Goal: Task Accomplishment & Management: Manage account settings

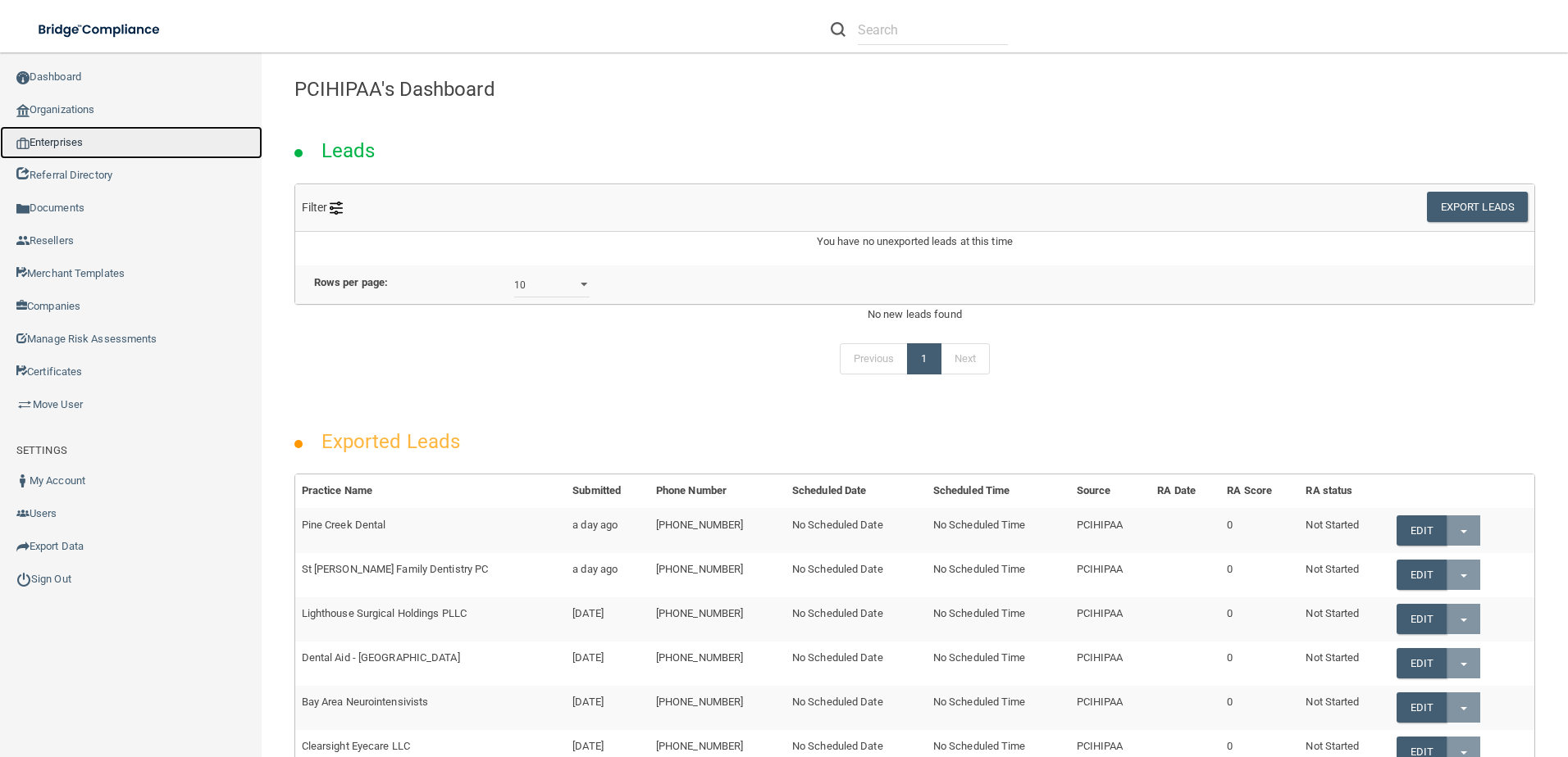
click at [56, 144] on link "Enterprises" at bounding box center [131, 142] width 263 height 33
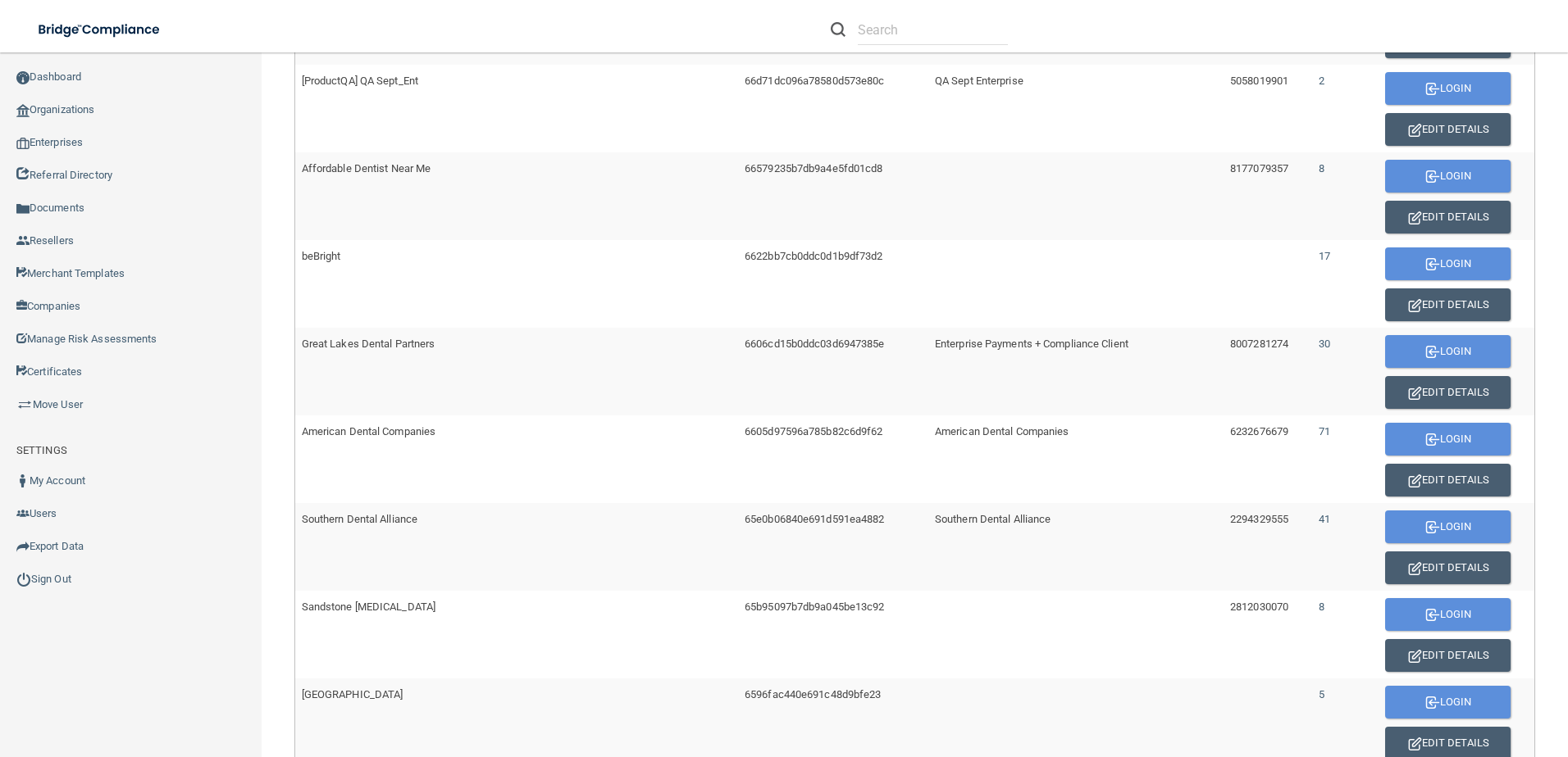
scroll to position [921, 0]
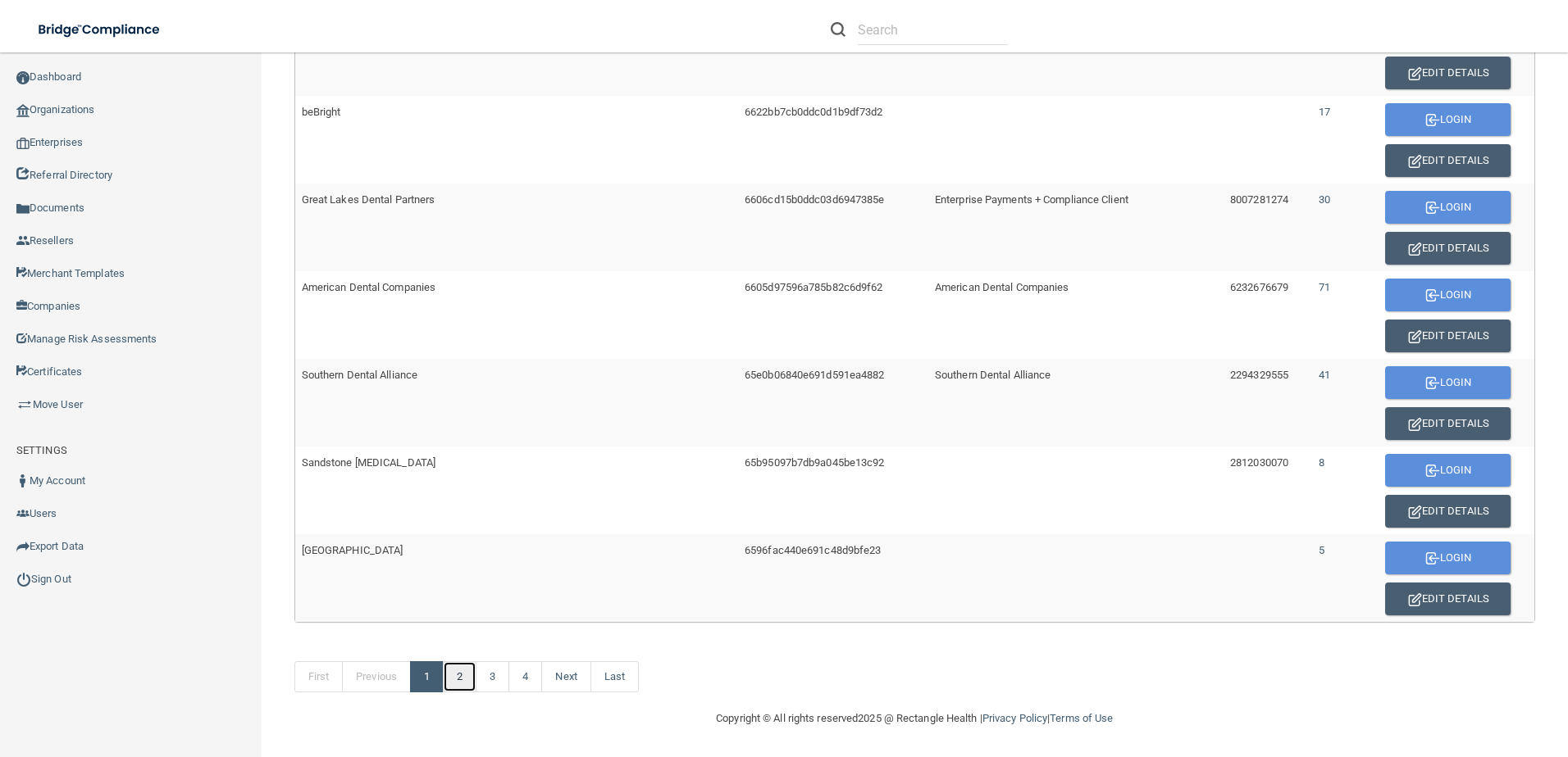
click at [455, 678] on link "2" at bounding box center [460, 677] width 34 height 31
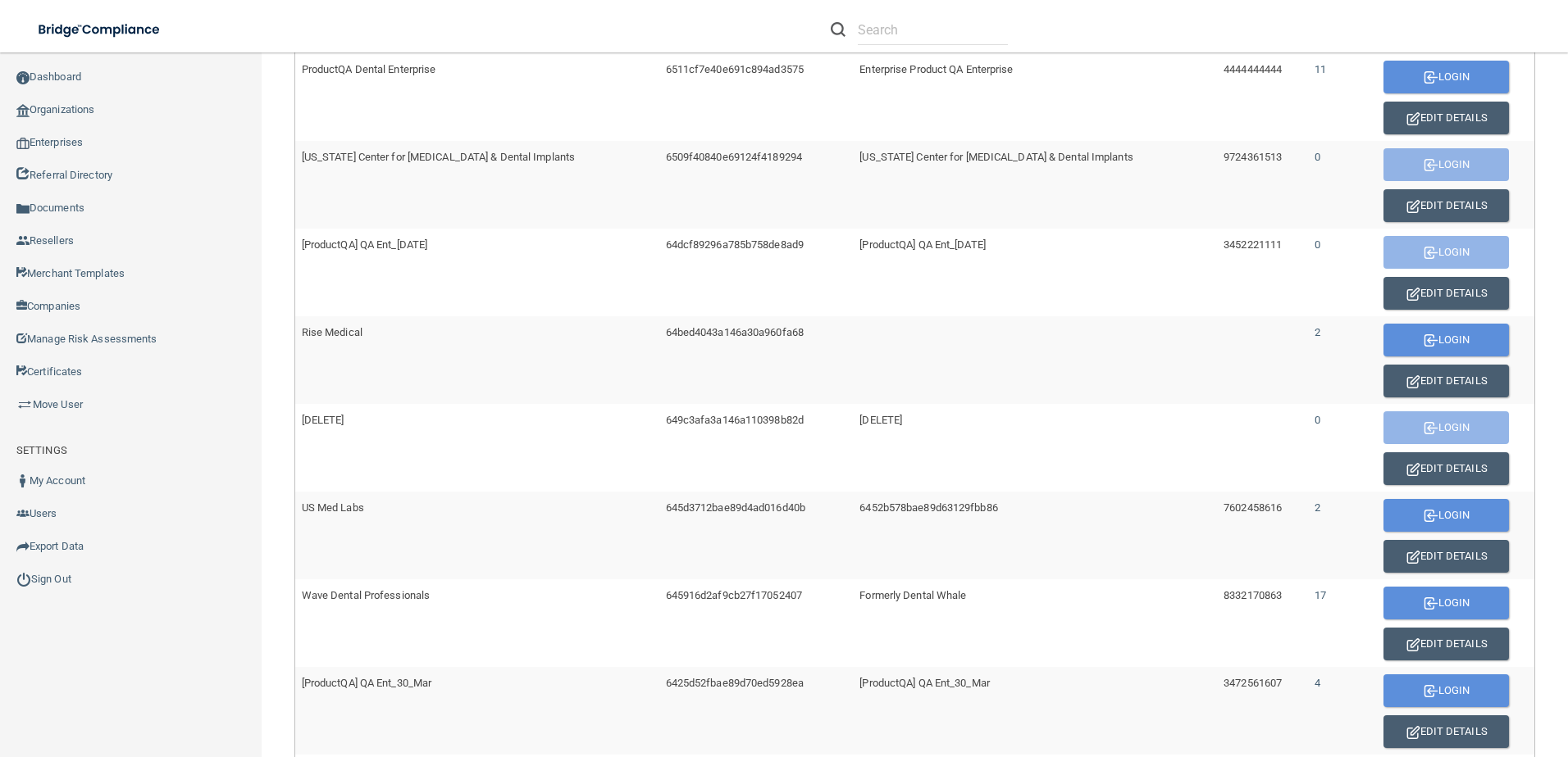
scroll to position [492, 0]
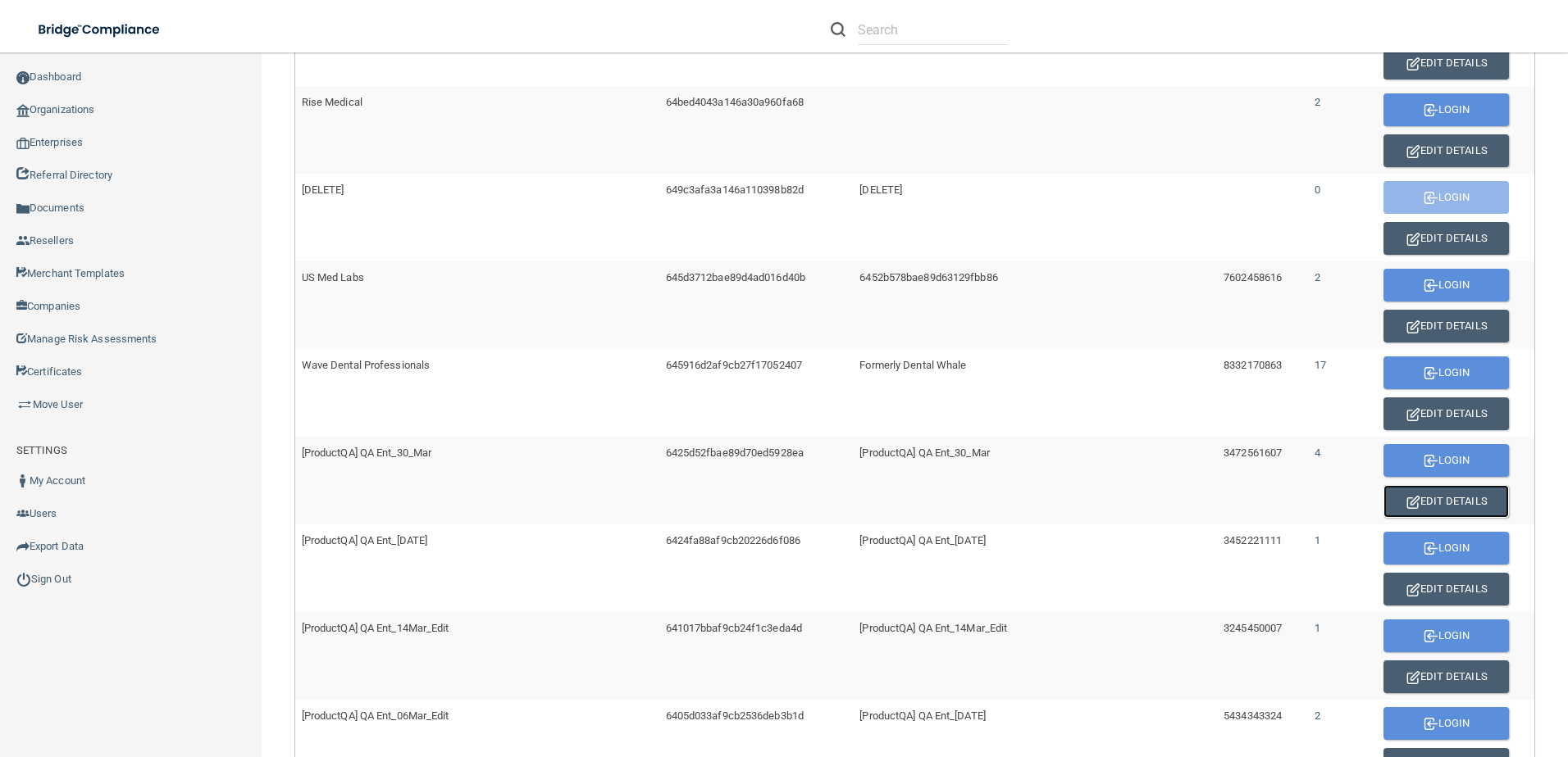
click at [1428, 492] on button "Edit Details" at bounding box center [1445, 501] width 125 height 33
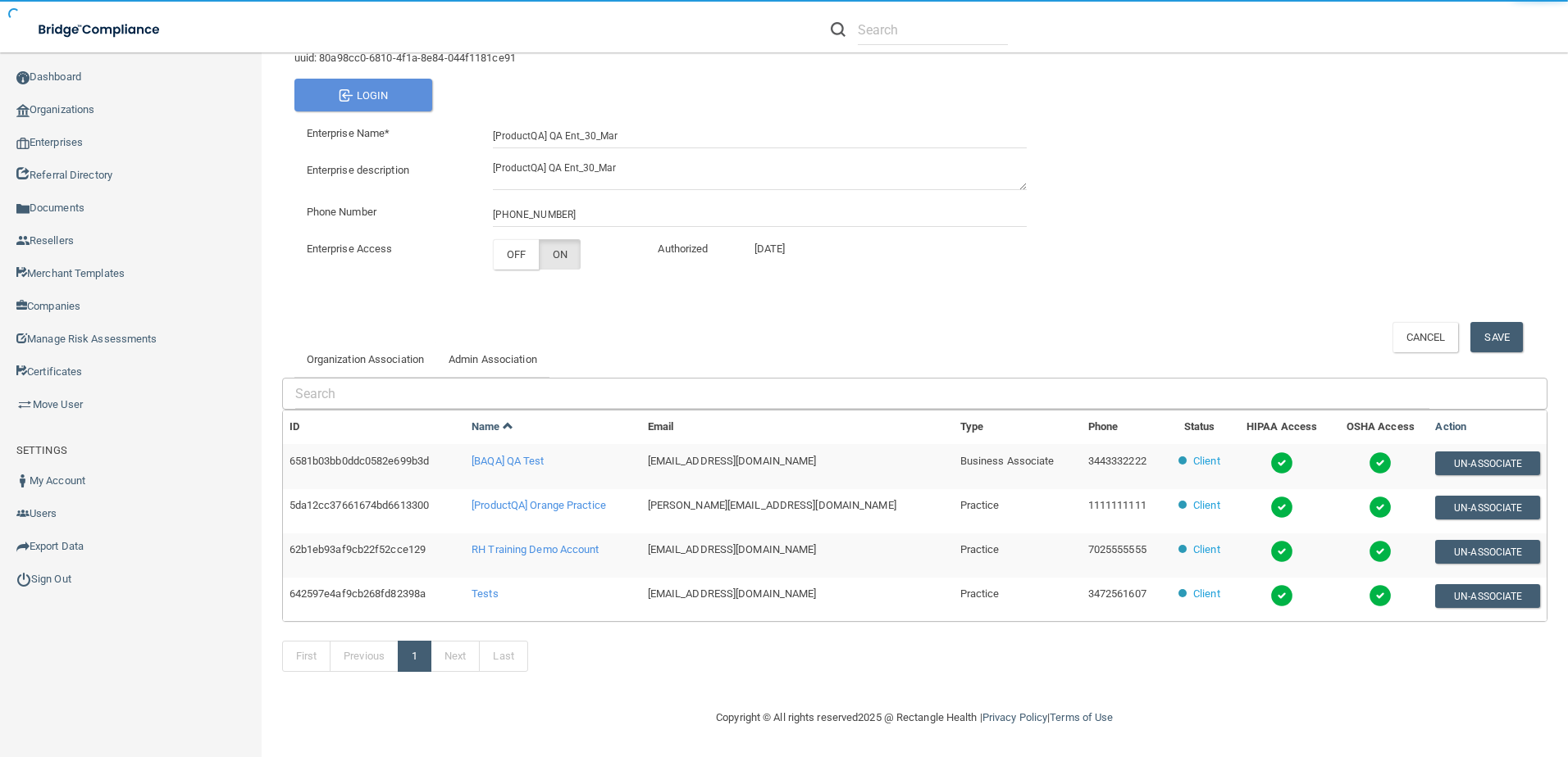
scroll to position [131, 0]
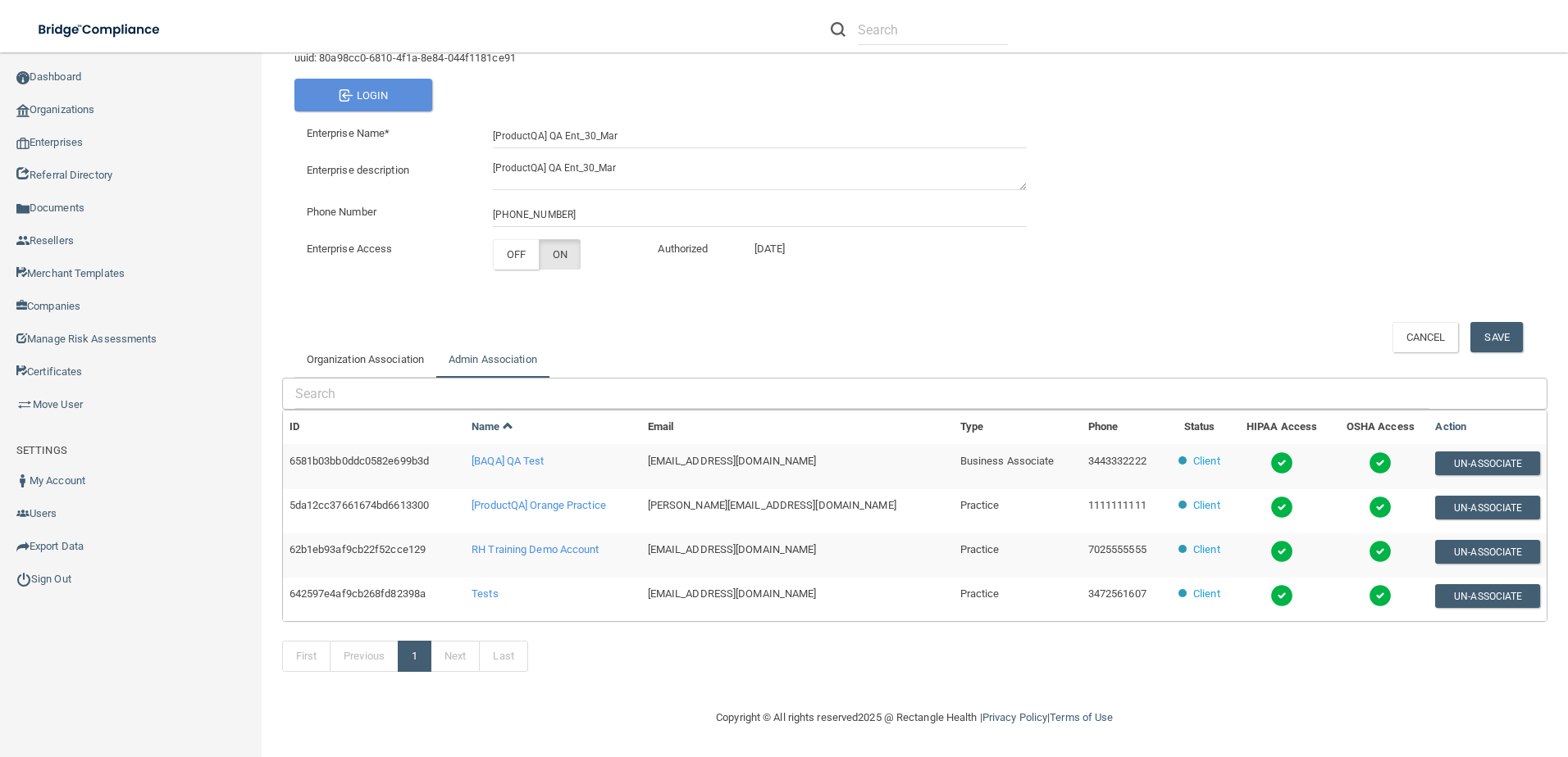
click at [506, 354] on link "Admin Association" at bounding box center [492, 359] width 113 height 36
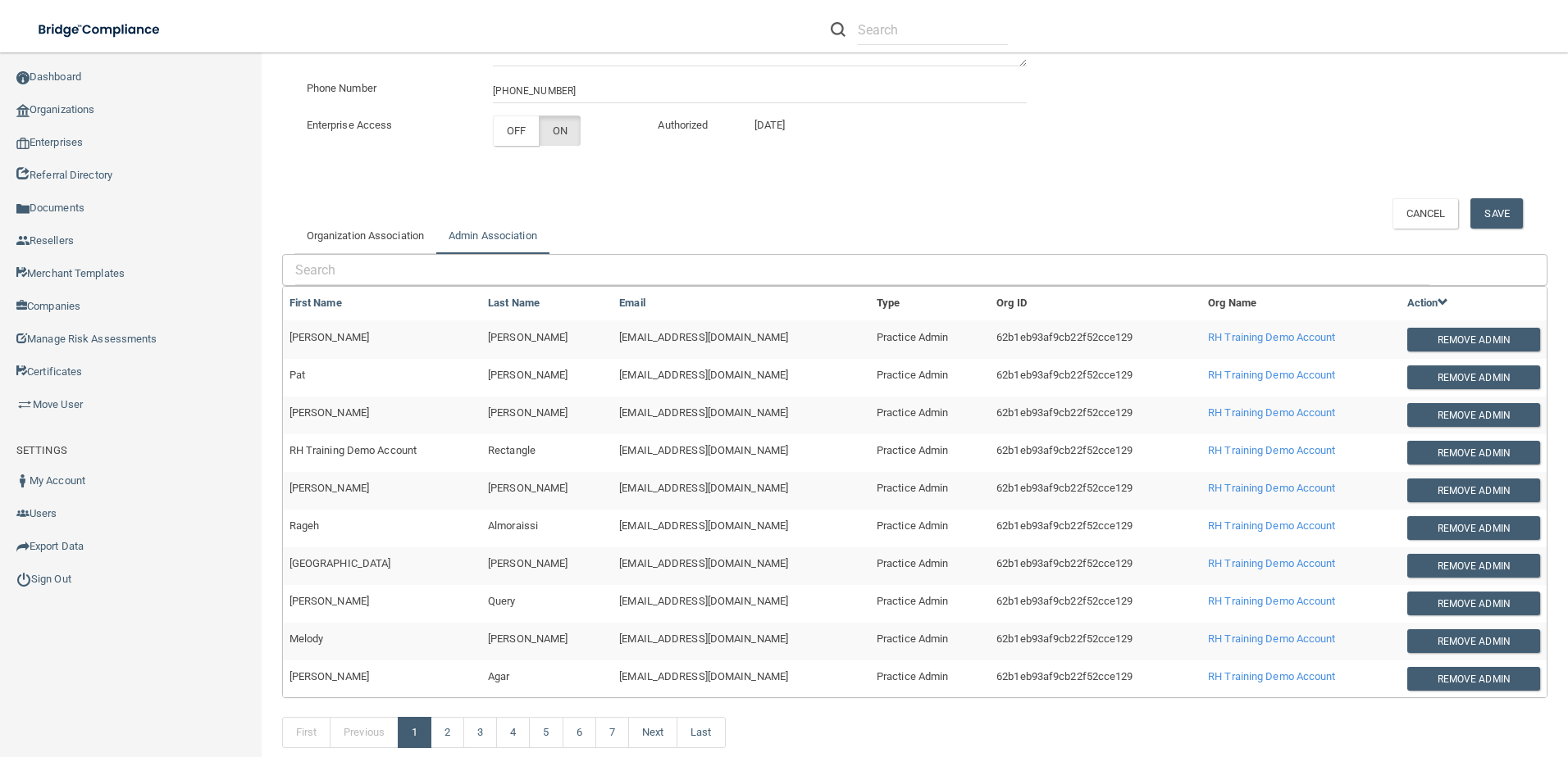
scroll to position [331, 0]
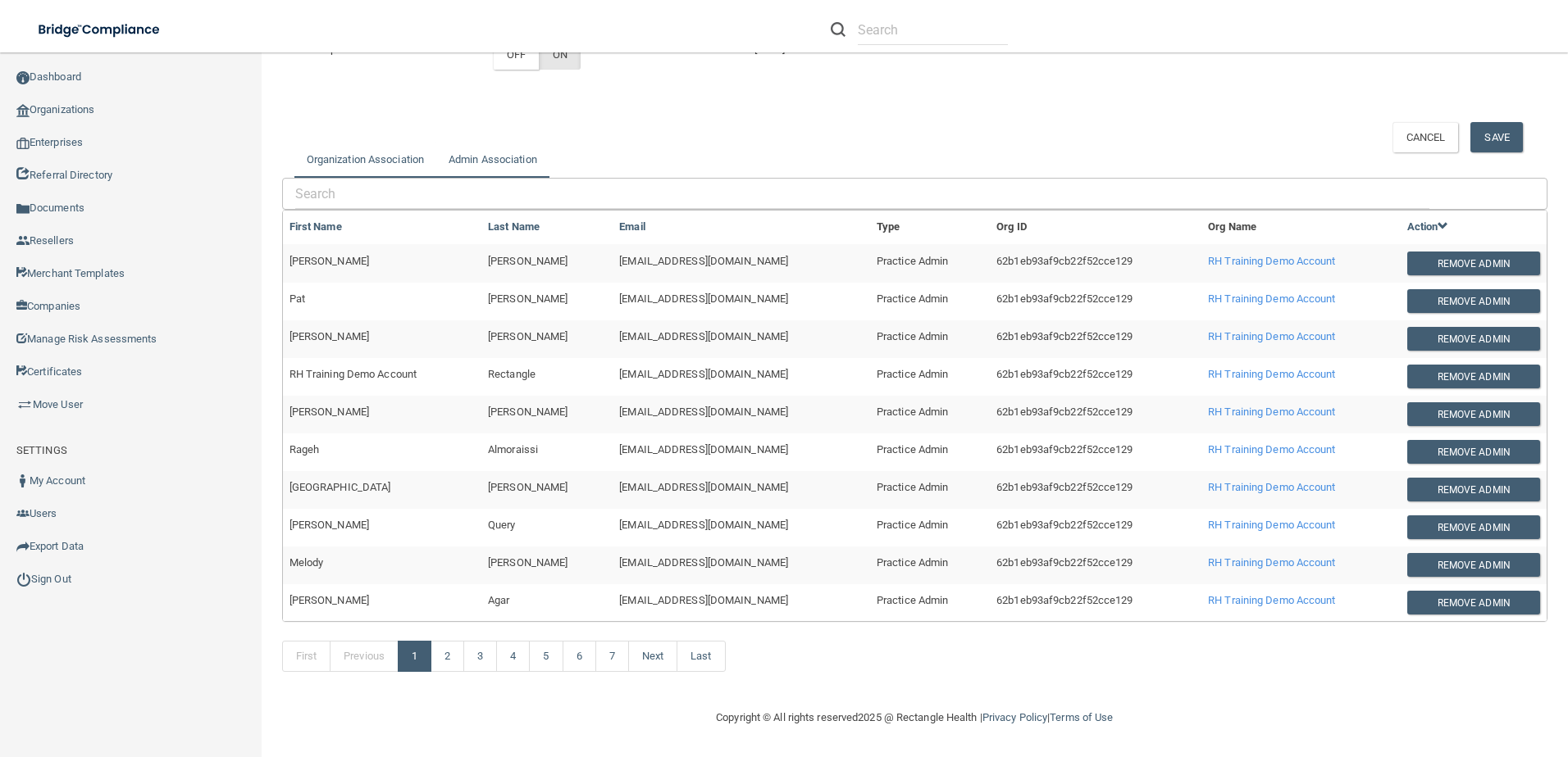
click at [400, 159] on link "Organization Association" at bounding box center [365, 159] width 141 height 36
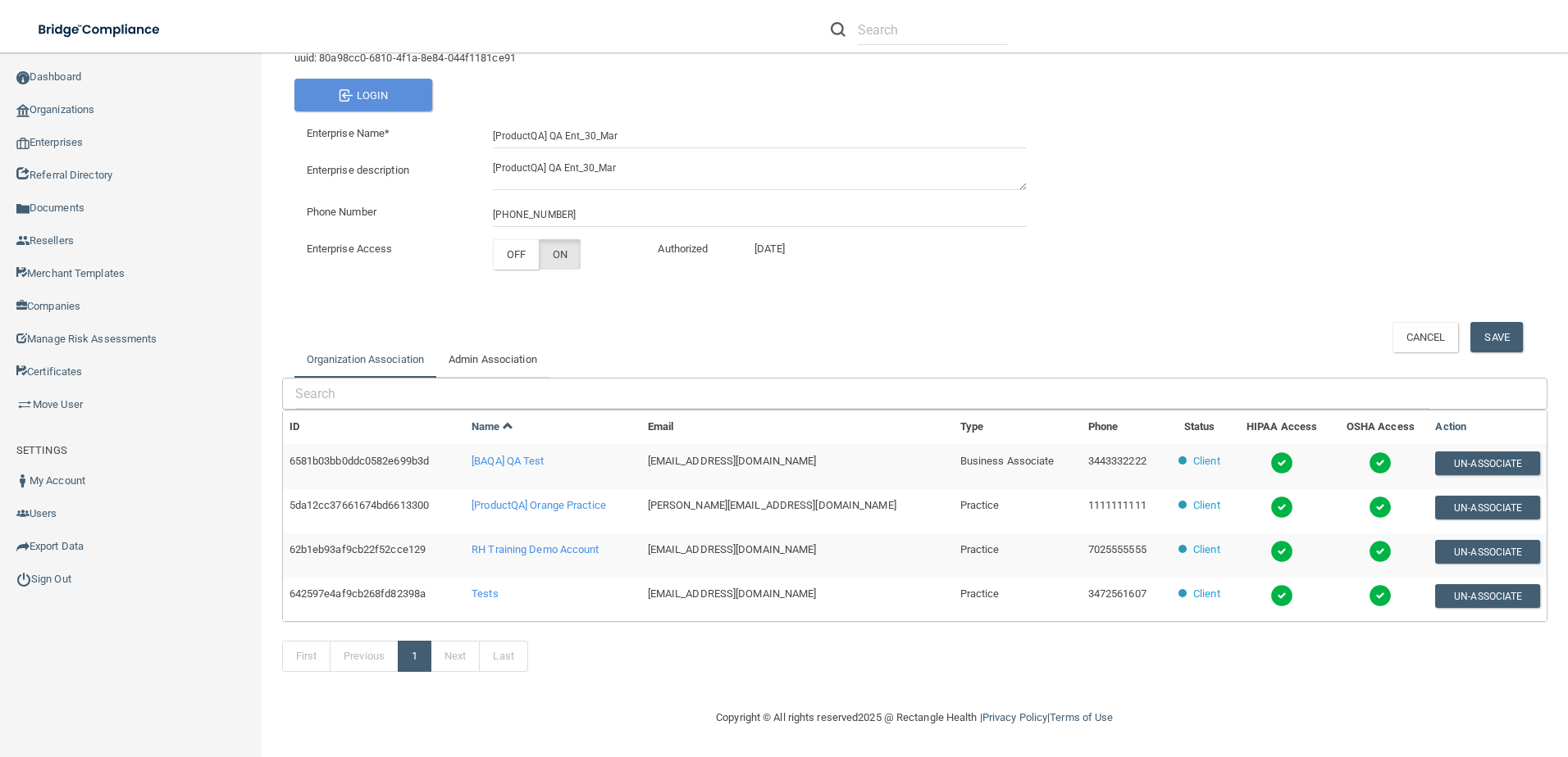
scroll to position [131, 0]
drag, startPoint x: 651, startPoint y: 134, endPoint x: 477, endPoint y: 132, distance: 174.0
click at [477, 124] on div "Enterprise Name* [ProductQA] QA Ent_30_Mar" at bounding box center [667, 124] width 745 height 0
click at [62, 106] on link "Organizations" at bounding box center [131, 109] width 263 height 33
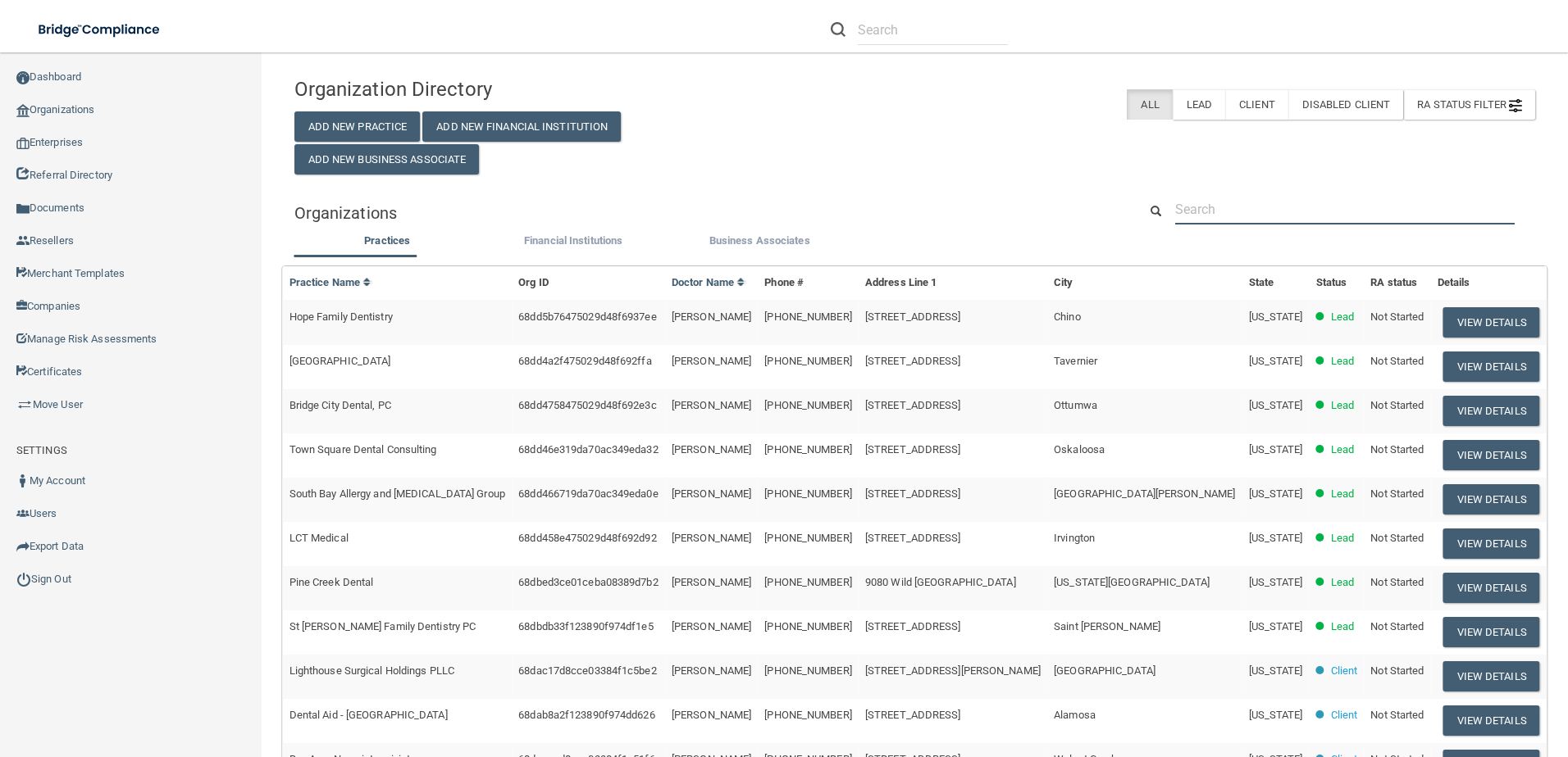
click at [1325, 203] on input "text" at bounding box center [1344, 209] width 339 height 30
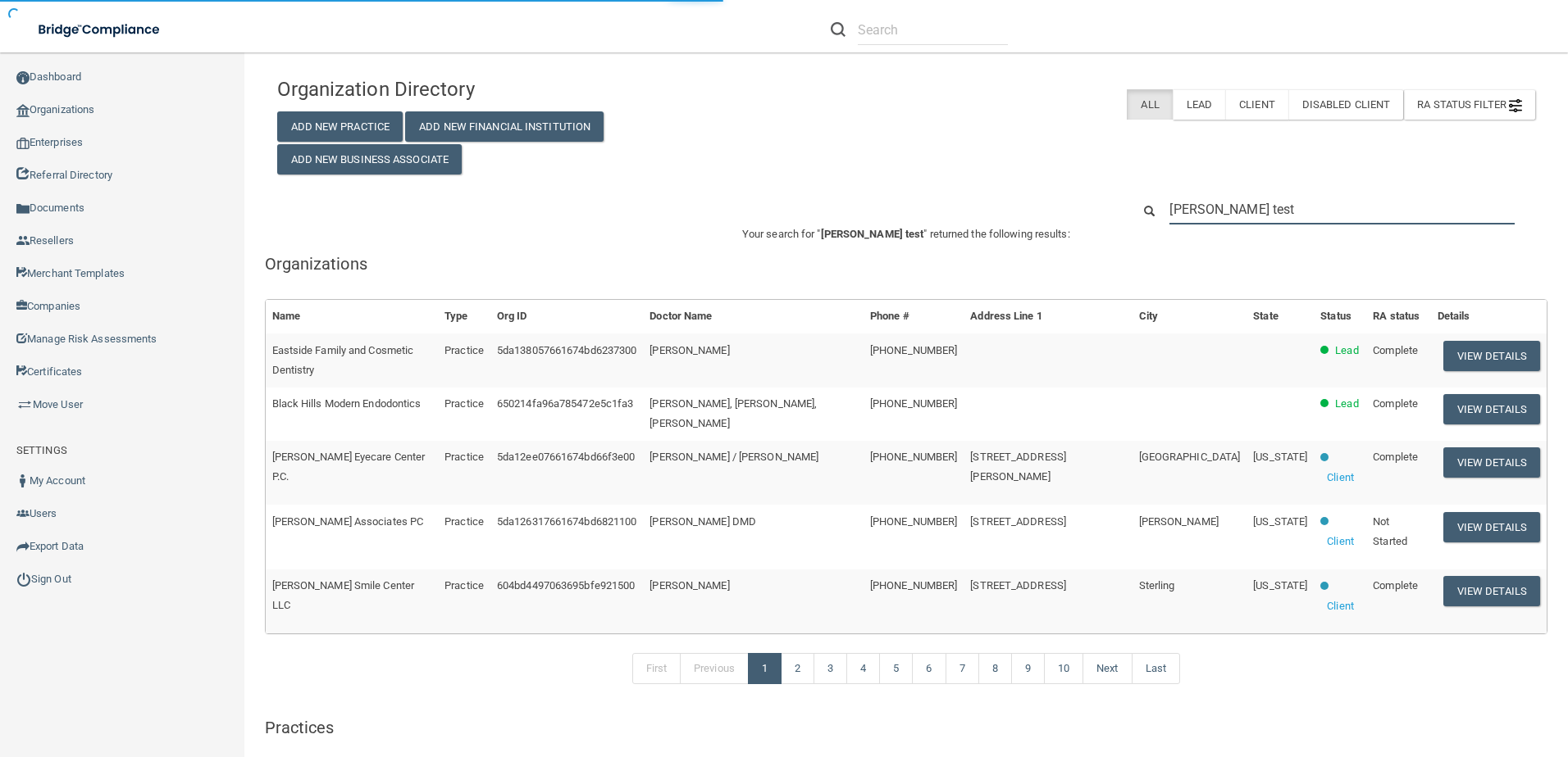
type input "adam test"
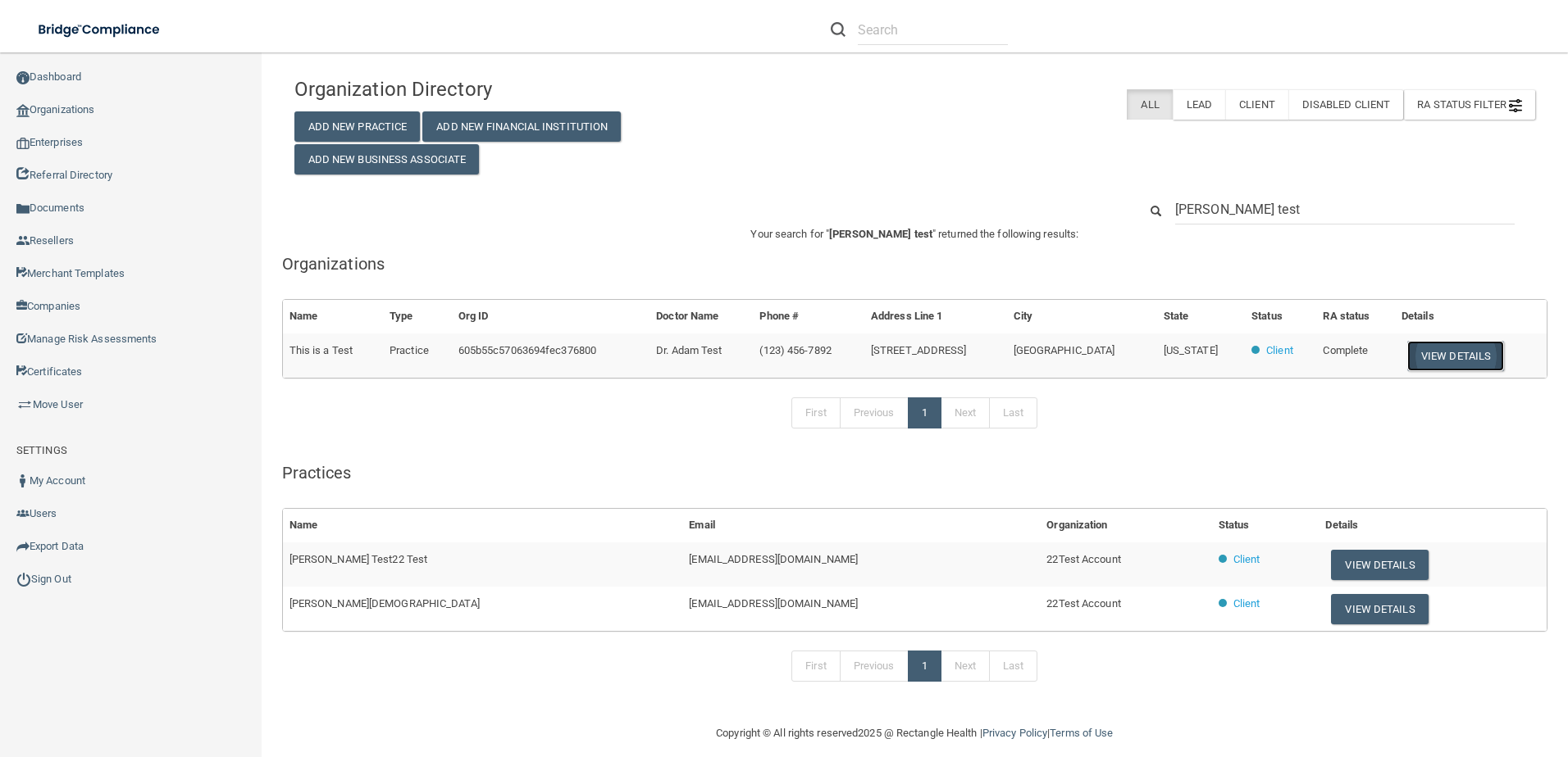
click at [1414, 359] on button "View Details" at bounding box center [1455, 356] width 97 height 30
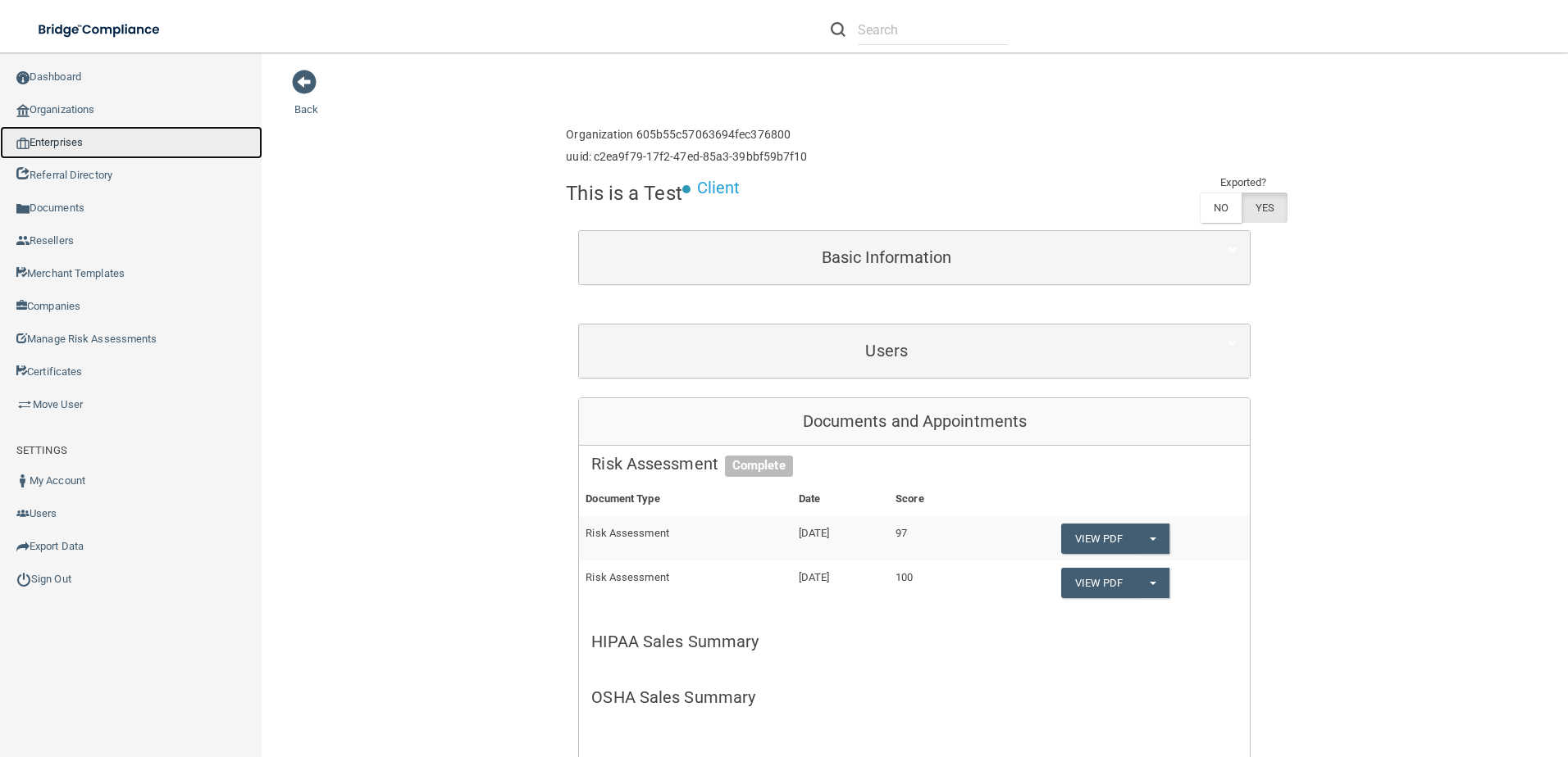
click at [70, 141] on link "Enterprises" at bounding box center [131, 142] width 263 height 33
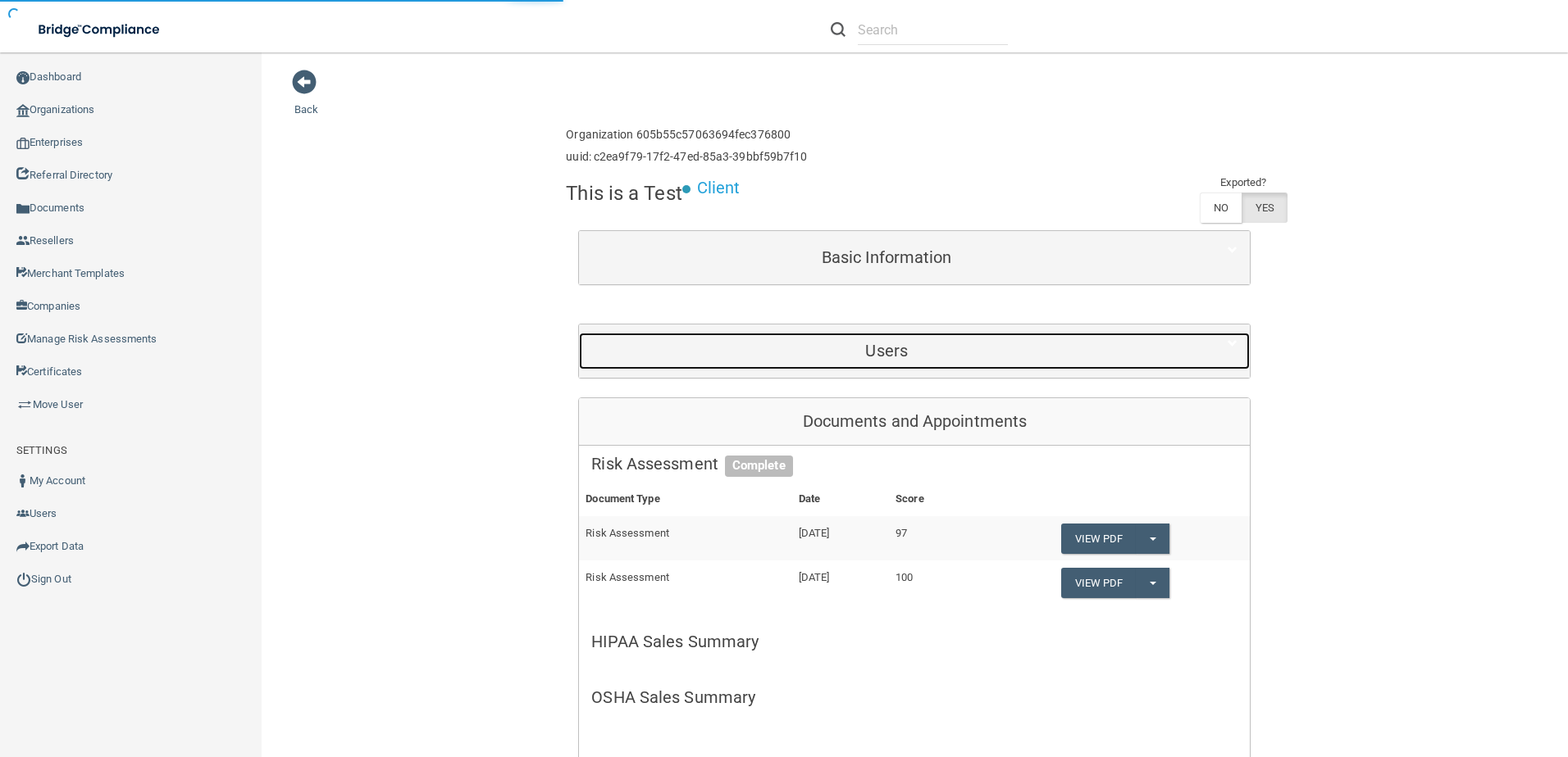
click at [869, 350] on h5 "Users" at bounding box center [885, 350] width 590 height 18
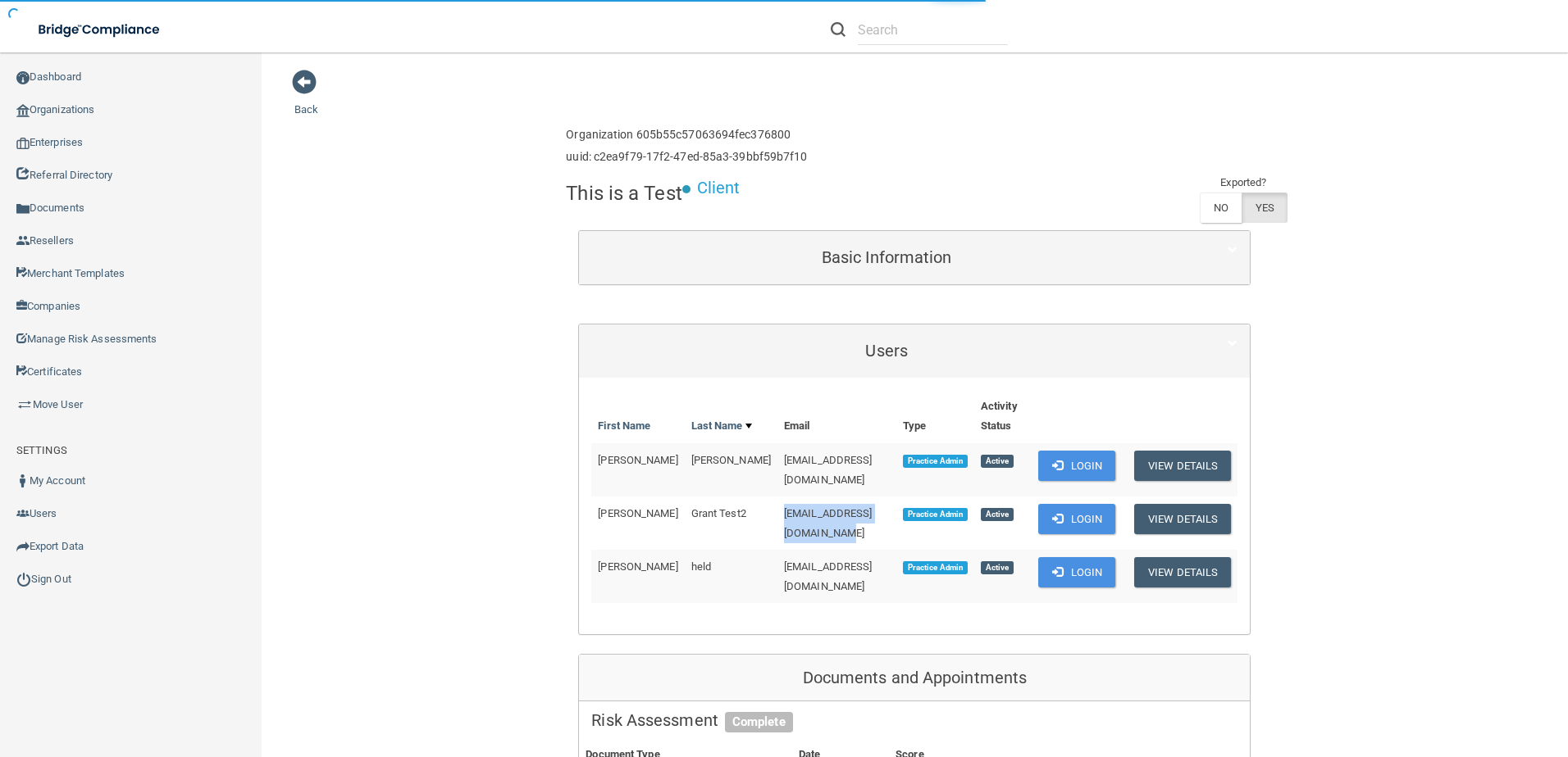
drag, startPoint x: 853, startPoint y: 502, endPoint x: 722, endPoint y: 507, distance: 131.1
click at [777, 507] on td "testestadamgrant@gmail.com" at bounding box center [837, 523] width 119 height 53
drag, startPoint x: 722, startPoint y: 507, endPoint x: 760, endPoint y: 506, distance: 38.0
copy span "testestadamgrant@gmail.com"
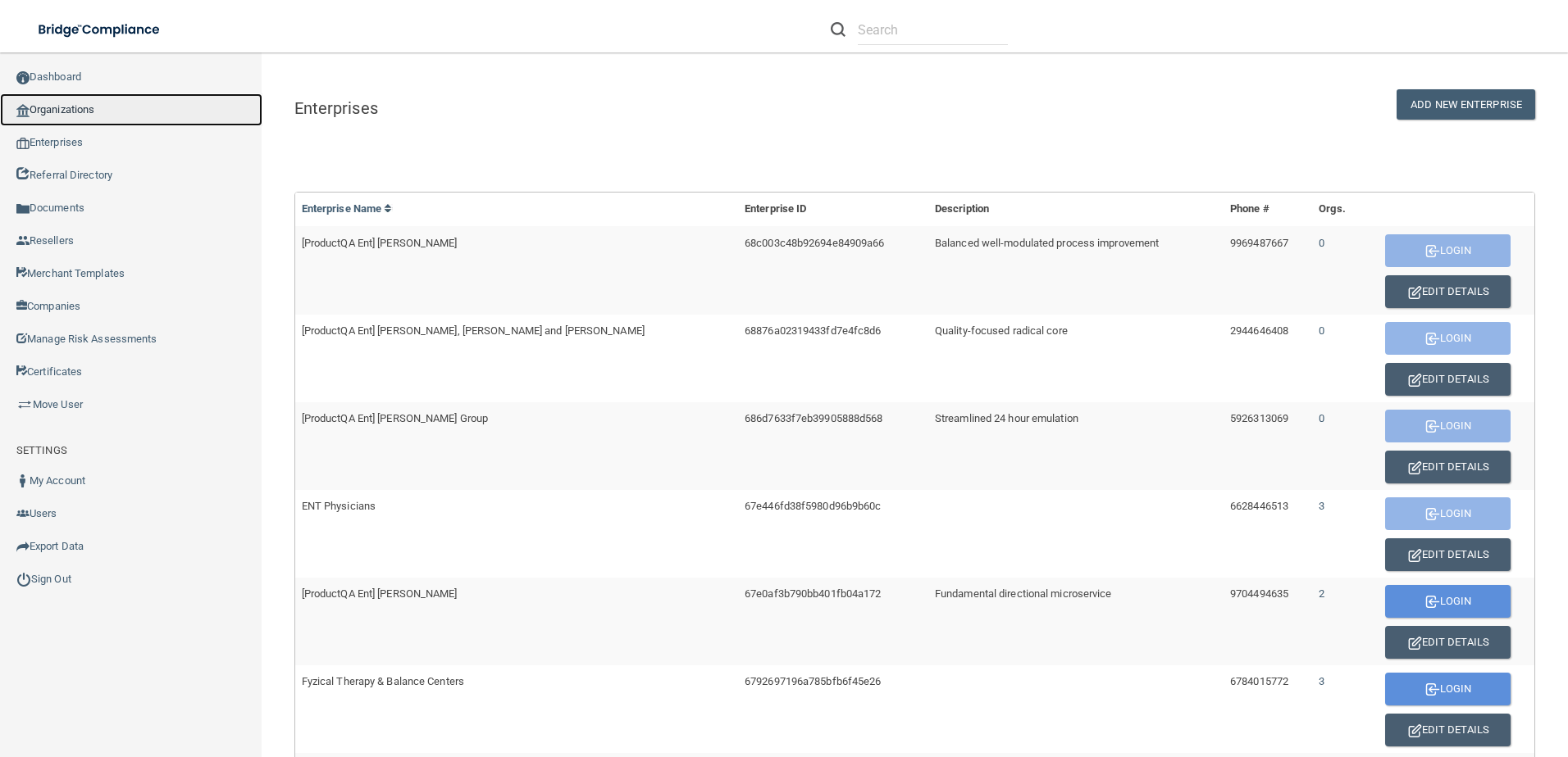
click at [116, 114] on link "Organizations" at bounding box center [131, 109] width 263 height 33
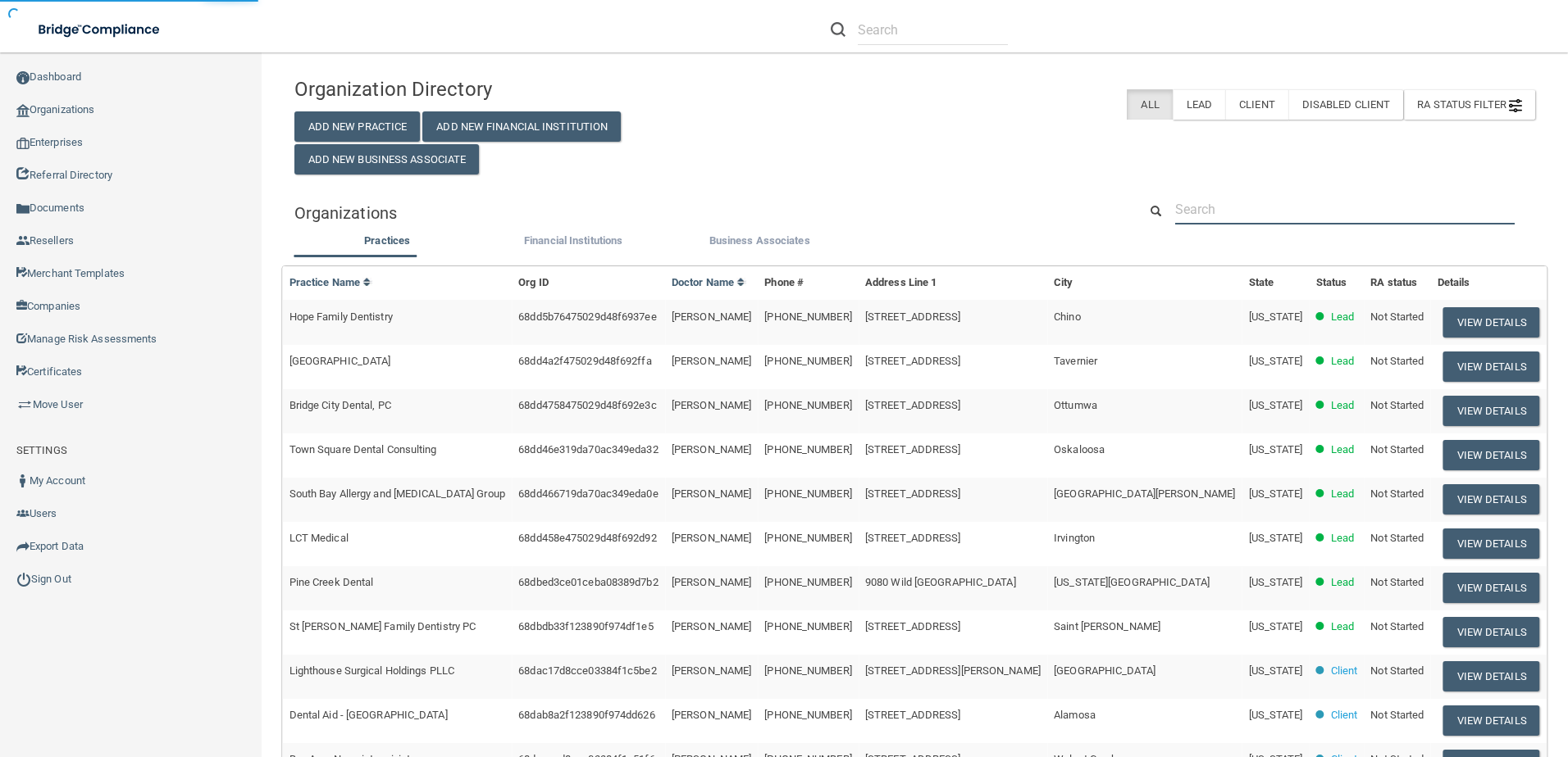
click at [1242, 207] on input "text" at bounding box center [1344, 209] width 339 height 30
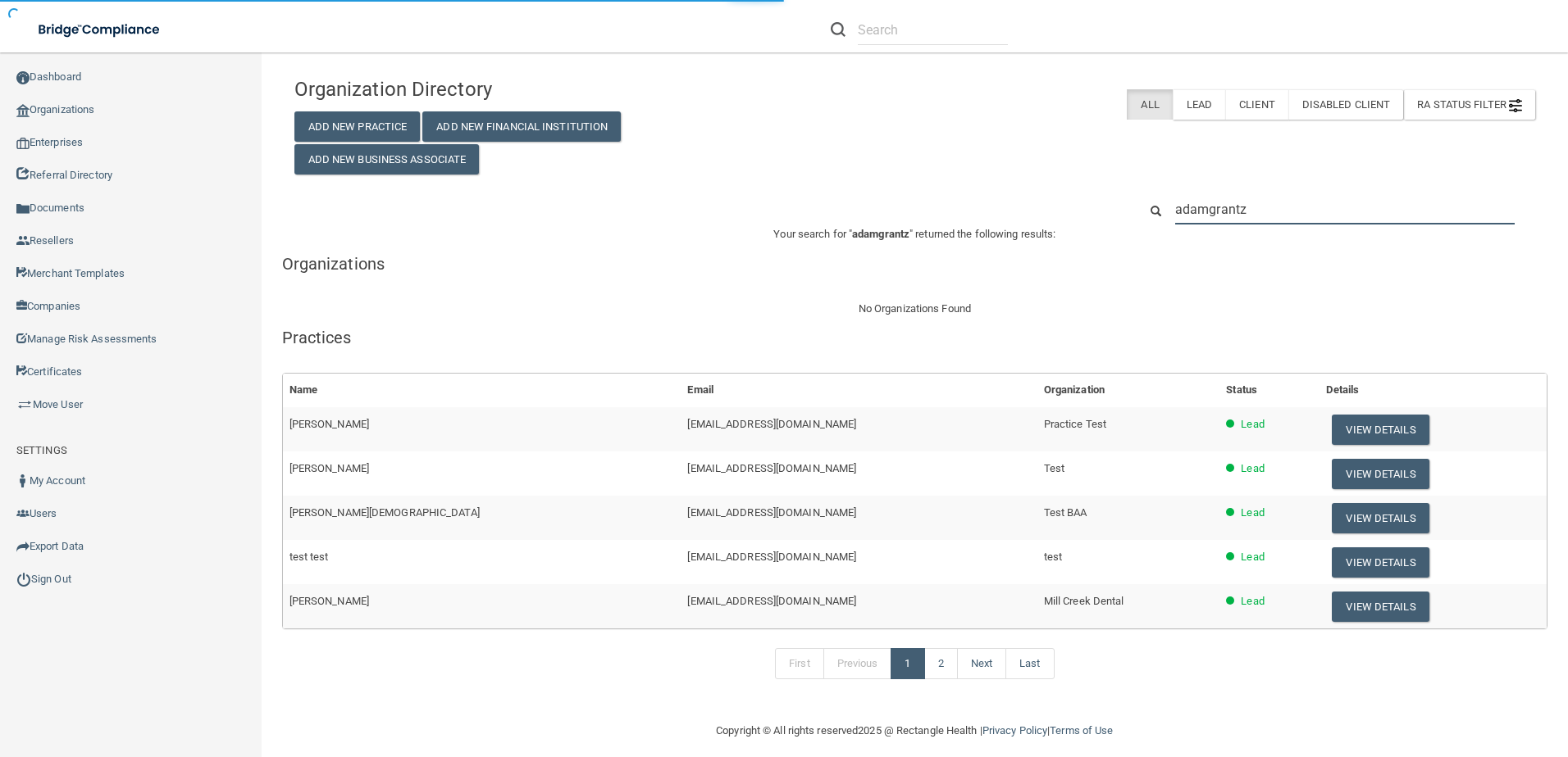
type input "adamgrantz"
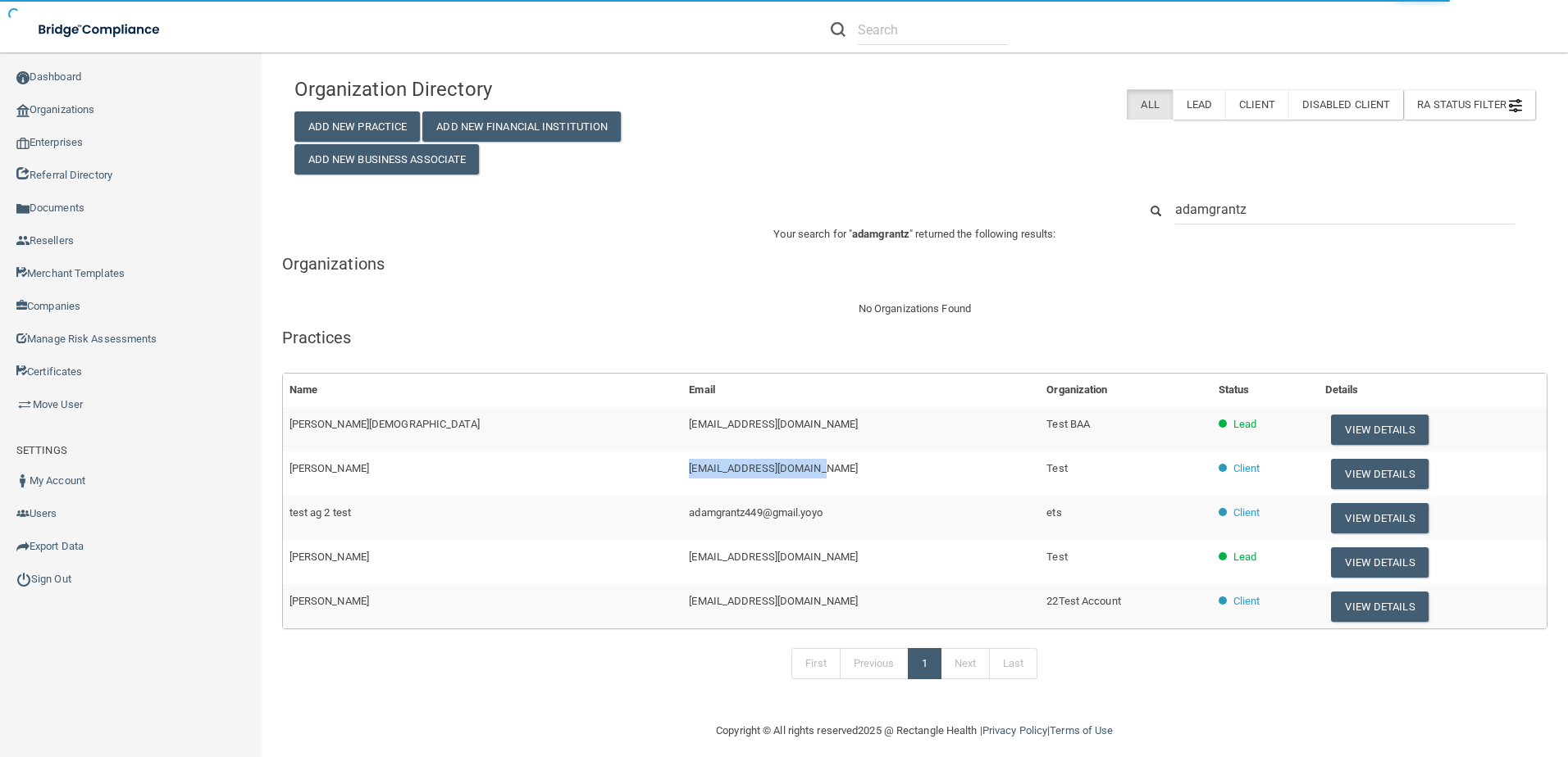
drag, startPoint x: 651, startPoint y: 468, endPoint x: 479, endPoint y: 469, distance: 172.0
click at [479, 469] on tr "Adam Test adamgrantz449@gmail.com Test Client View Details" at bounding box center [915, 474] width 1264 height 44
drag, startPoint x: 479, startPoint y: 469, endPoint x: 509, endPoint y: 470, distance: 30.0
copy tr "[EMAIL_ADDRESS][DOMAIN_NAME]"
click at [1330, 473] on button "View Details" at bounding box center [1378, 474] width 97 height 30
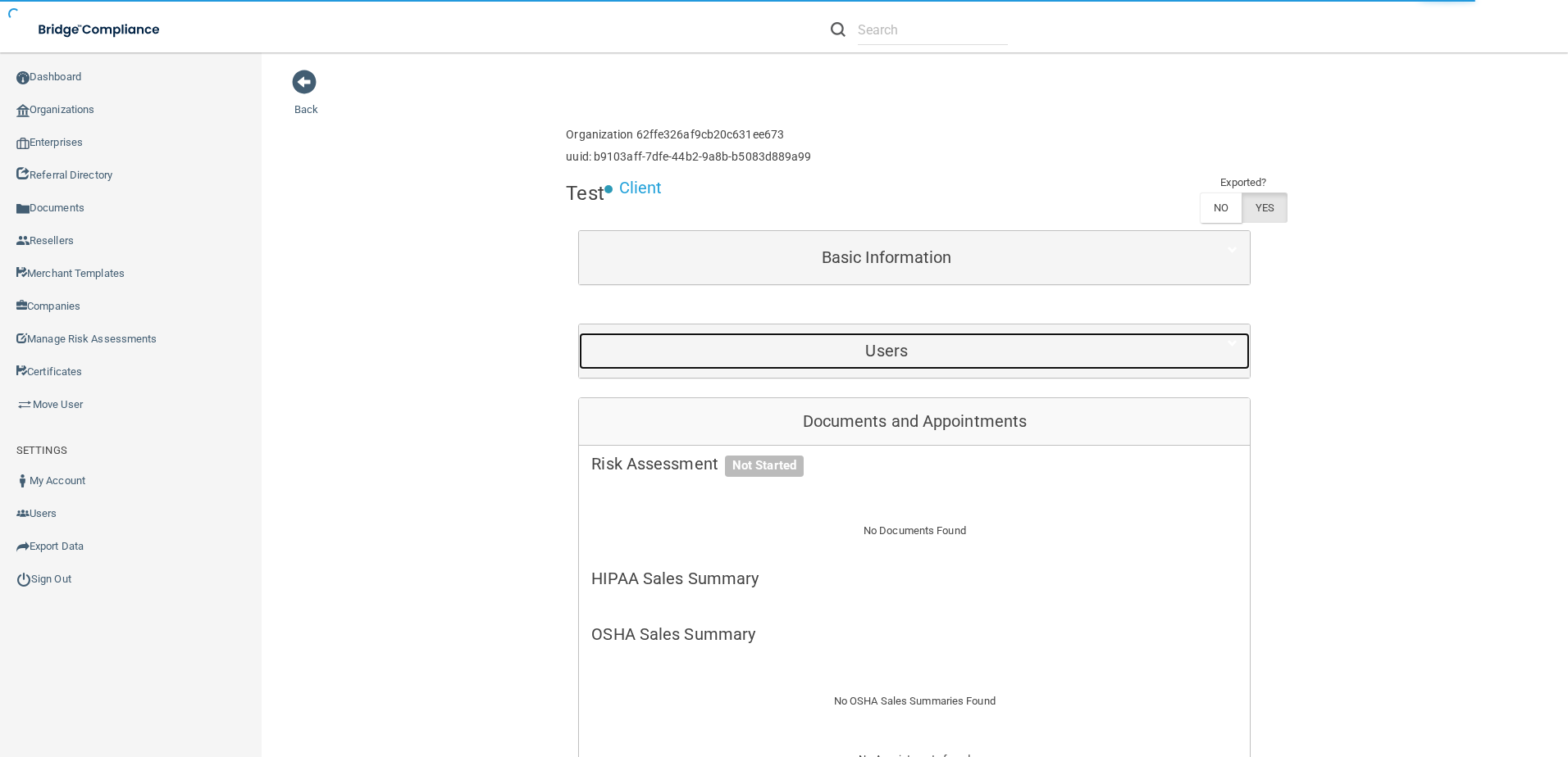
click at [859, 358] on h5 "Users" at bounding box center [885, 350] width 590 height 18
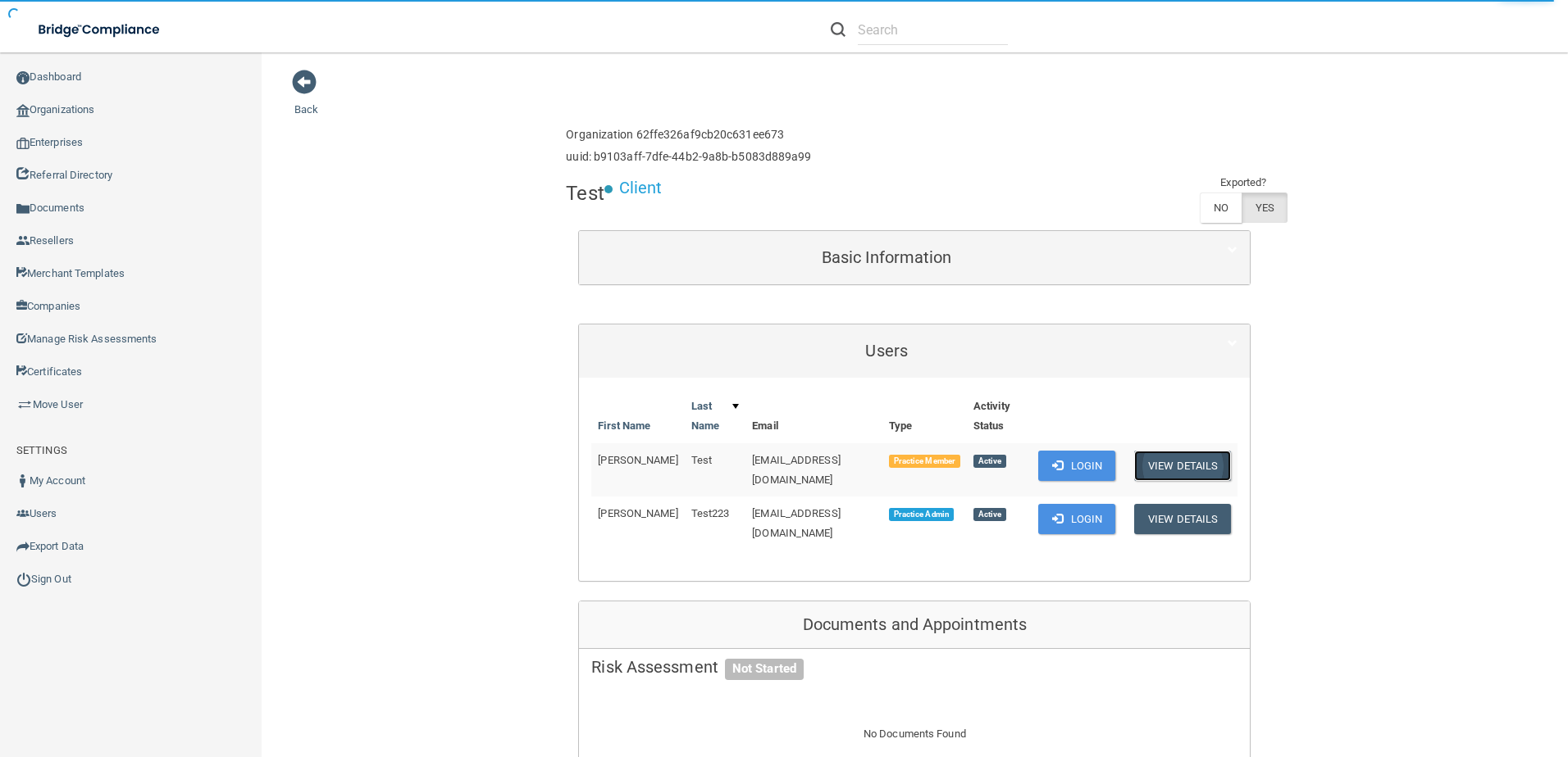
click at [1186, 465] on button "View Details" at bounding box center [1182, 466] width 97 height 30
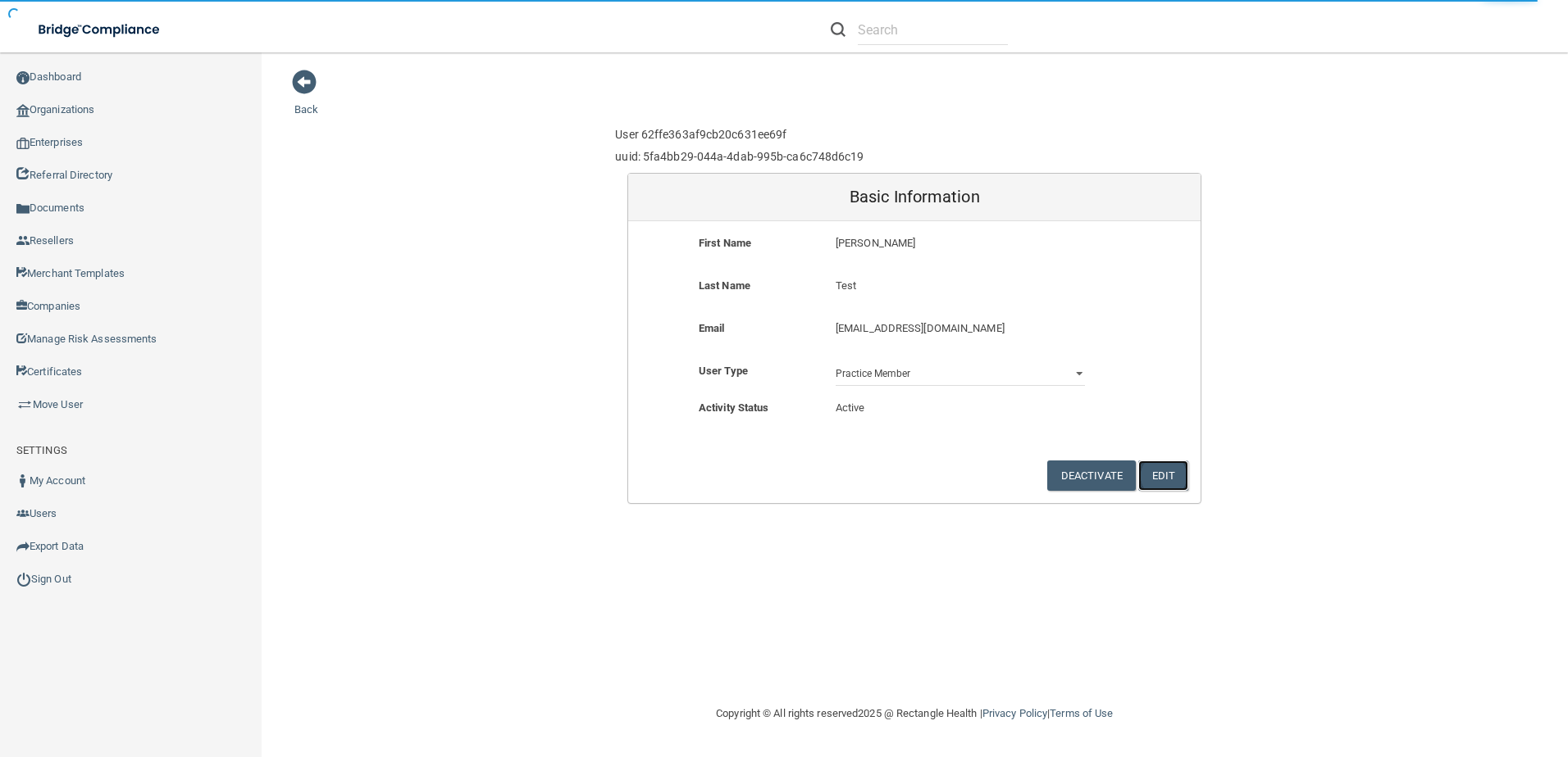
click at [1159, 471] on button "Edit" at bounding box center [1163, 476] width 50 height 30
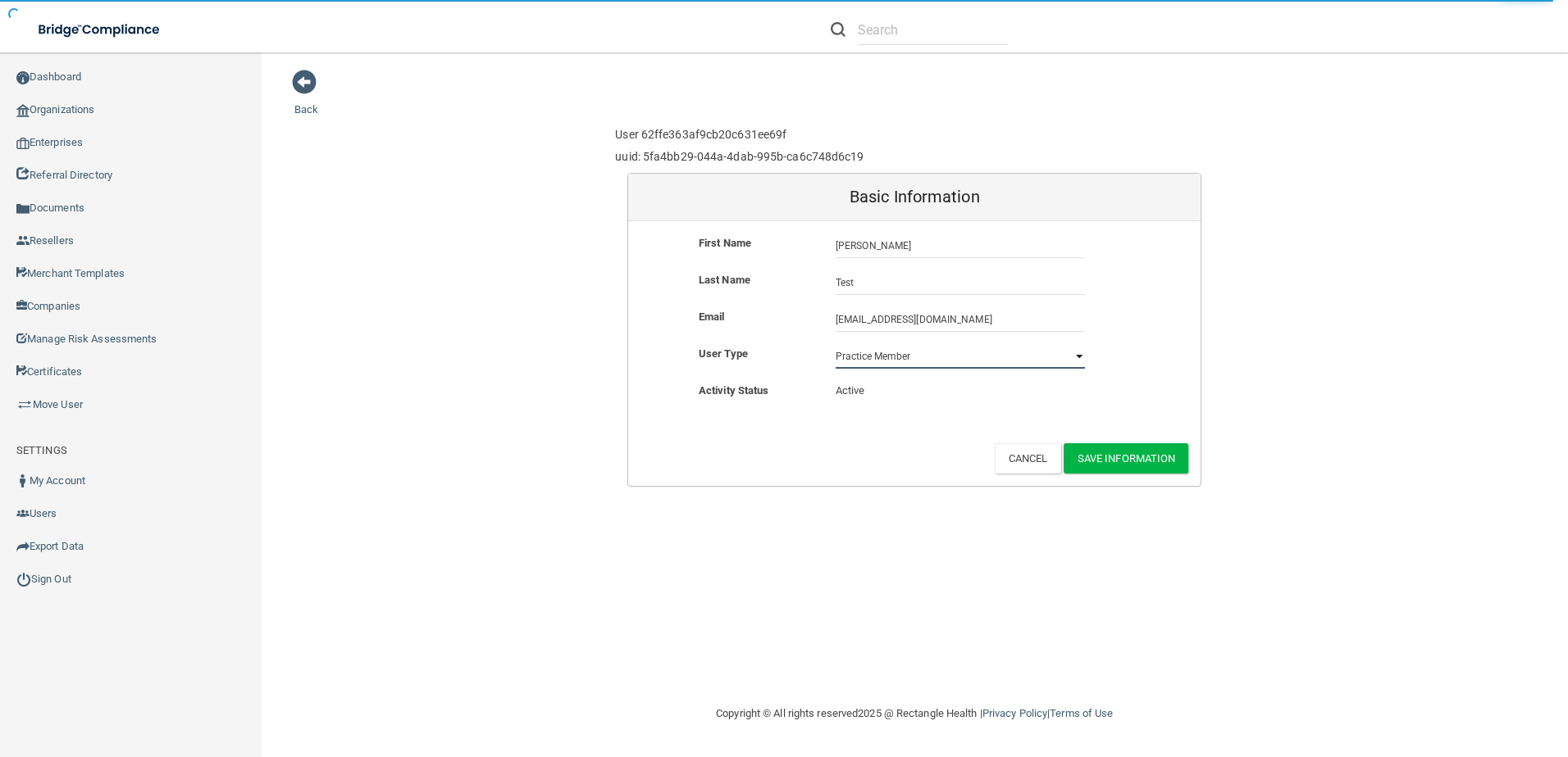
click at [1004, 365] on select "Practice Admin Practice Member Financial Institution Admin Business Associate A…" at bounding box center [960, 357] width 249 height 25
select select "practice_admin"
click at [836, 344] on select "Practice Admin Practice Member Financial Institution Admin Business Associate A…" at bounding box center [960, 357] width 249 height 25
click at [1112, 457] on button "Save Information" at bounding box center [1126, 458] width 125 height 30
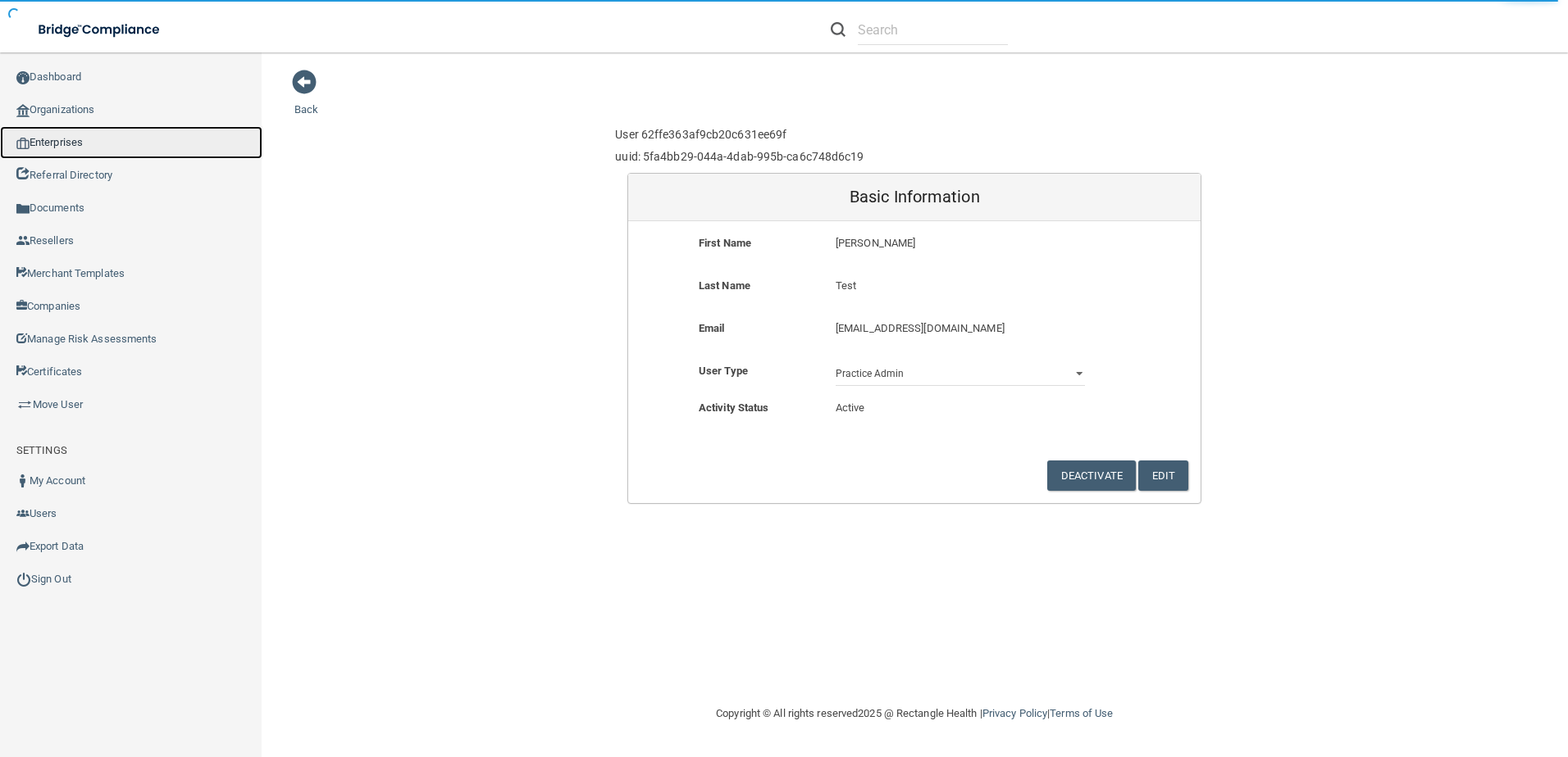
click at [84, 142] on link "Enterprises" at bounding box center [131, 142] width 263 height 33
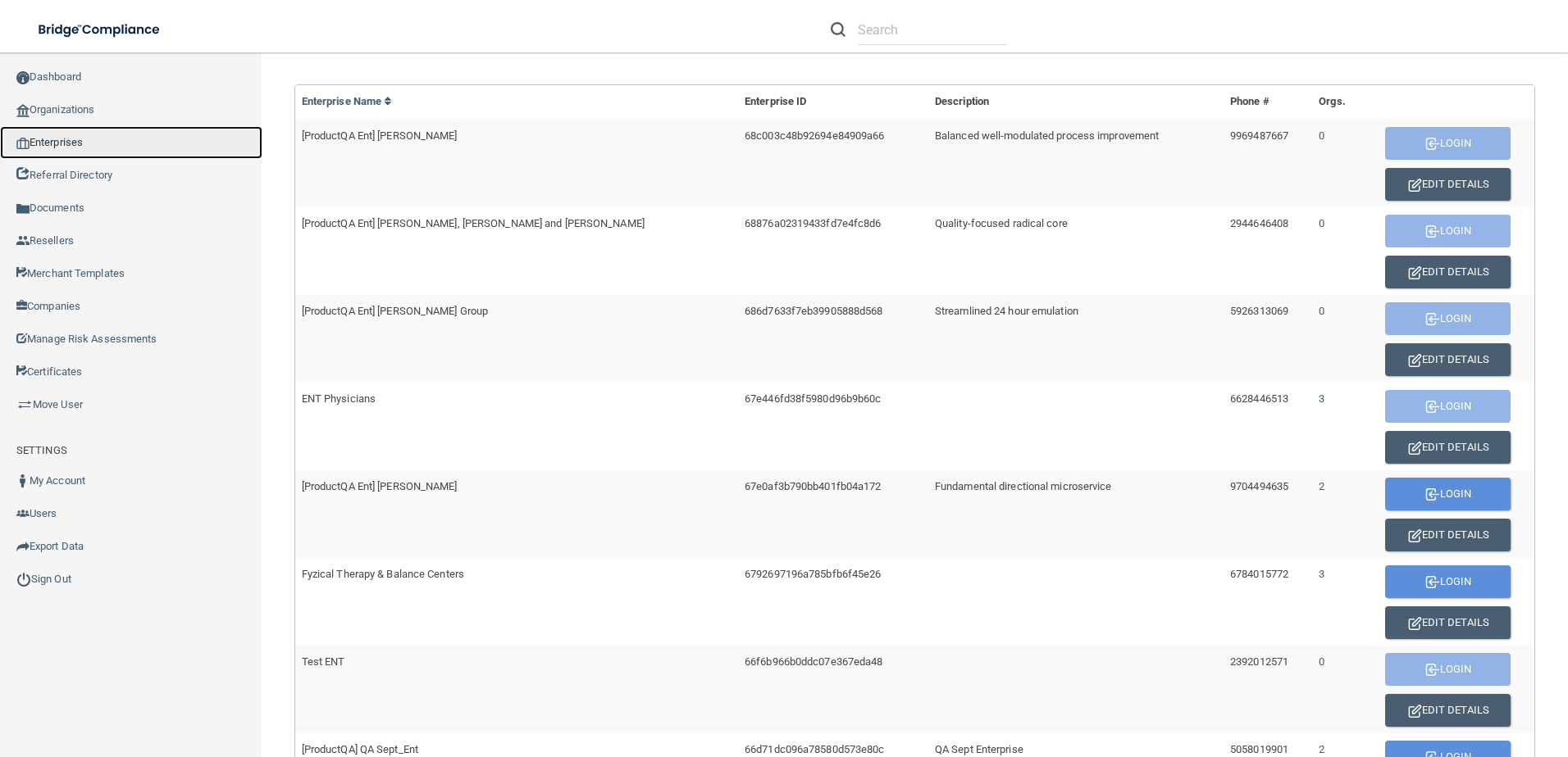
scroll to position [410, 0]
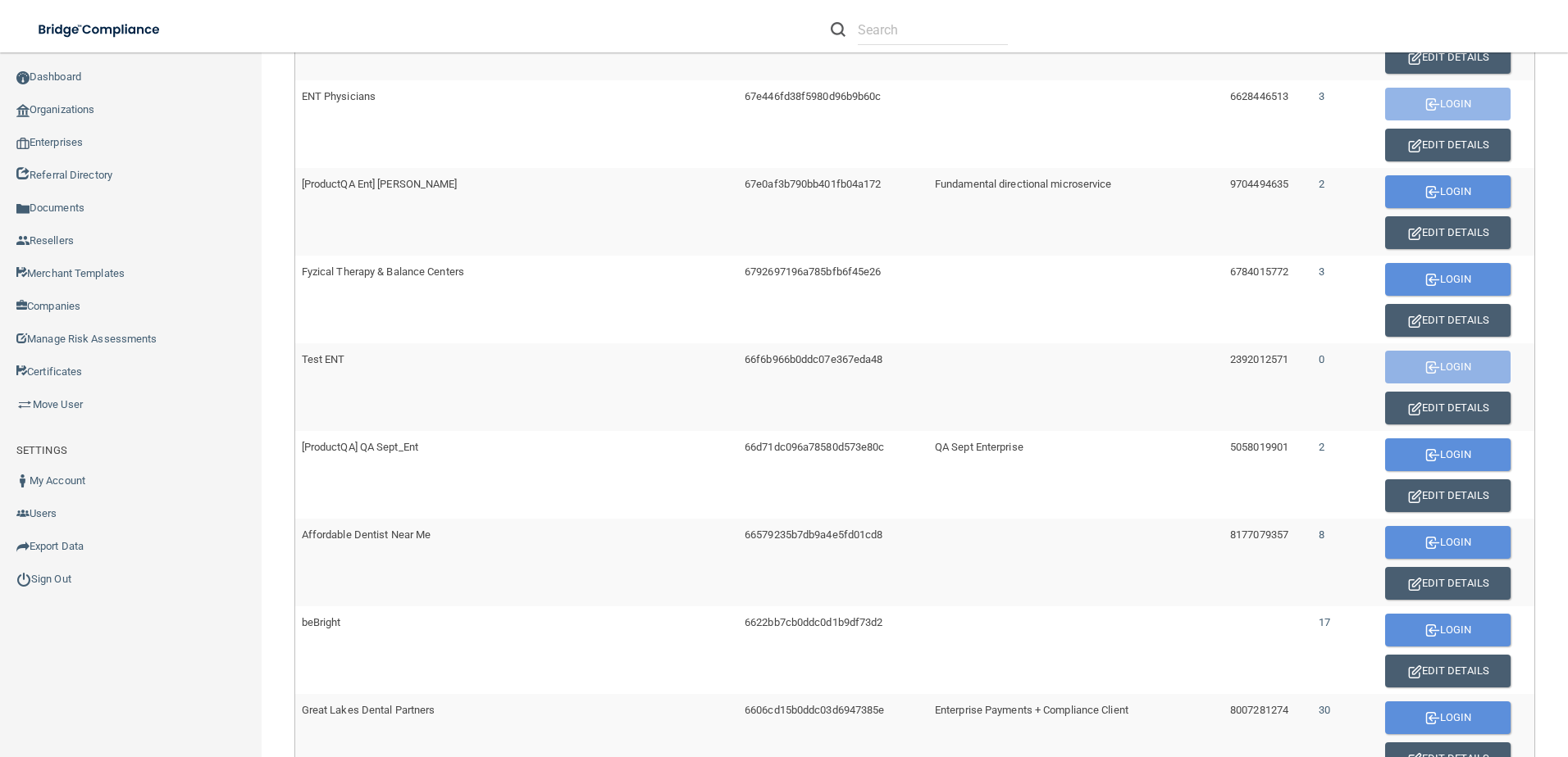
click at [172, 654] on div "Compliance HIPAA Learn More! OSHA Learn More! PCI PCI Compliance Merchant Savin…" at bounding box center [131, 413] width 262 height 705
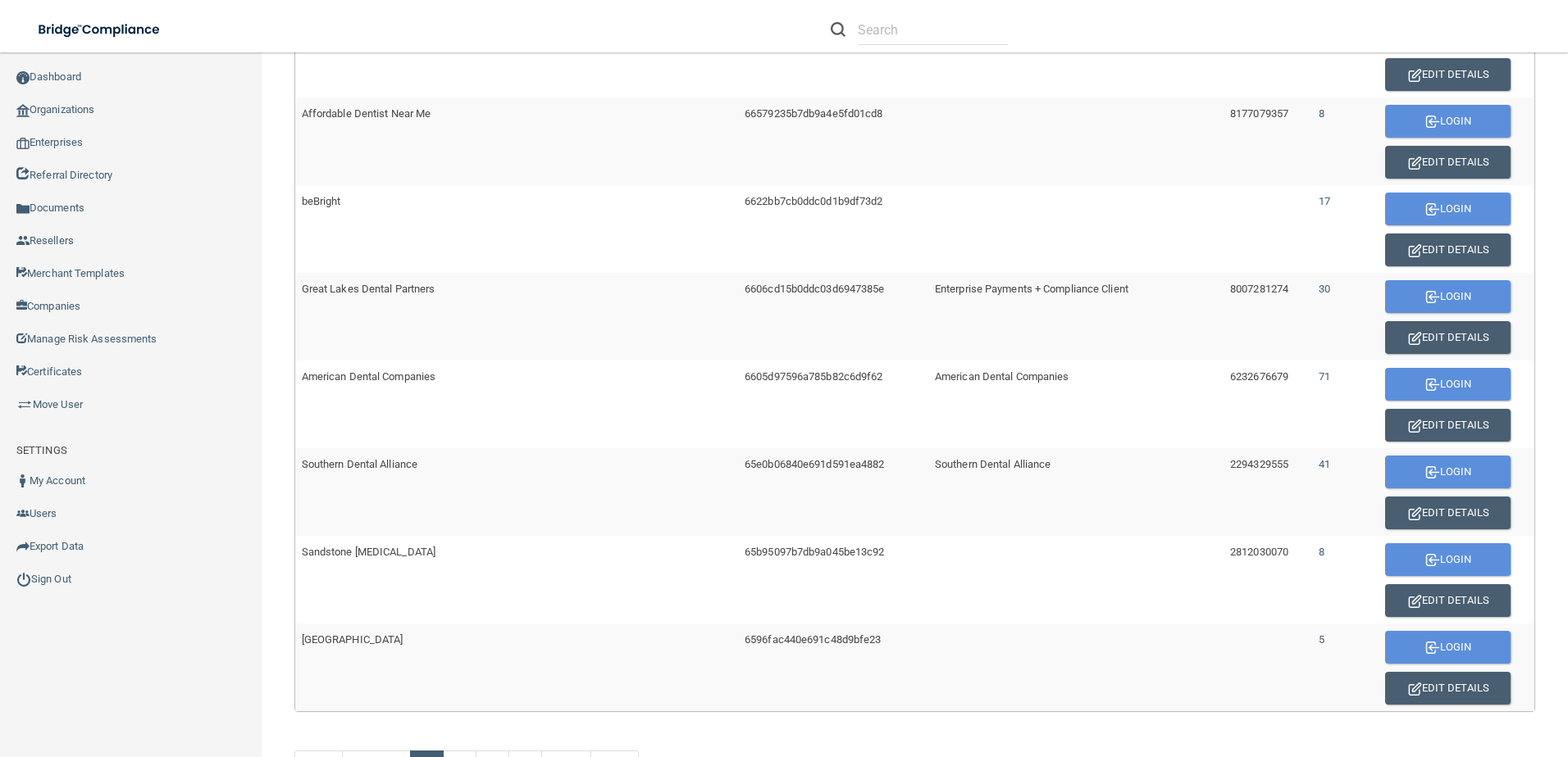
scroll to position [921, 0]
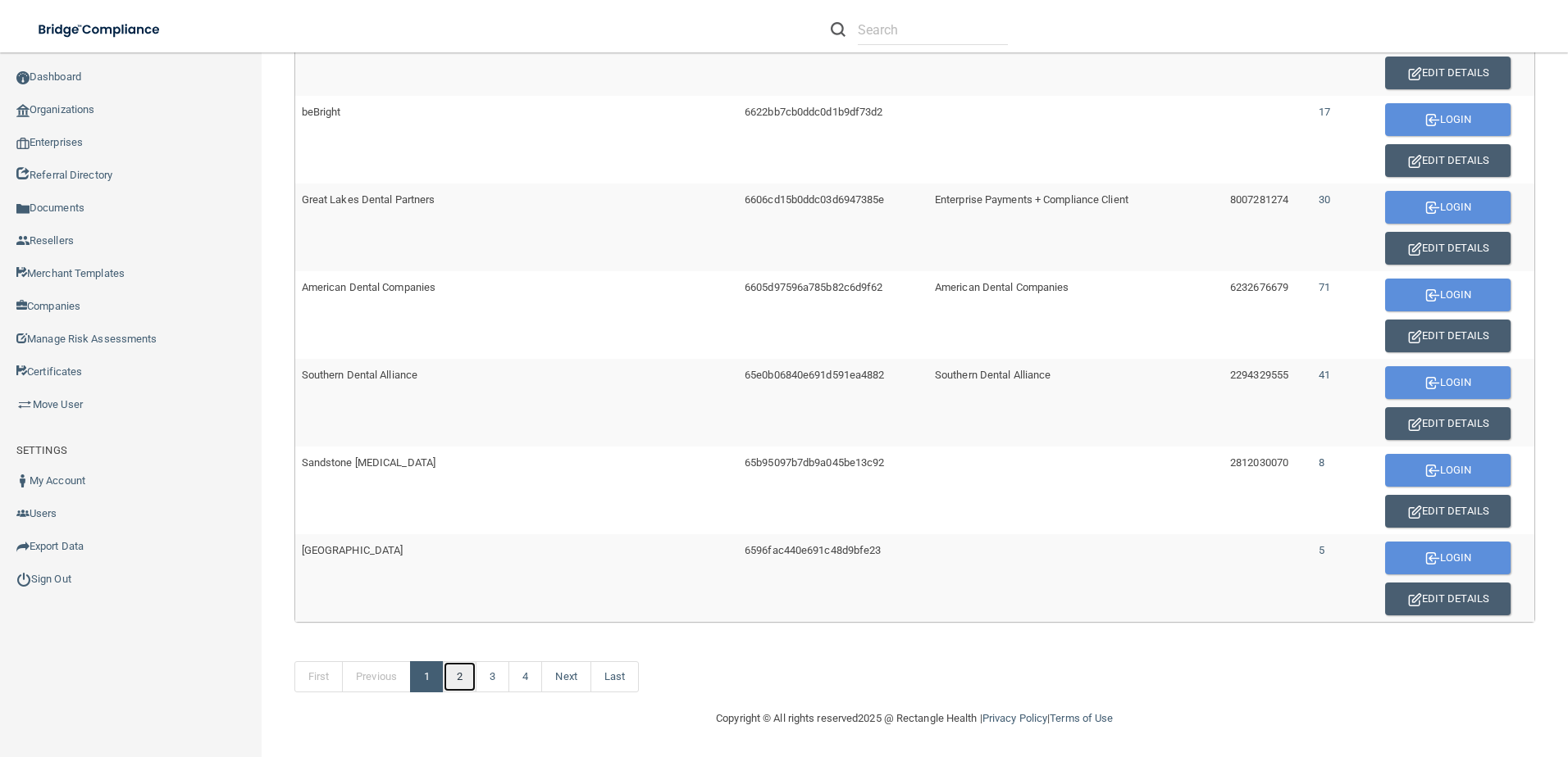
click at [457, 680] on link "2" at bounding box center [460, 677] width 34 height 31
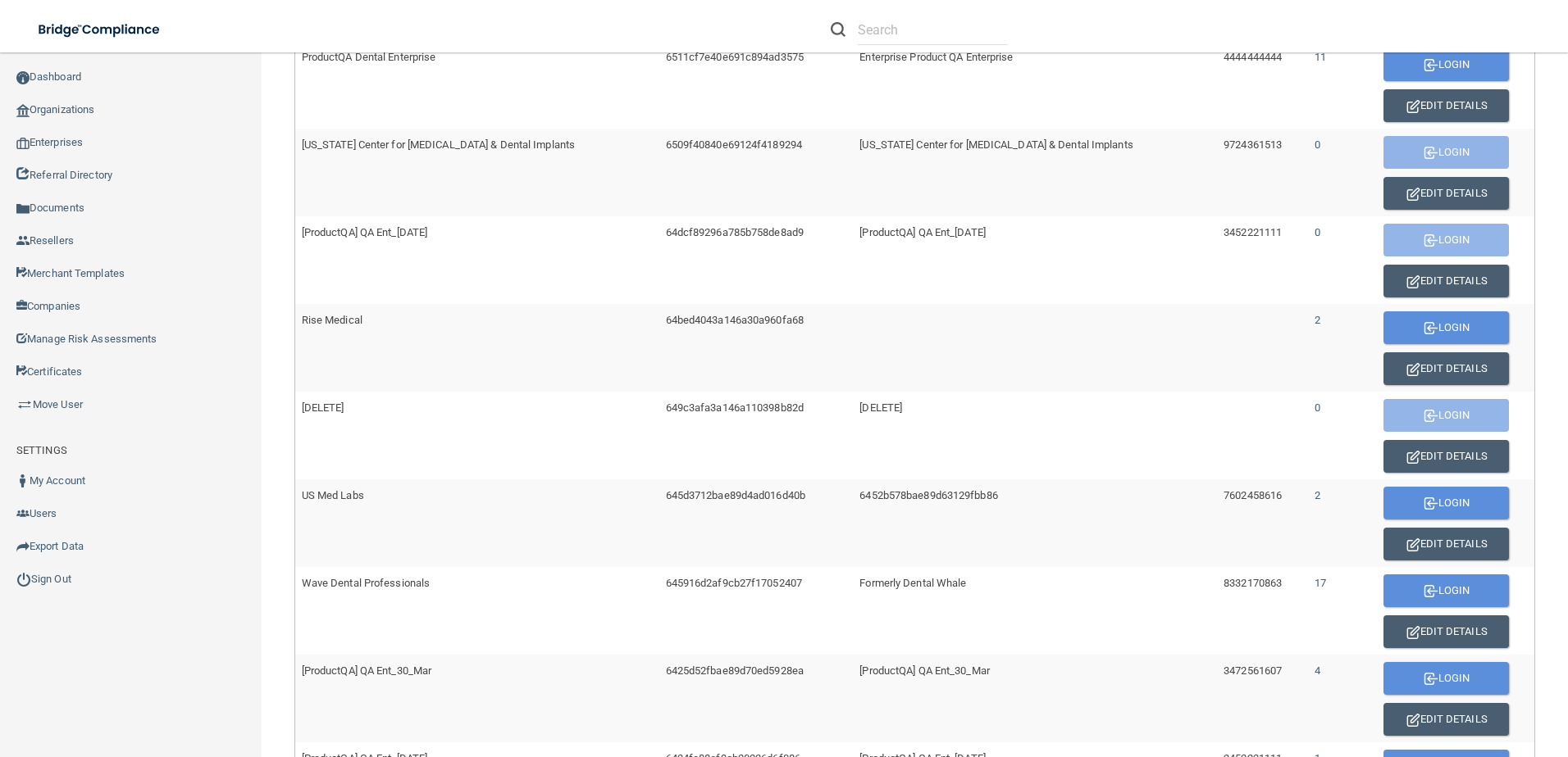
scroll to position [410, 0]
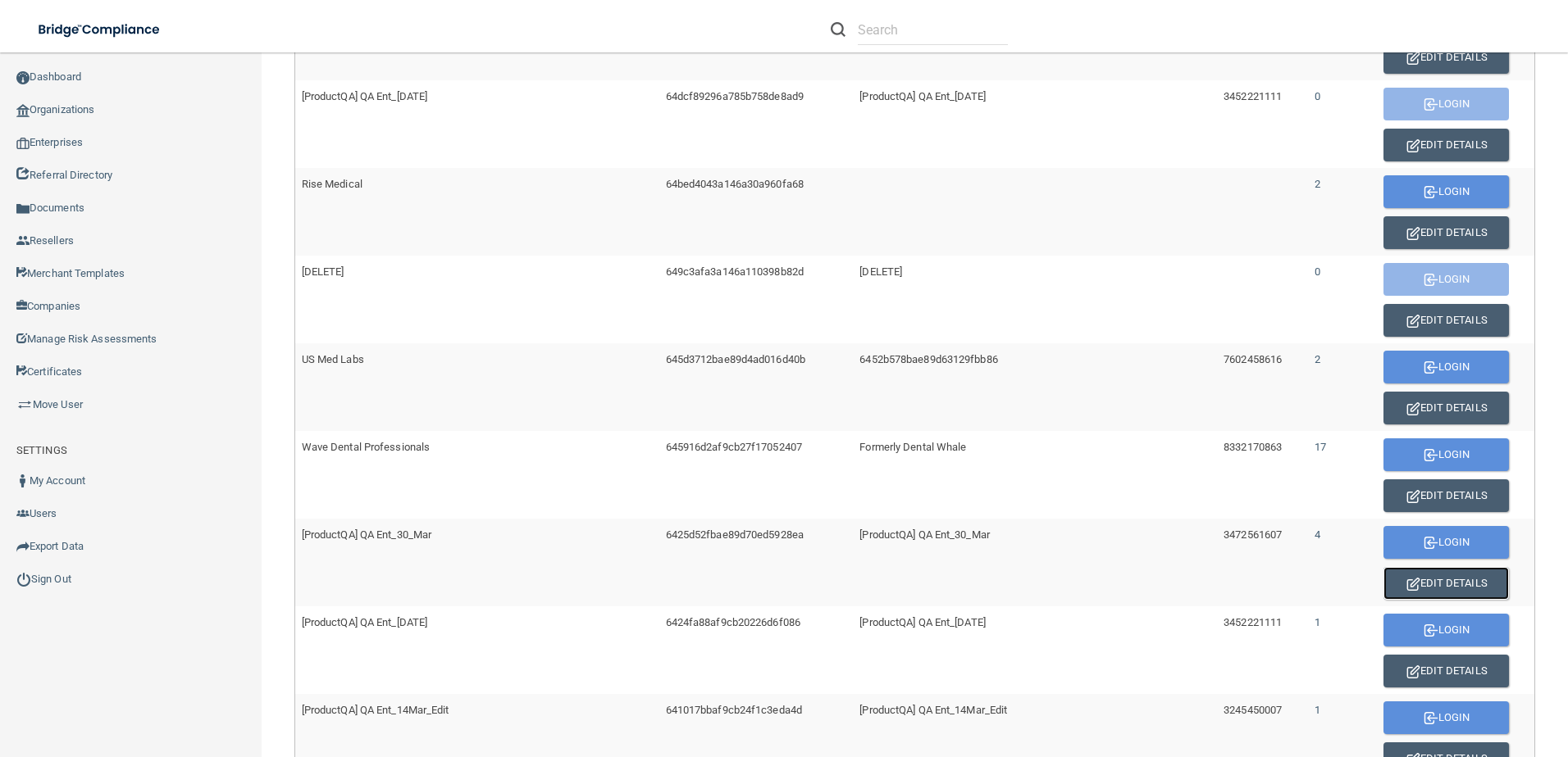
click at [1418, 584] on button "Edit Details" at bounding box center [1445, 584] width 125 height 33
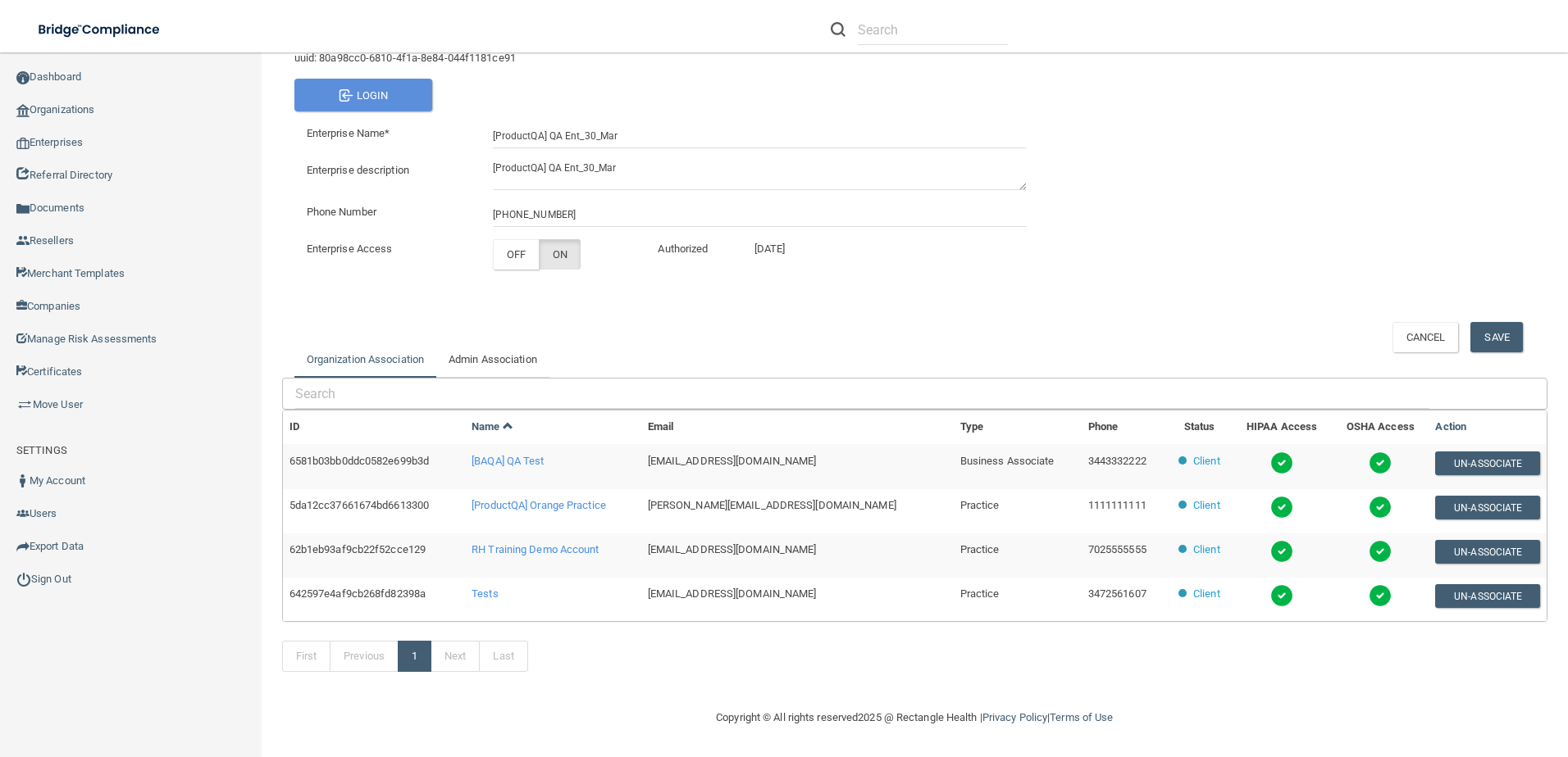
click at [373, 355] on link "Organization Association" at bounding box center [365, 359] width 141 height 36
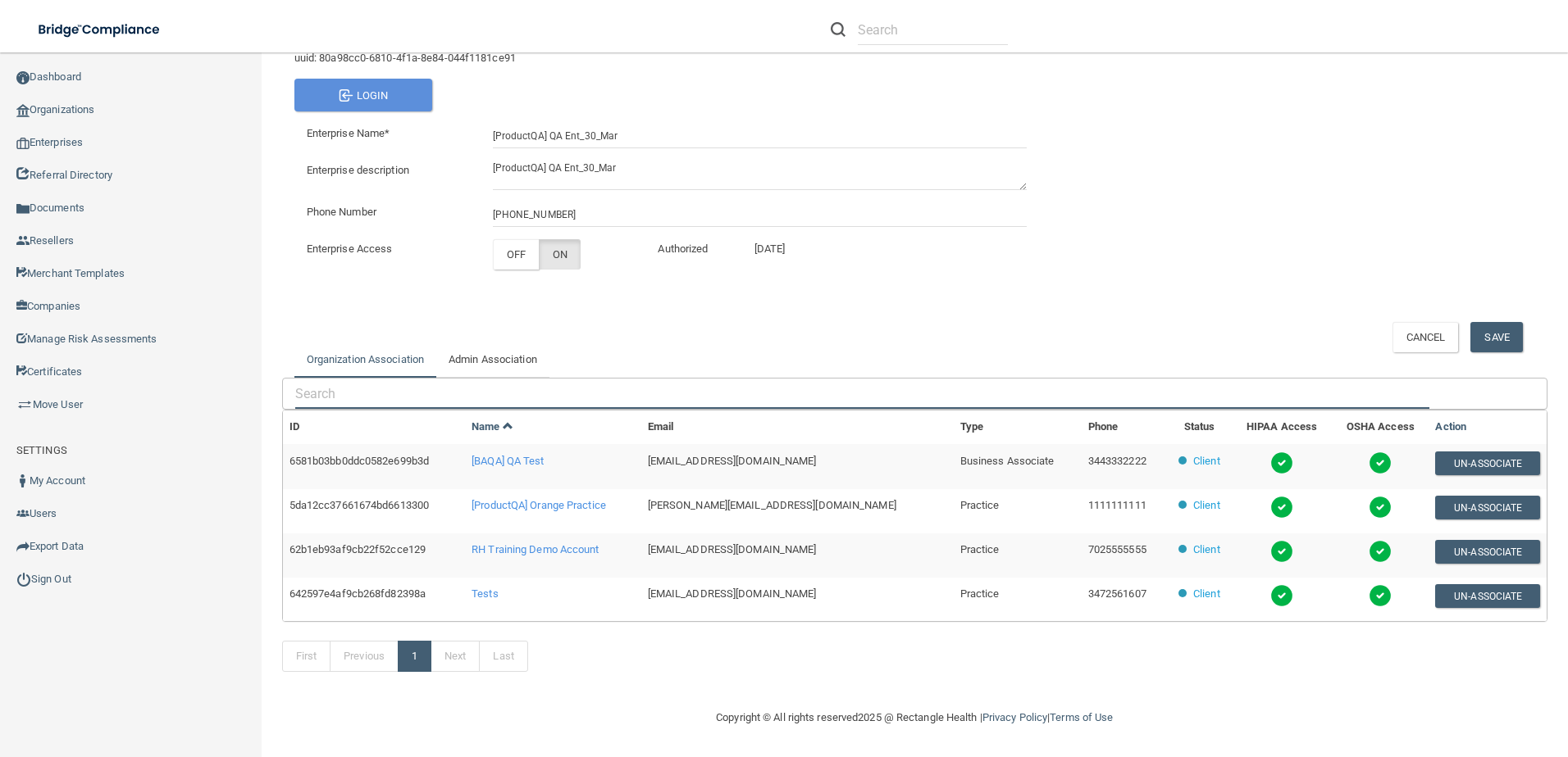
click at [344, 398] on input "text" at bounding box center [862, 394] width 1134 height 30
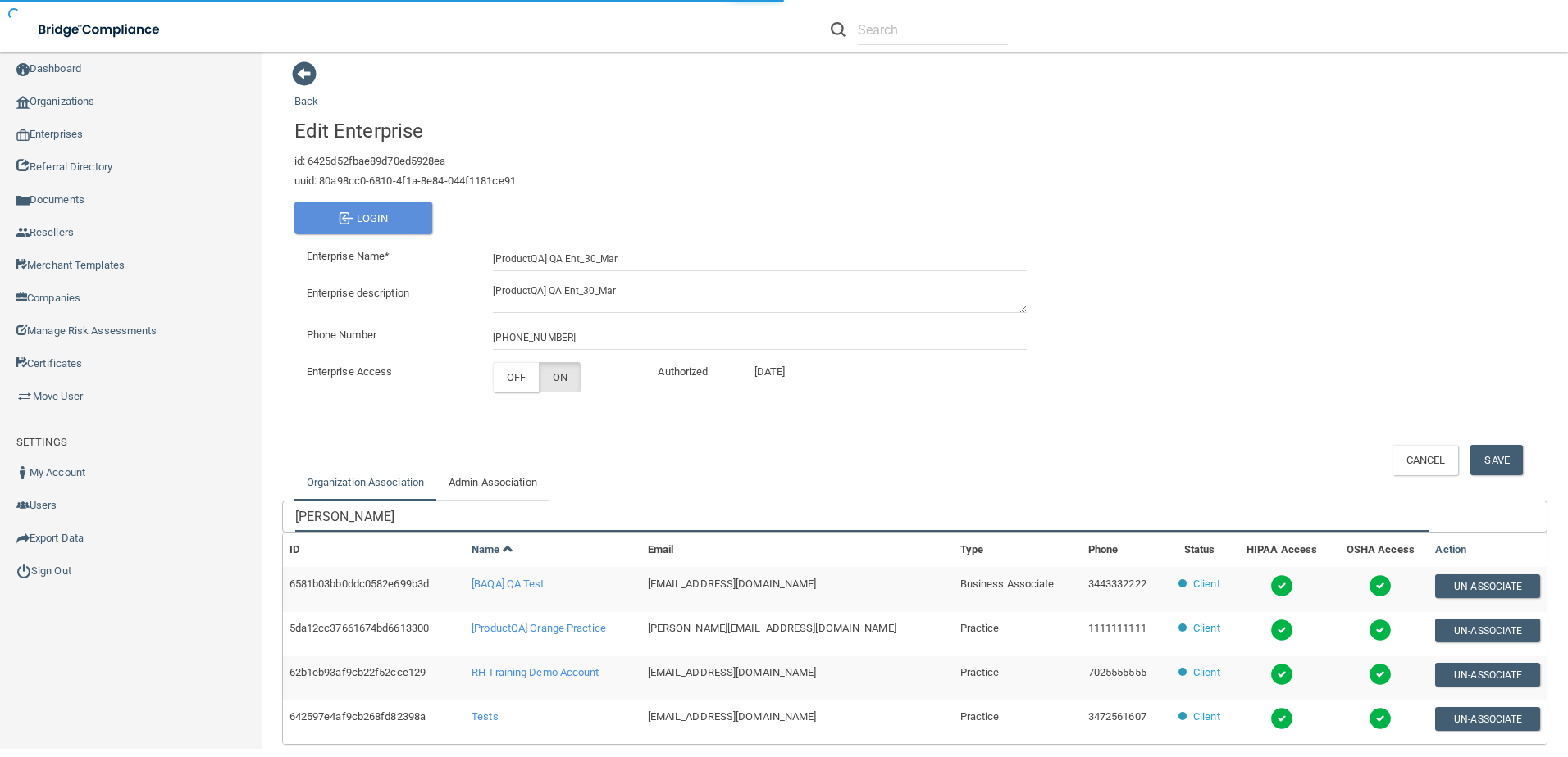
scroll to position [131, 0]
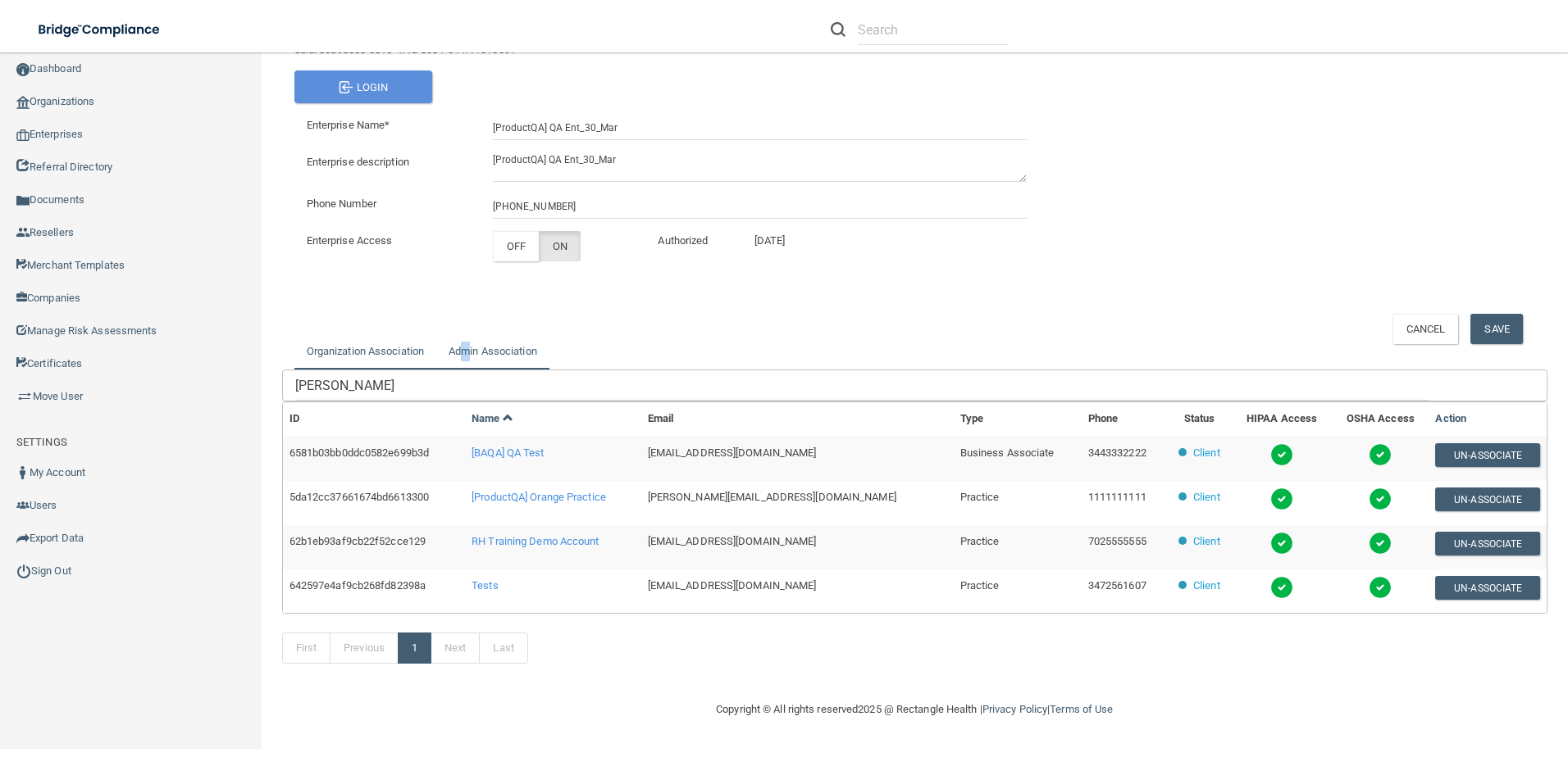
click at [470, 345] on link "Admin Association" at bounding box center [492, 351] width 113 height 36
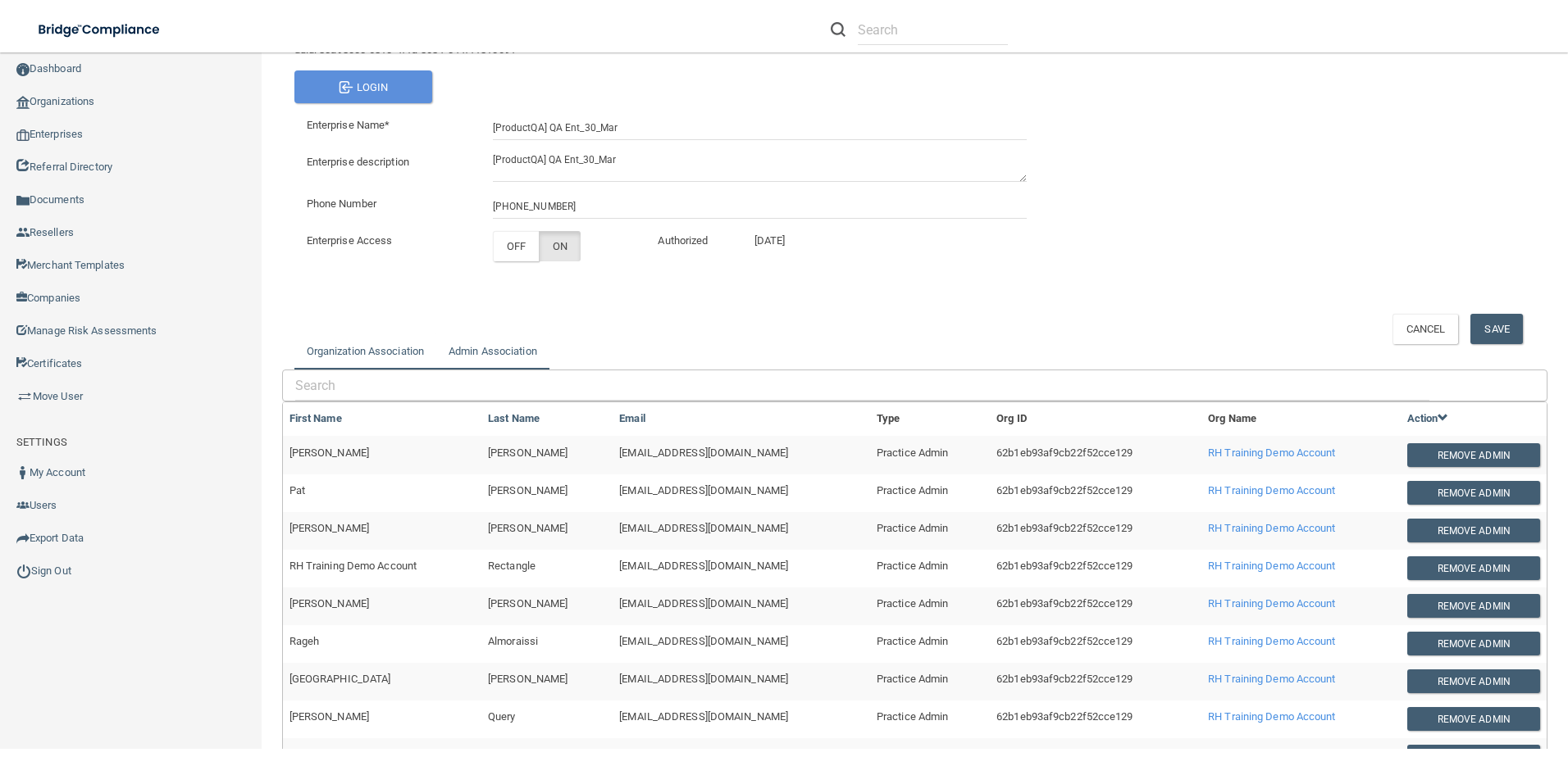
drag, startPoint x: 470, startPoint y: 345, endPoint x: 351, endPoint y: 345, distance: 119.0
click at [351, 345] on link "Organization Association" at bounding box center [365, 351] width 141 height 36
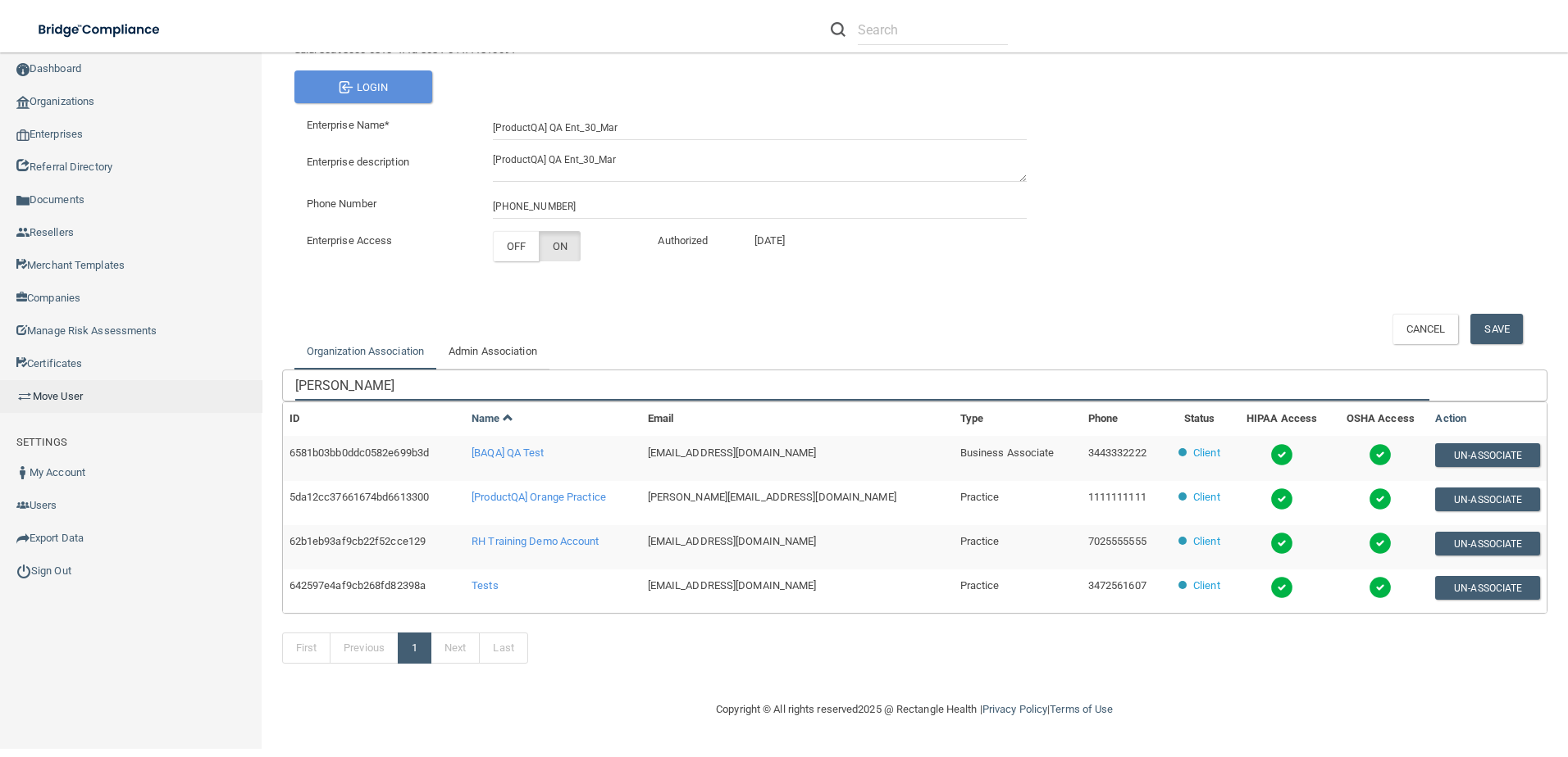
drag, startPoint x: 335, startPoint y: 383, endPoint x: 178, endPoint y: 391, distance: 157.2
click at [178, 391] on div "Compliance HIPAA Learn More! OSHA Learn More! PCI PCI Compliance Merchant Savin…" at bounding box center [784, 370] width 1568 height 757
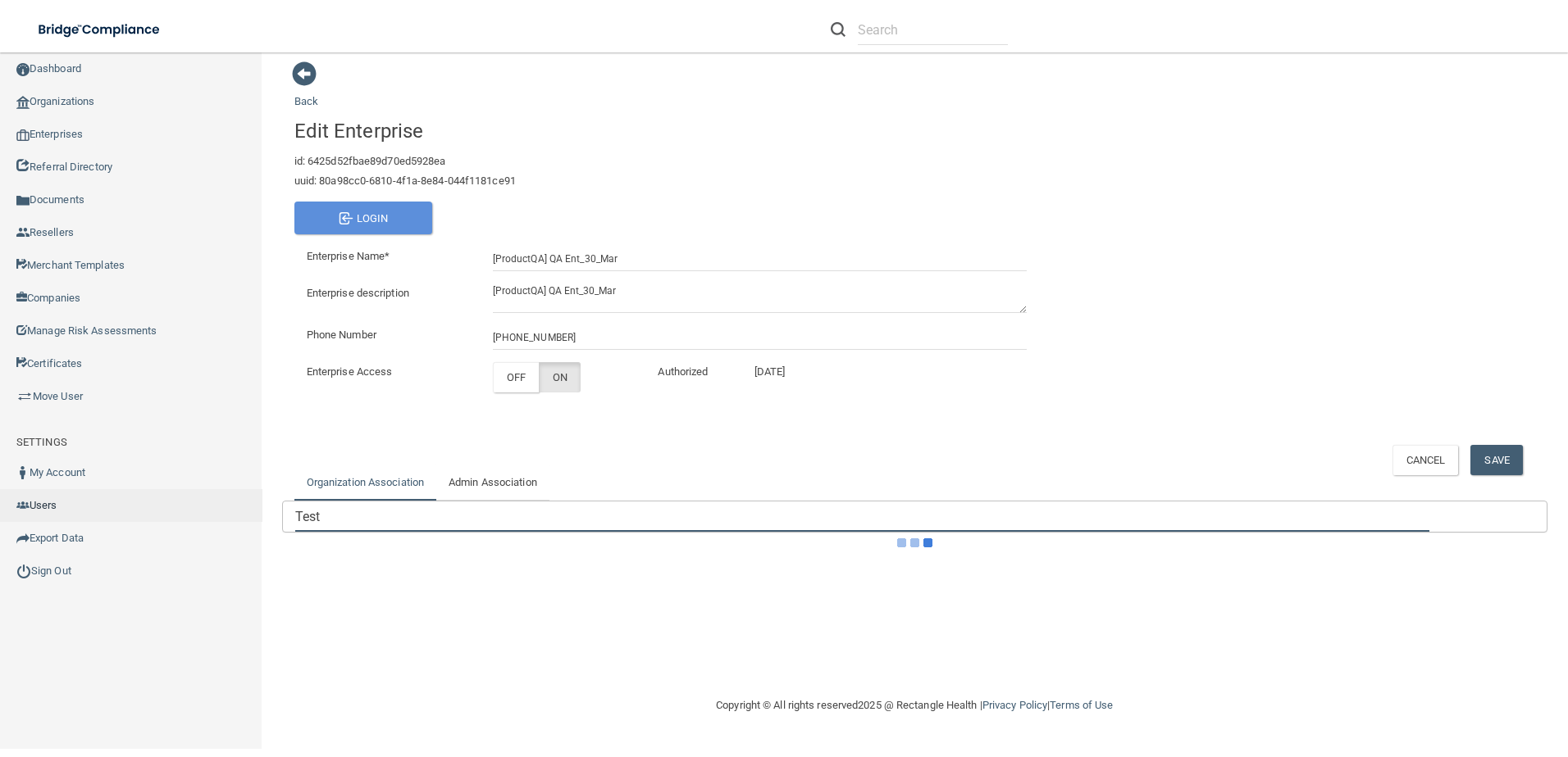
scroll to position [0, 0]
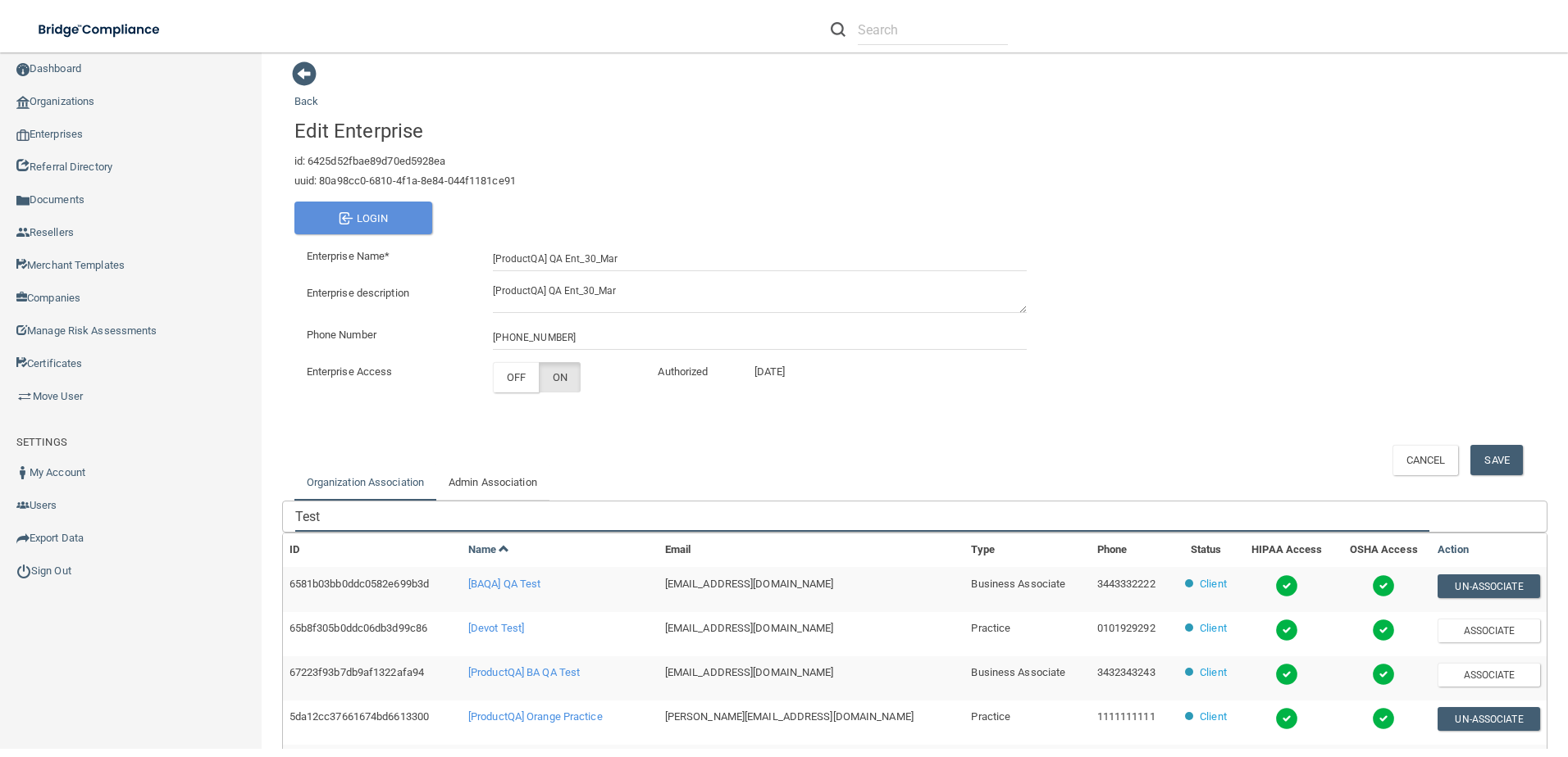
type input "Test"
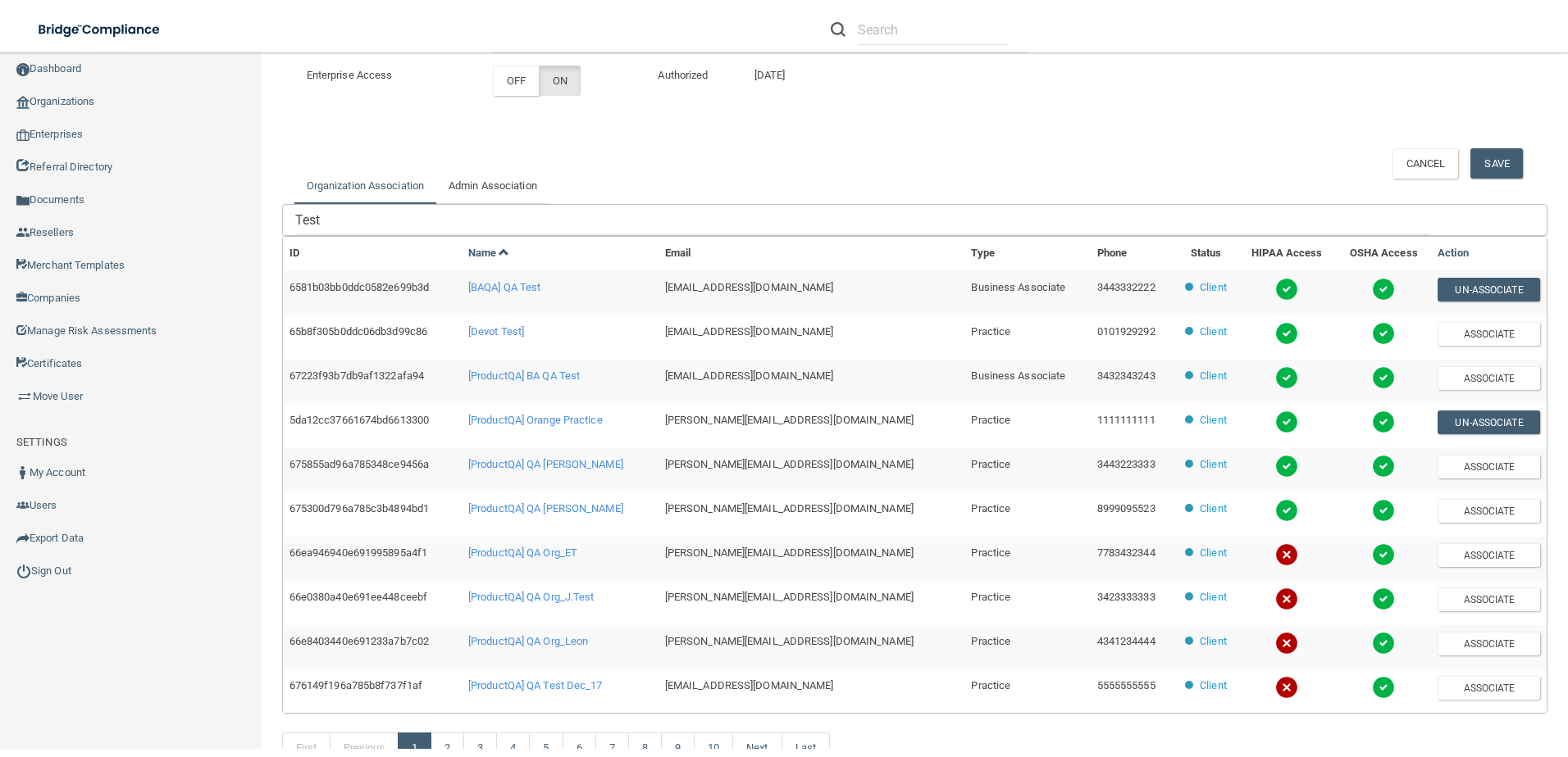
scroll to position [397, 0]
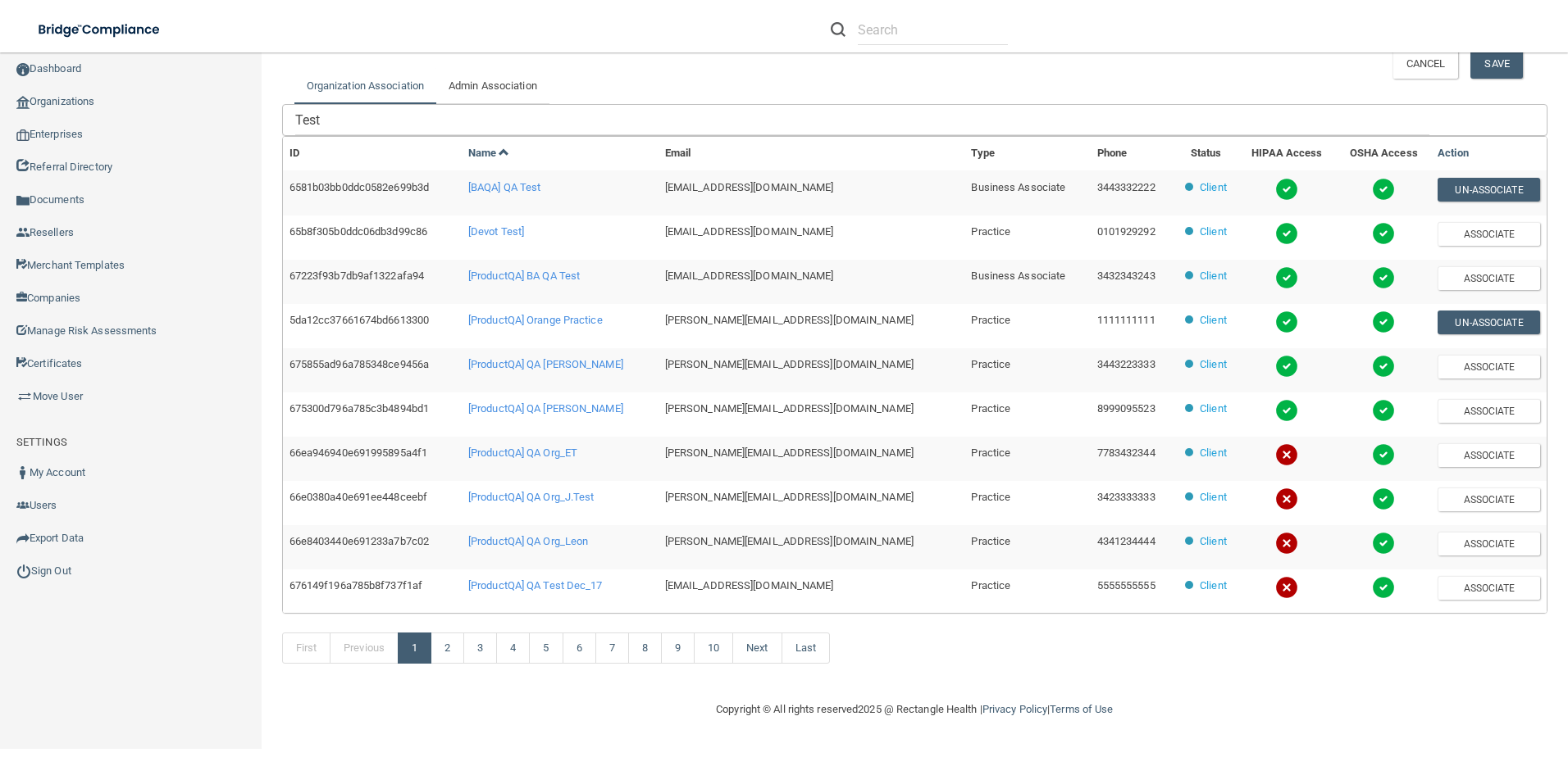
drag, startPoint x: 558, startPoint y: 231, endPoint x: 572, endPoint y: 234, distance: 14.3
click at [571, 234] on td "[Devot Test]" at bounding box center [560, 238] width 197 height 44
click at [60, 99] on link "Organizations" at bounding box center [131, 101] width 263 height 33
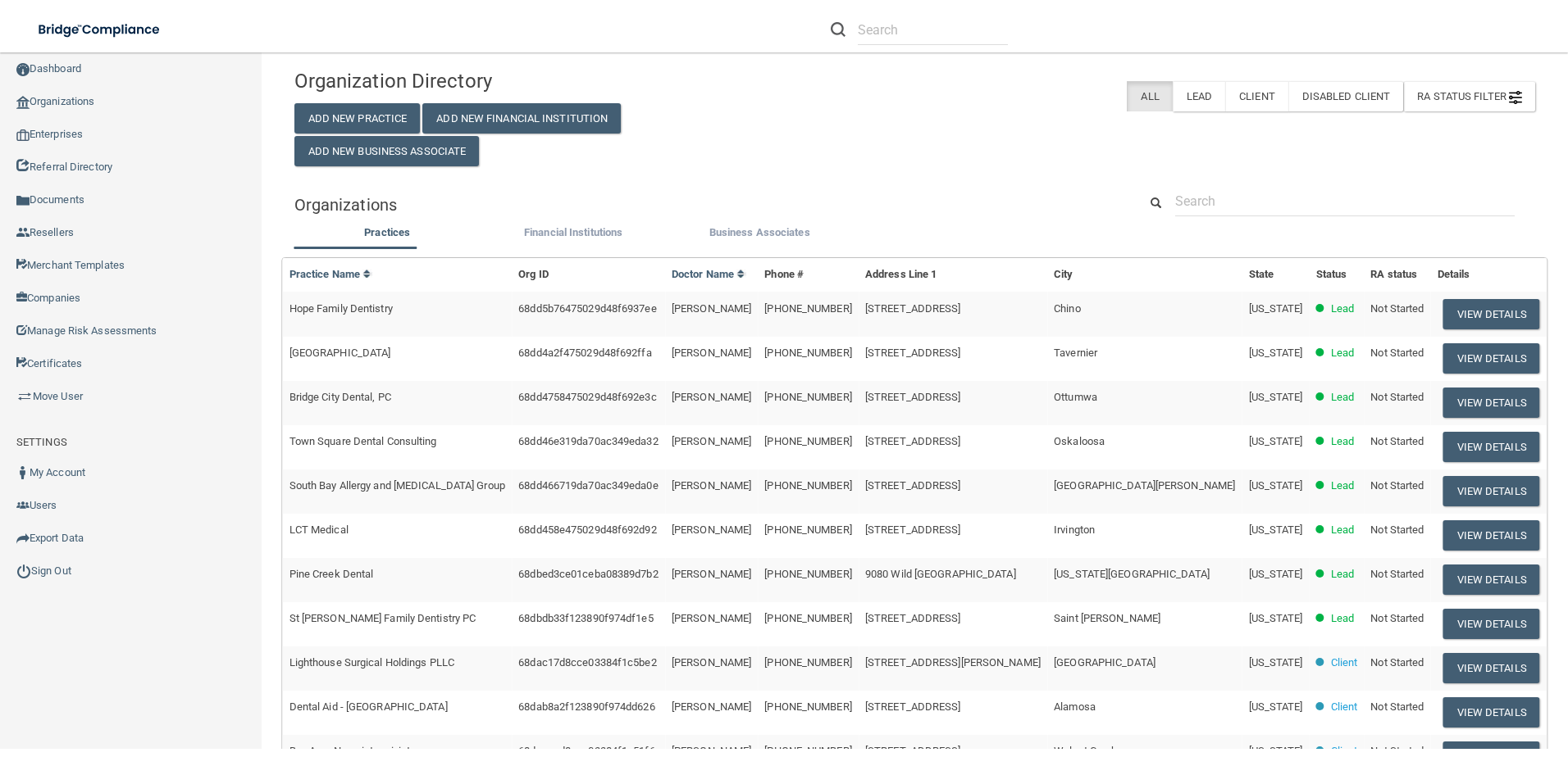
click at [1180, 221] on div "Organizations" at bounding box center [915, 204] width 1265 height 36
click at [1187, 208] on input "text" at bounding box center [1344, 201] width 339 height 30
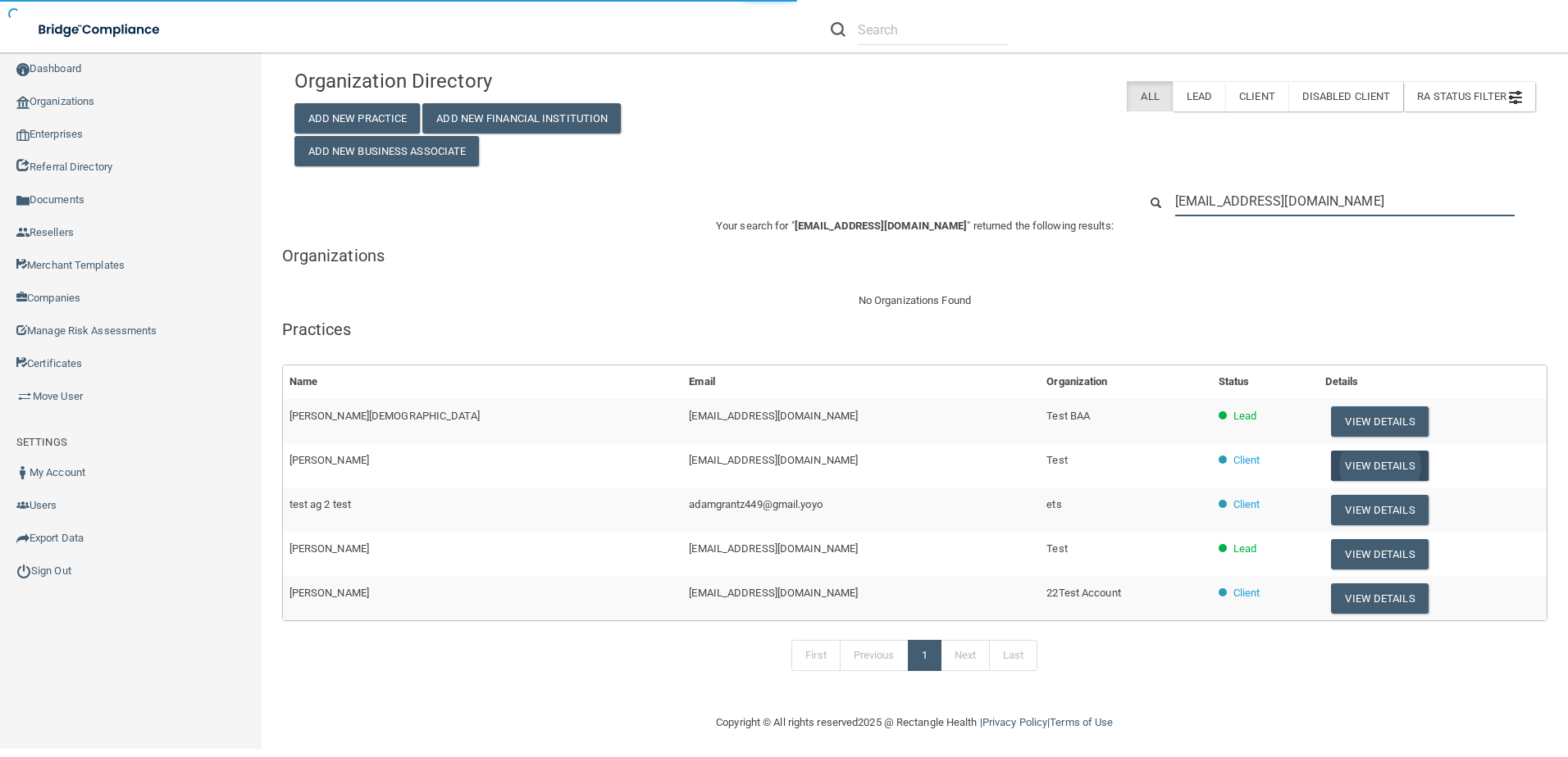
type input "[EMAIL_ADDRESS][DOMAIN_NAME]"
click at [1343, 453] on button "View Details" at bounding box center [1378, 466] width 97 height 30
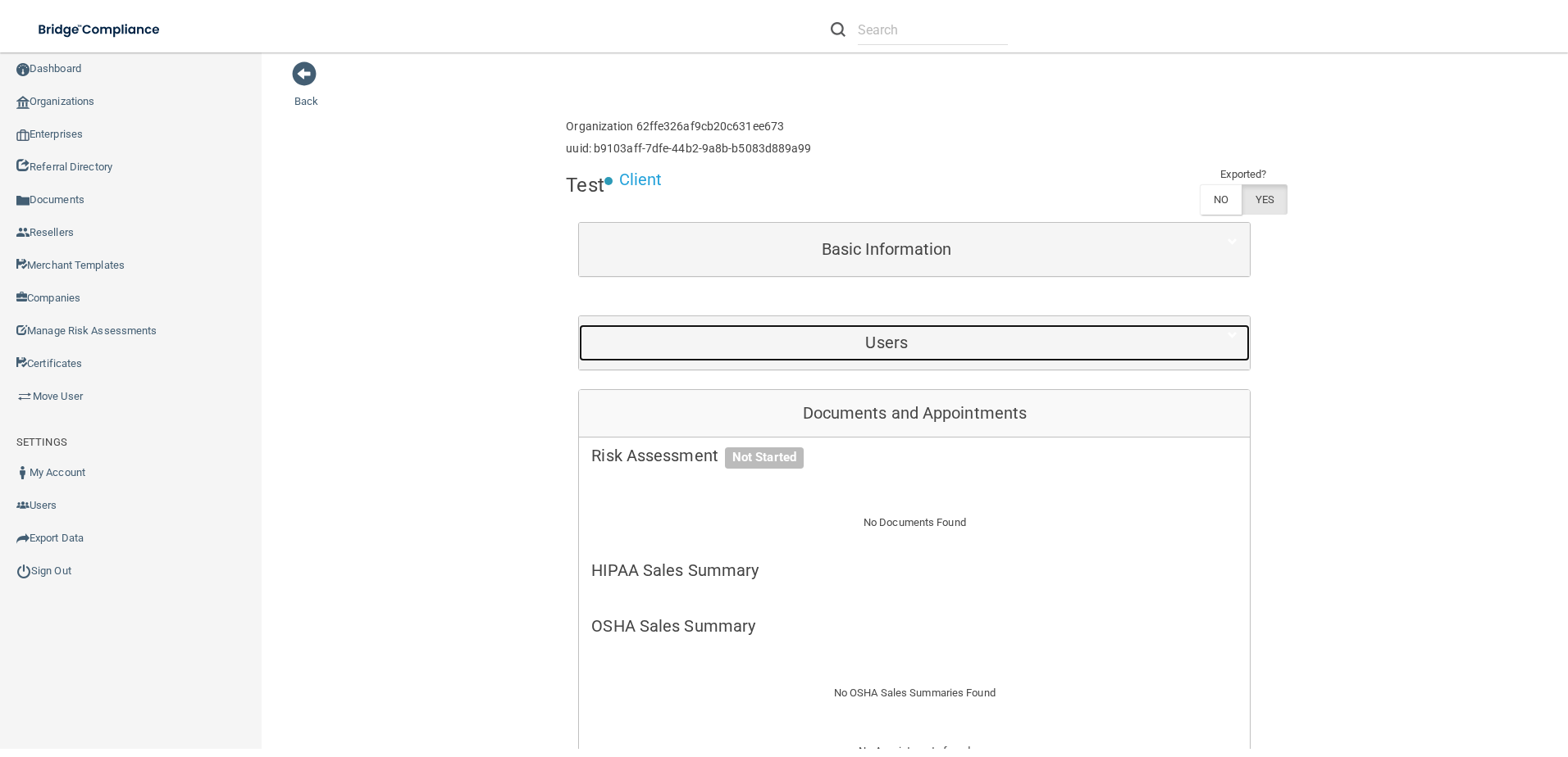
click at [866, 335] on h5 "Users" at bounding box center [885, 342] width 590 height 18
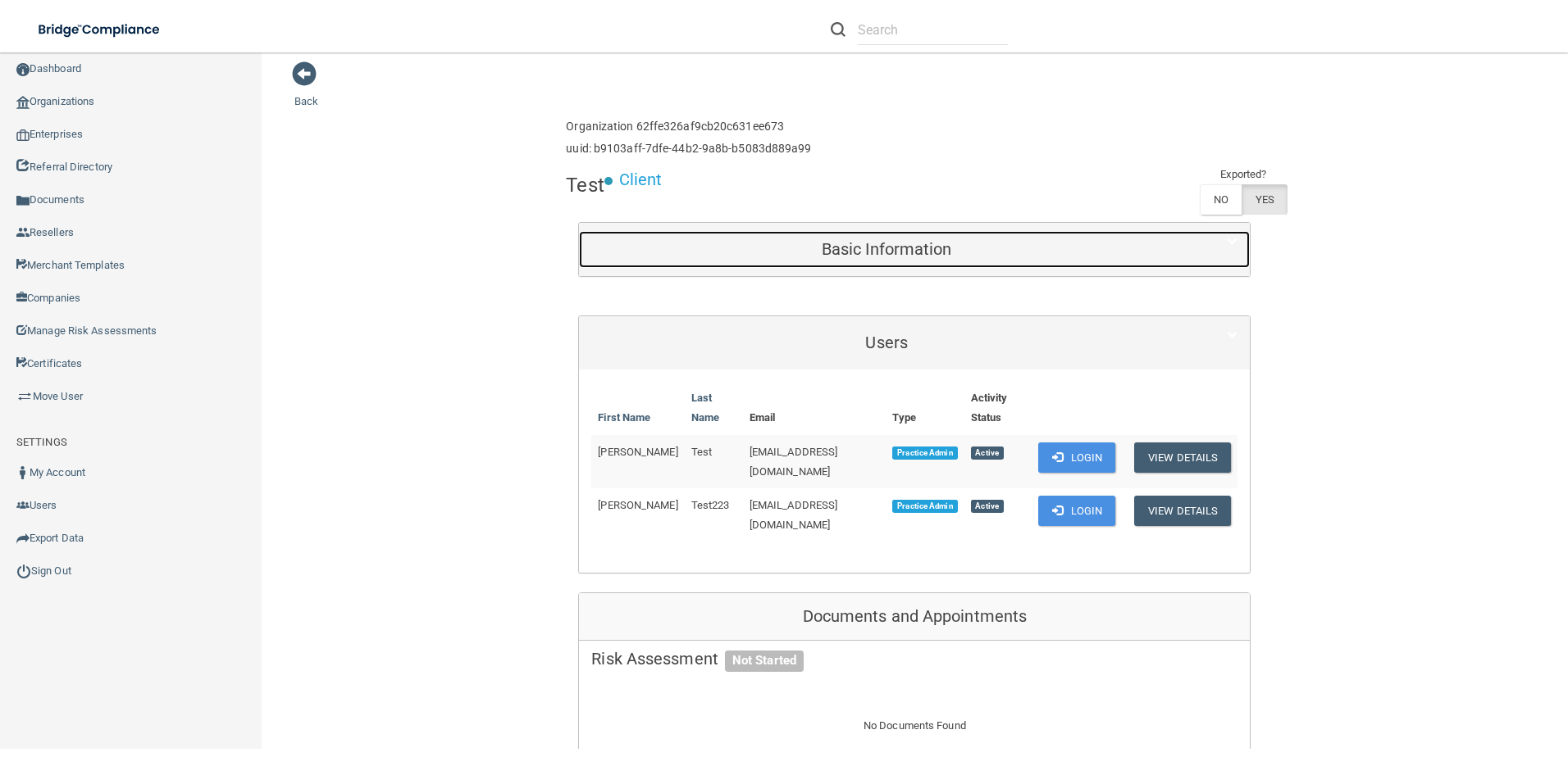
click at [1035, 250] on h5 "Basic Information" at bounding box center [885, 249] width 590 height 18
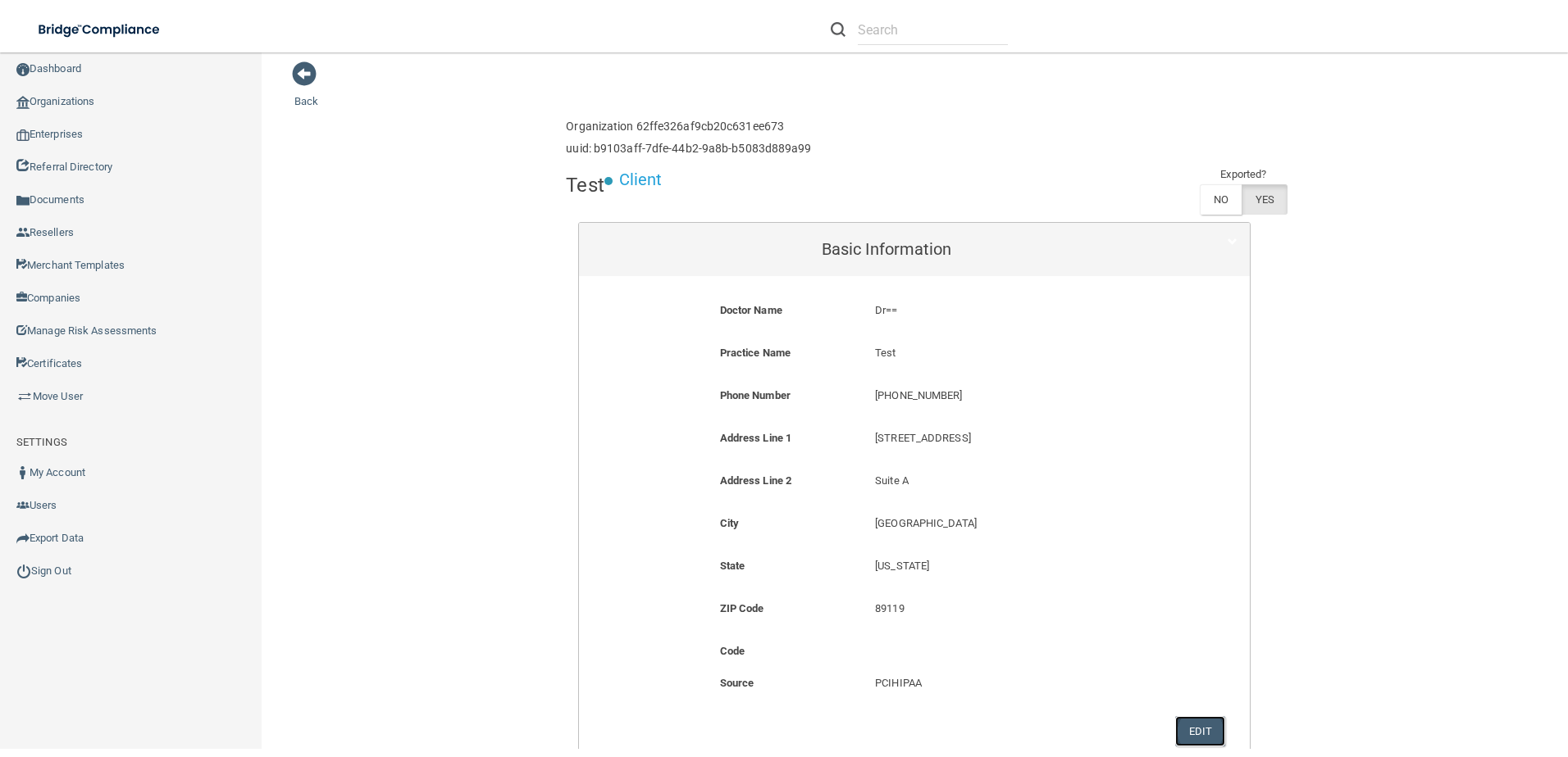
click at [1192, 729] on button "Edit" at bounding box center [1200, 731] width 50 height 30
select select "28"
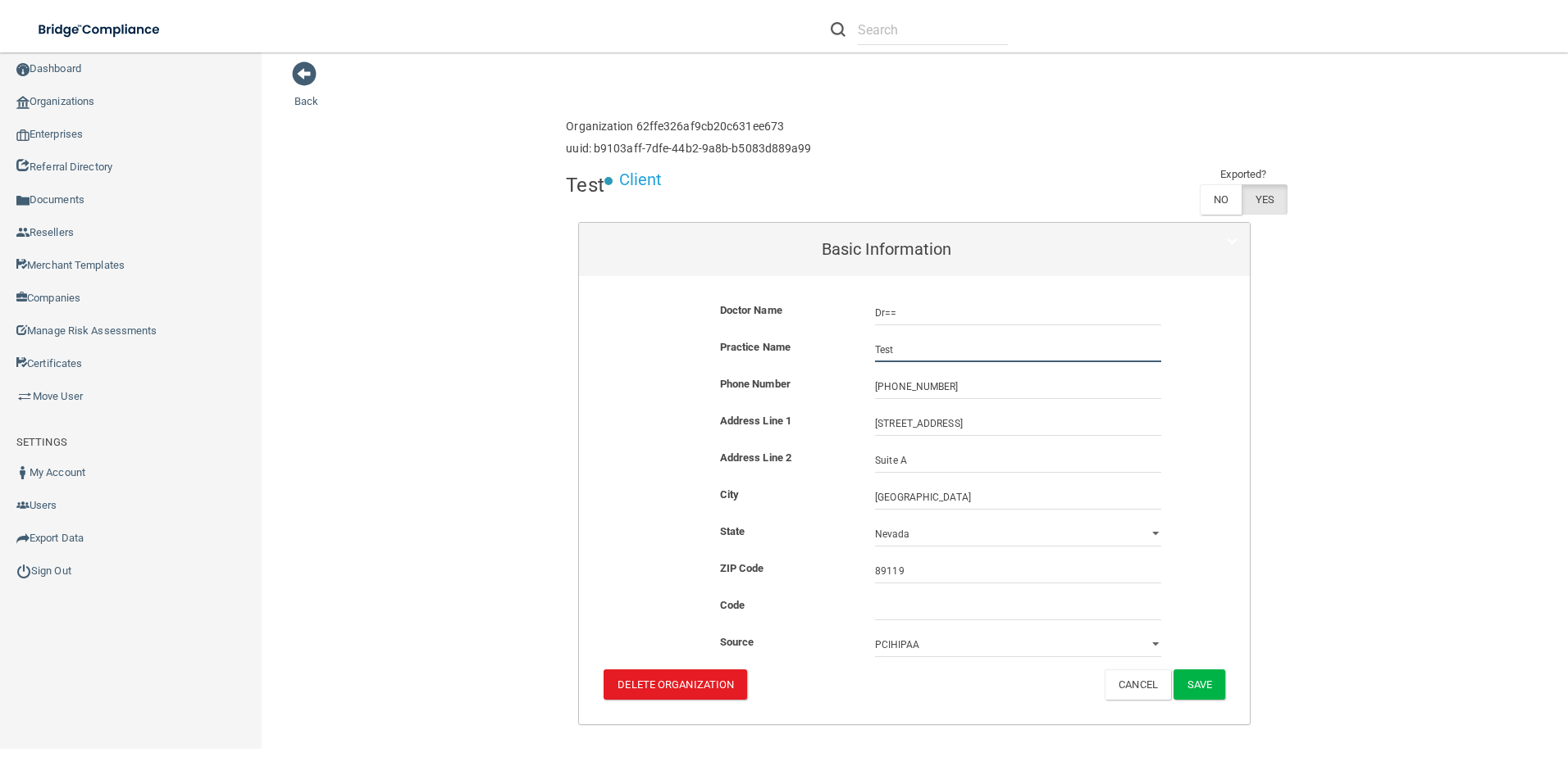
click at [875, 350] on input "Test" at bounding box center [1018, 350] width 287 height 25
click at [930, 353] on input "Test" at bounding box center [1018, 350] width 287 height 25
type input "Test Practice 56"
click at [1210, 681] on button "Save" at bounding box center [1200, 685] width 52 height 30
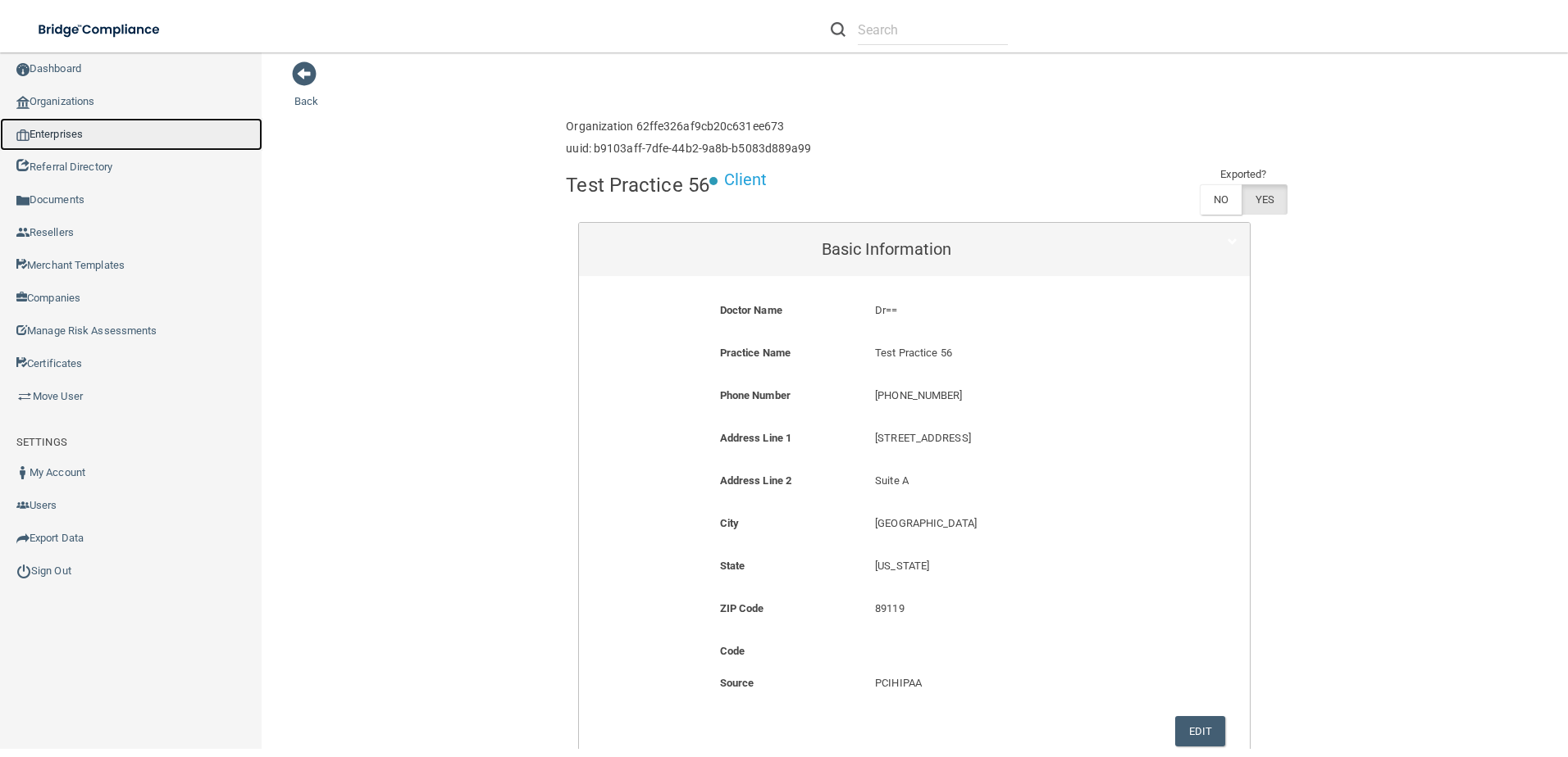
click at [57, 133] on link "Enterprises" at bounding box center [131, 134] width 263 height 33
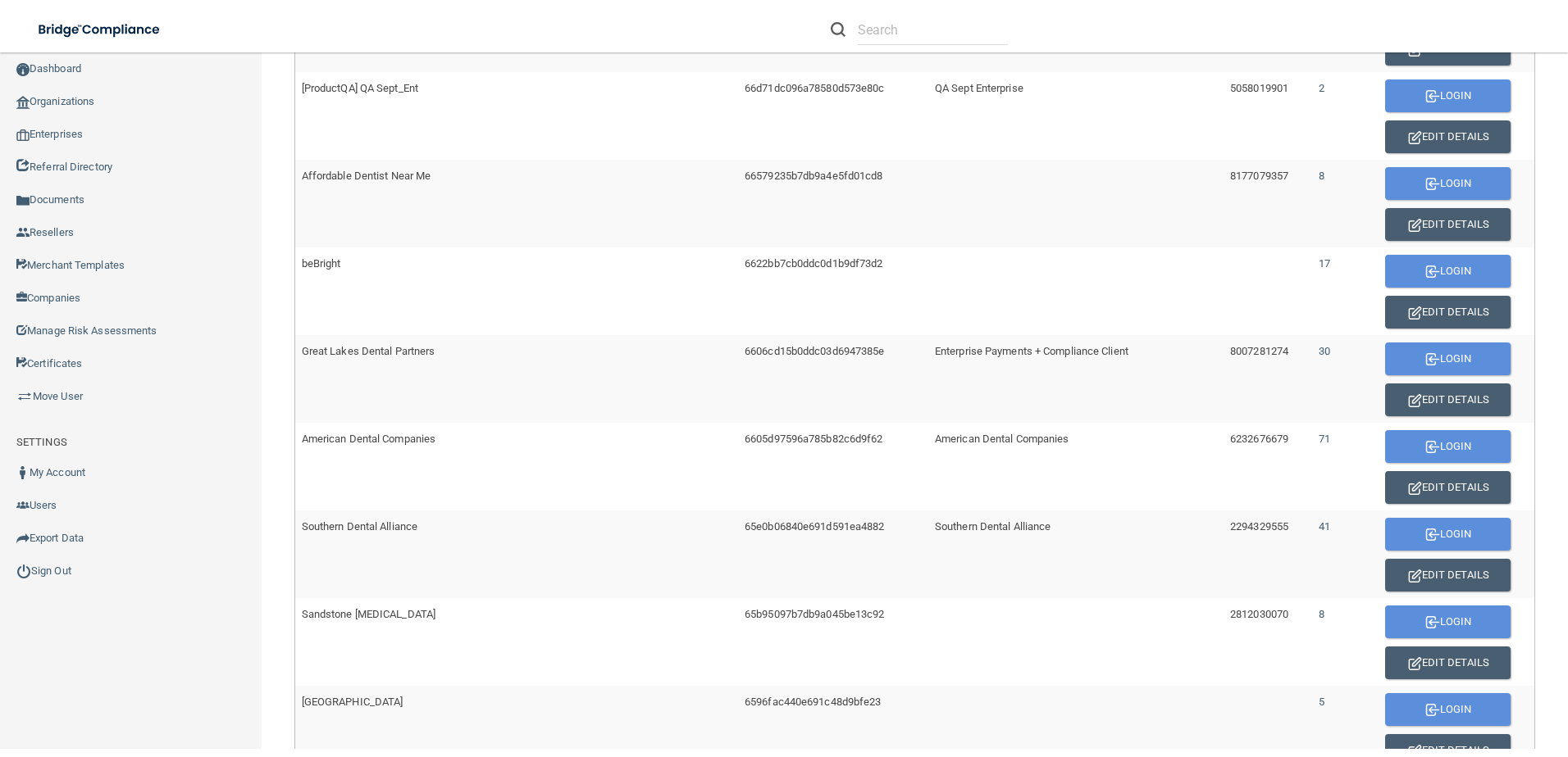
scroll to position [921, 0]
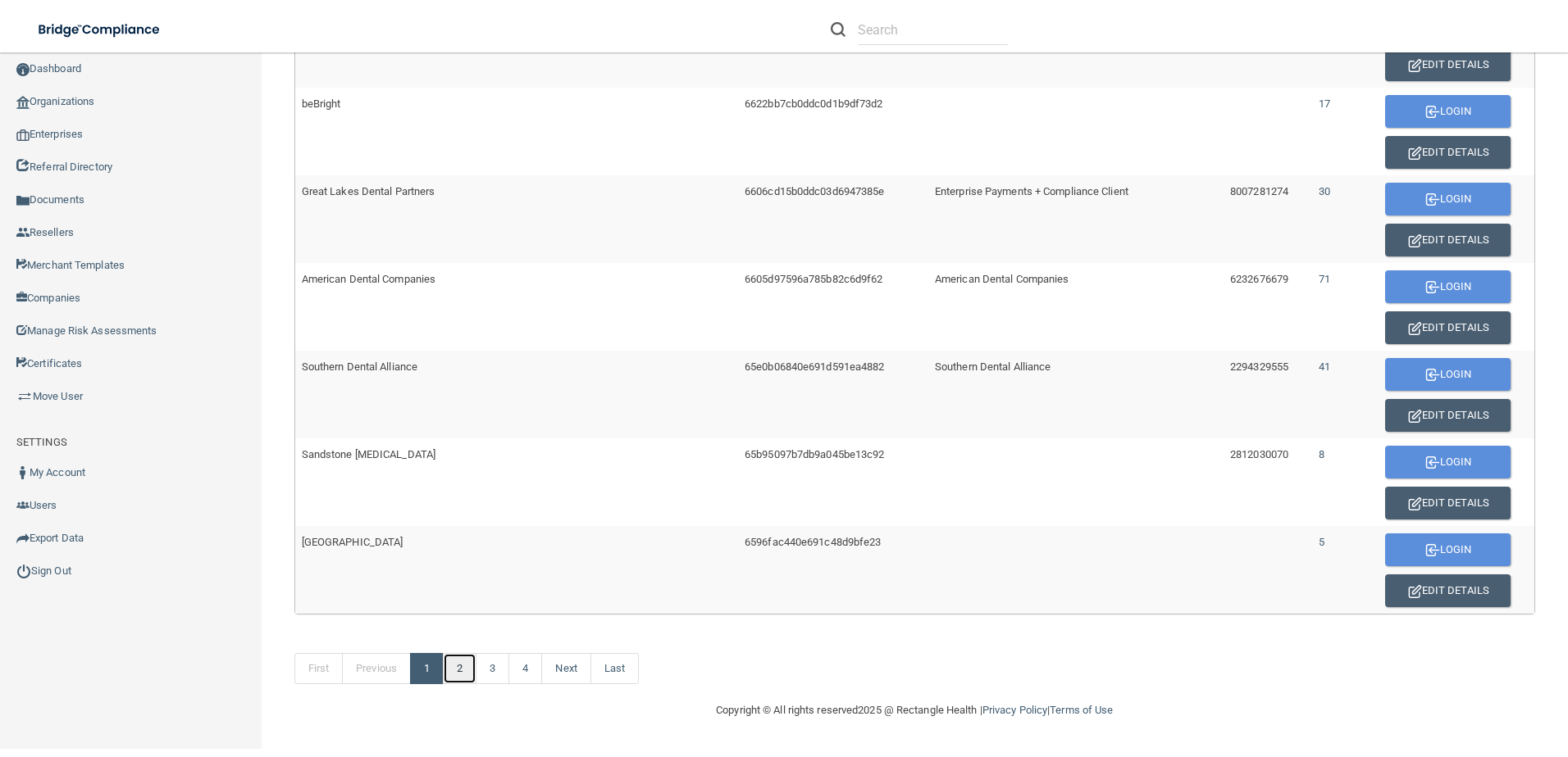
click at [456, 680] on link "2" at bounding box center [460, 668] width 34 height 31
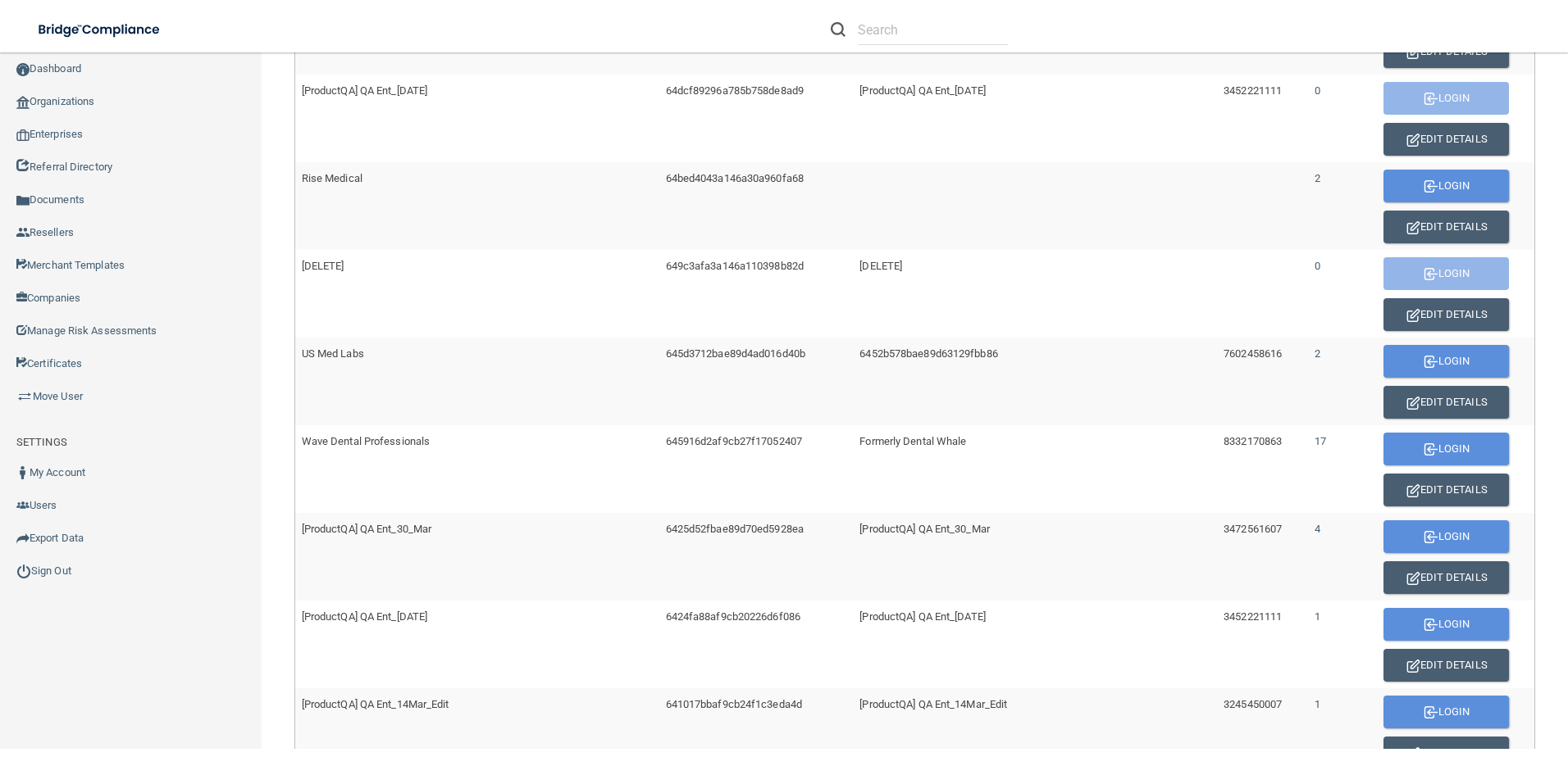
scroll to position [410, 0]
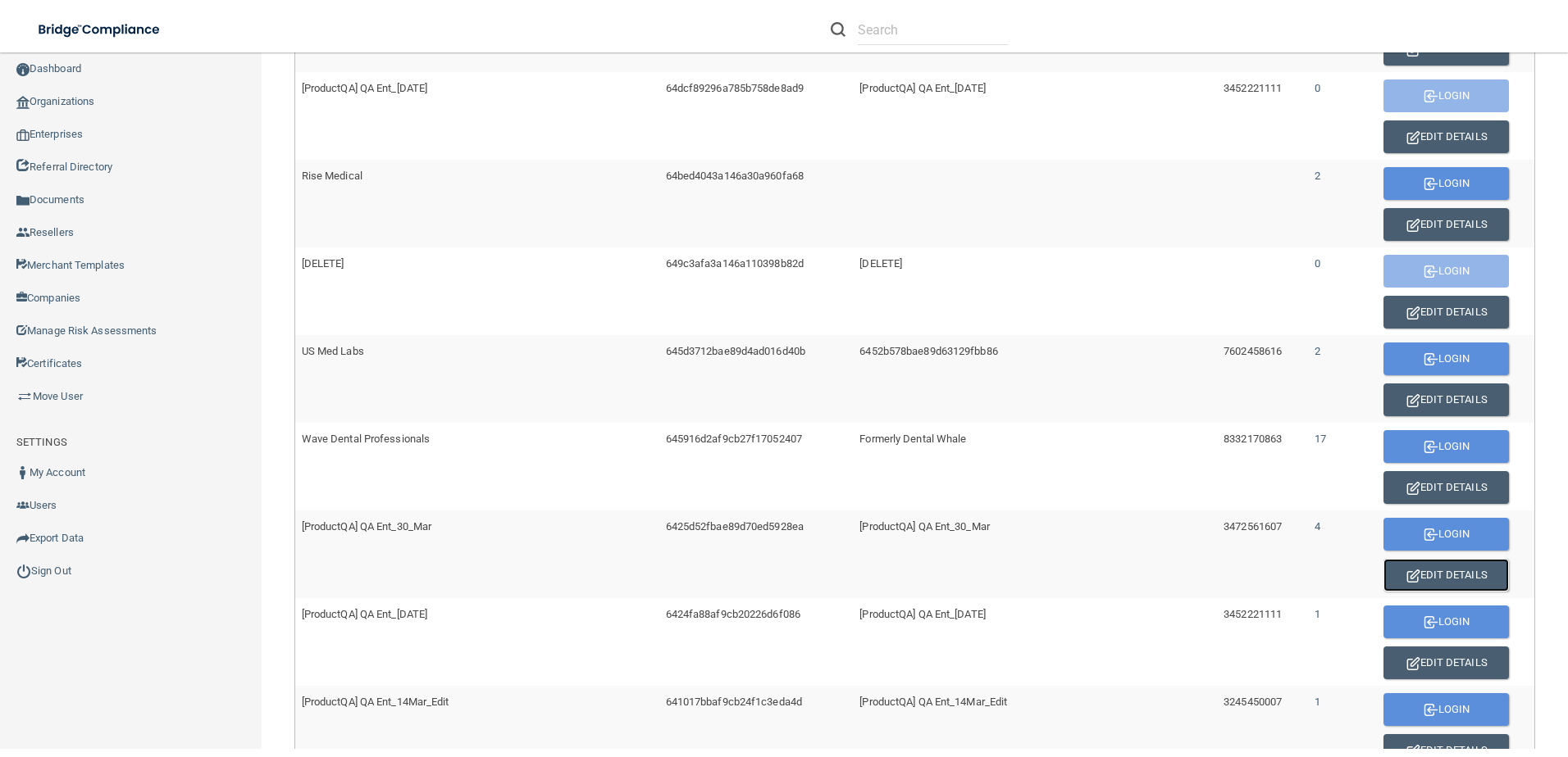
click at [1441, 574] on button "Edit Details" at bounding box center [1445, 575] width 125 height 33
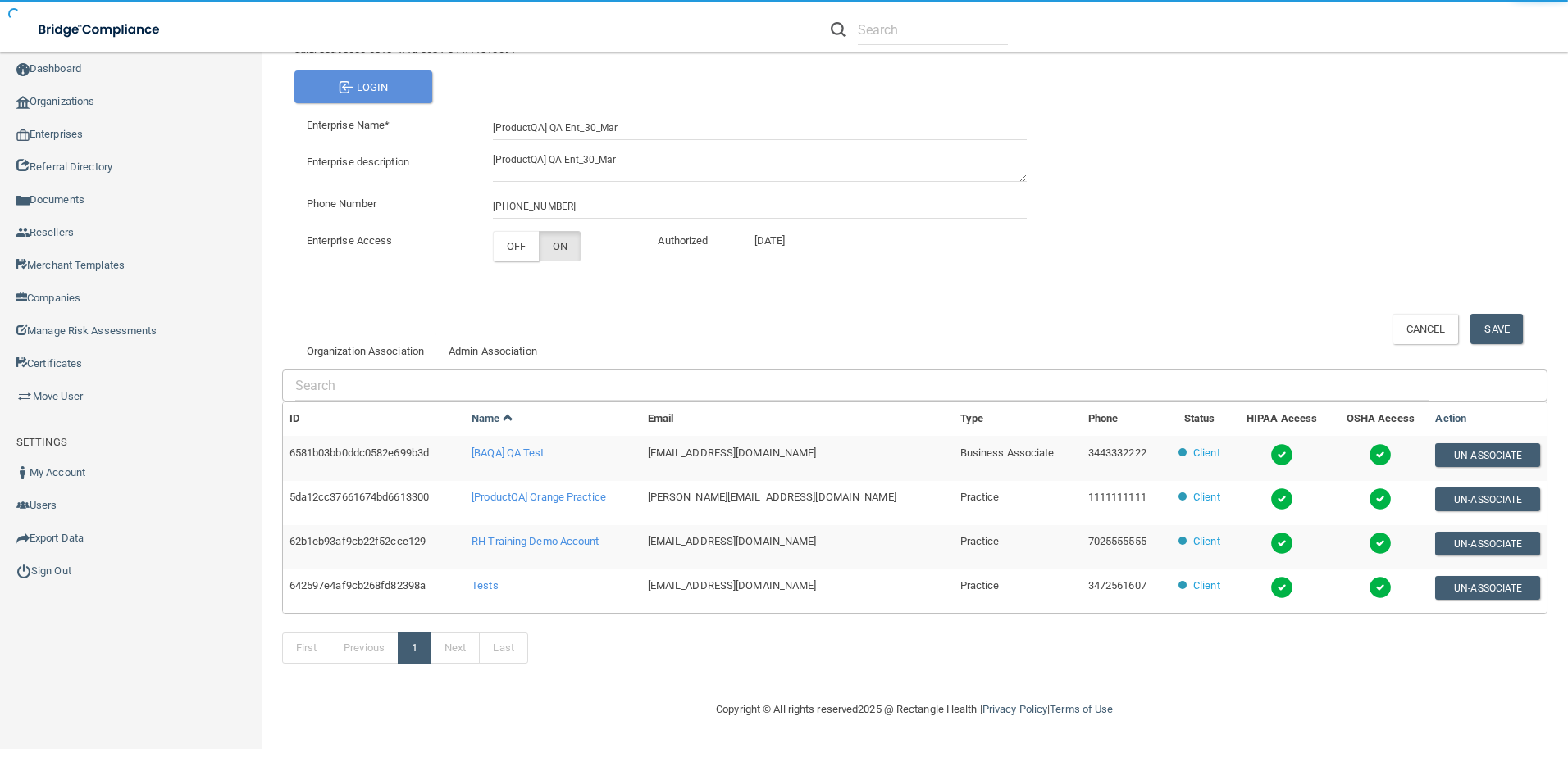
scroll to position [131, 0]
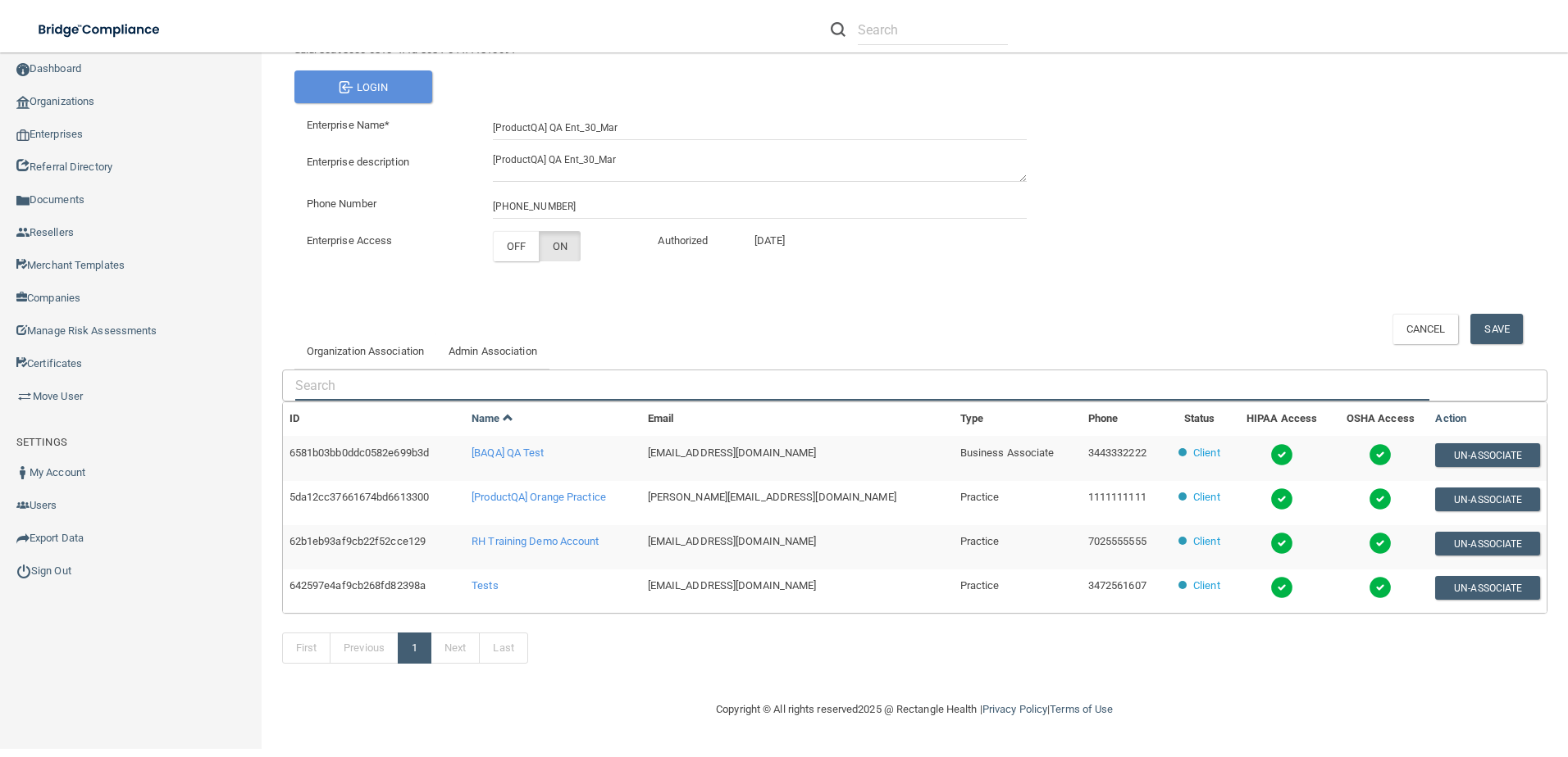
click at [371, 381] on input "text" at bounding box center [862, 385] width 1134 height 30
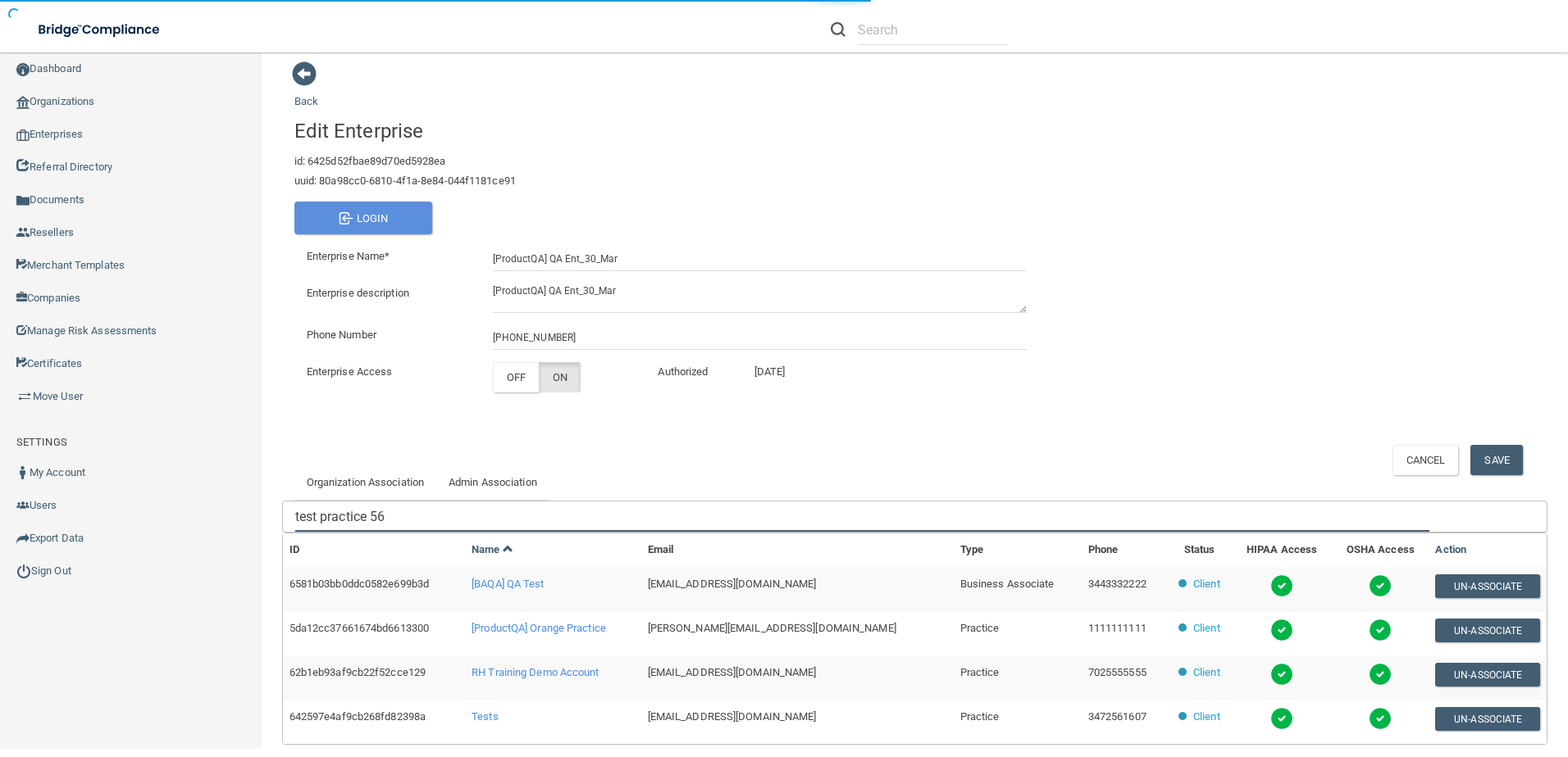
scroll to position [131, 0]
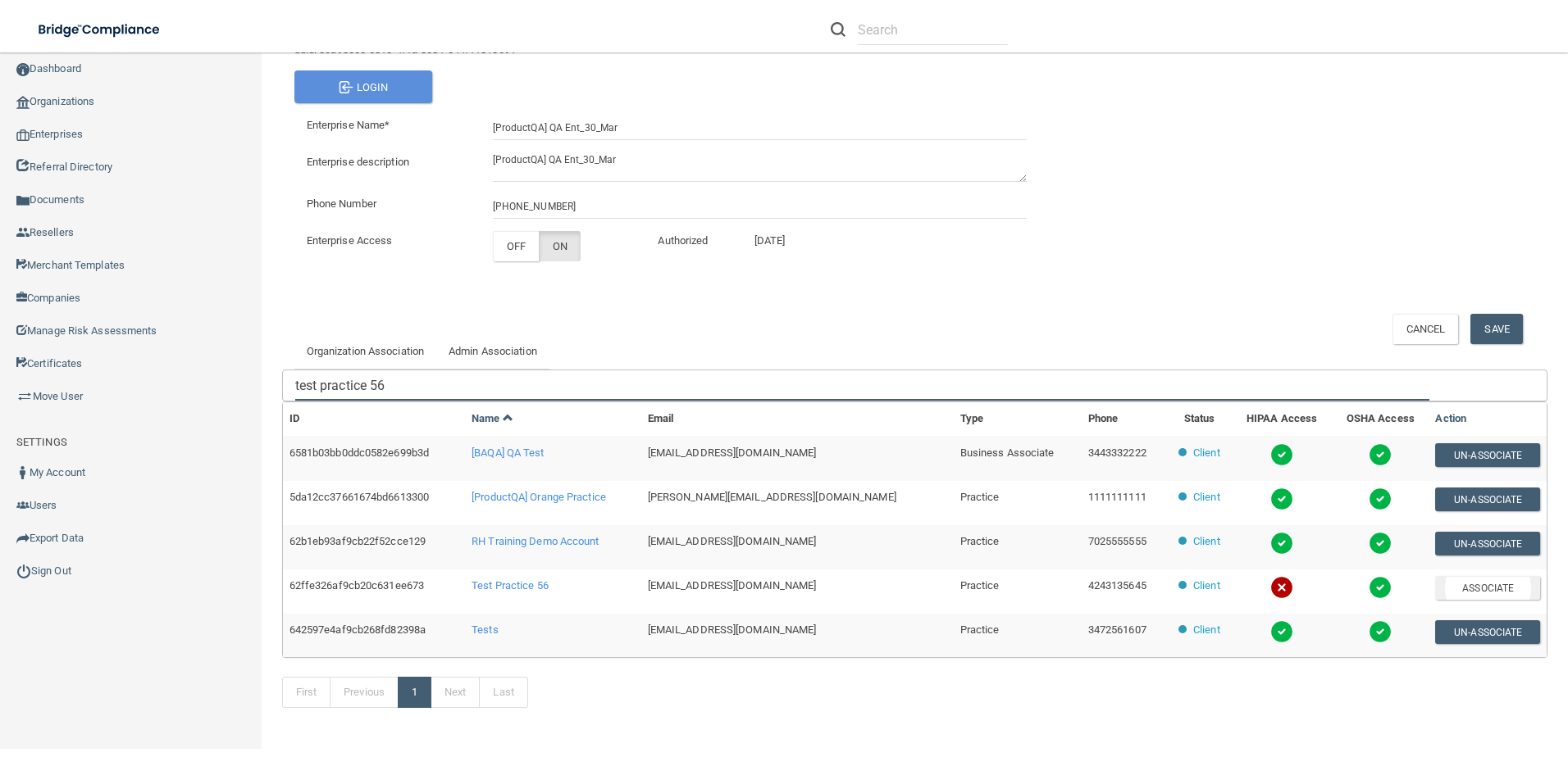
type input "test practice 56"
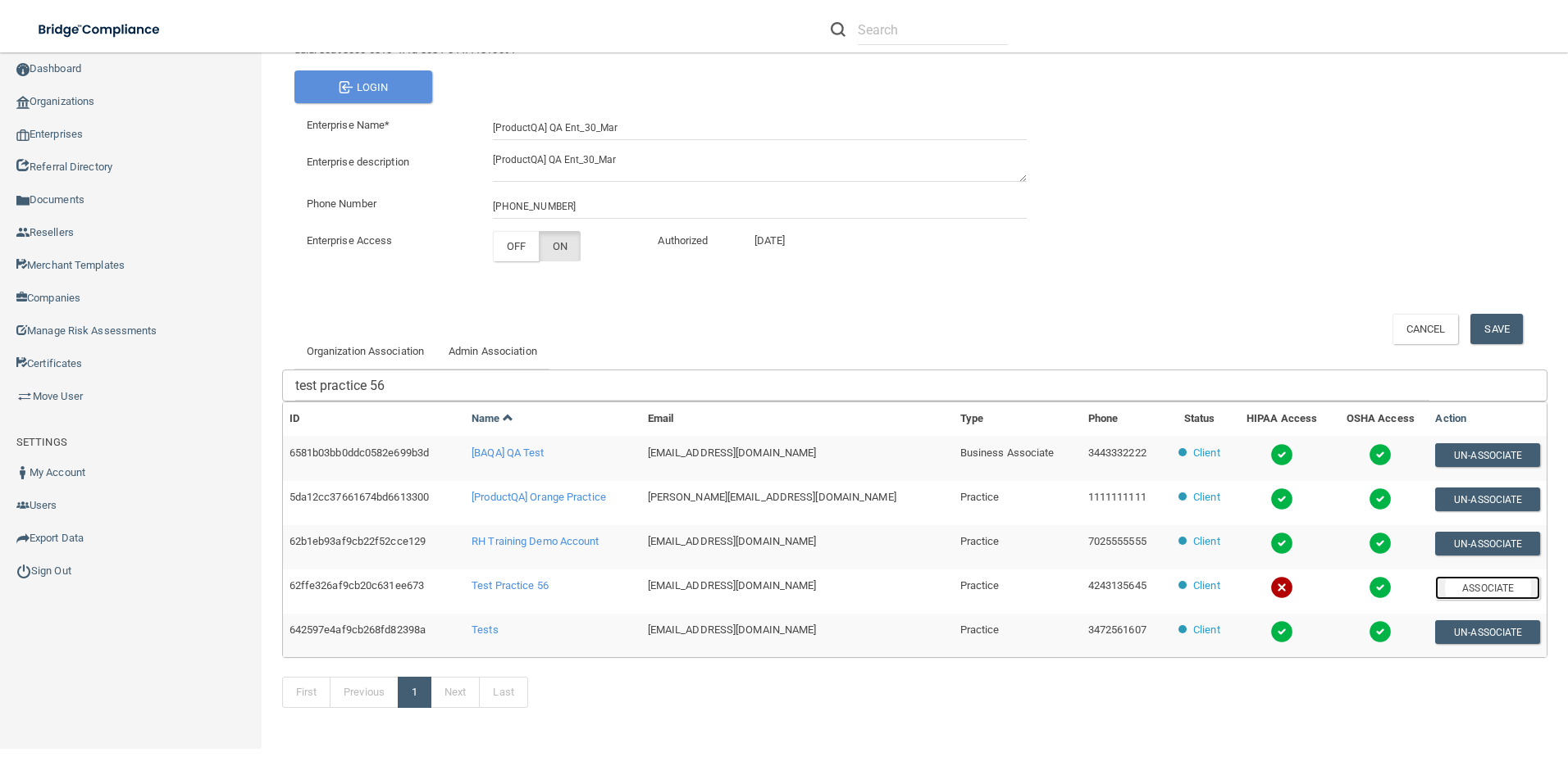
click at [1478, 585] on button "Associate" at bounding box center [1487, 588] width 105 height 24
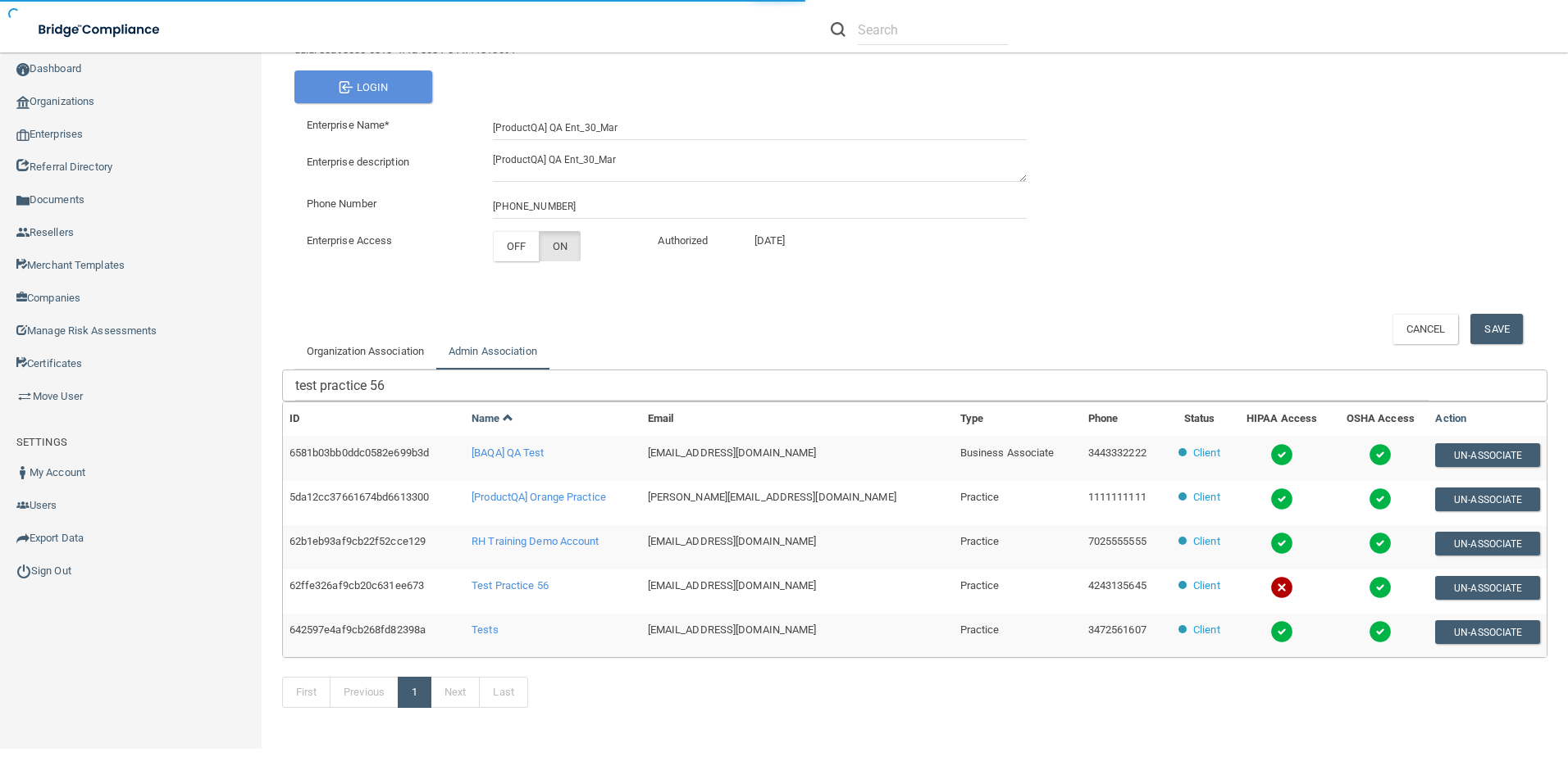
click at [493, 342] on link "Admin Association" at bounding box center [492, 351] width 113 height 36
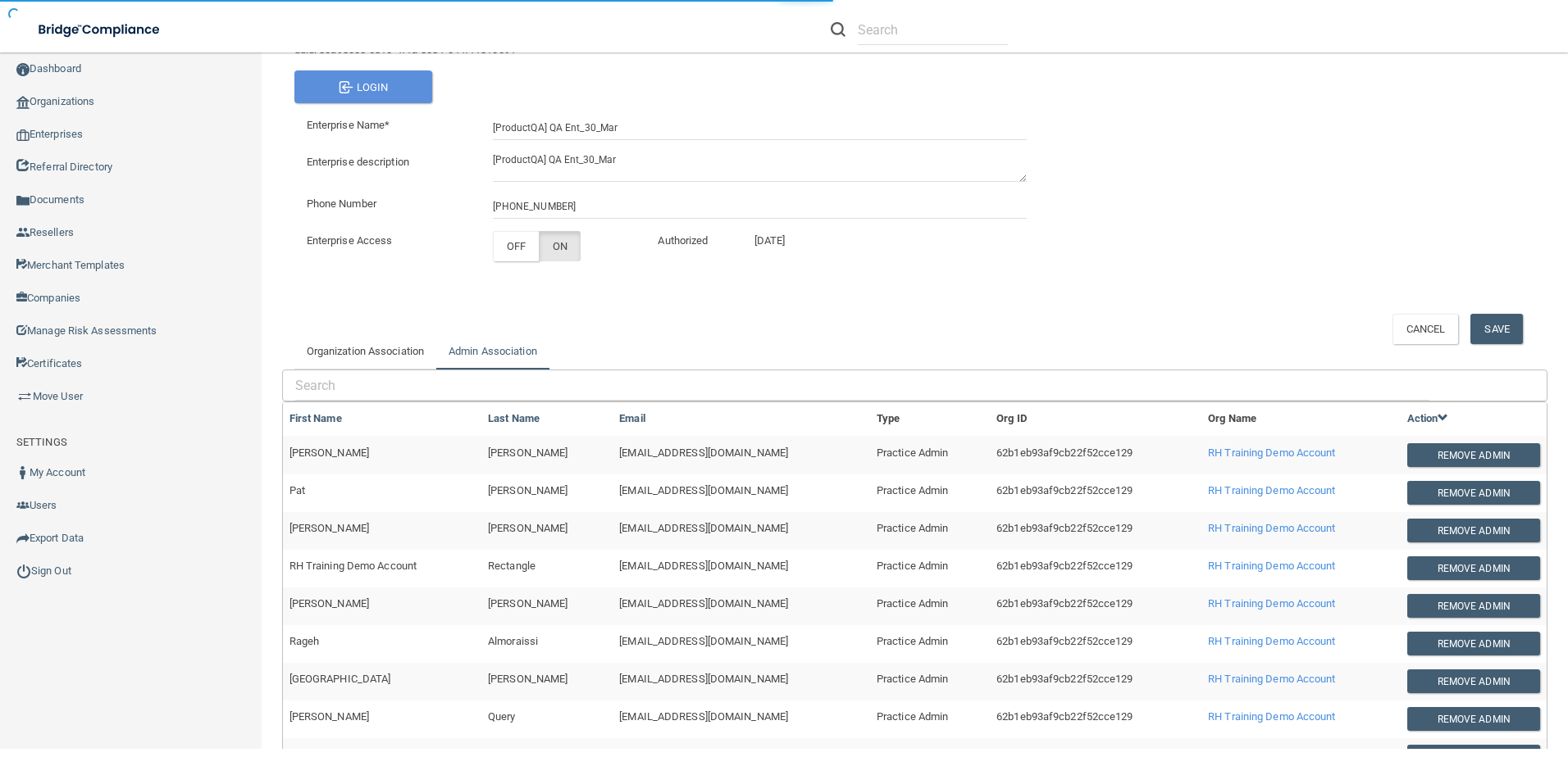
scroll to position [331, 0]
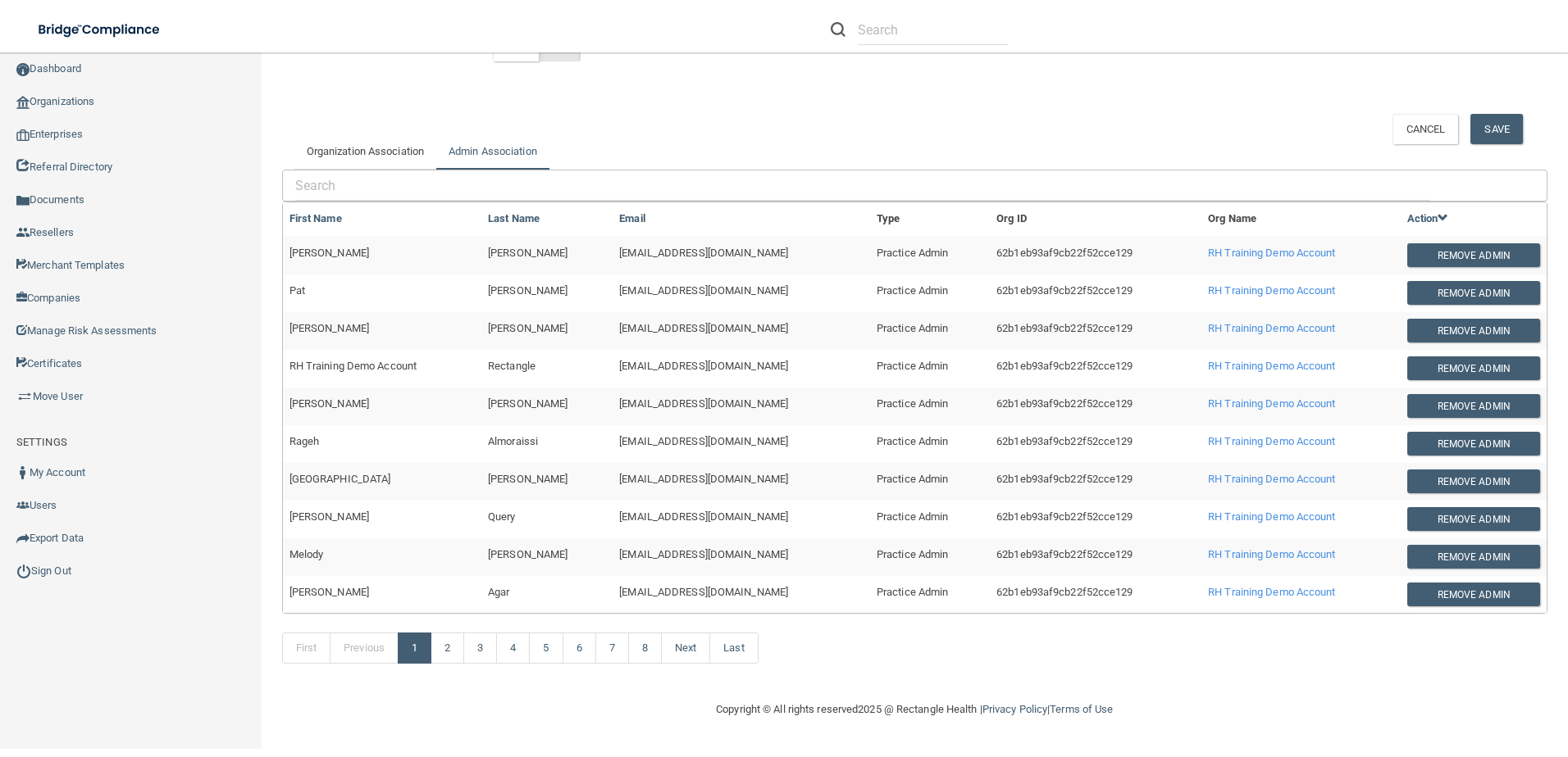
drag, startPoint x: 780, startPoint y: 480, endPoint x: 581, endPoint y: 482, distance: 199.0
click at [612, 482] on td "mkcrandall@rectanglehealth.com" at bounding box center [740, 482] width 257 height 37
drag, startPoint x: 581, startPoint y: 482, endPoint x: 725, endPoint y: 478, distance: 144.1
click at [725, 478] on span "mkcrandall@rectanglehealth.com" at bounding box center [704, 479] width 169 height 12
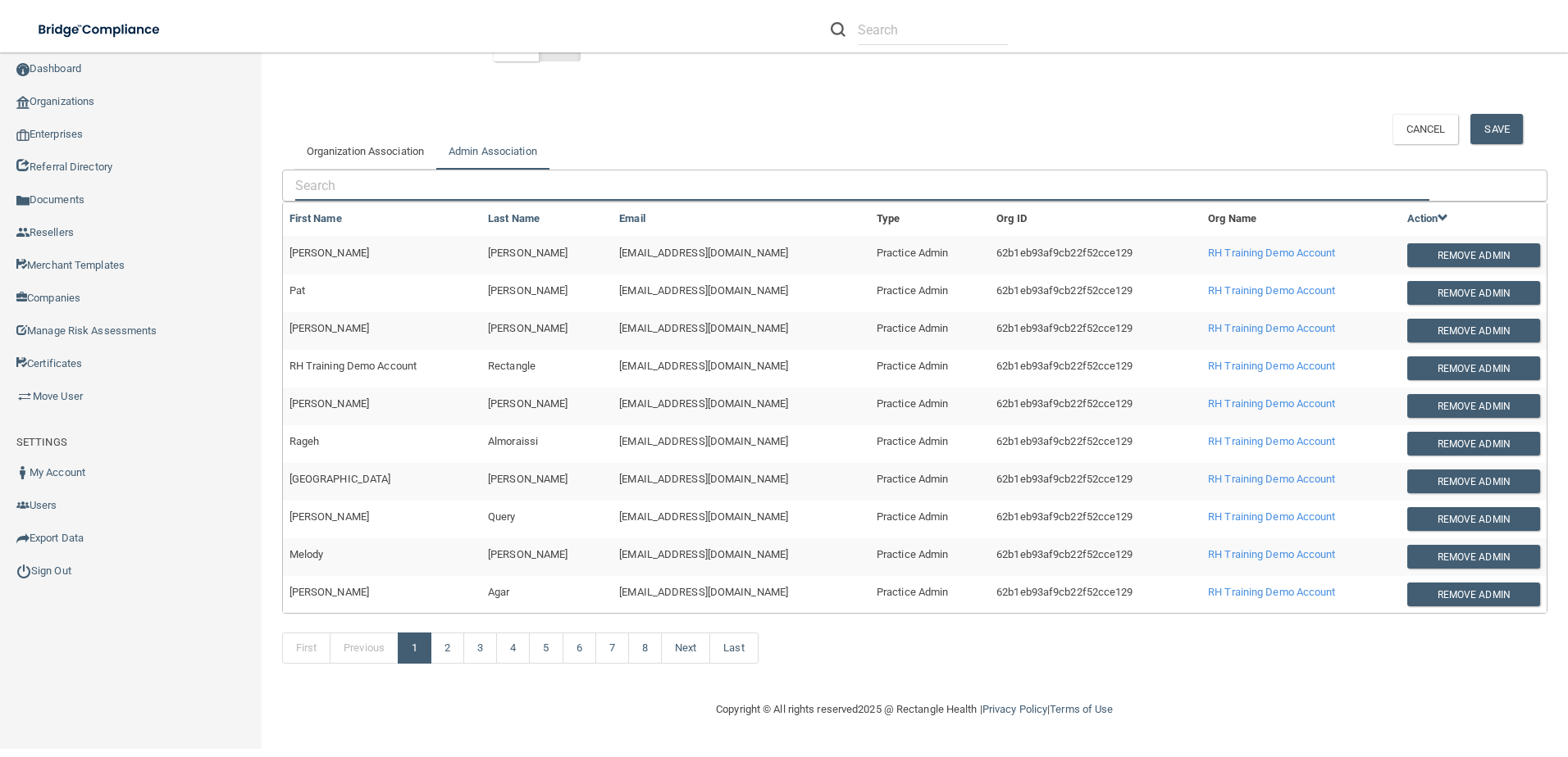
click at [499, 178] on input "text" at bounding box center [862, 186] width 1134 height 30
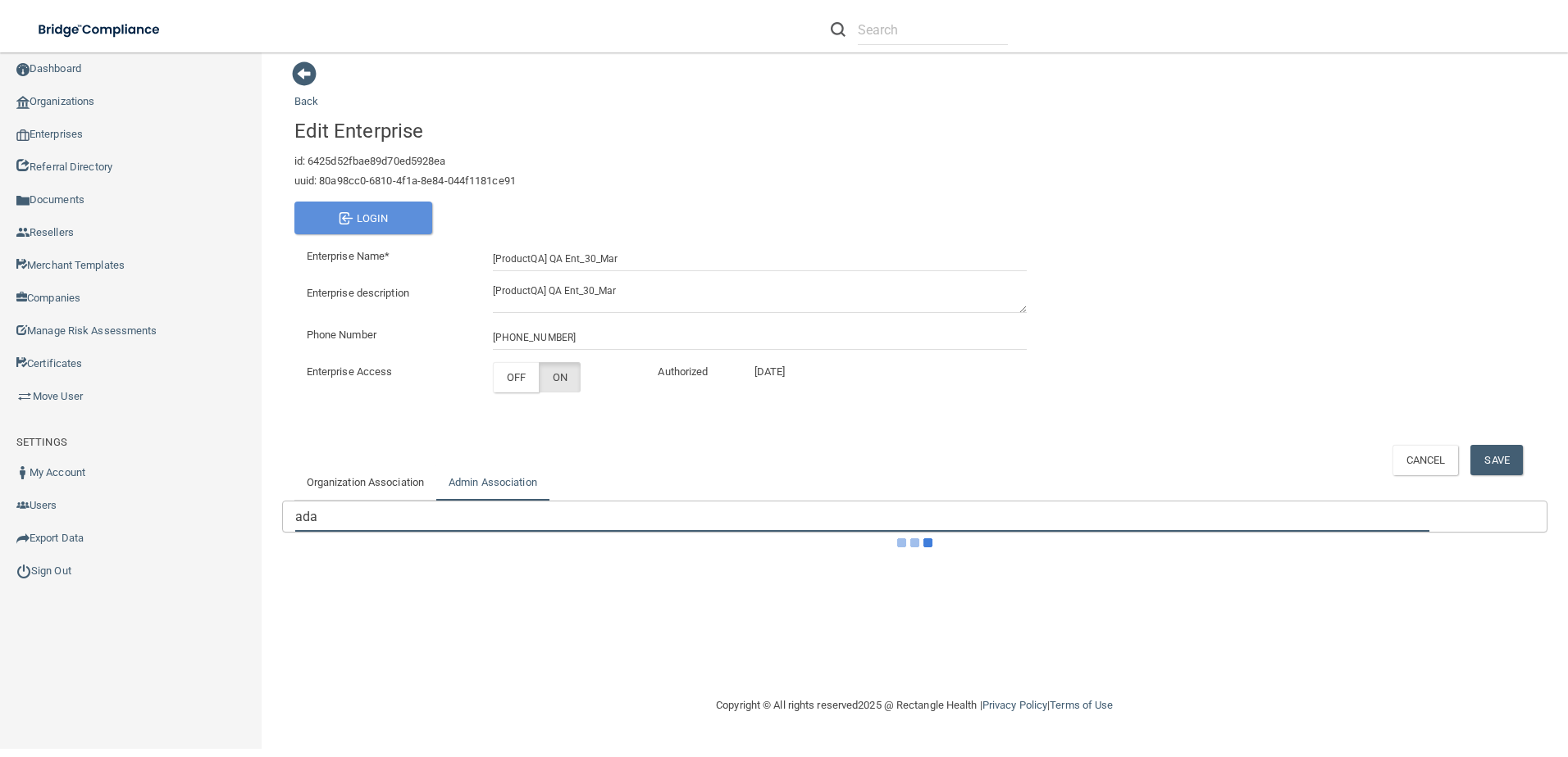
scroll to position [0, 0]
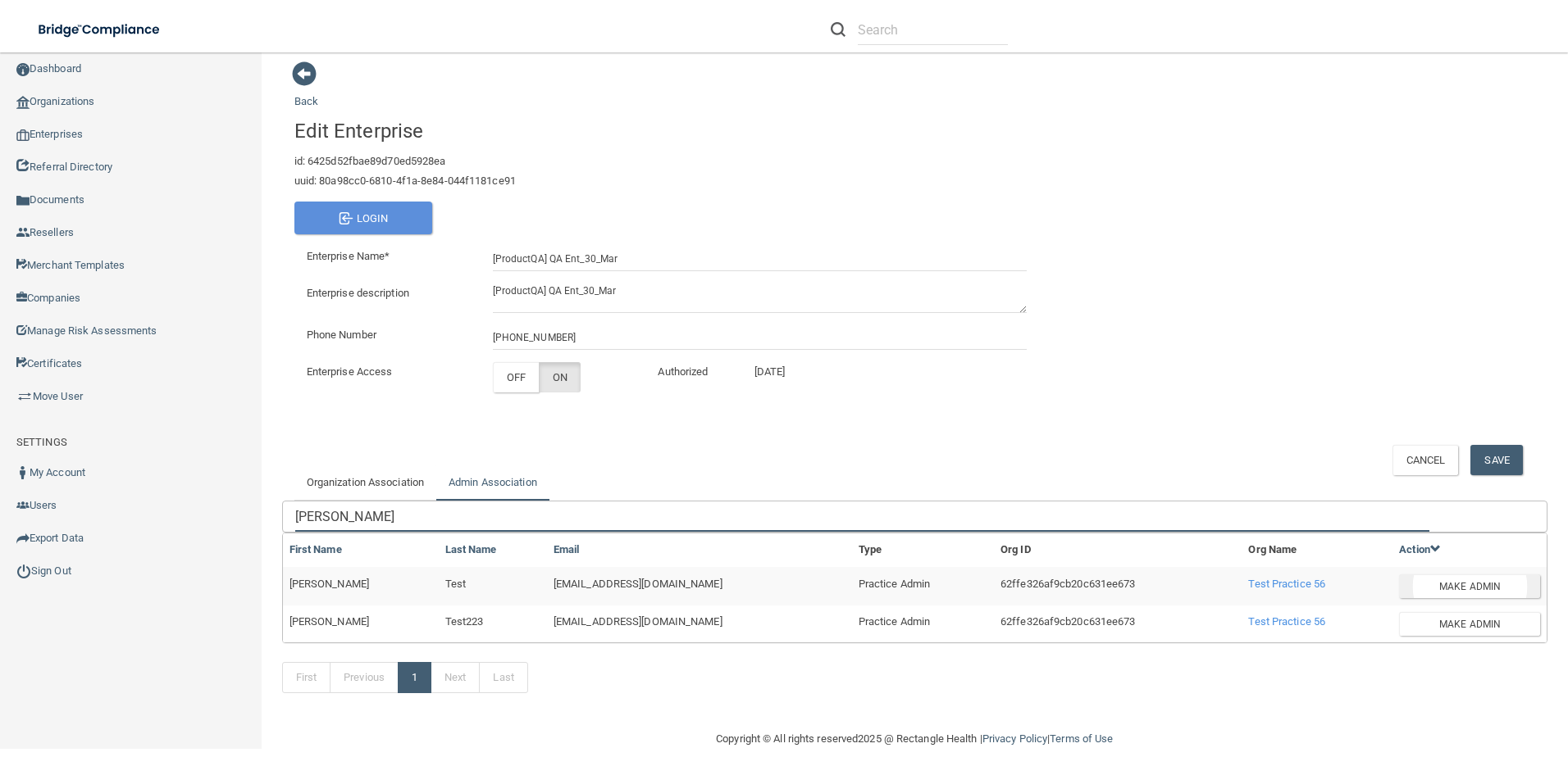
type input "[PERSON_NAME]"
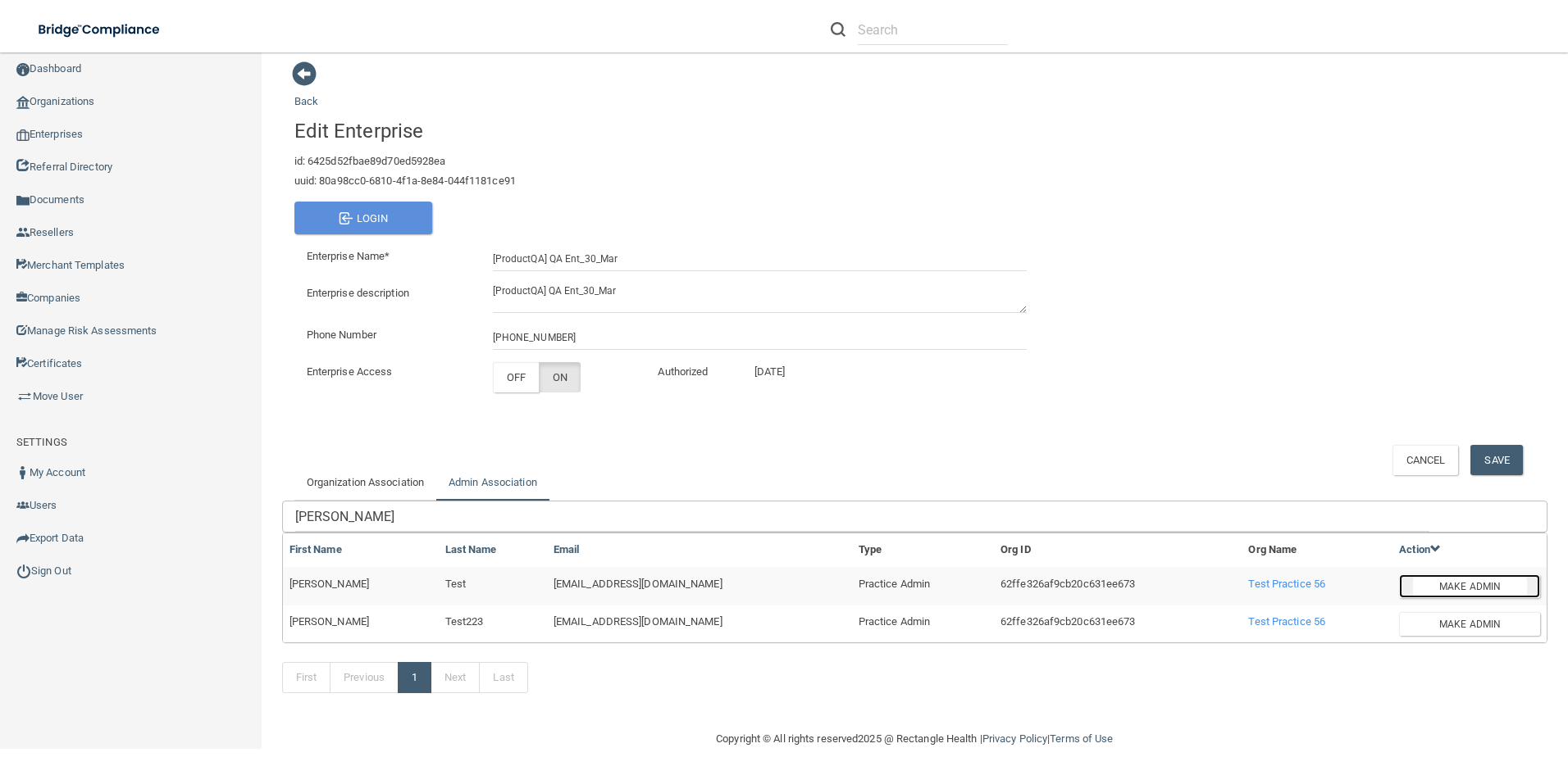
click at [1487, 592] on button "Make Admin" at bounding box center [1469, 586] width 141 height 24
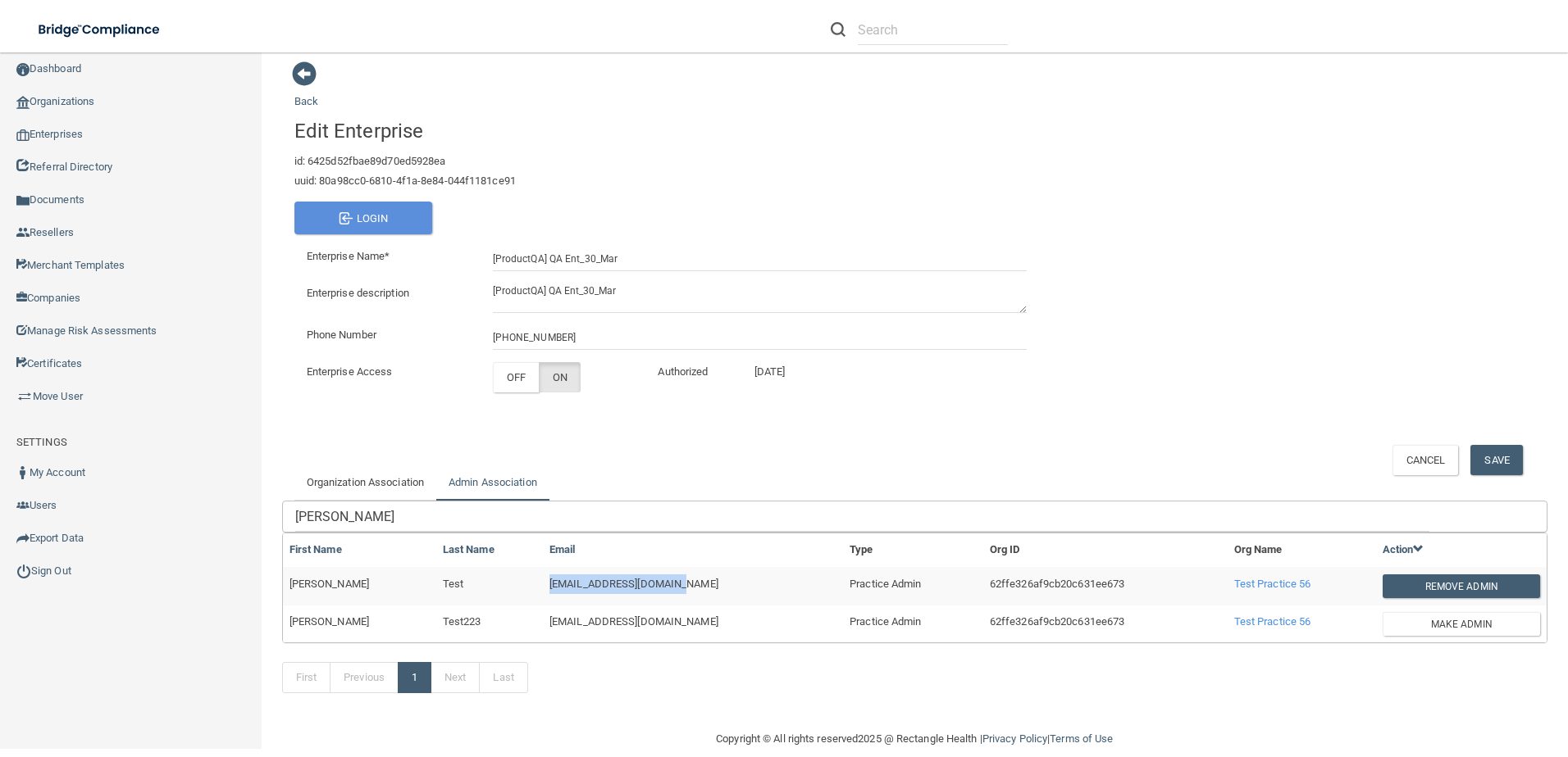
drag, startPoint x: 679, startPoint y: 584, endPoint x: 499, endPoint y: 575, distance: 180.2
click at [499, 575] on tr "Adam Test adamgrantz449@gmail.com Practice Admin 62ffe326af9cb20c631ee673 Test …" at bounding box center [915, 586] width 1264 height 38
drag, startPoint x: 499, startPoint y: 575, endPoint x: 542, endPoint y: 583, distance: 43.7
copy tr "[EMAIL_ADDRESS][DOMAIN_NAME]"
click at [69, 566] on link "Sign Out" at bounding box center [131, 571] width 263 height 33
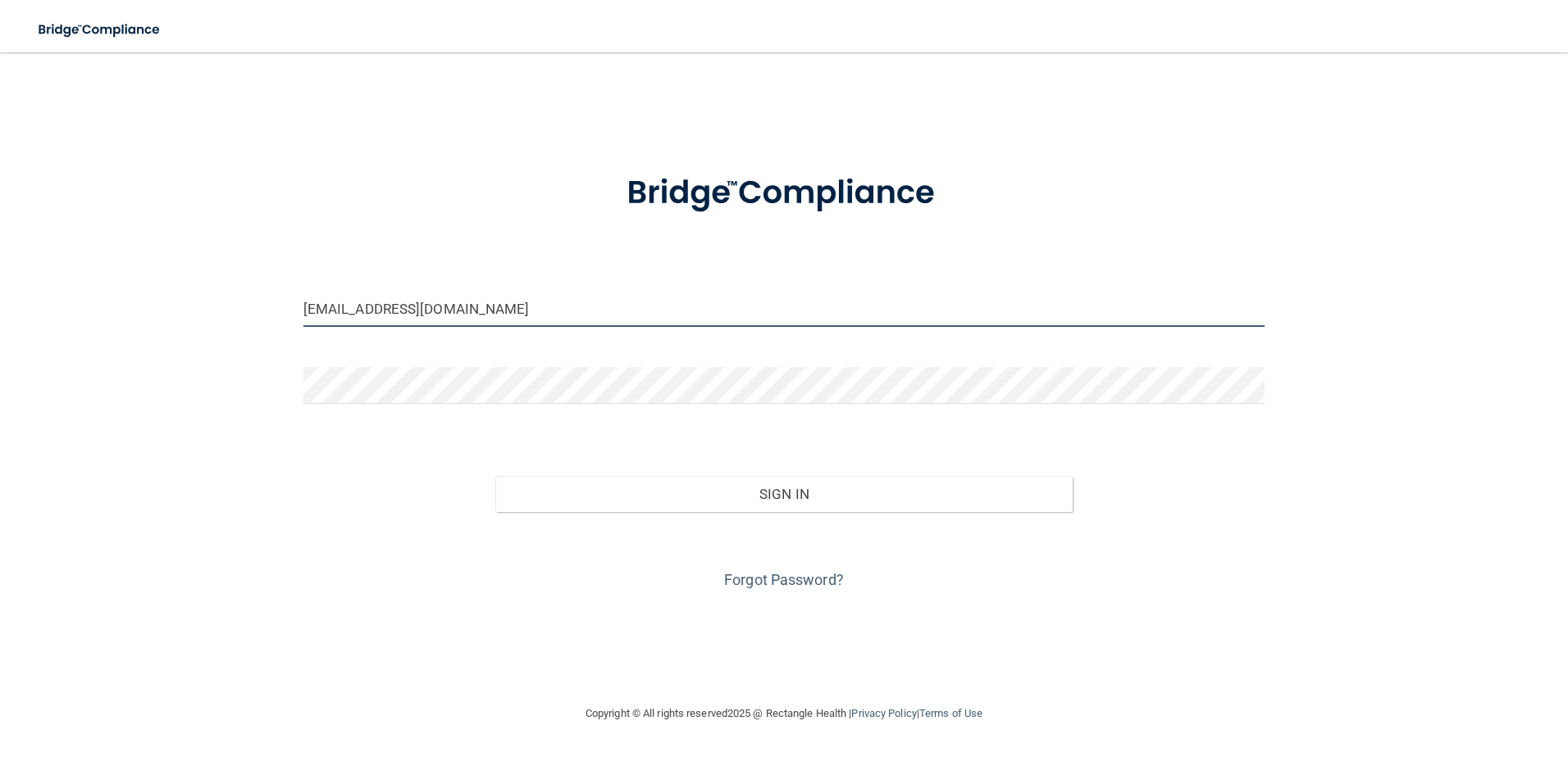
drag, startPoint x: 553, startPoint y: 305, endPoint x: 172, endPoint y: 303, distance: 381.0
click at [172, 303] on div "[EMAIL_ADDRESS][DOMAIN_NAME] Invalid email/password. You don't have permission …" at bounding box center [784, 378] width 1502 height 619
paste input "damgrantz449@gmail"
type input "[EMAIL_ADDRESS][DOMAIN_NAME]"
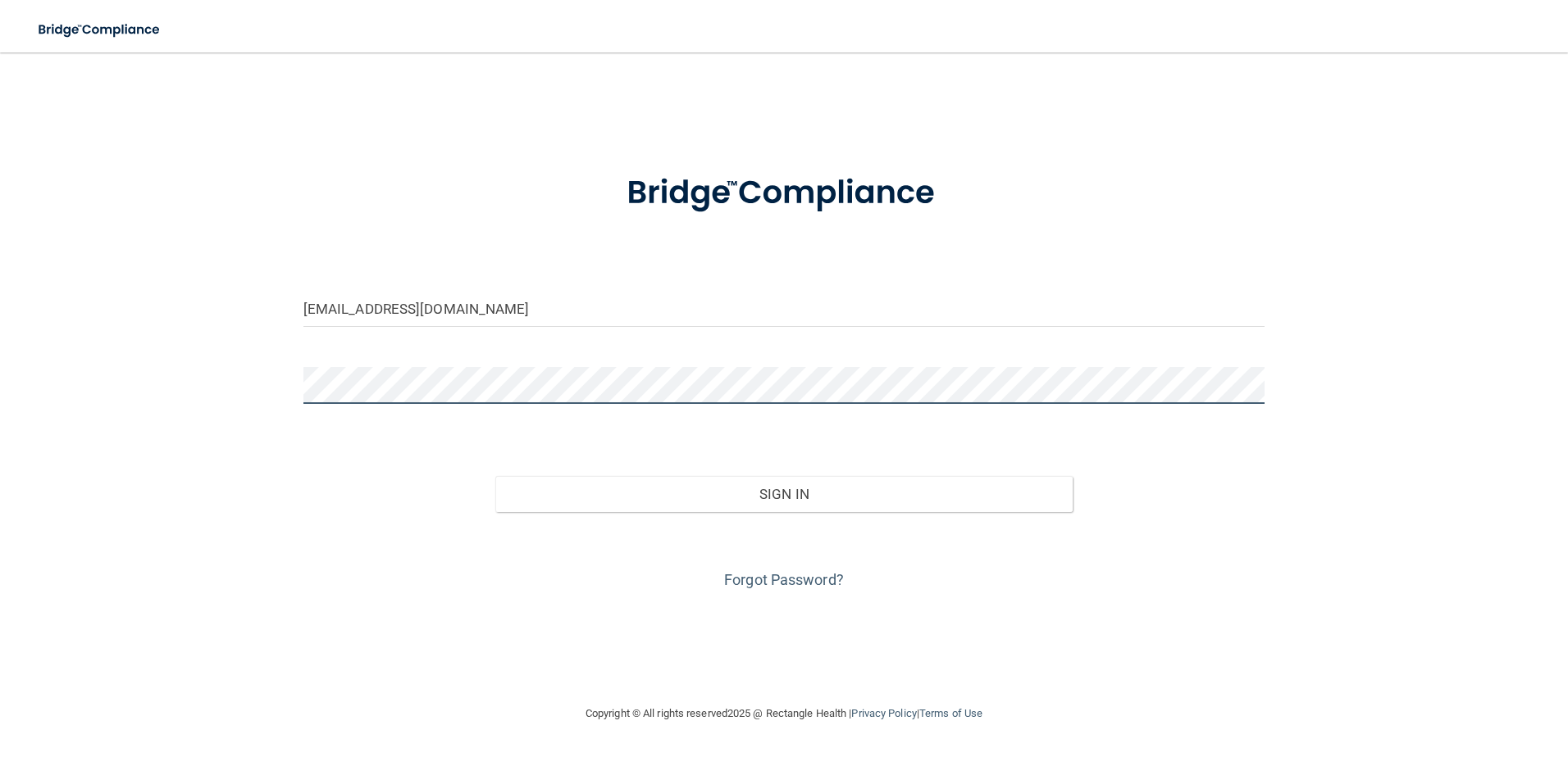
click at [133, 389] on div "adamgrantz449@gmail.com Invalid email/password. You don't have permission to ac…" at bounding box center [784, 378] width 1502 height 619
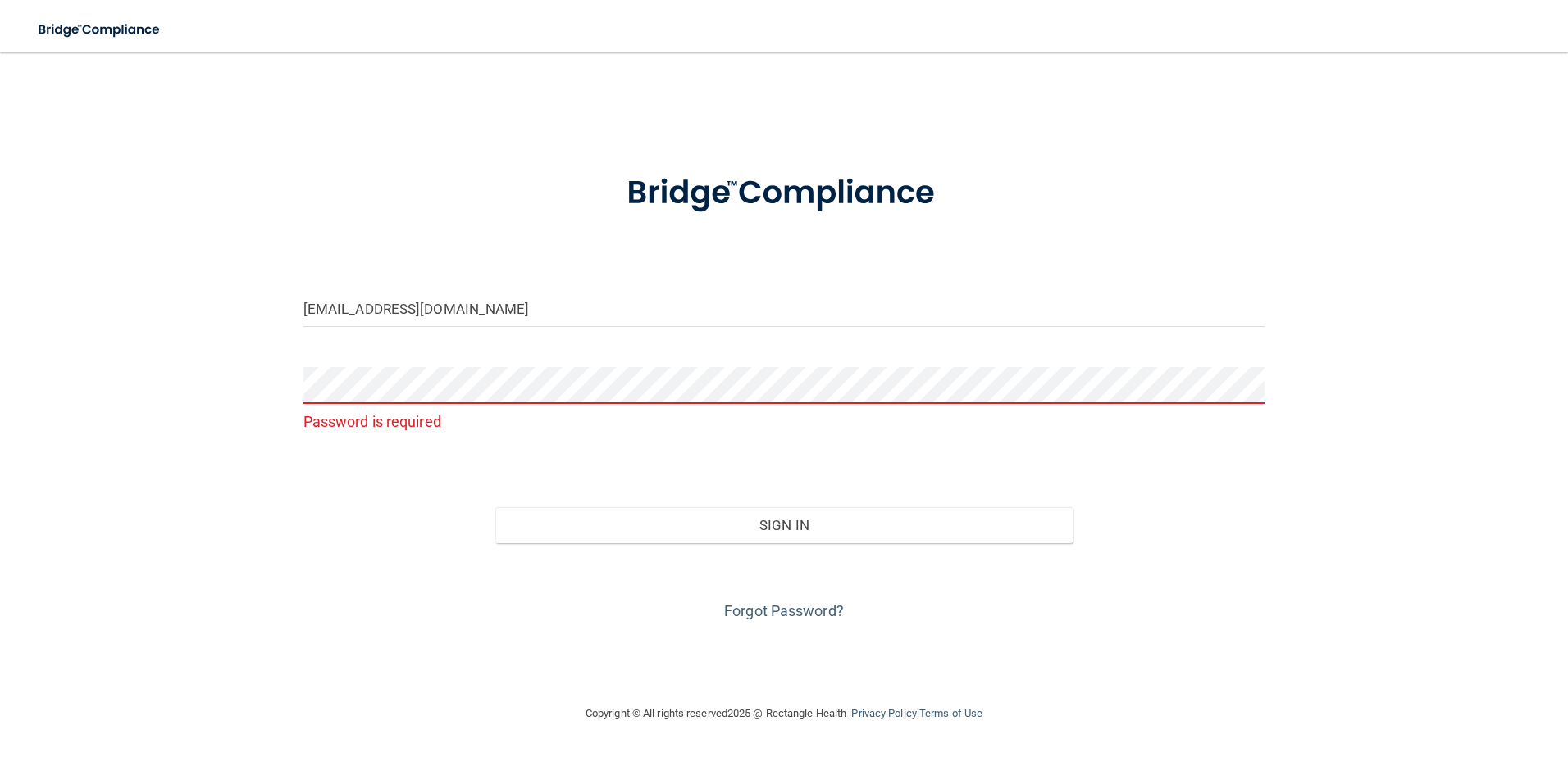
click at [139, 441] on div "adamgrantz449@gmail.com Password is required Invalid email/password. You don't …" at bounding box center [784, 378] width 1502 height 619
click at [783, 600] on div "Forgot Password?" at bounding box center [784, 584] width 986 height 82
click at [788, 609] on link "Forgot Password?" at bounding box center [784, 610] width 120 height 17
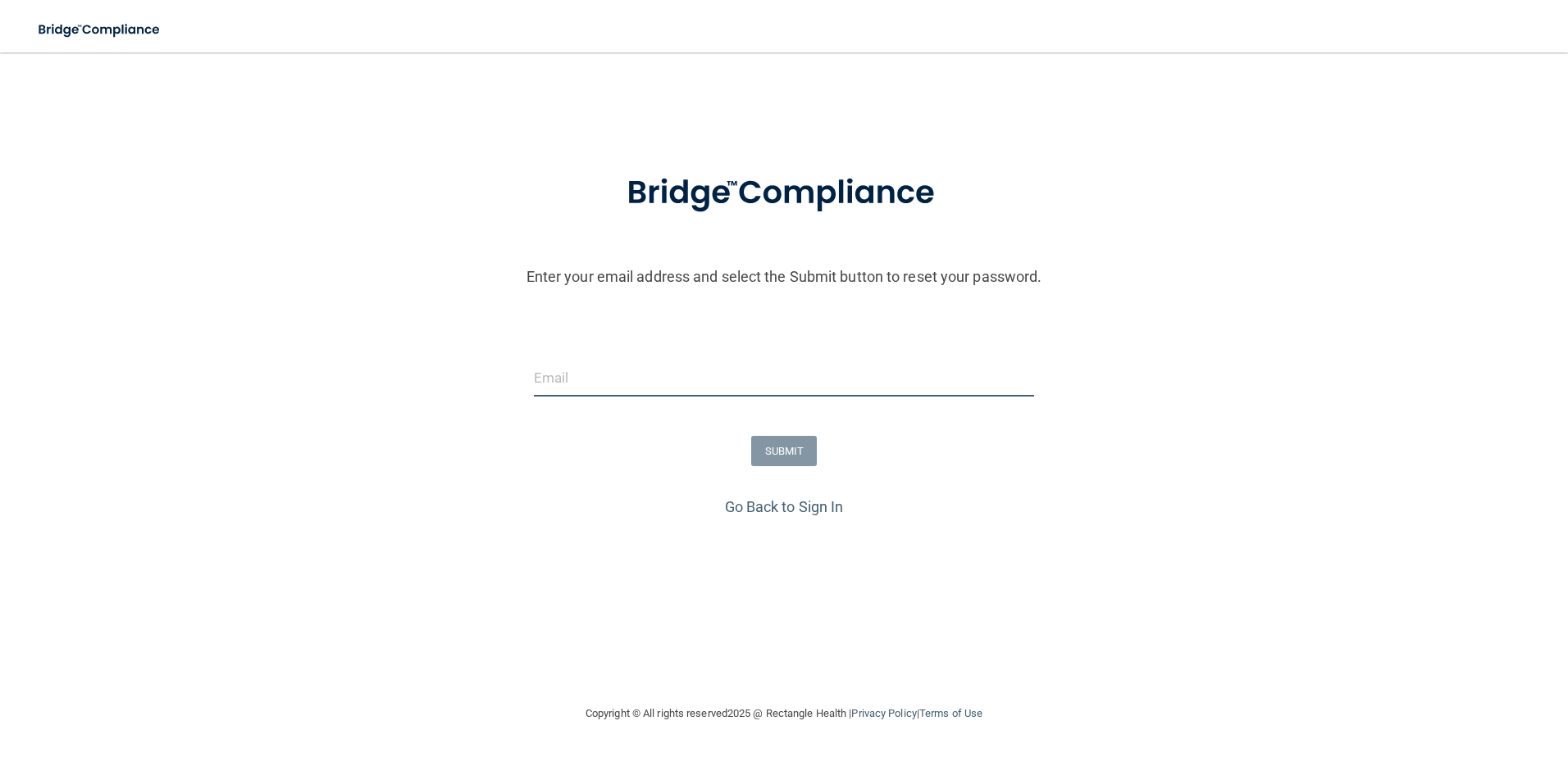
click at [600, 359] on input "email" at bounding box center [784, 377] width 501 height 36
paste input "[EMAIL_ADDRESS][DOMAIN_NAME]"
type input "[EMAIL_ADDRESS][DOMAIN_NAME]"
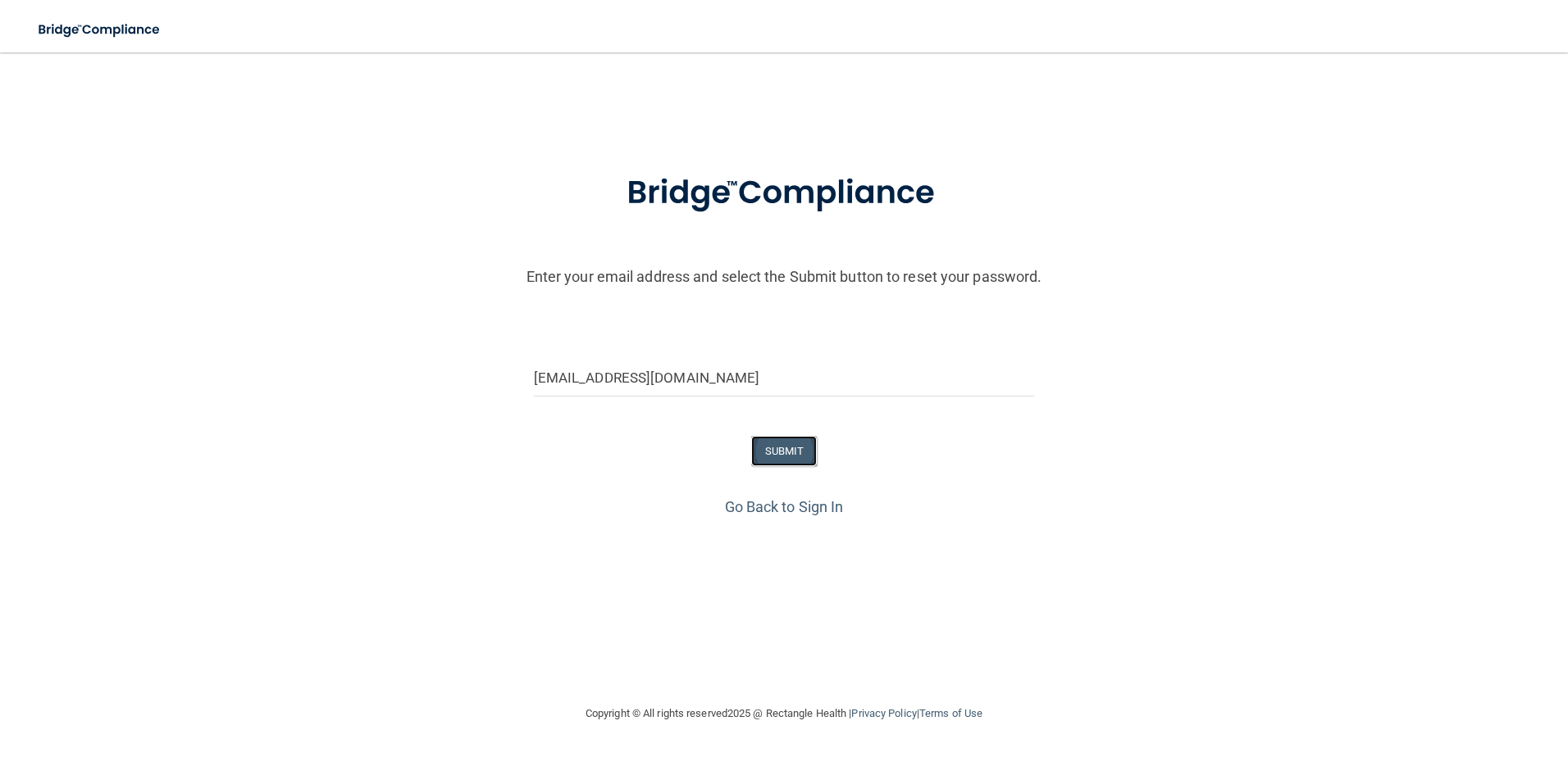
click at [788, 442] on button "SUBMIT" at bounding box center [784, 451] width 67 height 30
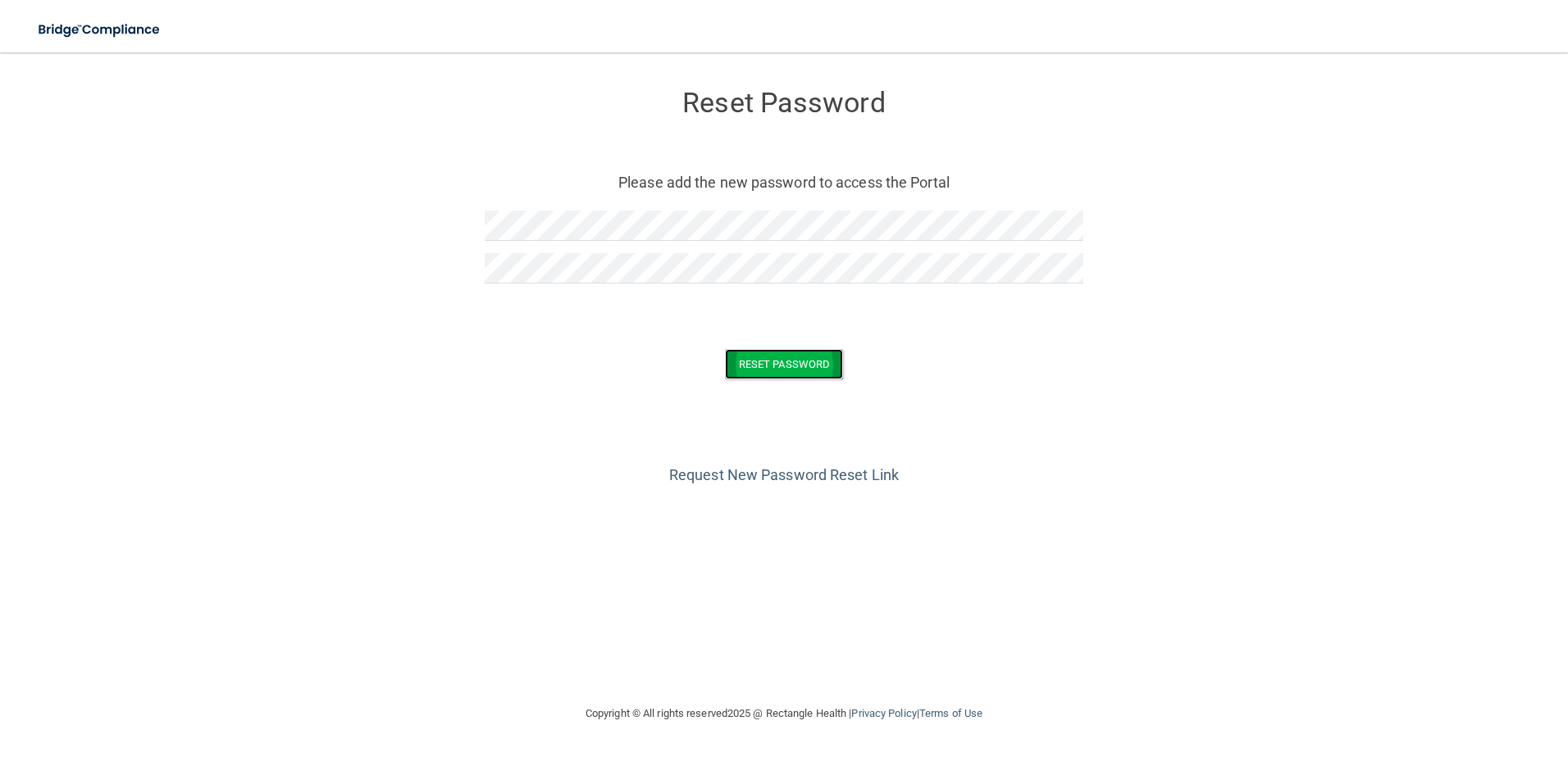
click at [812, 360] on button "Reset Password" at bounding box center [784, 365] width 118 height 30
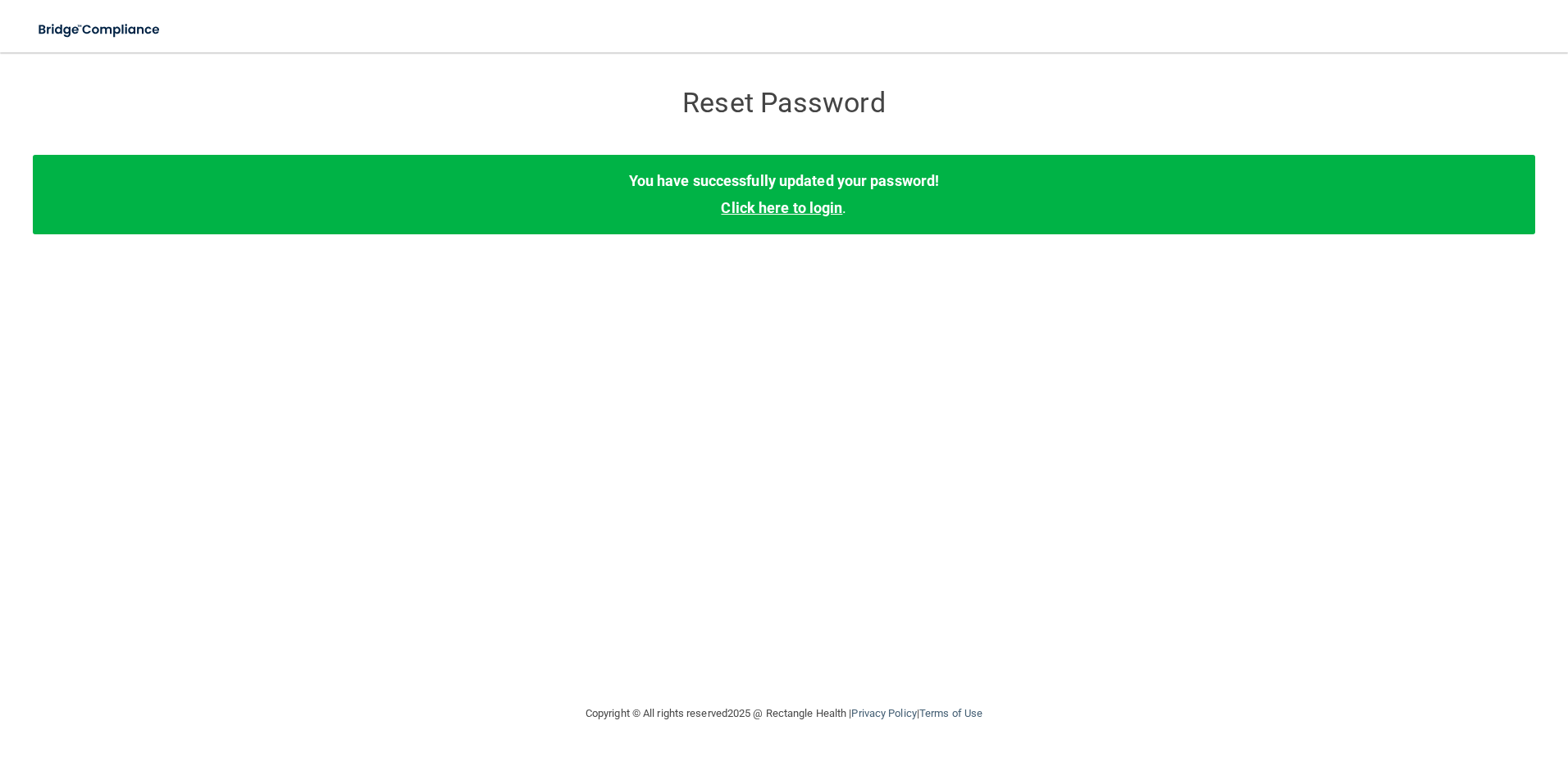
click at [786, 206] on link "Click here to login" at bounding box center [781, 207] width 121 height 17
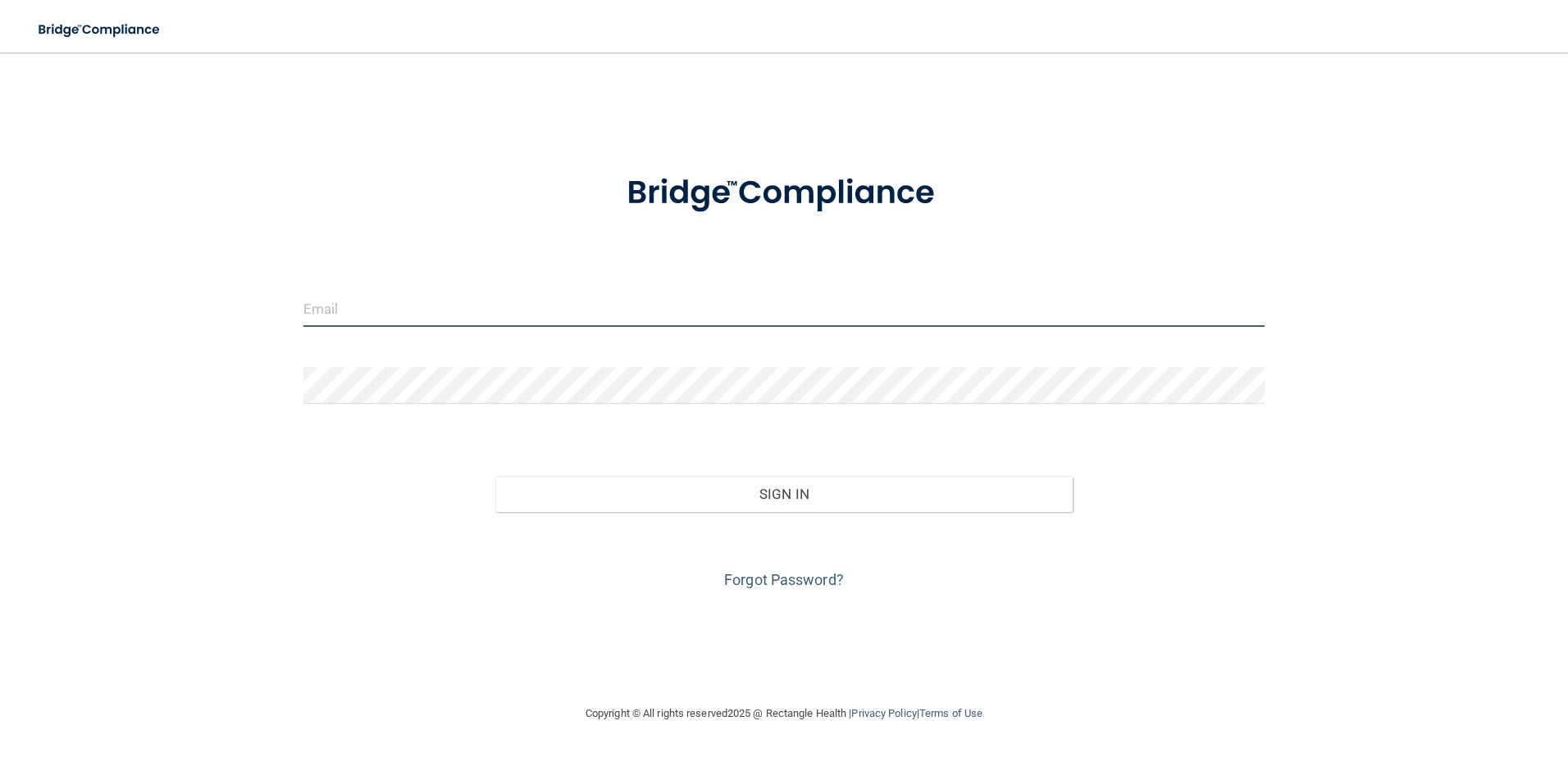
type input "[EMAIL_ADDRESS][DOMAIN_NAME]"
click at [474, 302] on input "[EMAIL_ADDRESS][DOMAIN_NAME]" at bounding box center [784, 308] width 962 height 36
drag, startPoint x: 636, startPoint y: 300, endPoint x: 103, endPoint y: 310, distance: 533.1
click at [103, 310] on div "[EMAIL_ADDRESS][DOMAIN_NAME] Invalid email/password. You don't have permission …" at bounding box center [784, 378] width 1502 height 619
click at [228, 488] on div "[EMAIL_ADDRESS][DOMAIN_NAME] Invalid email/password. You don't have permission …" at bounding box center [784, 378] width 1502 height 619
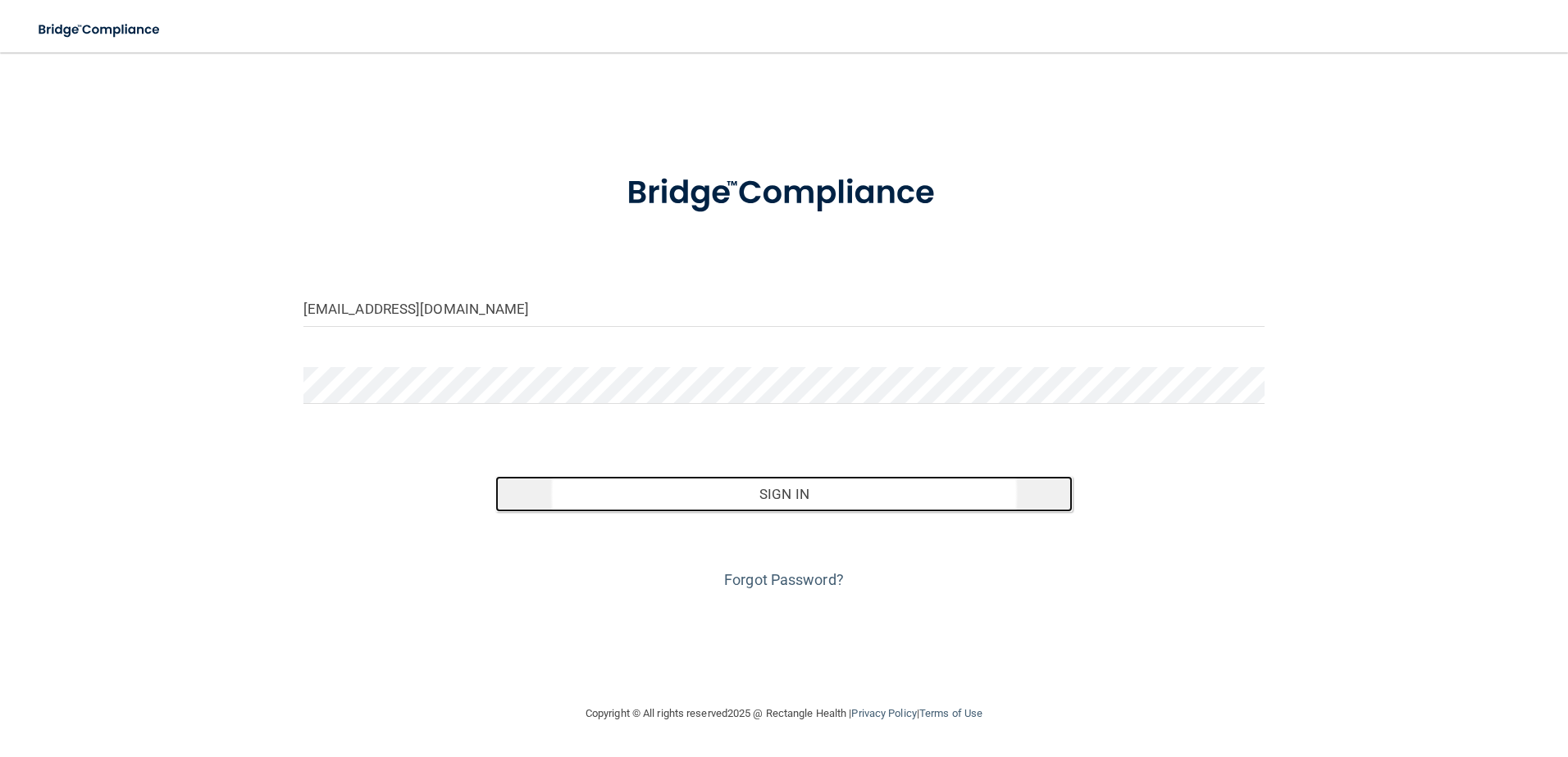
click at [903, 496] on button "Sign In" at bounding box center [784, 494] width 578 height 36
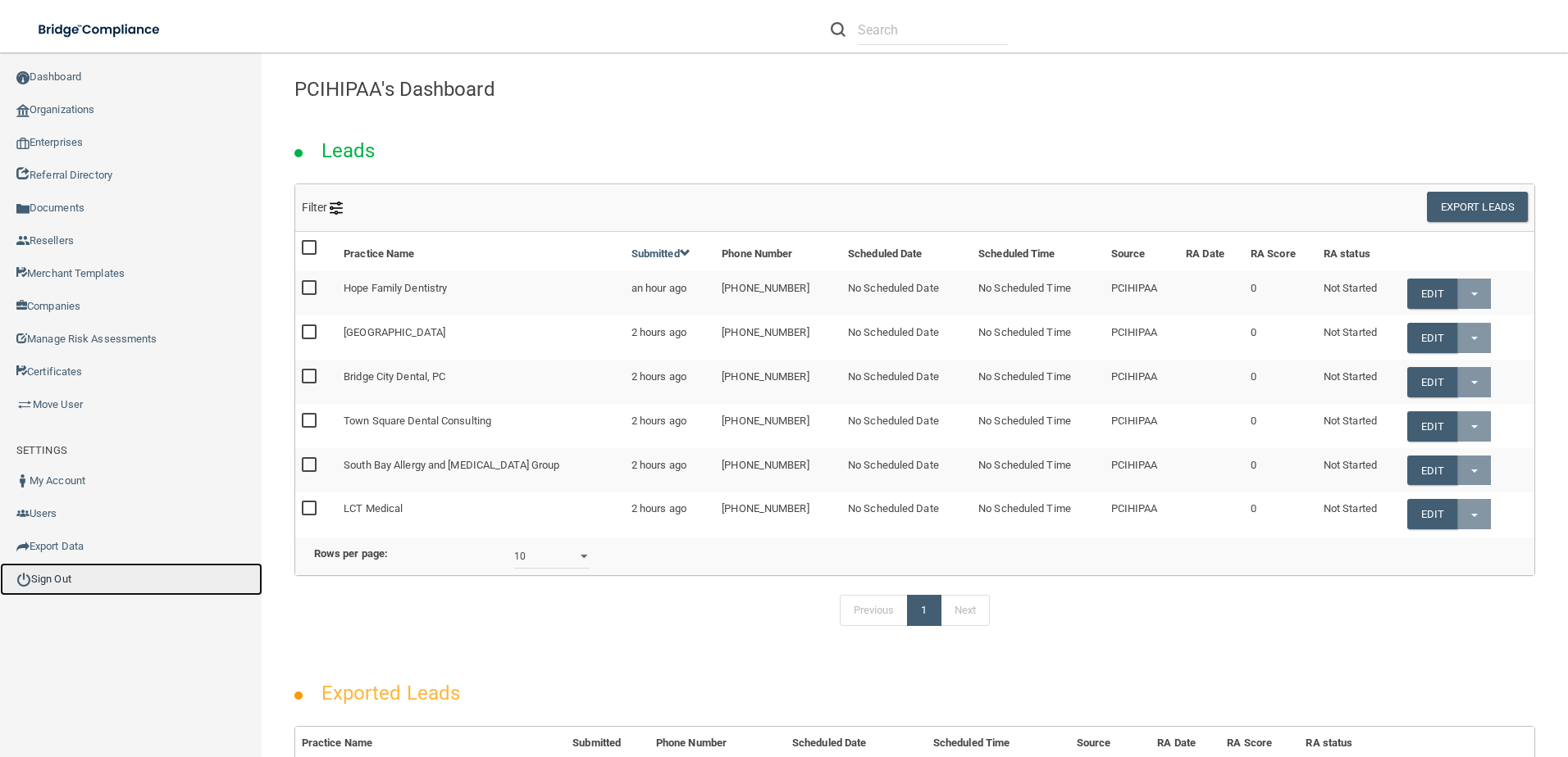
click at [78, 592] on link "Sign Out" at bounding box center [131, 579] width 263 height 33
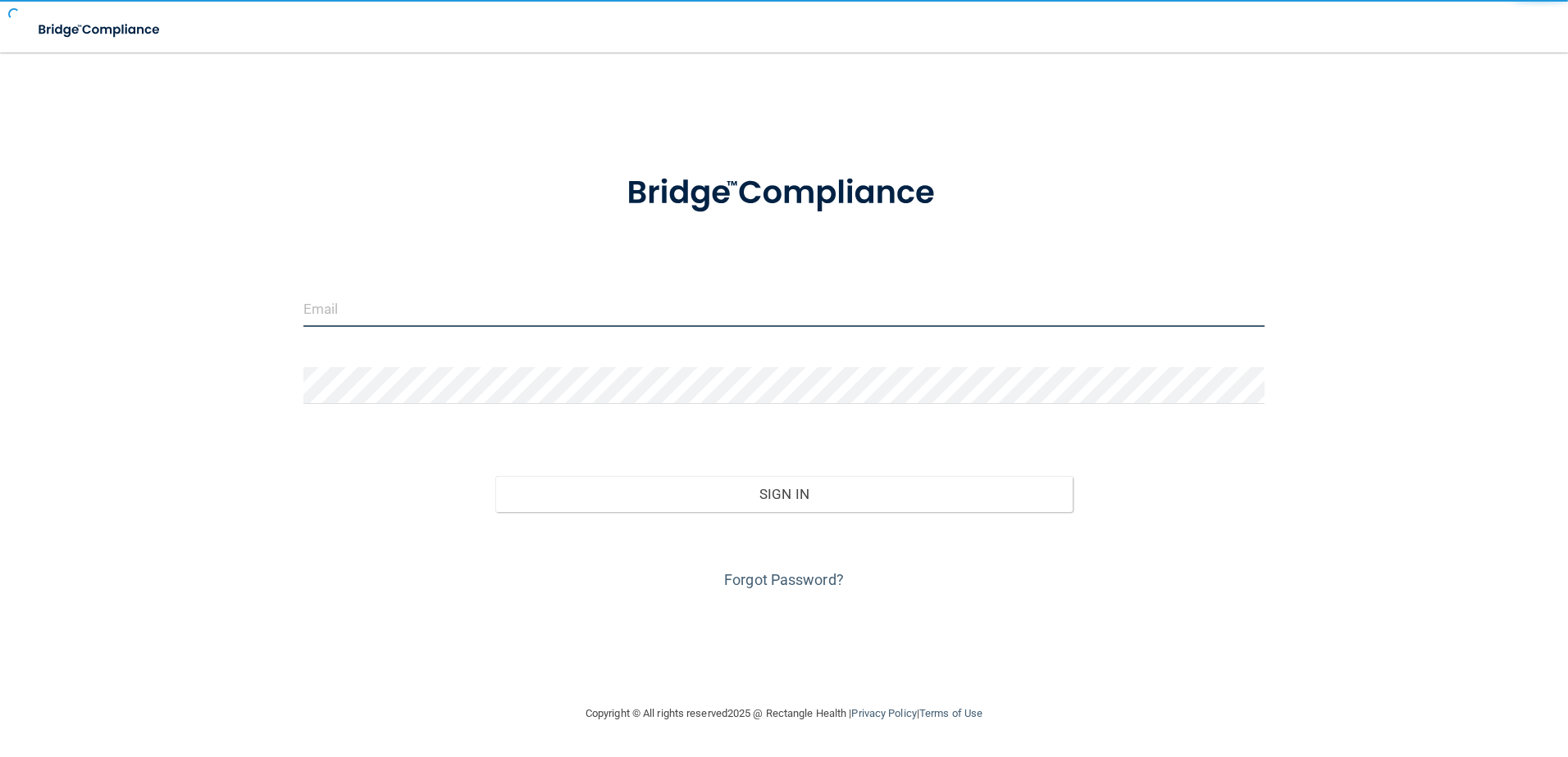
type input "[EMAIL_ADDRESS][DOMAIN_NAME]"
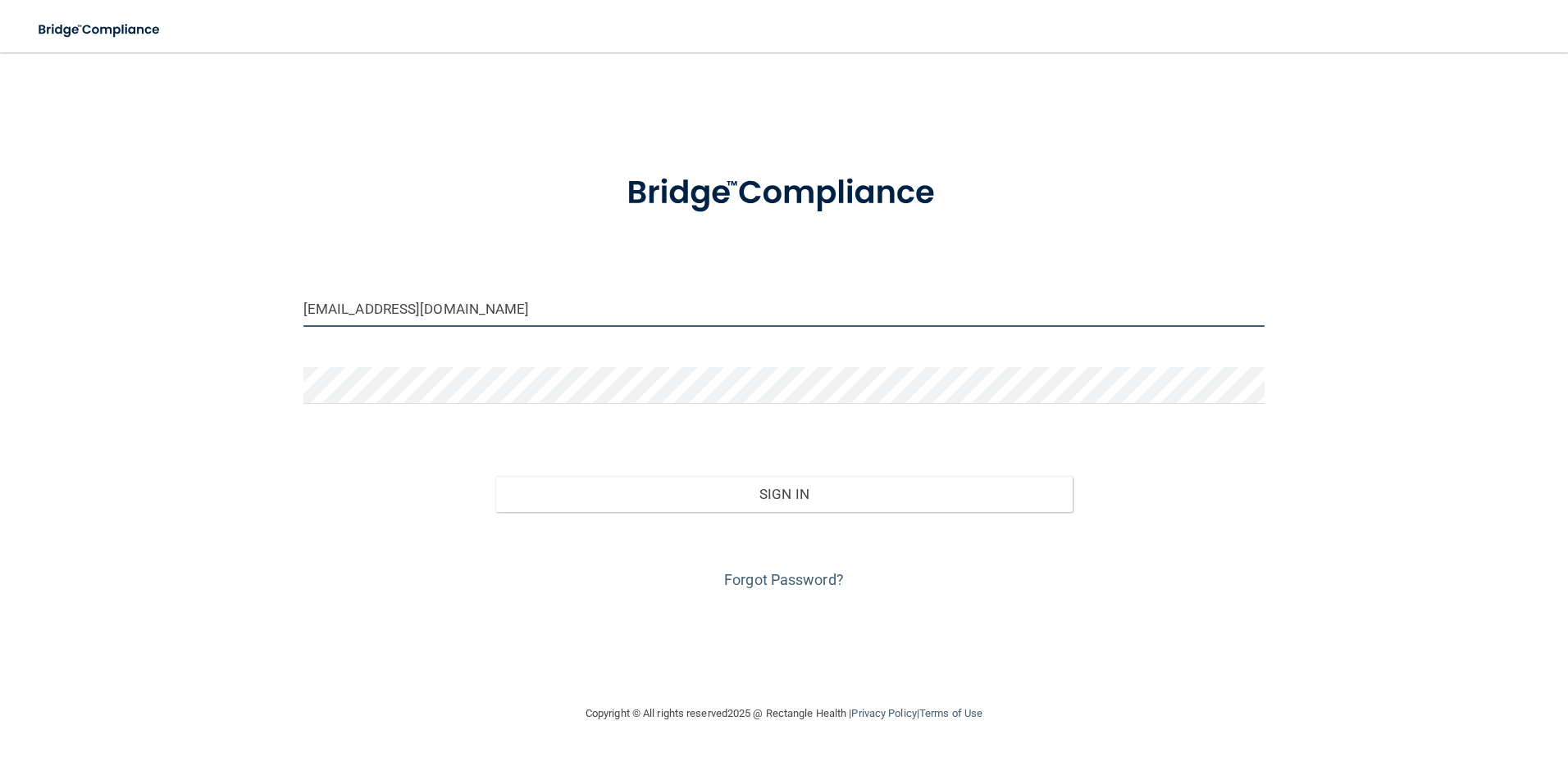
drag, startPoint x: 558, startPoint y: 317, endPoint x: 55, endPoint y: 326, distance: 503.1
click at [66, 323] on div "[EMAIL_ADDRESS][DOMAIN_NAME] Invalid email/password. You don't have permission …" at bounding box center [784, 378] width 1502 height 619
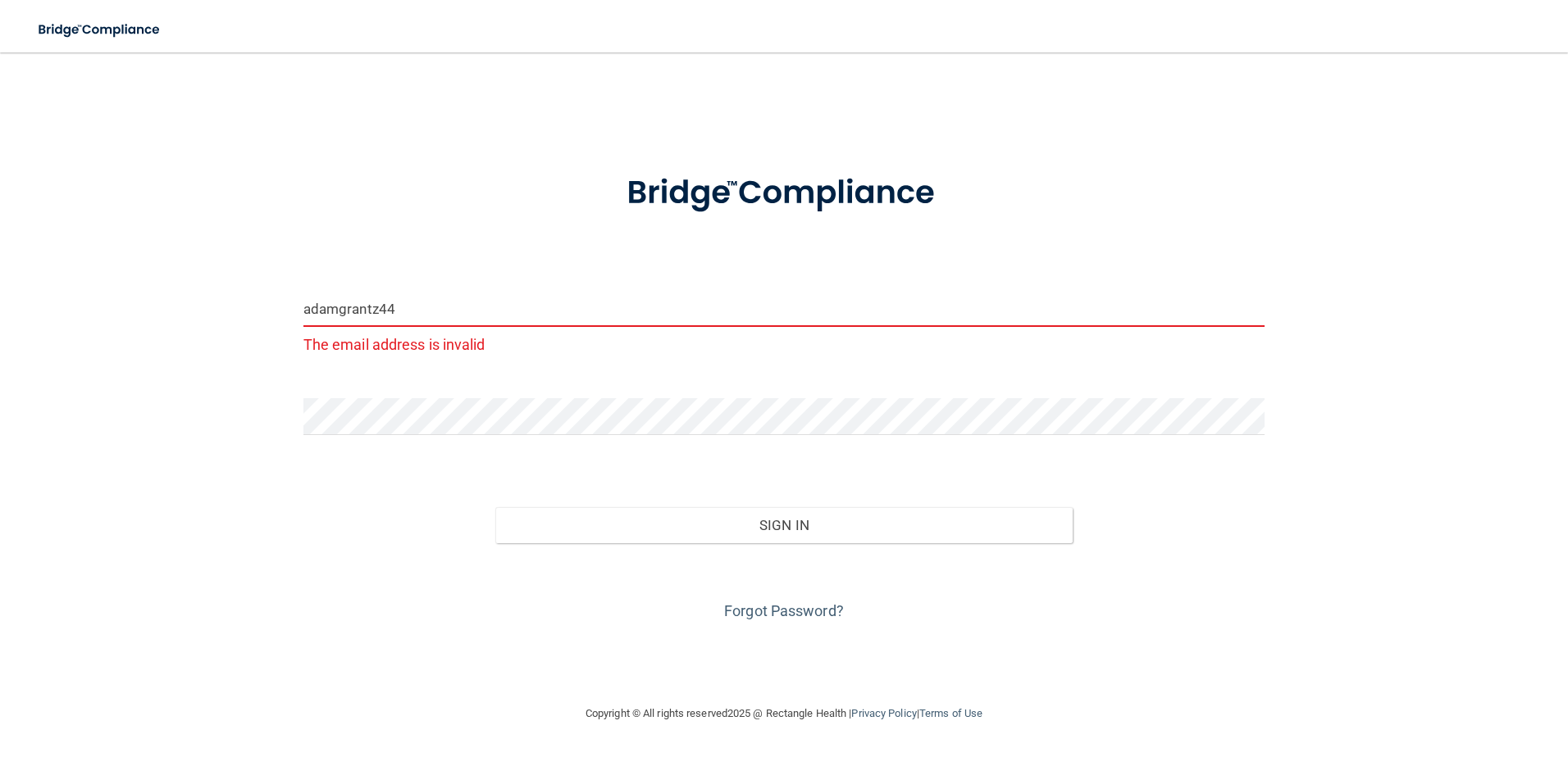
type input "[EMAIL_ADDRESS][DOMAIN_NAME]"
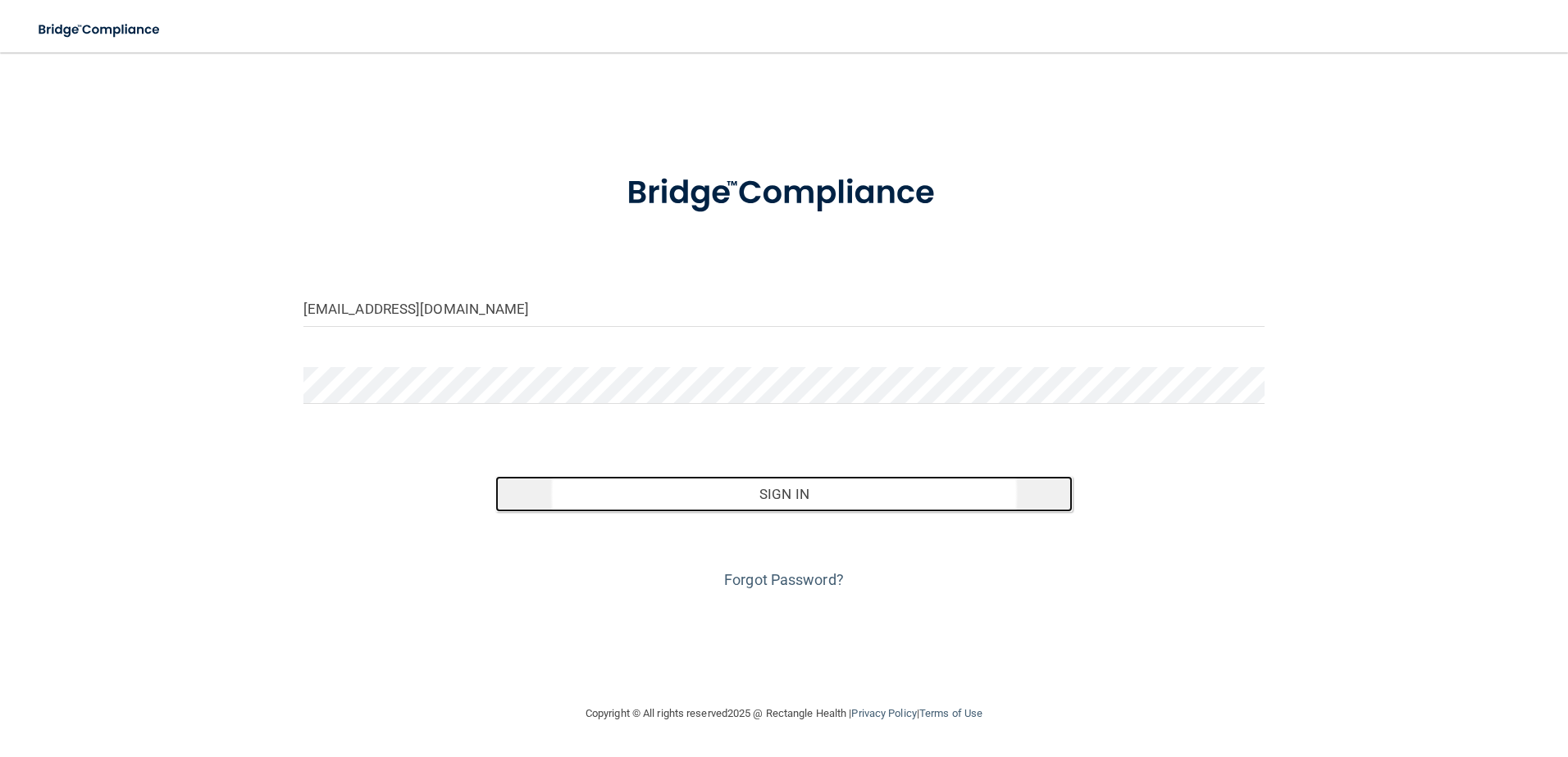
click at [810, 498] on button "Sign In" at bounding box center [784, 494] width 578 height 36
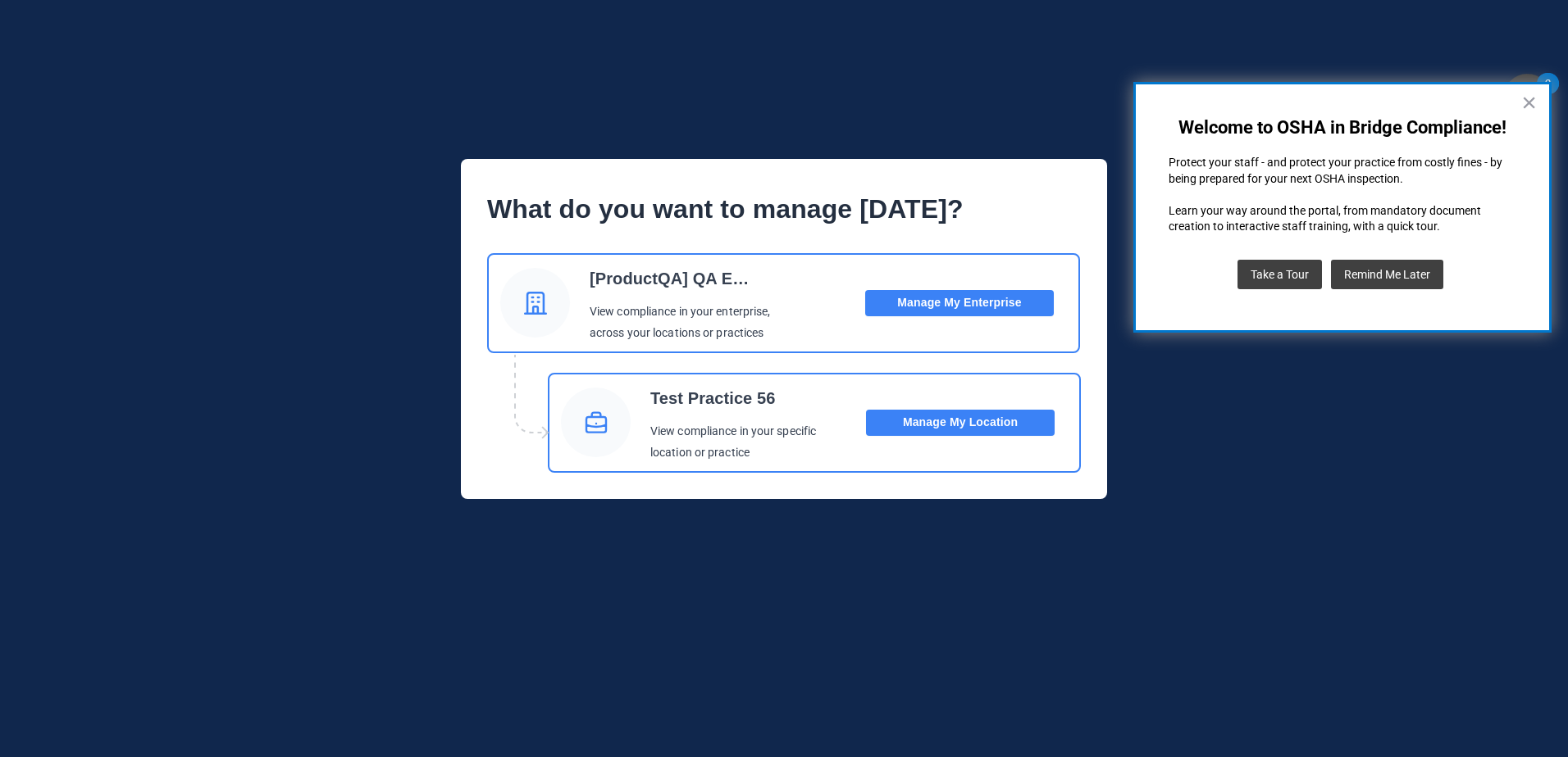
click at [960, 427] on button "Manage My Location" at bounding box center [960, 423] width 189 height 26
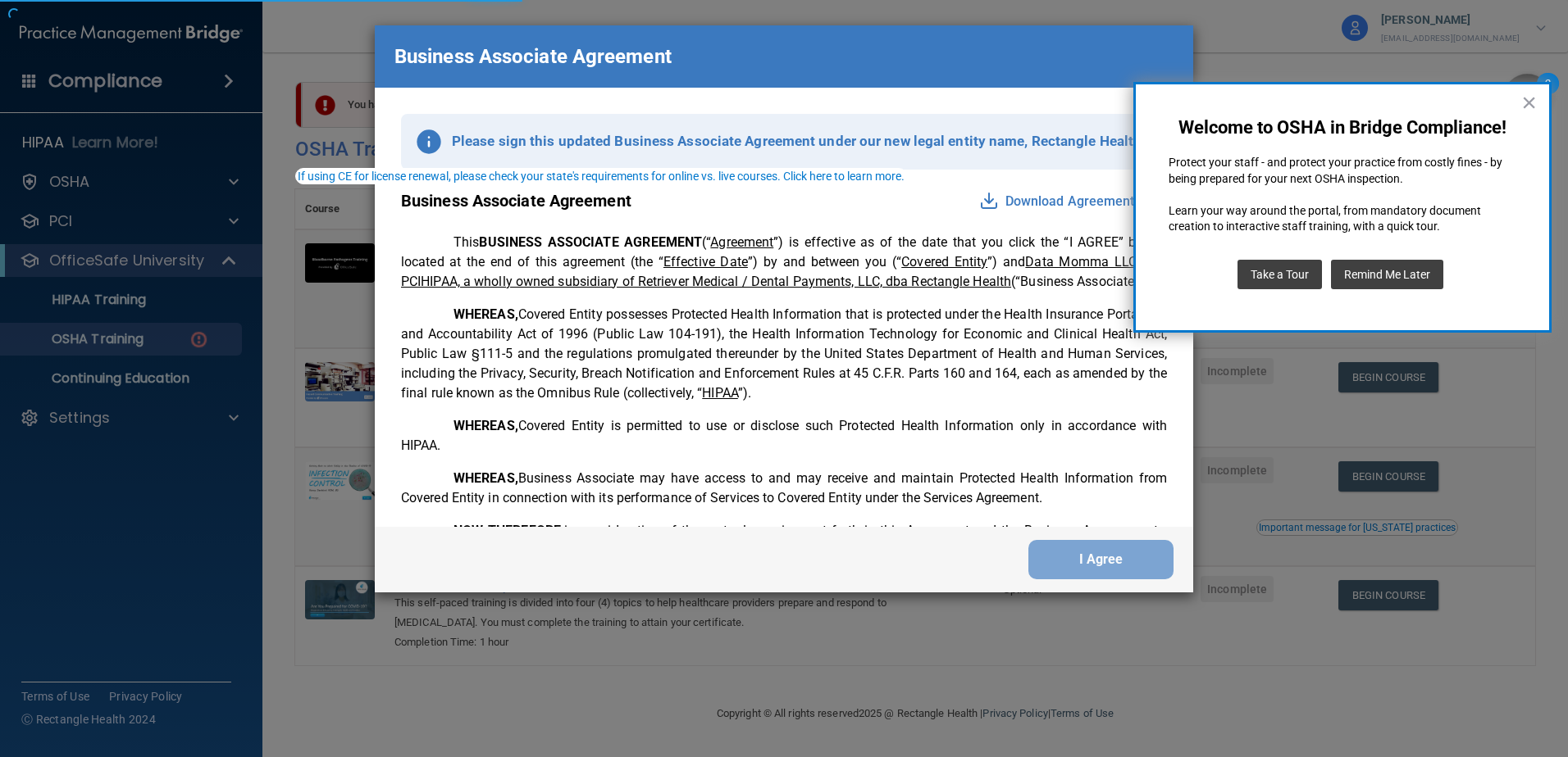
click at [175, 411] on div "Business Associate Agreement Please sign this updated Business Associate Agreem…" at bounding box center [784, 378] width 1568 height 757
click at [1528, 107] on button "×" at bounding box center [1529, 101] width 16 height 26
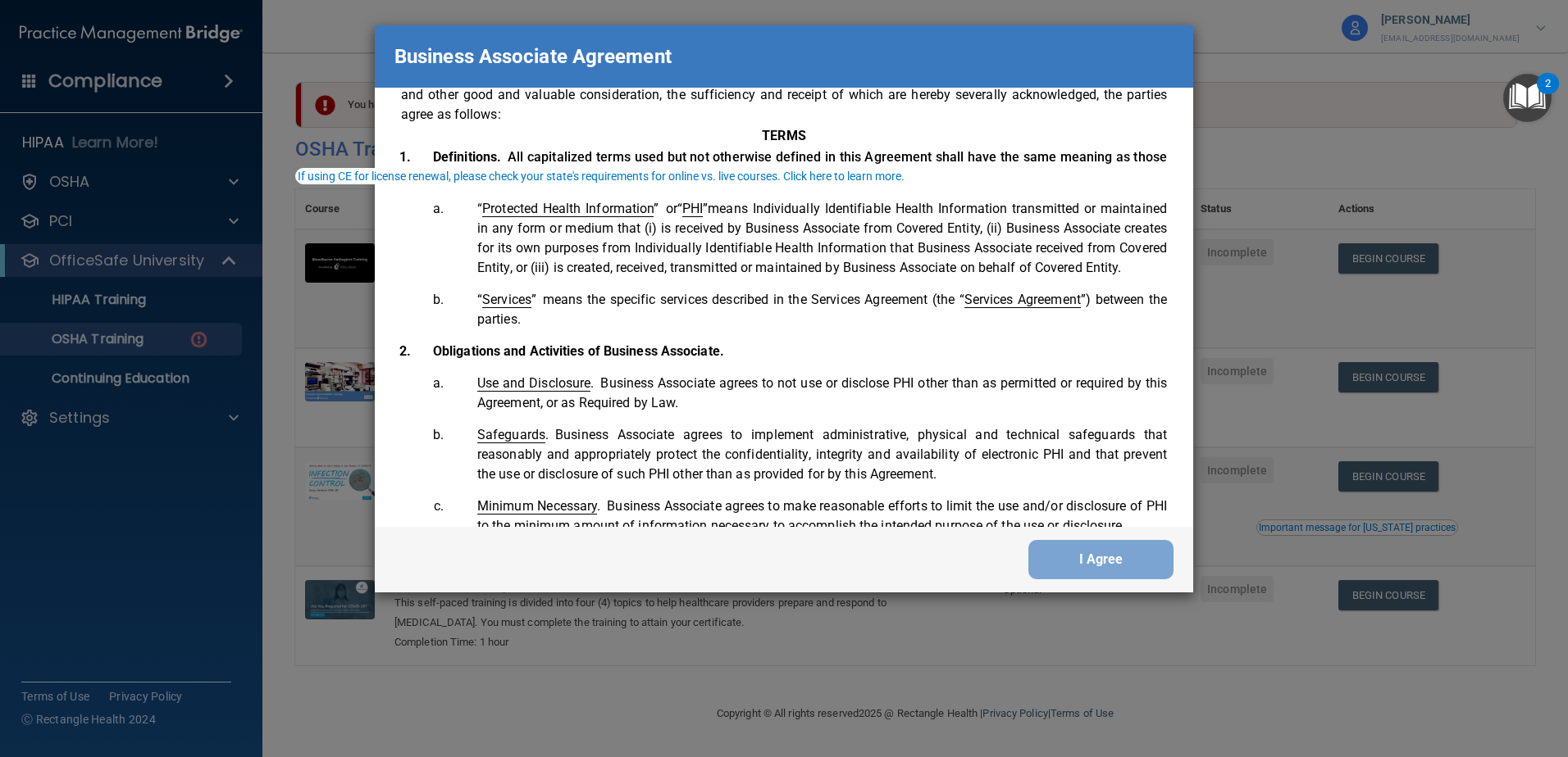
scroll to position [3342, 0]
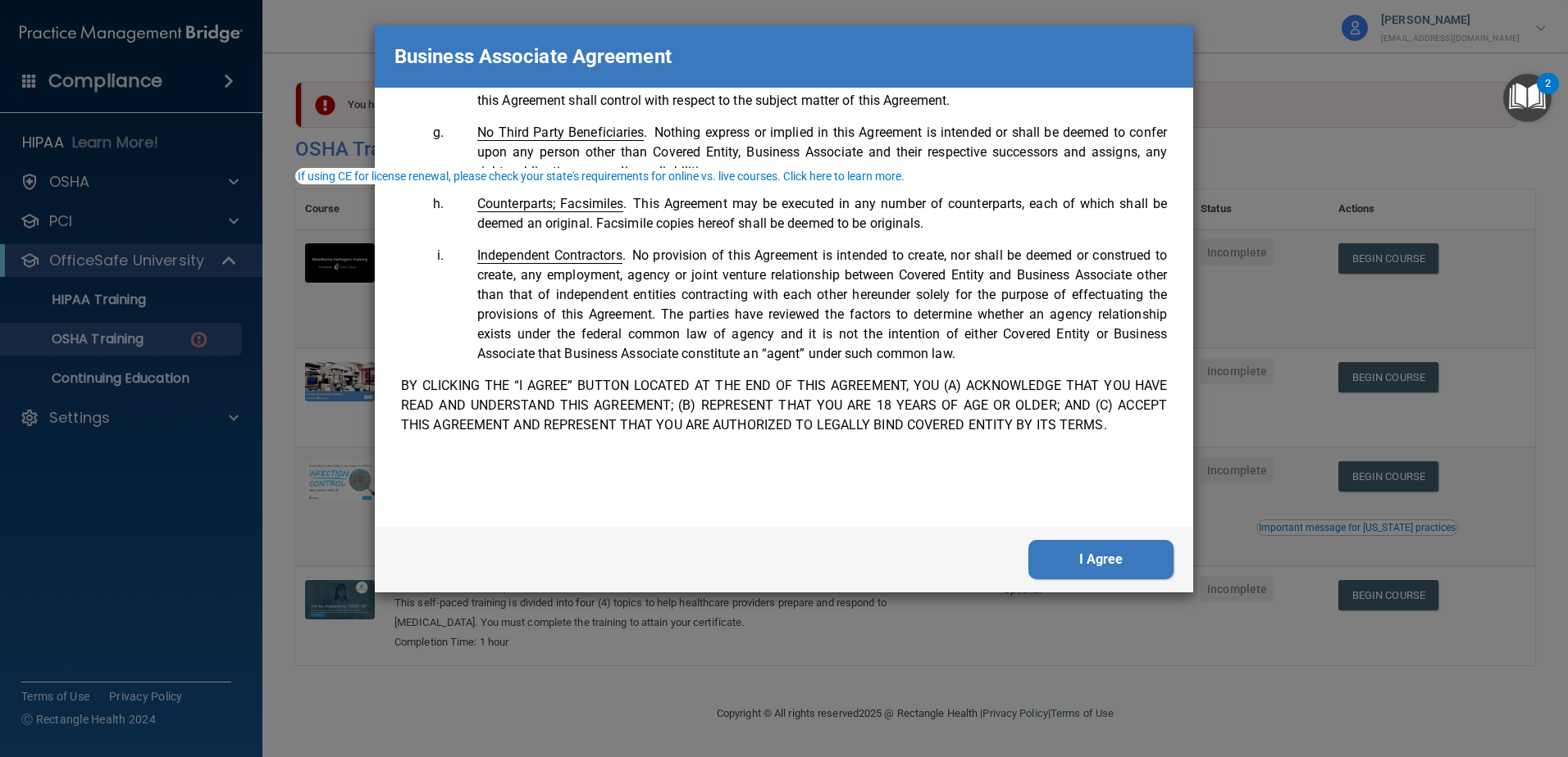
click at [1101, 568] on button "I Agree" at bounding box center [1100, 560] width 145 height 39
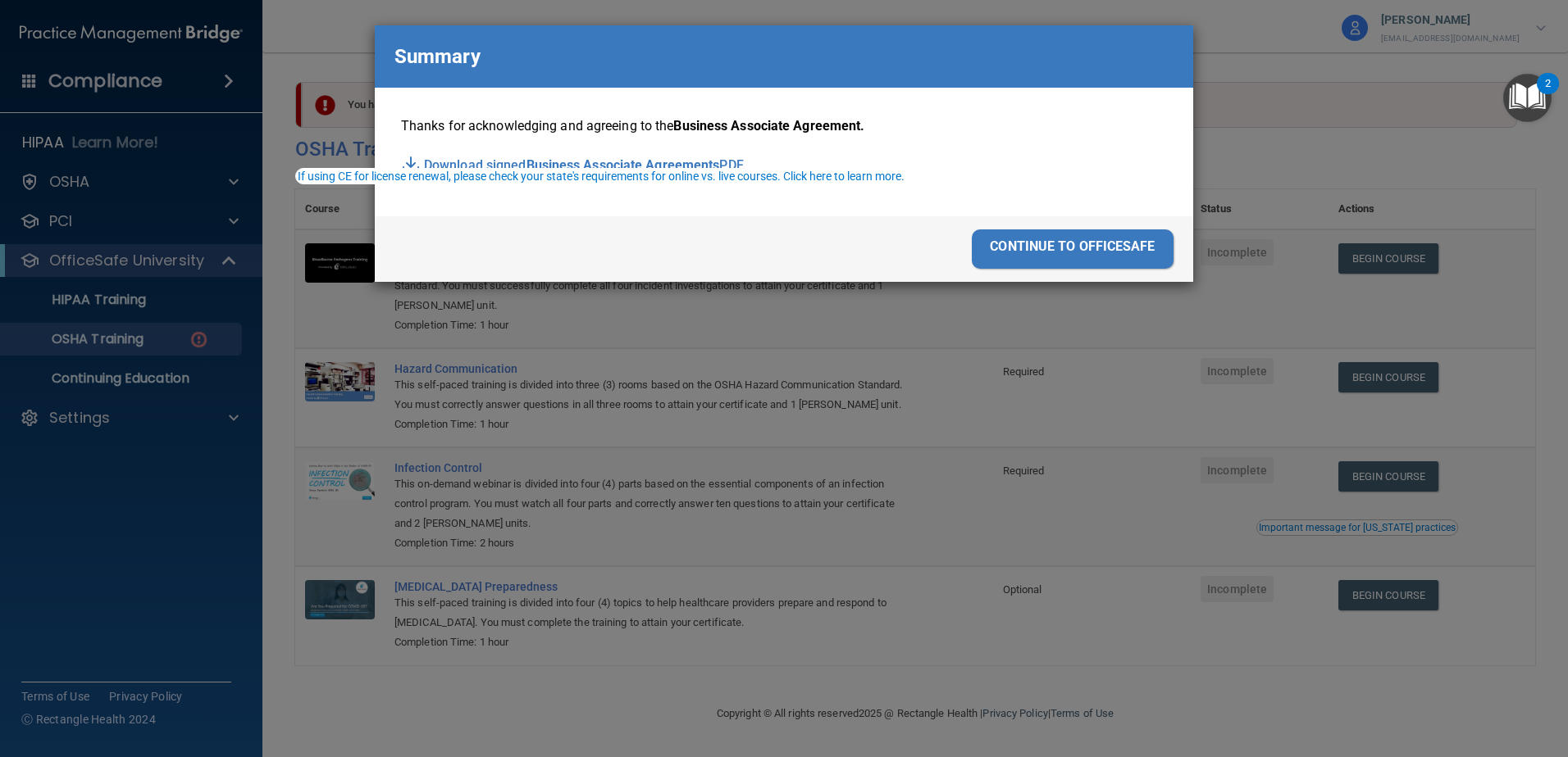
click at [1106, 233] on div "continue to officesafe" at bounding box center [1072, 249] width 202 height 39
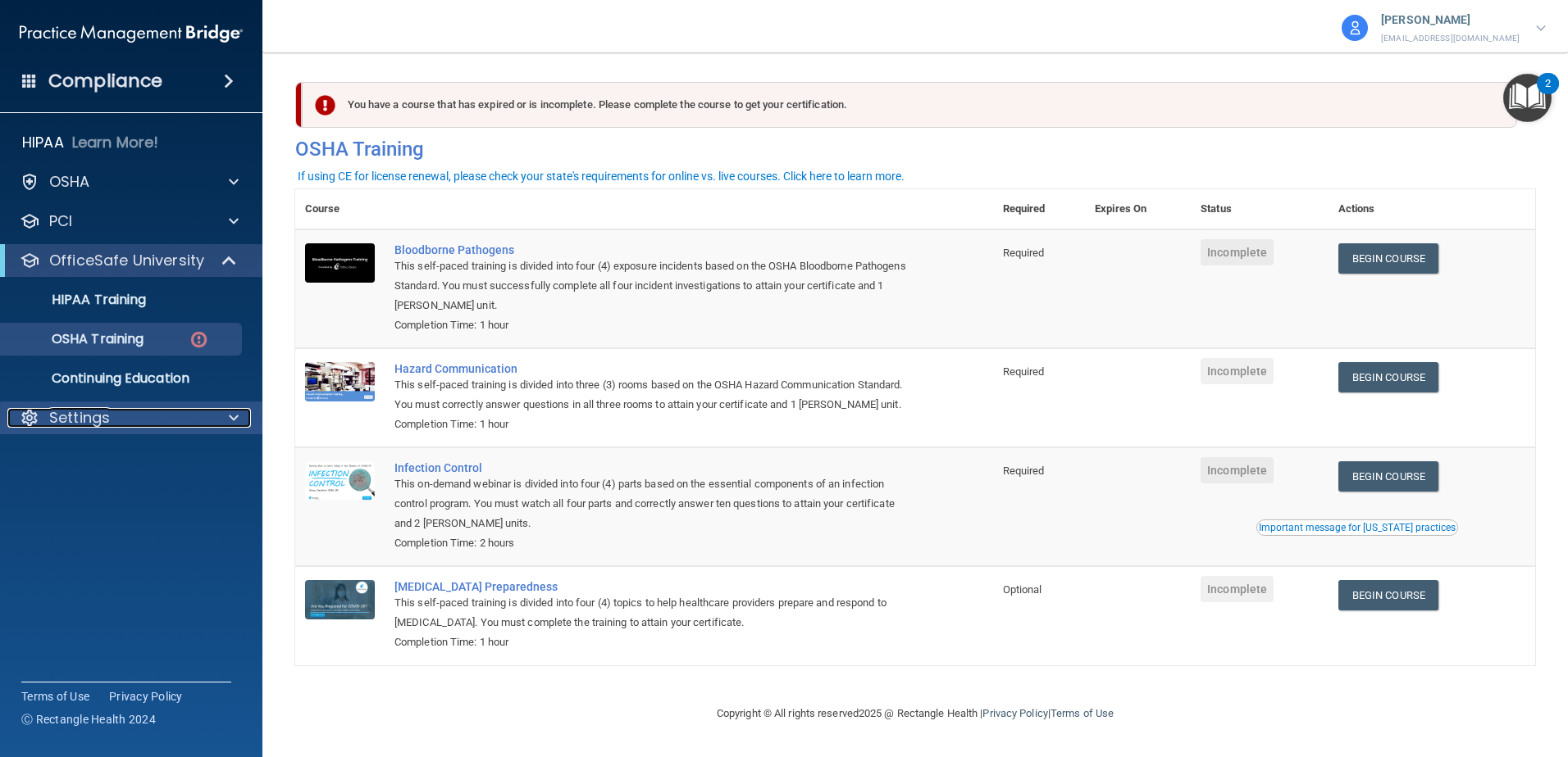
click at [162, 413] on div "Settings" at bounding box center [109, 418] width 204 height 20
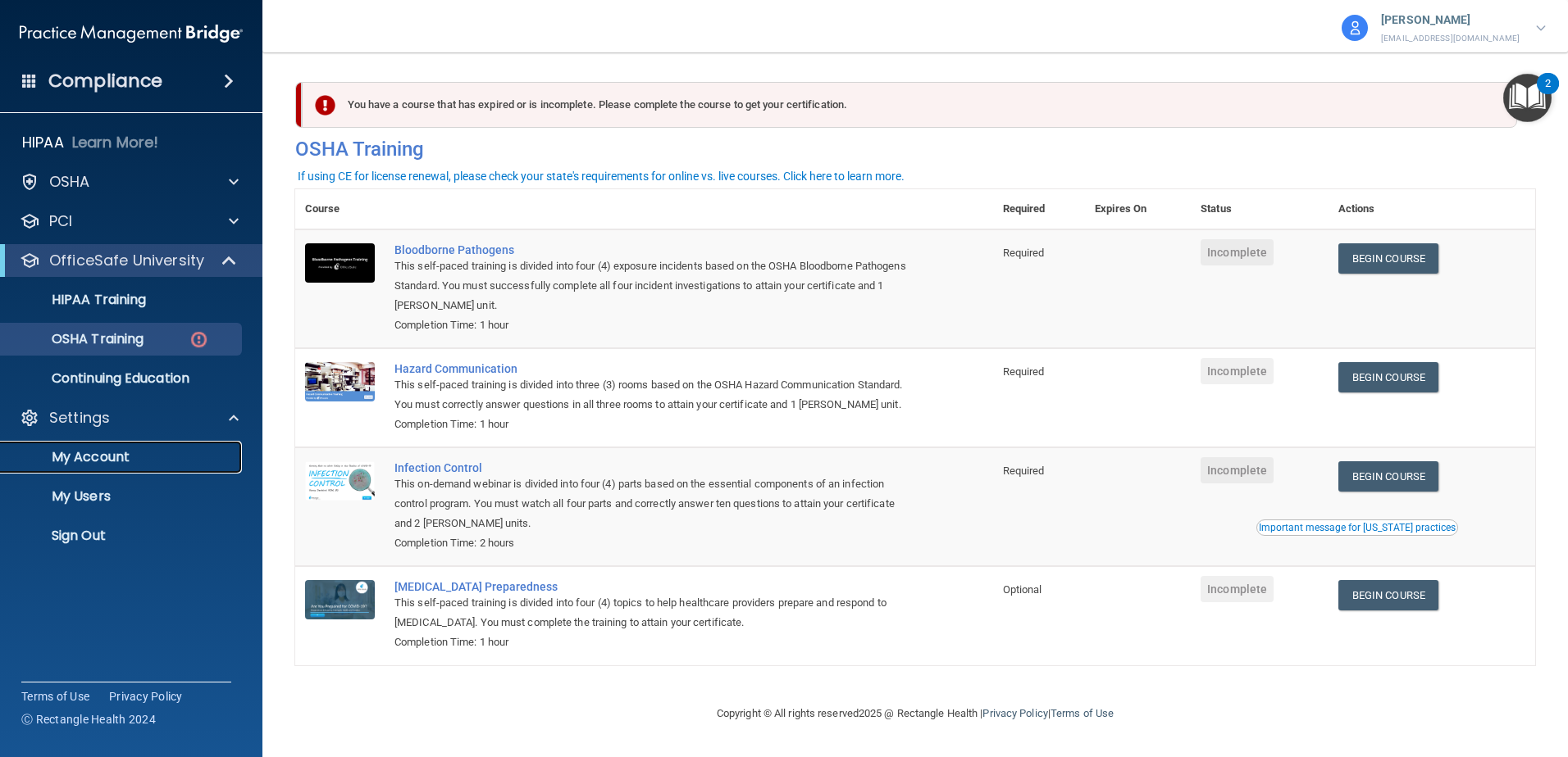
click at [135, 459] on p "My Account" at bounding box center [123, 457] width 224 height 16
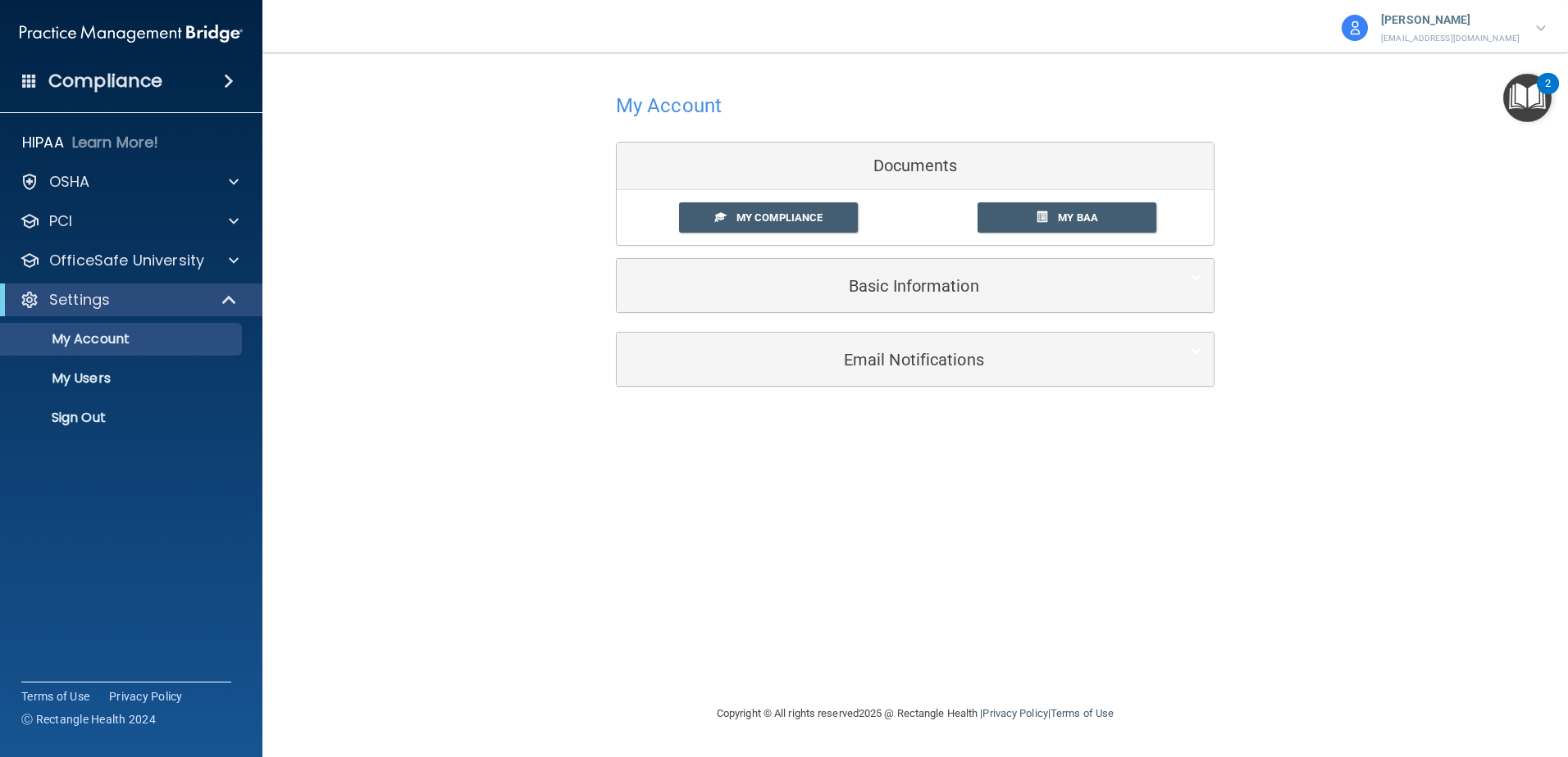
drag, startPoint x: 998, startPoint y: 395, endPoint x: 997, endPoint y: 382, distance: 13.0
click at [998, 392] on div "Email Notifications Organization Emails Toggle all Monthly trainings summary Mo…" at bounding box center [915, 368] width 599 height 74
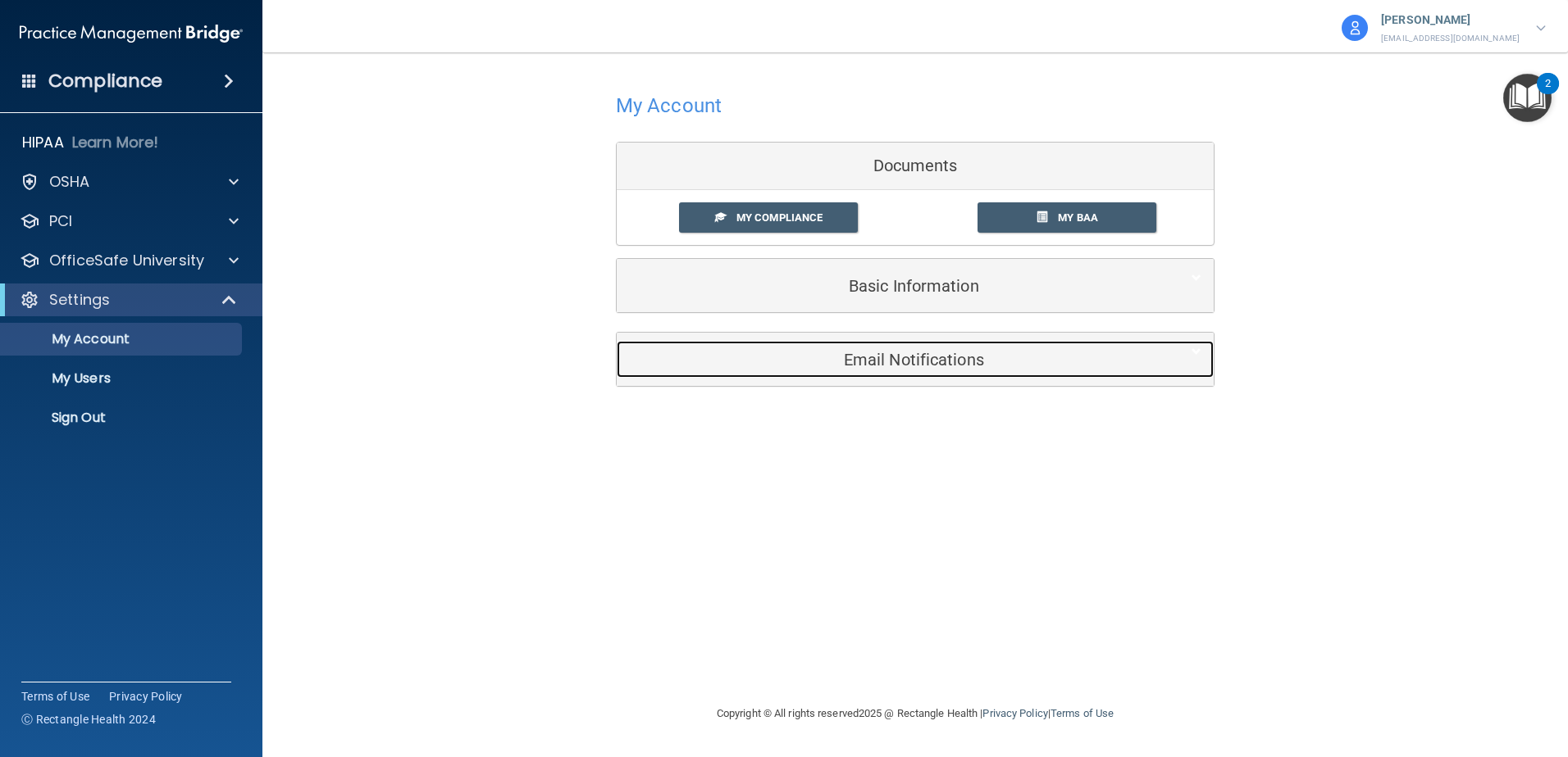
click at [997, 364] on h5 "Email Notifications" at bounding box center [890, 359] width 522 height 18
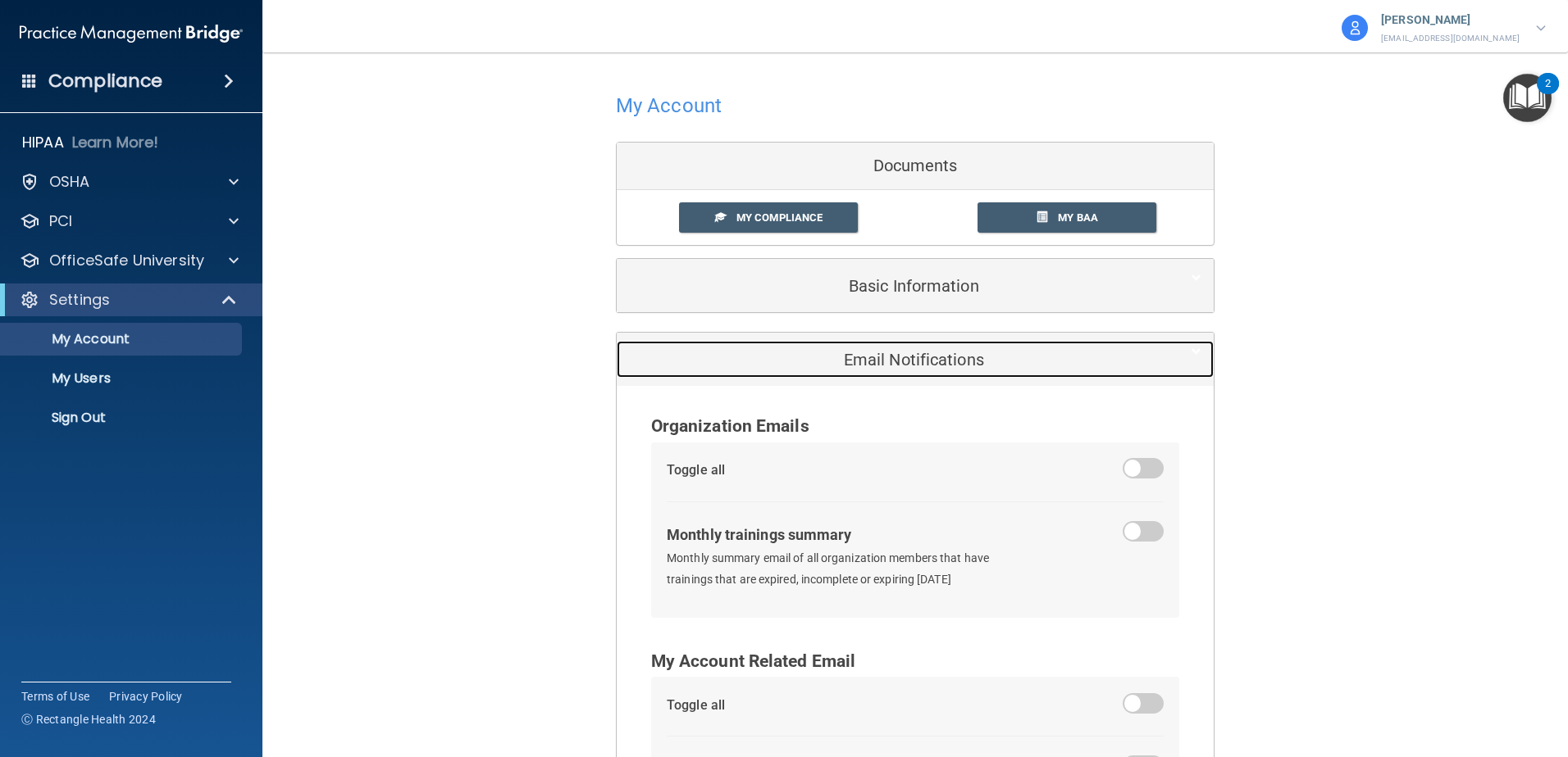
click at [997, 364] on h5 "Email Notifications" at bounding box center [890, 359] width 522 height 18
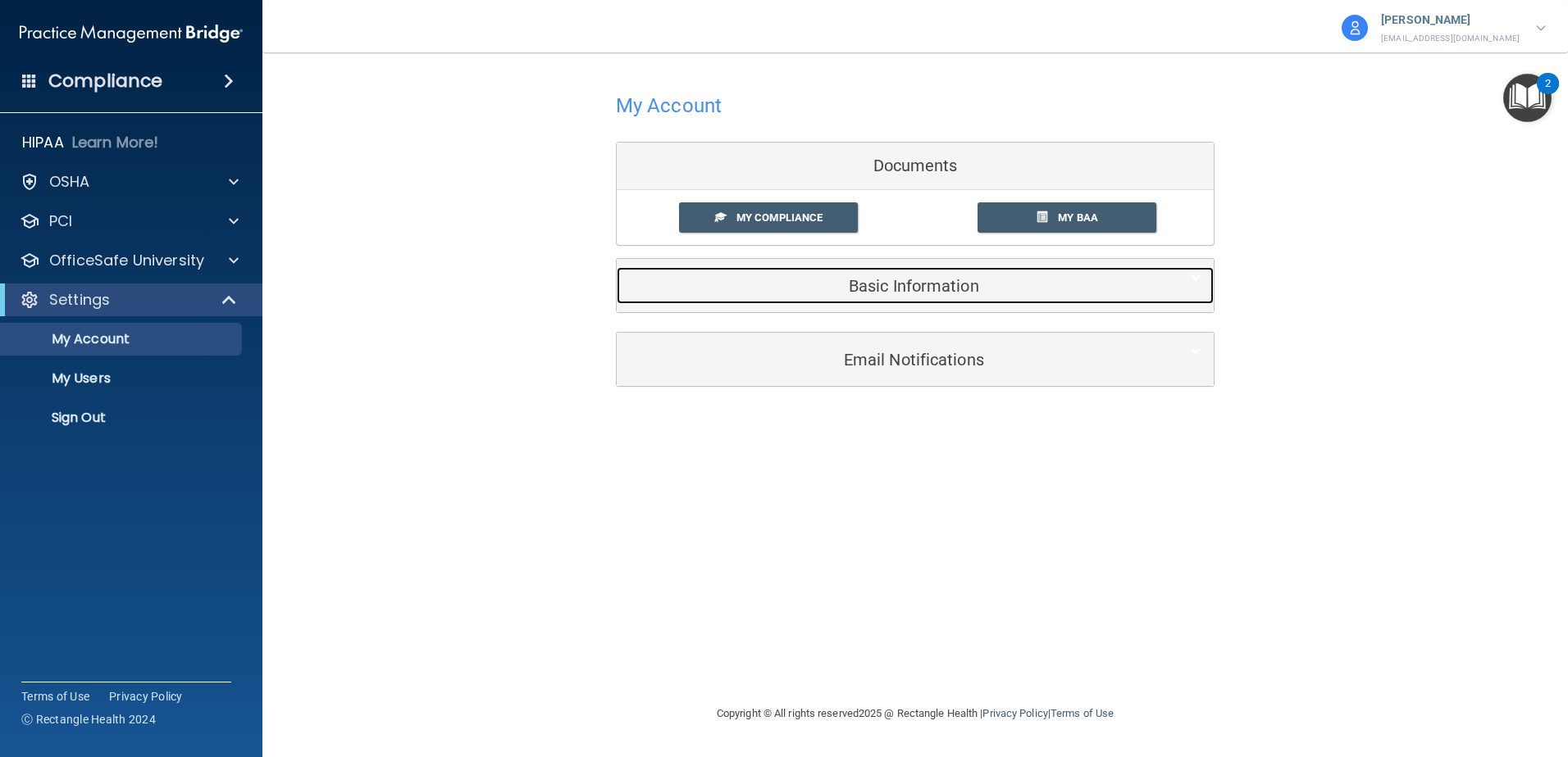
click at [993, 278] on h5 "Basic Information" at bounding box center [890, 286] width 522 height 18
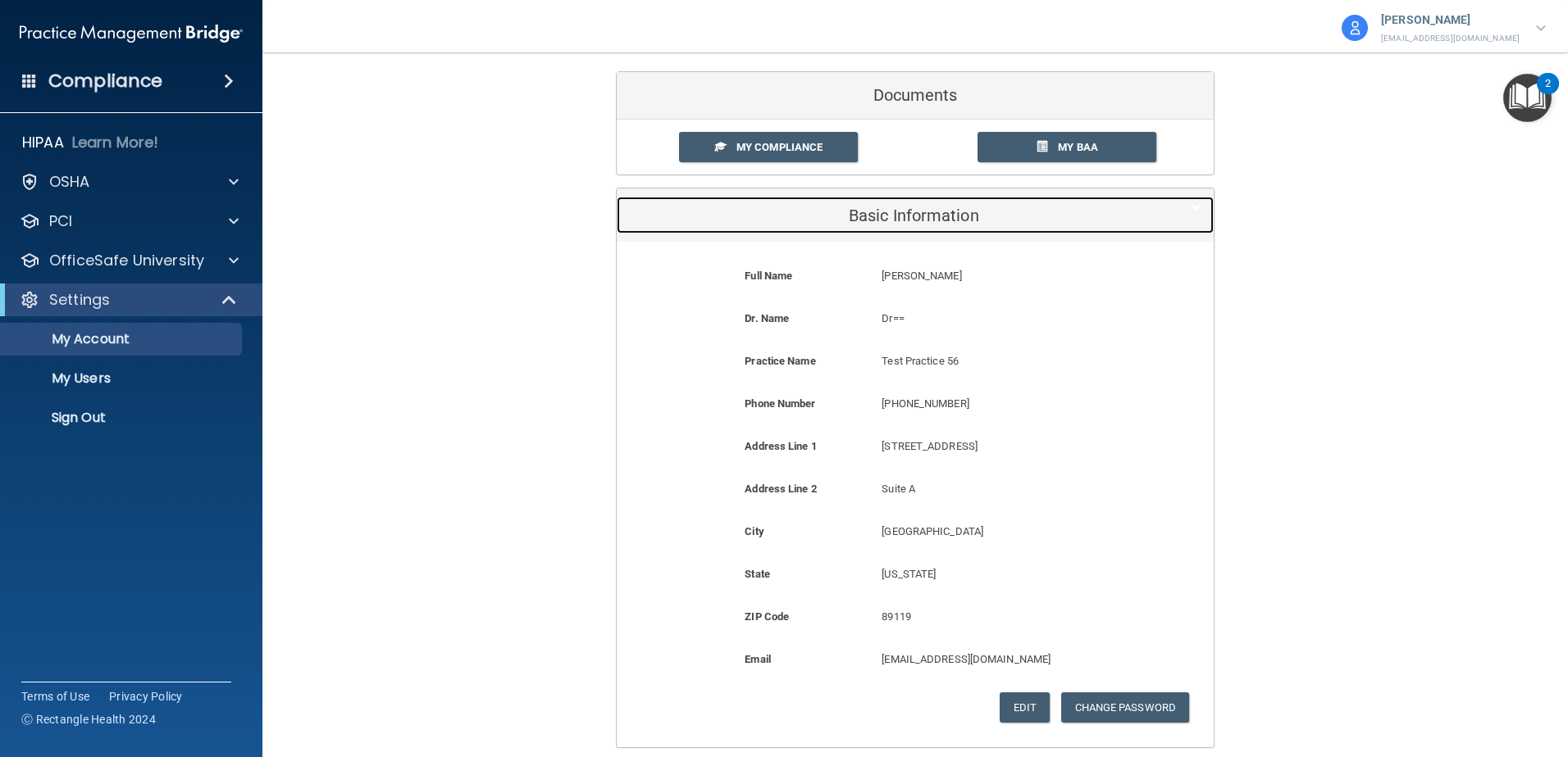
scroll to position [220, 0]
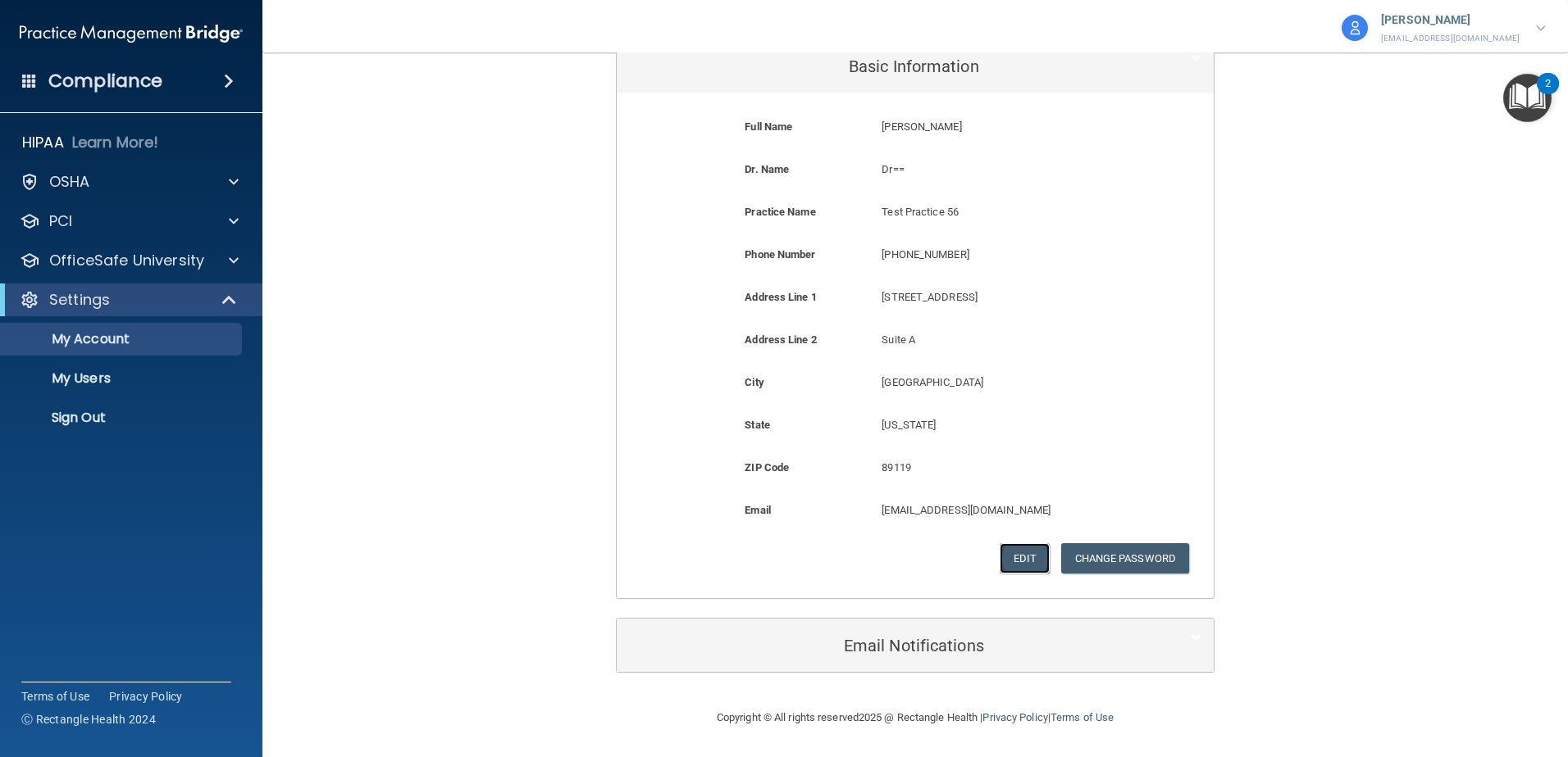
click at [1033, 559] on button "Edit" at bounding box center [1024, 559] width 50 height 30
select select "28"
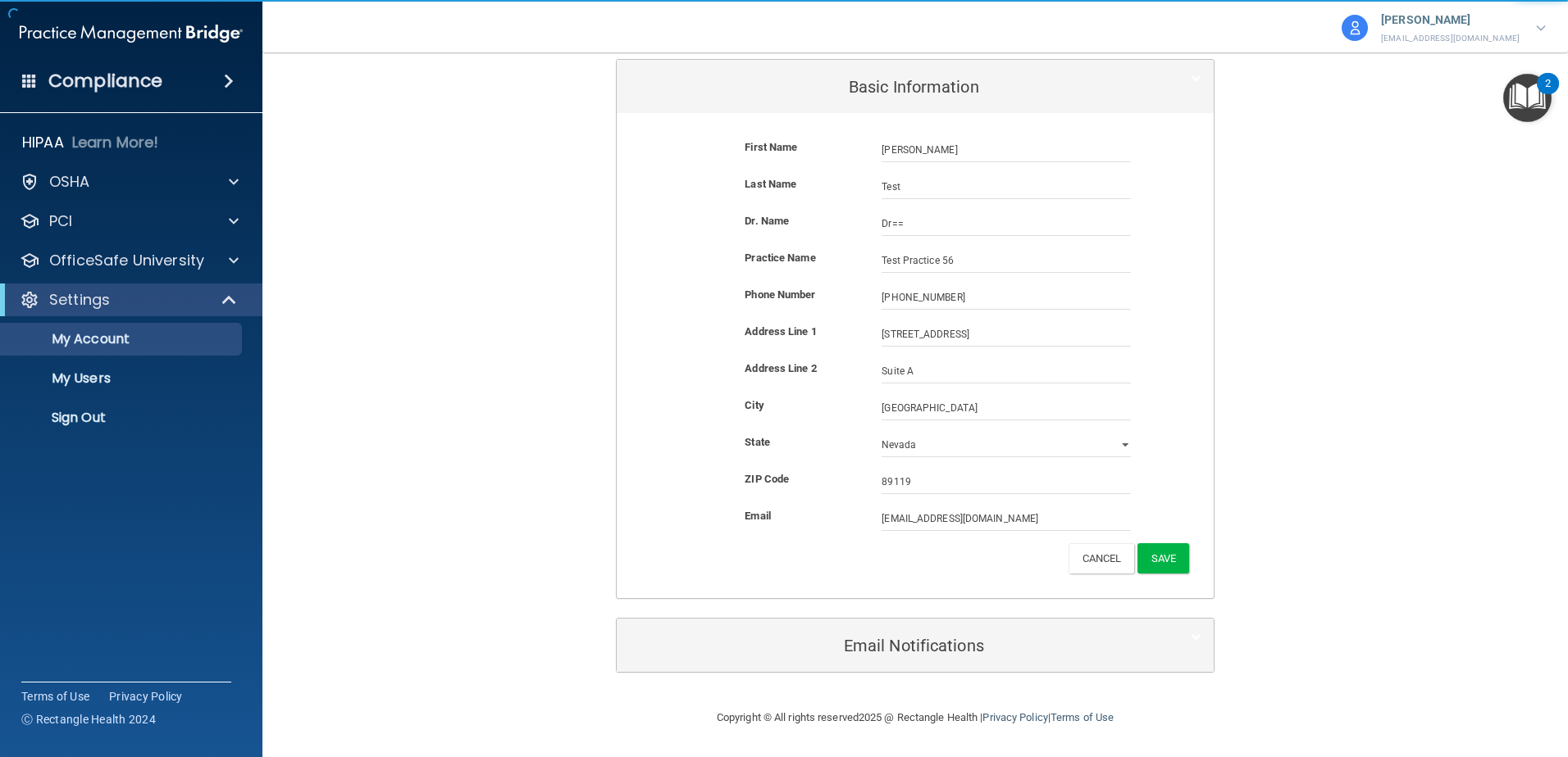
scroll to position [199, 0]
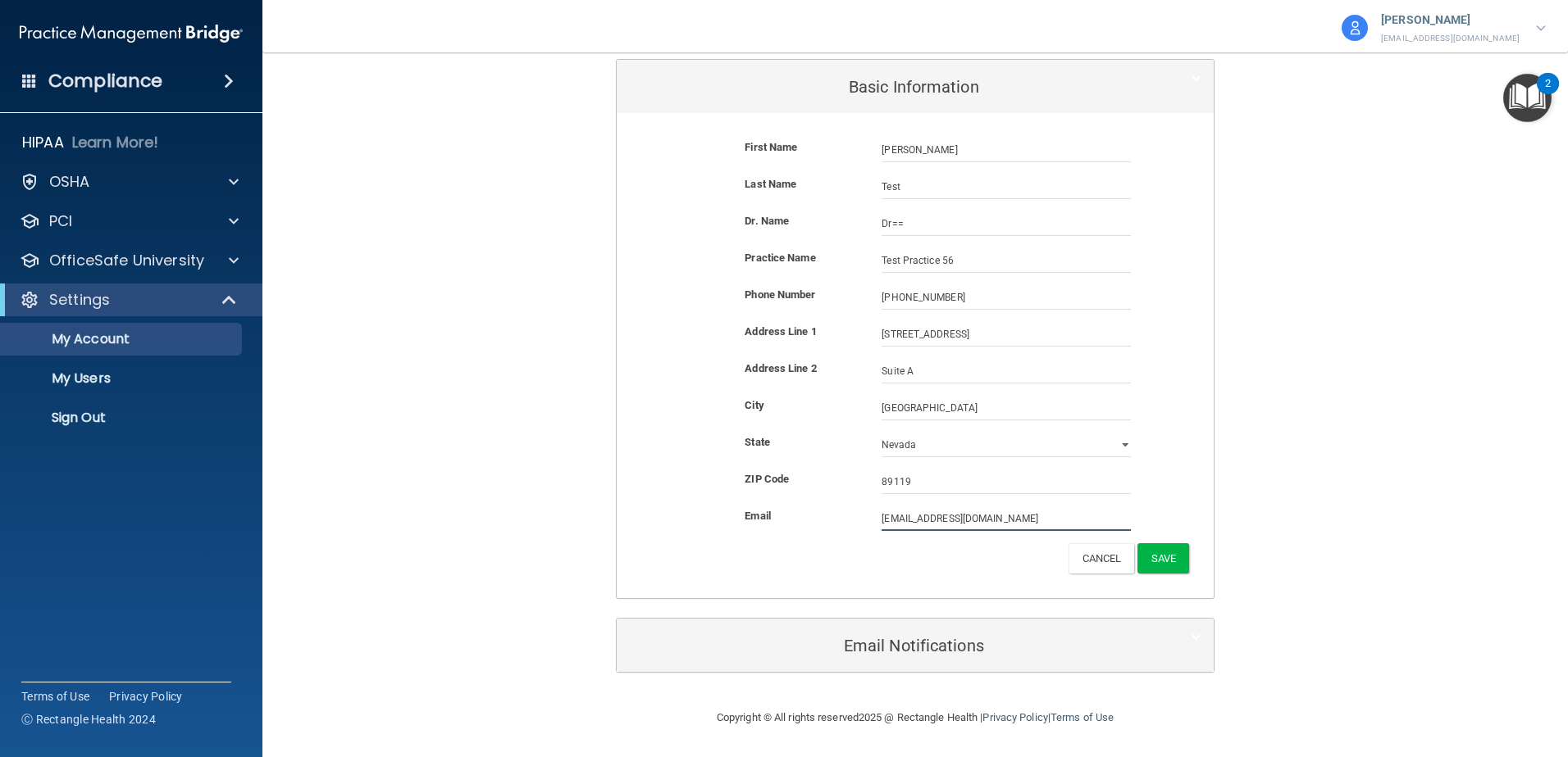
drag, startPoint x: 944, startPoint y: 513, endPoint x: 924, endPoint y: 516, distance: 20.2
click at [924, 516] on input "[EMAIL_ADDRESS][DOMAIN_NAME]" at bounding box center [1006, 519] width 249 height 25
type input "[EMAIL_ADDRESS][DOMAIN_NAME]"
click at [1168, 557] on button "Save" at bounding box center [1163, 559] width 52 height 30
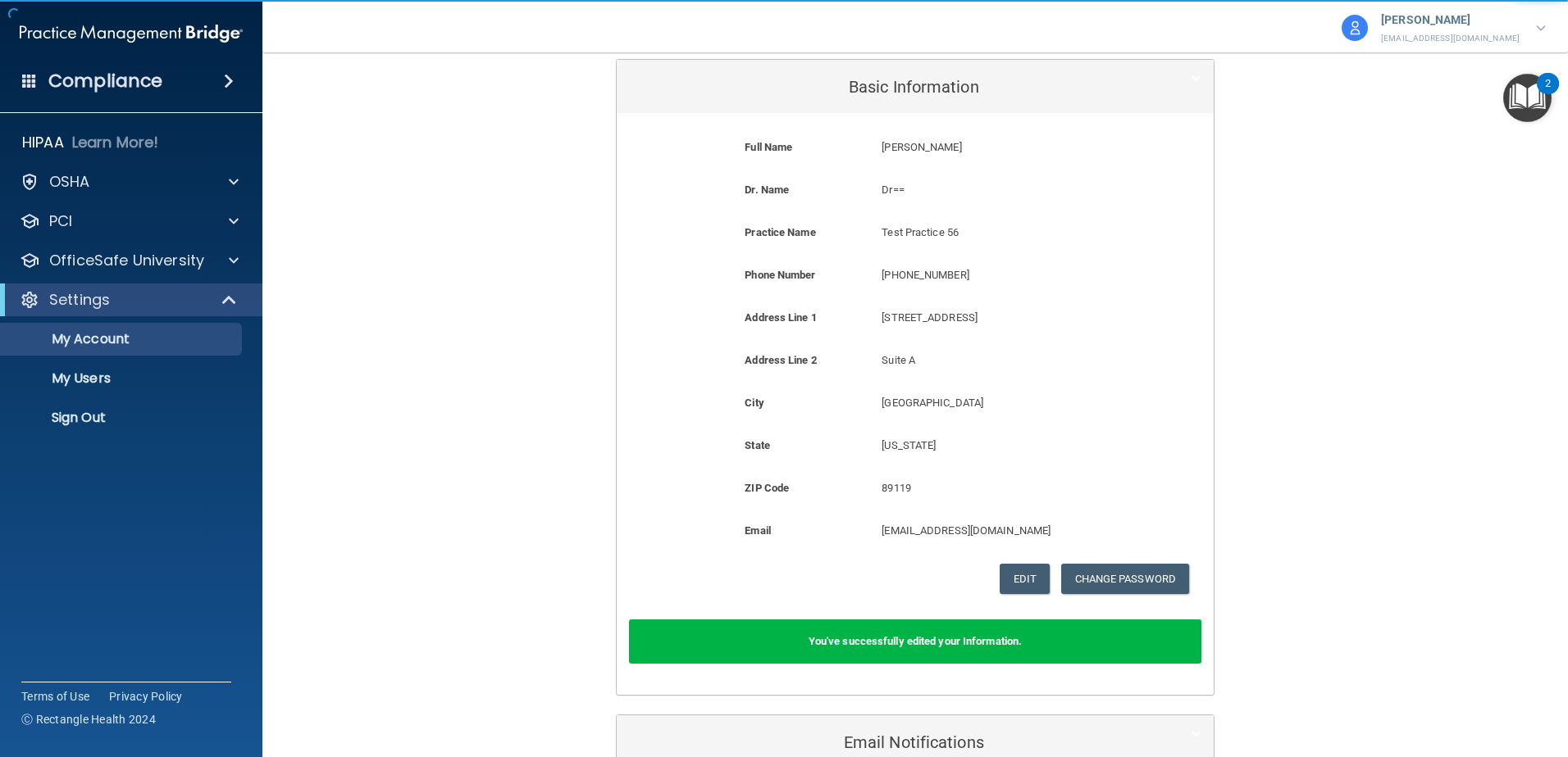
scroll to position [0, 0]
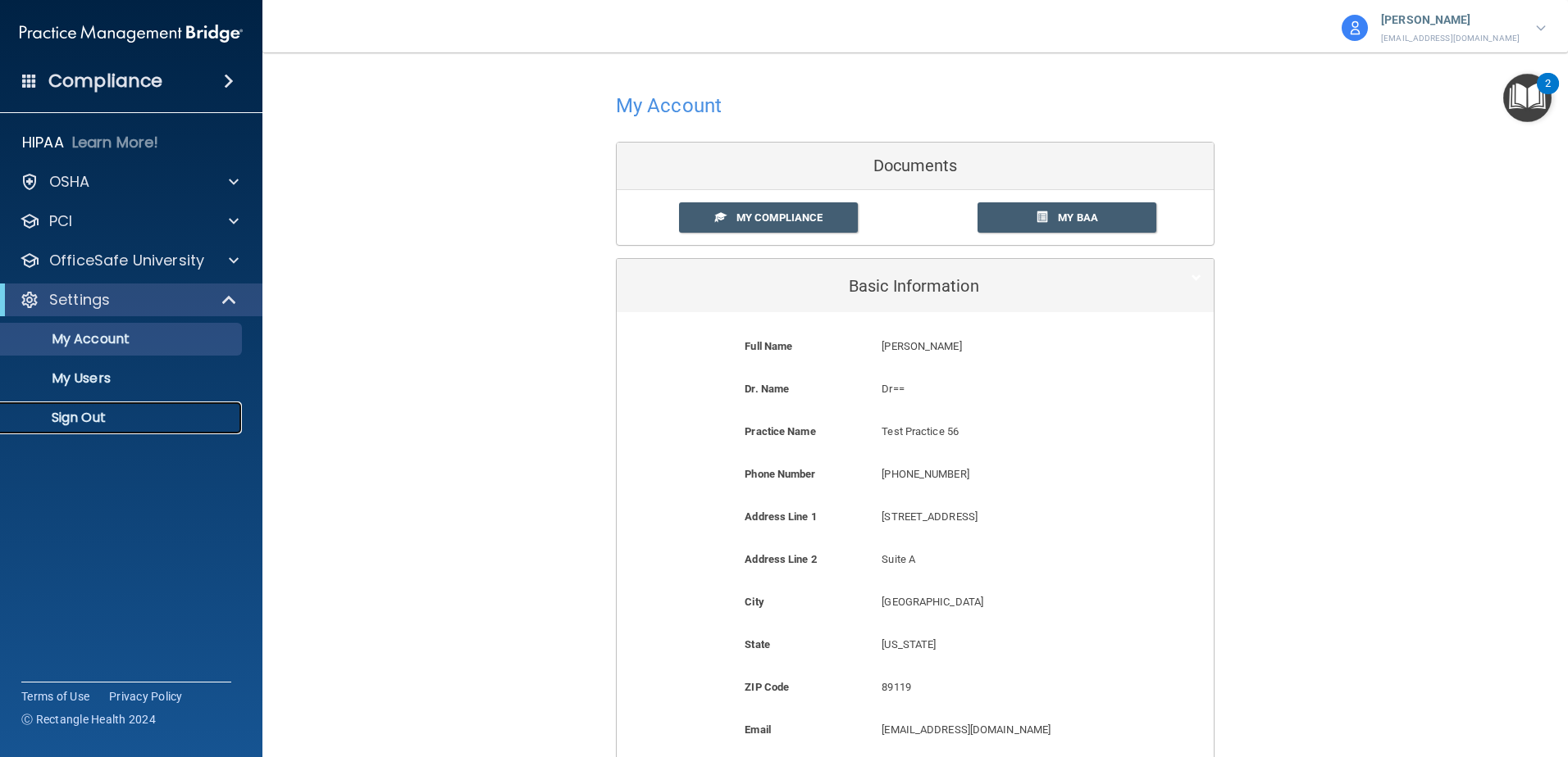
click at [73, 431] on link "Sign Out" at bounding box center [113, 417] width 258 height 33
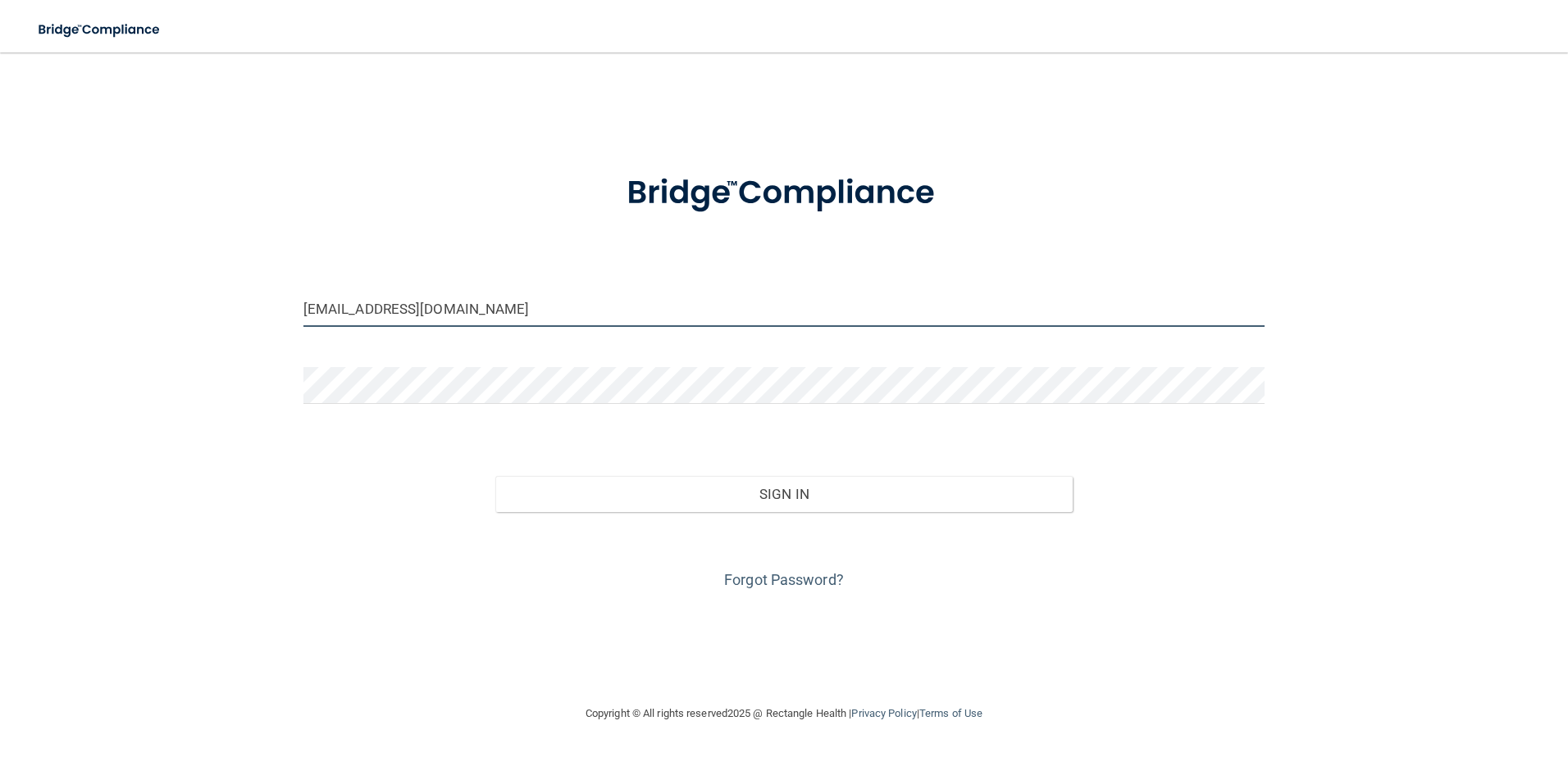
drag, startPoint x: 554, startPoint y: 310, endPoint x: -22, endPoint y: 318, distance: 576.1
click at [0, 318] on html "Toggle navigation [PERSON_NAME] [EMAIL_ADDRESS][DOMAIN_NAME] [ProductQA] QA Ent…" at bounding box center [784, 378] width 1568 height 757
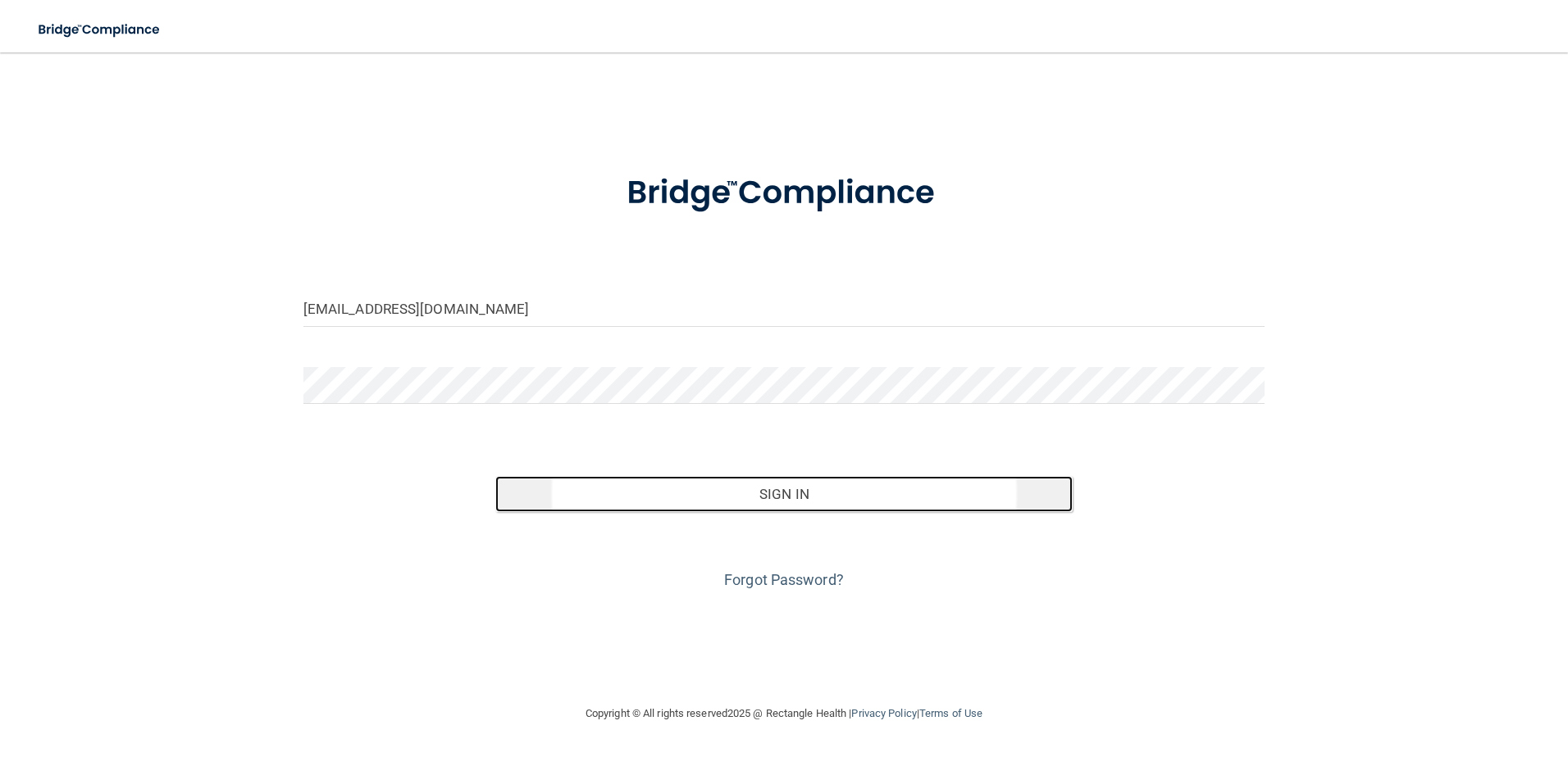
click at [878, 488] on button "Sign In" at bounding box center [784, 494] width 578 height 36
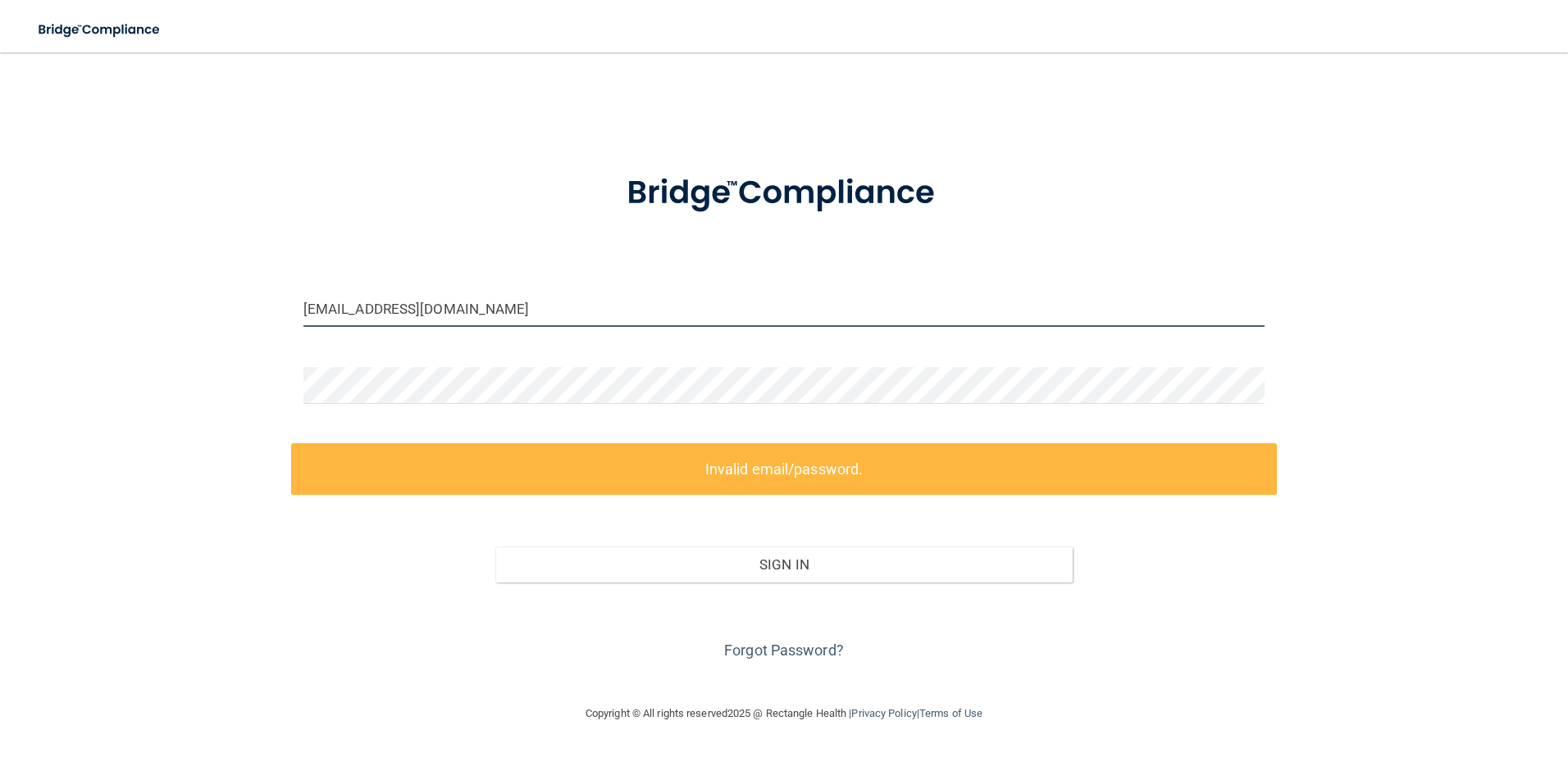
click at [400, 310] on input "[EMAIL_ADDRESS][DOMAIN_NAME]" at bounding box center [784, 308] width 962 height 36
drag, startPoint x: 400, startPoint y: 310, endPoint x: 379, endPoint y: 310, distance: 21.0
click at [379, 310] on input "[EMAIL_ADDRESS][DOMAIN_NAME]" at bounding box center [784, 308] width 962 height 36
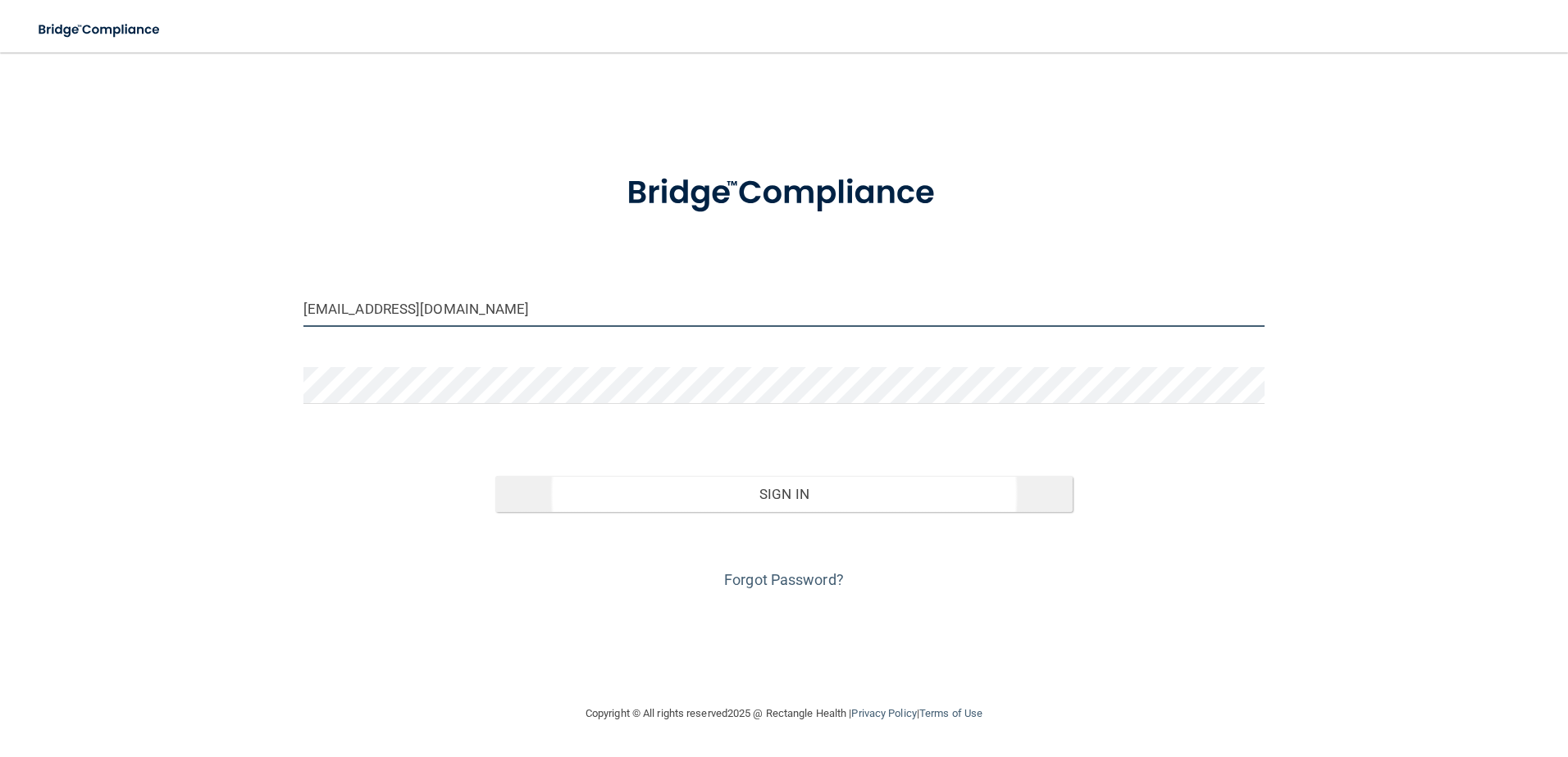
type input "[EMAIL_ADDRESS][DOMAIN_NAME]"
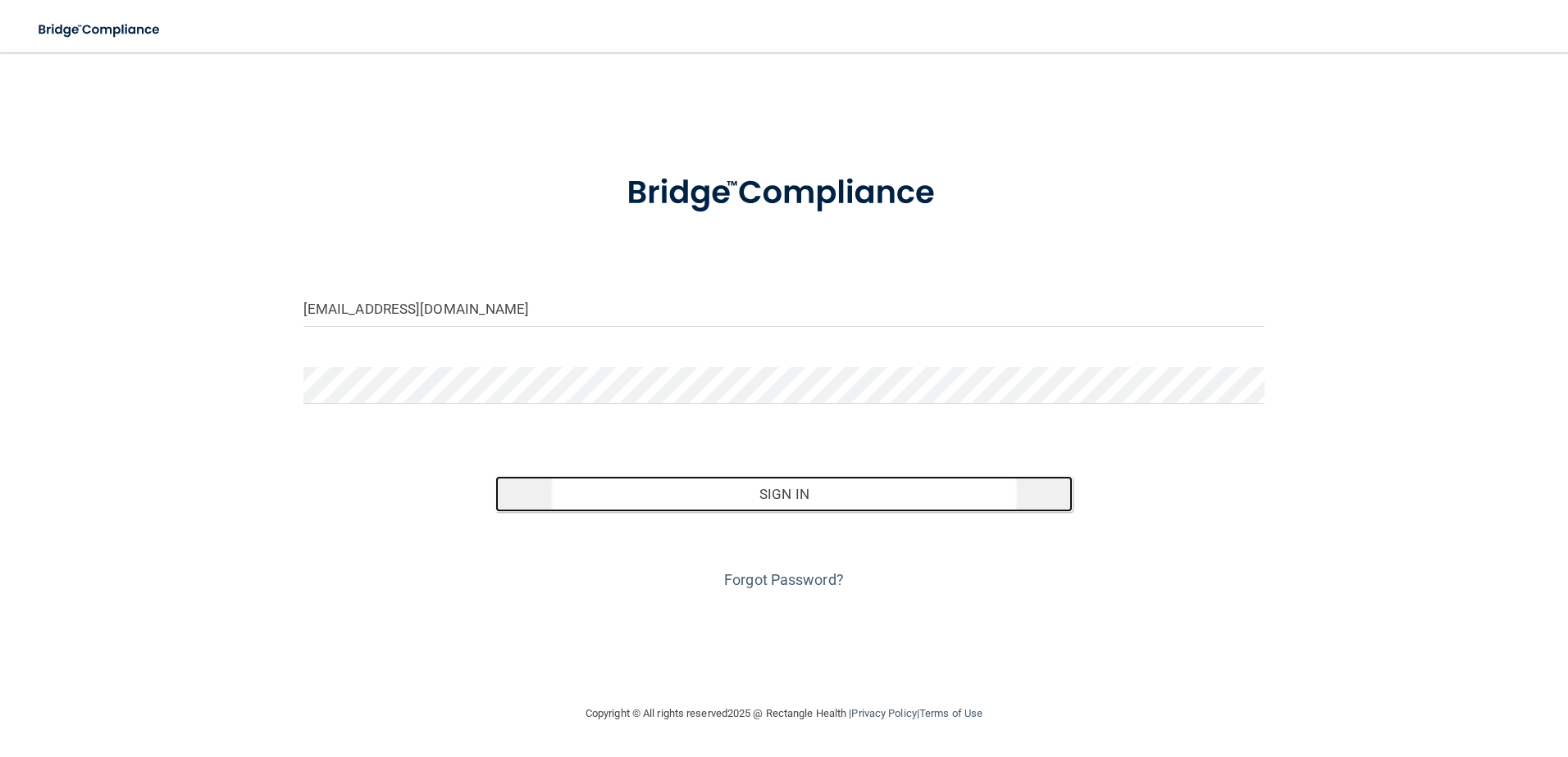
click at [725, 493] on button "Sign In" at bounding box center [784, 494] width 578 height 36
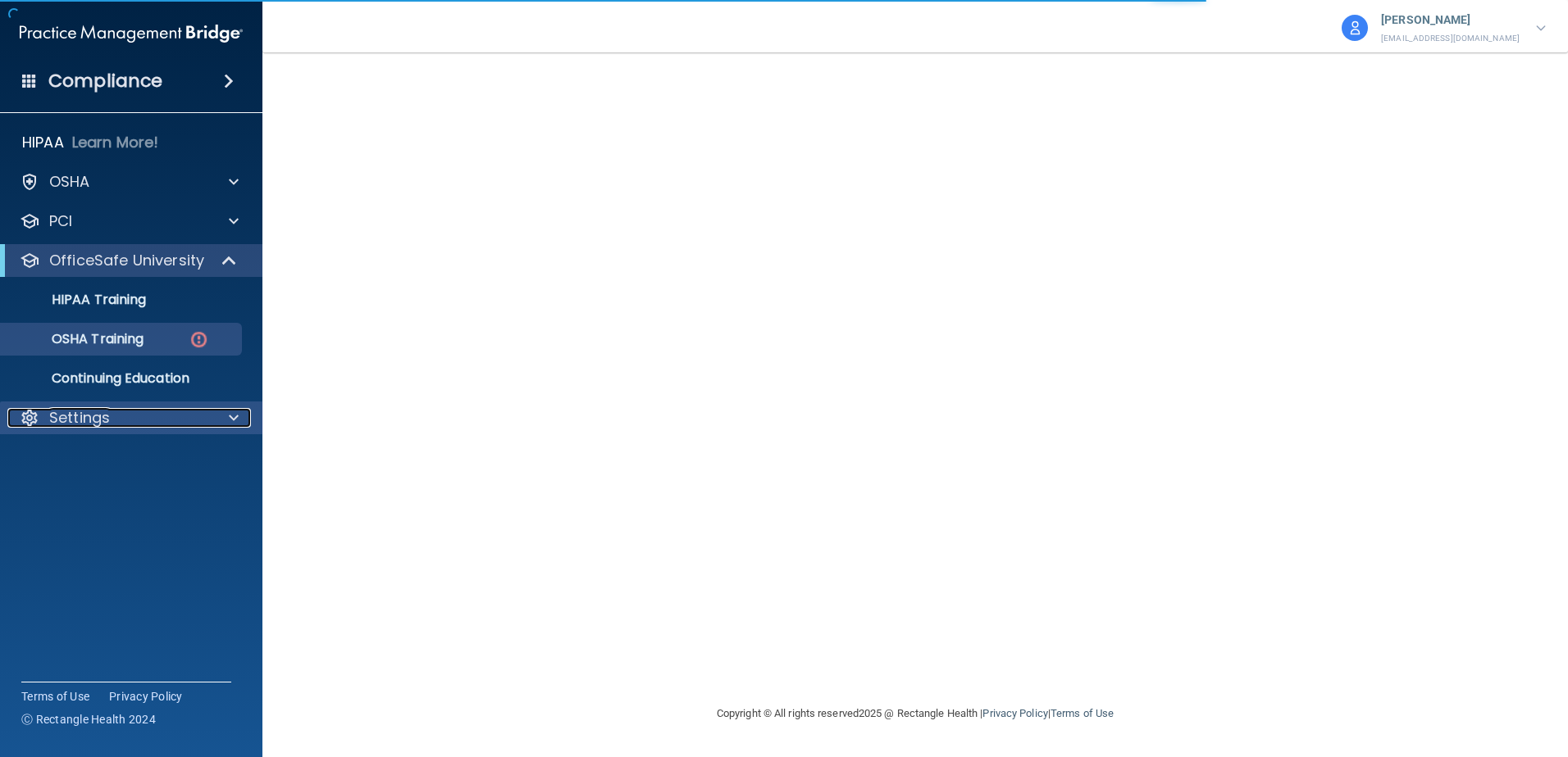
click at [194, 427] on div "Settings" at bounding box center [109, 418] width 204 height 20
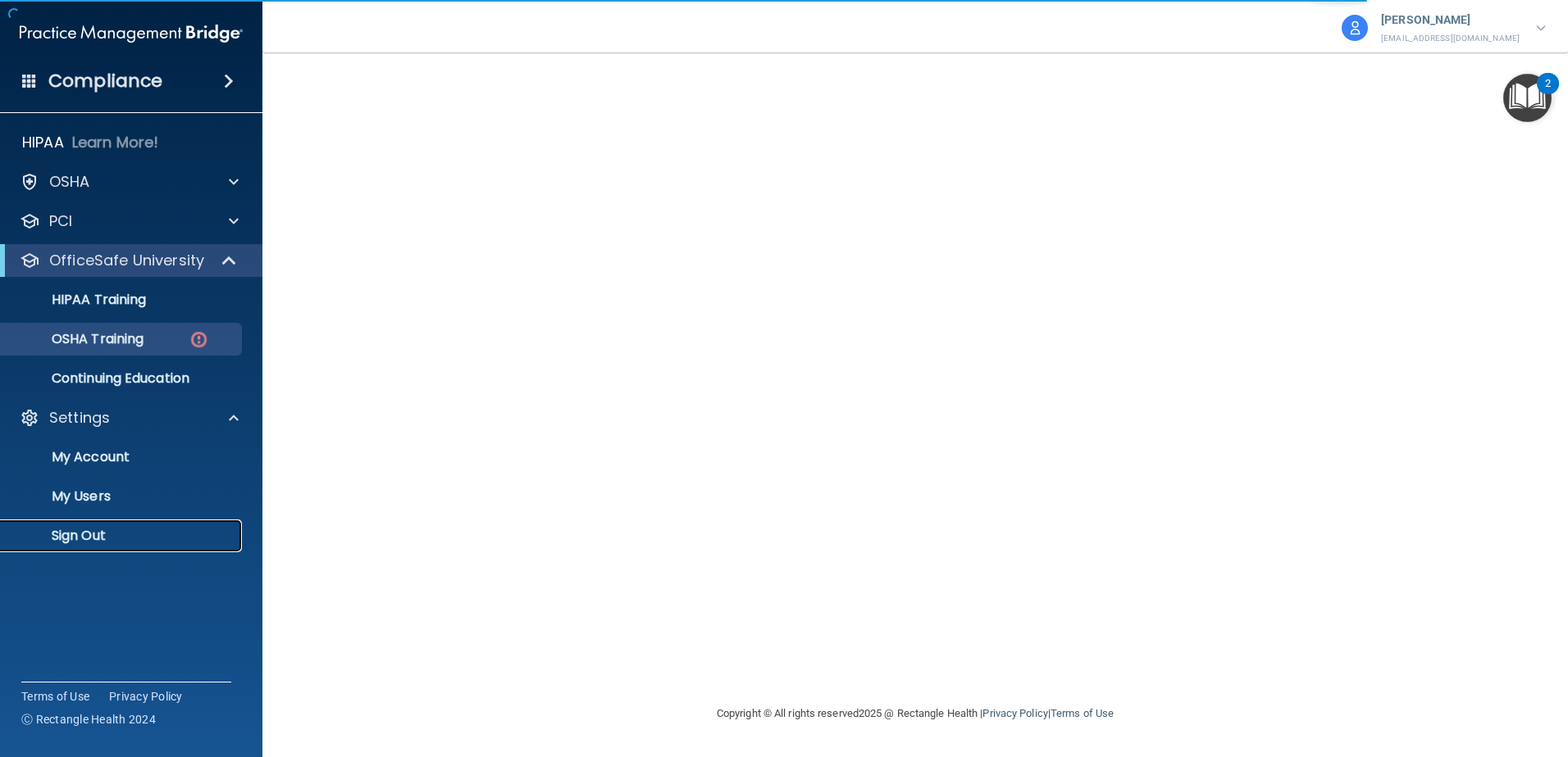
click at [104, 542] on p "Sign Out" at bounding box center [123, 536] width 224 height 16
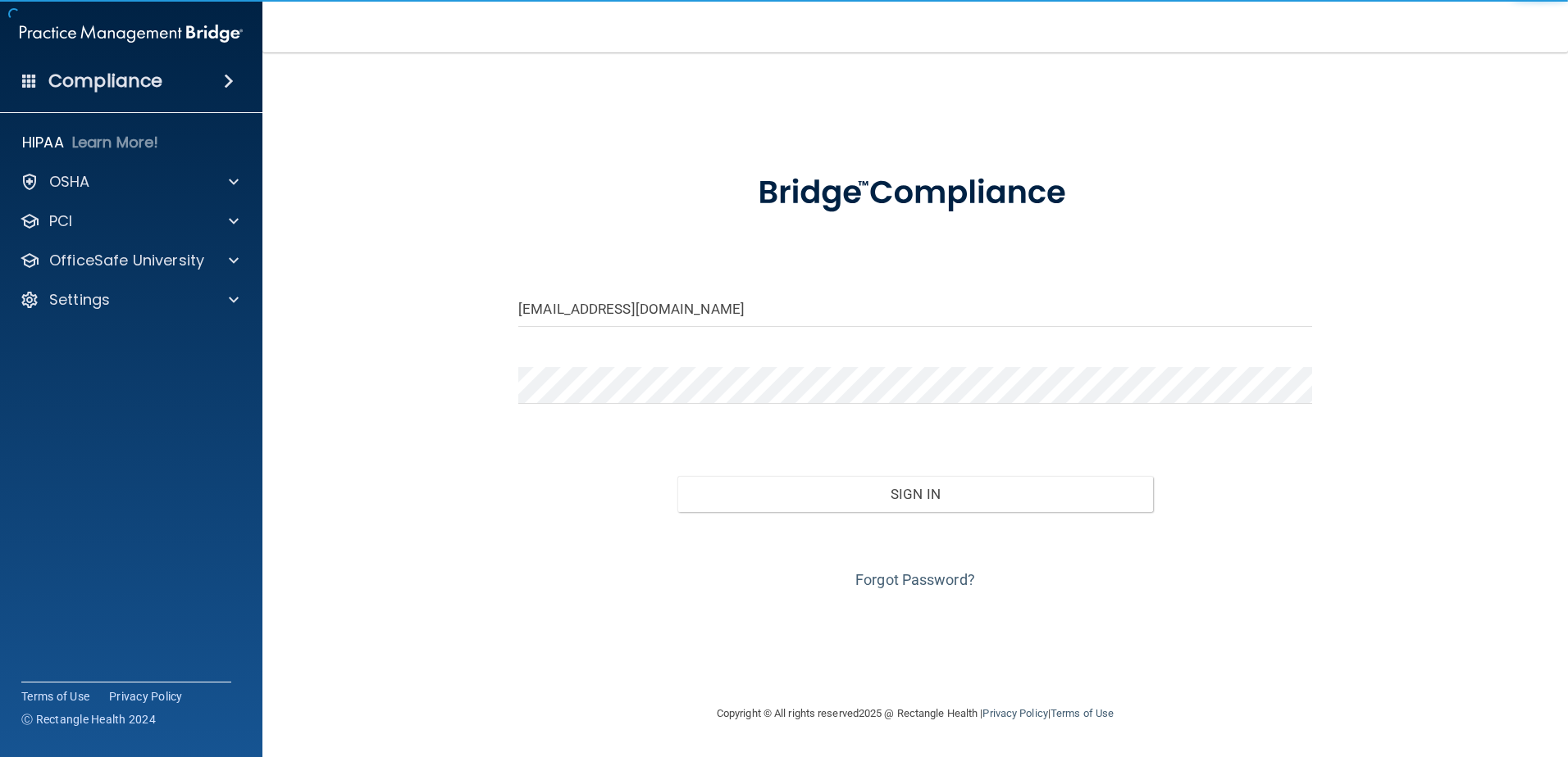
click at [643, 488] on div "Sign In" at bounding box center [916, 477] width 819 height 68
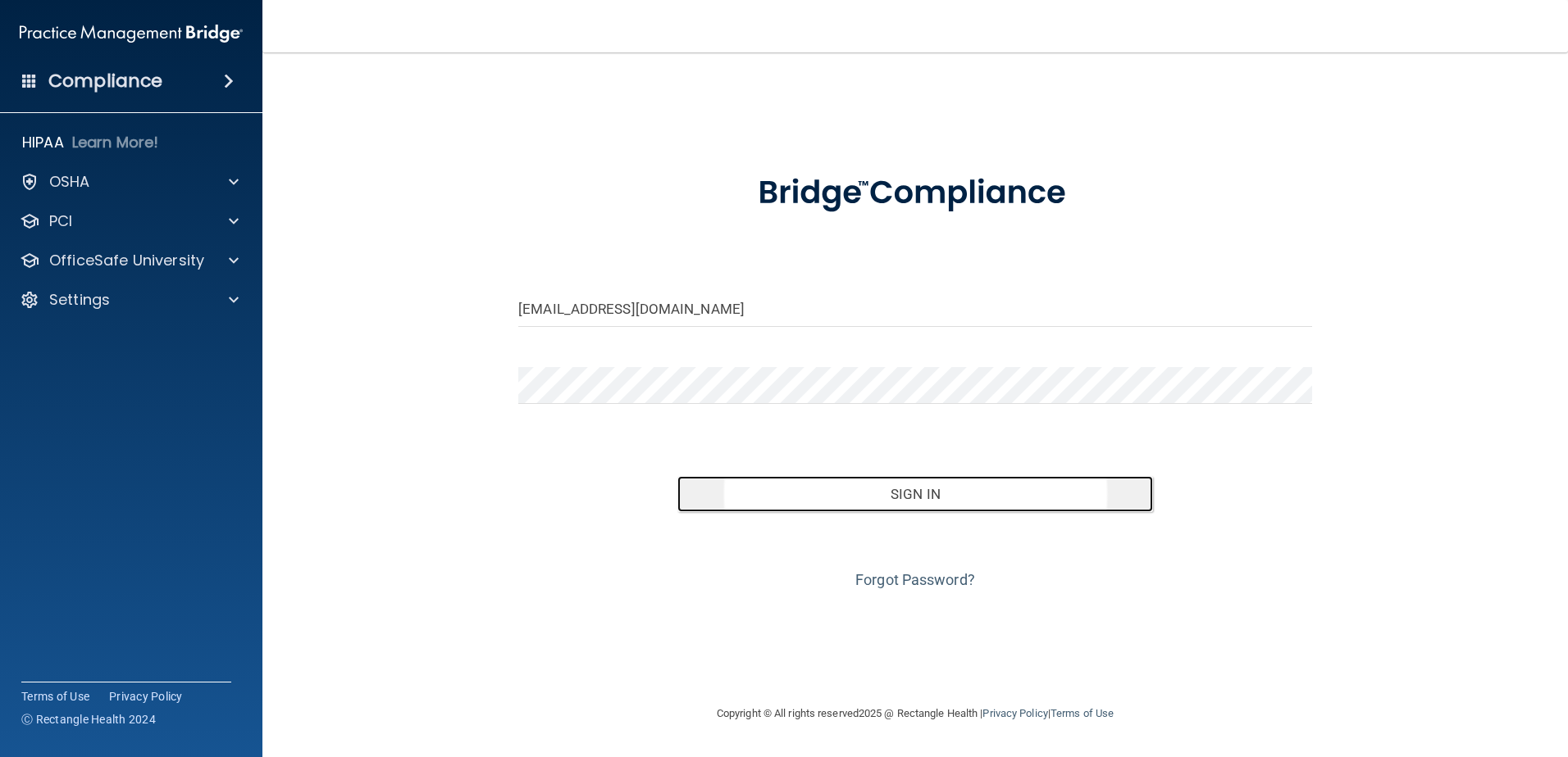
click at [752, 494] on button "Sign In" at bounding box center [915, 494] width 476 height 36
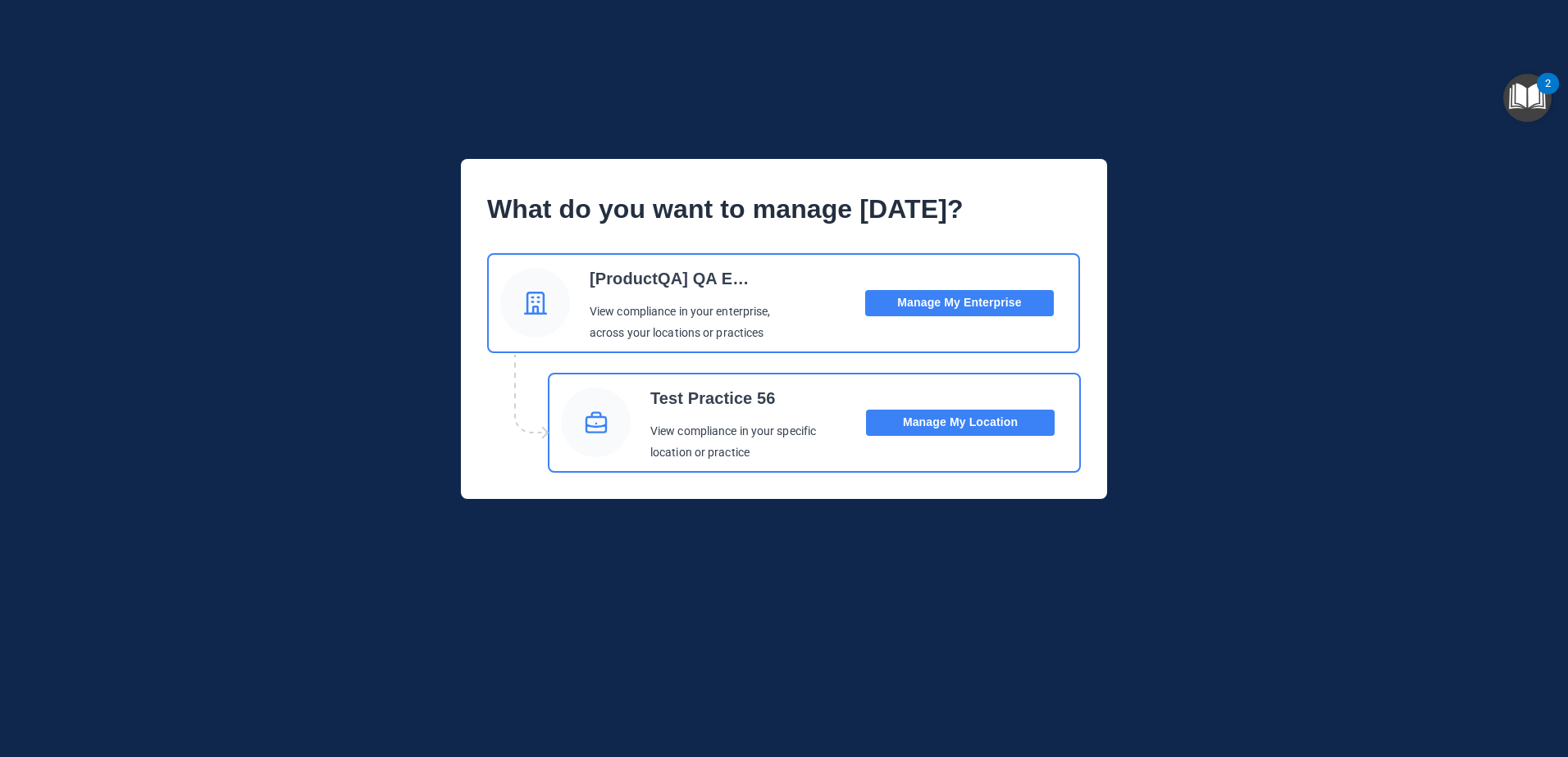
click at [952, 424] on button "Manage My Location" at bounding box center [960, 423] width 189 height 26
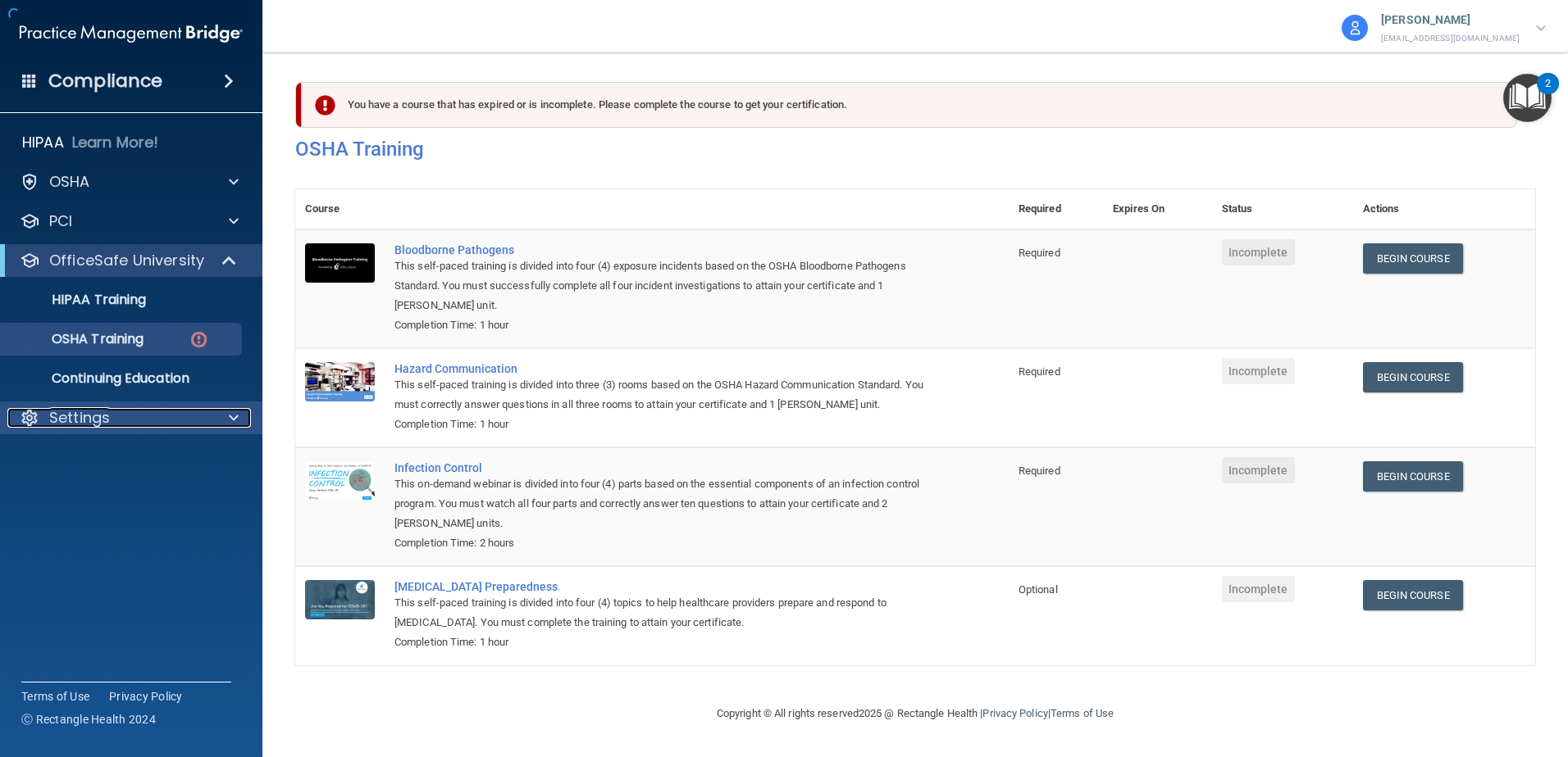
click at [175, 421] on div "Settings" at bounding box center [109, 418] width 204 height 20
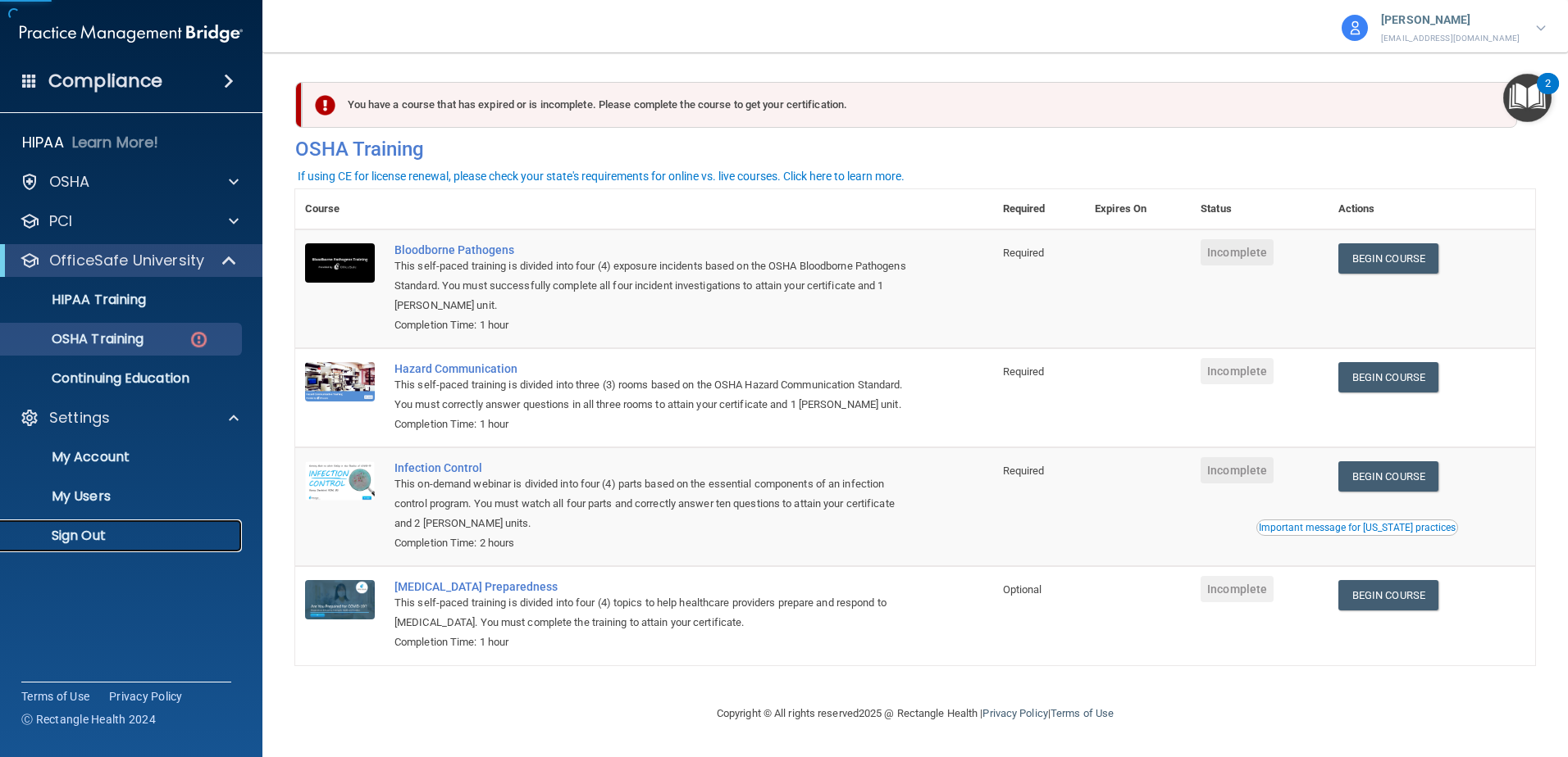
click at [92, 539] on p "Sign Out" at bounding box center [123, 536] width 224 height 16
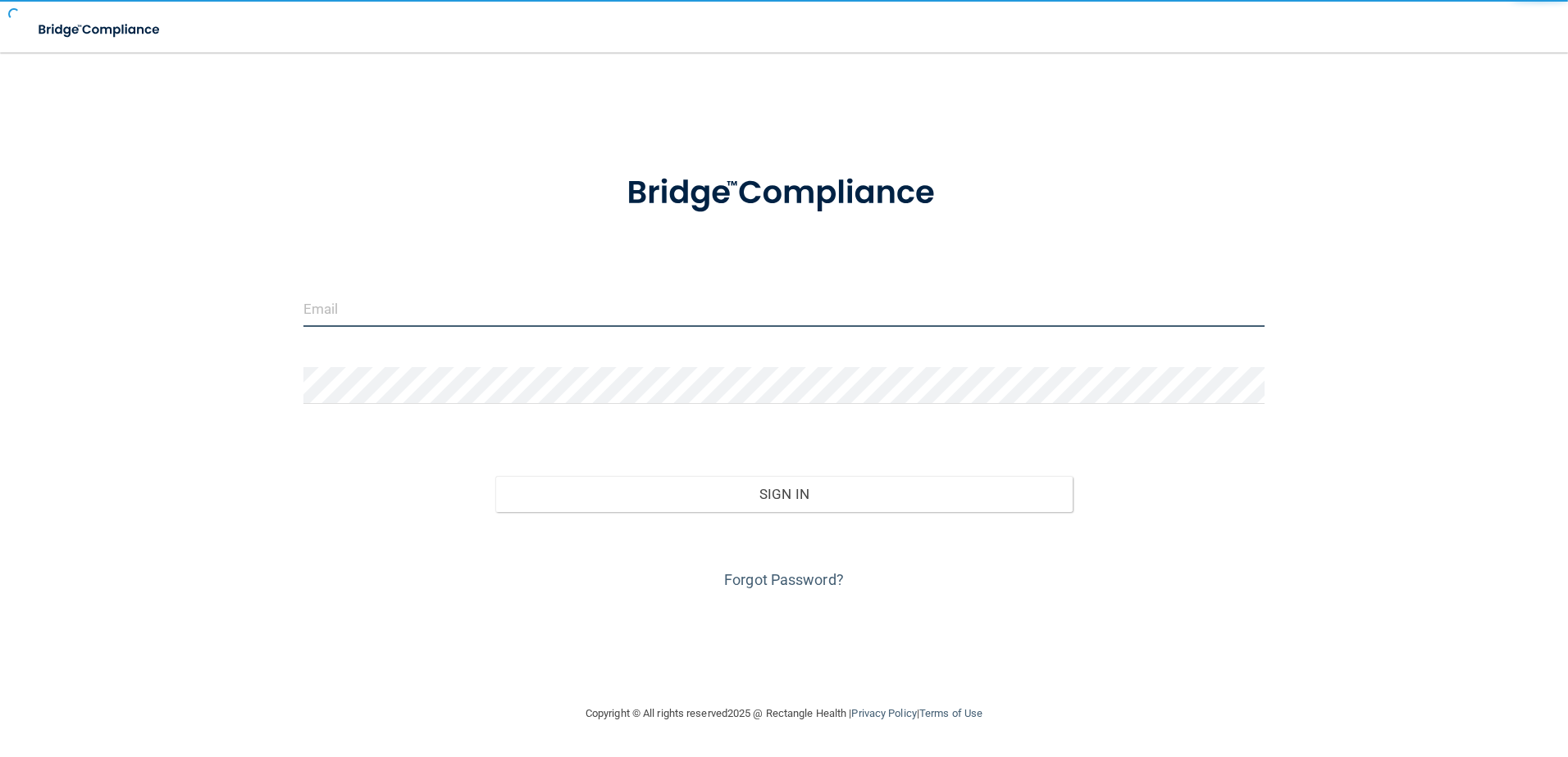
type input "[EMAIL_ADDRESS][DOMAIN_NAME]"
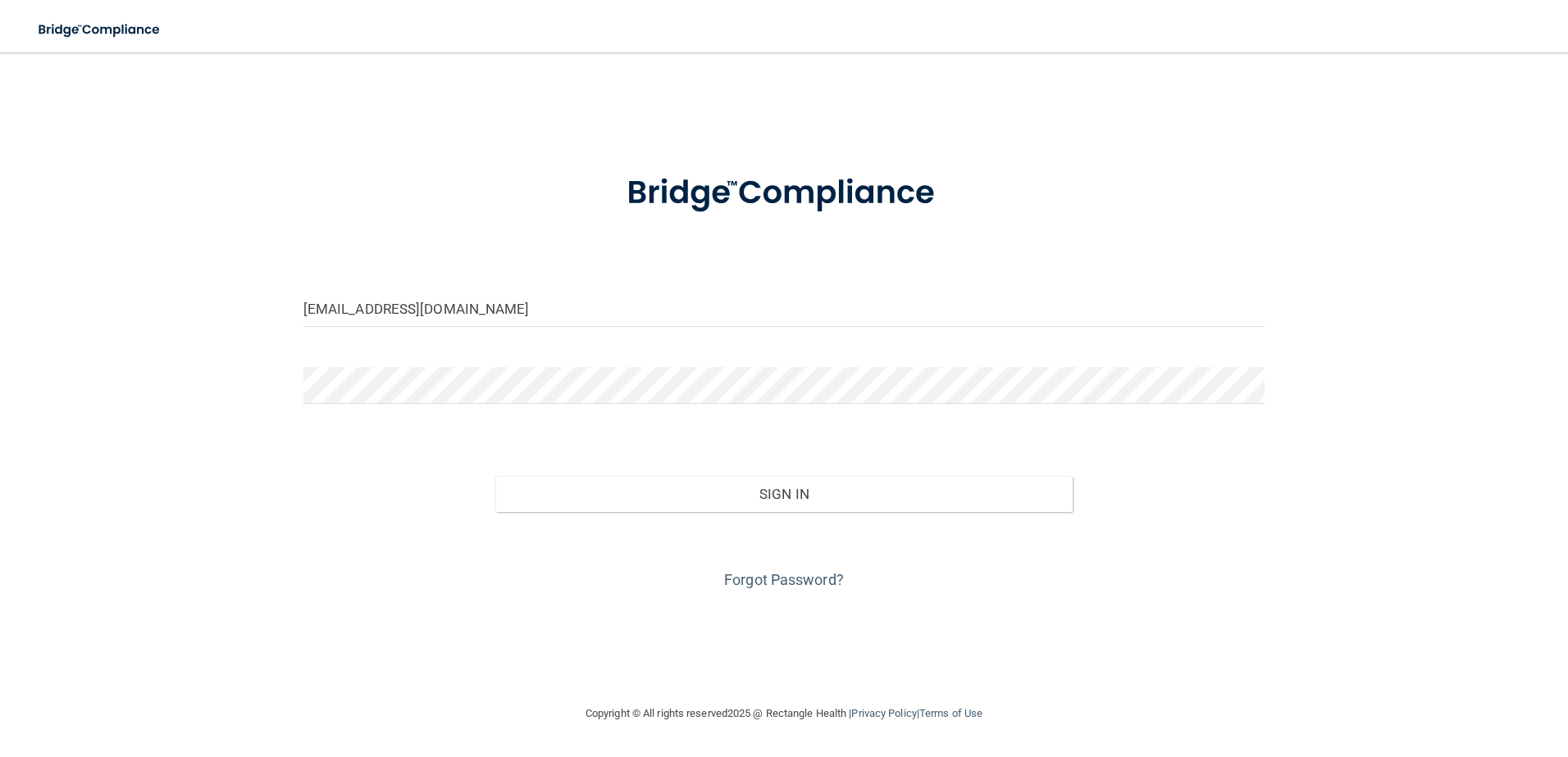
click at [525, 350] on form "adamgrantz@gmail.com Invalid email/password. You don't have permission to acces…" at bounding box center [784, 373] width 962 height 443
click at [544, 311] on input "[EMAIL_ADDRESS][DOMAIN_NAME]" at bounding box center [784, 308] width 962 height 36
click at [712, 525] on div "Forgot Password?" at bounding box center [784, 553] width 986 height 82
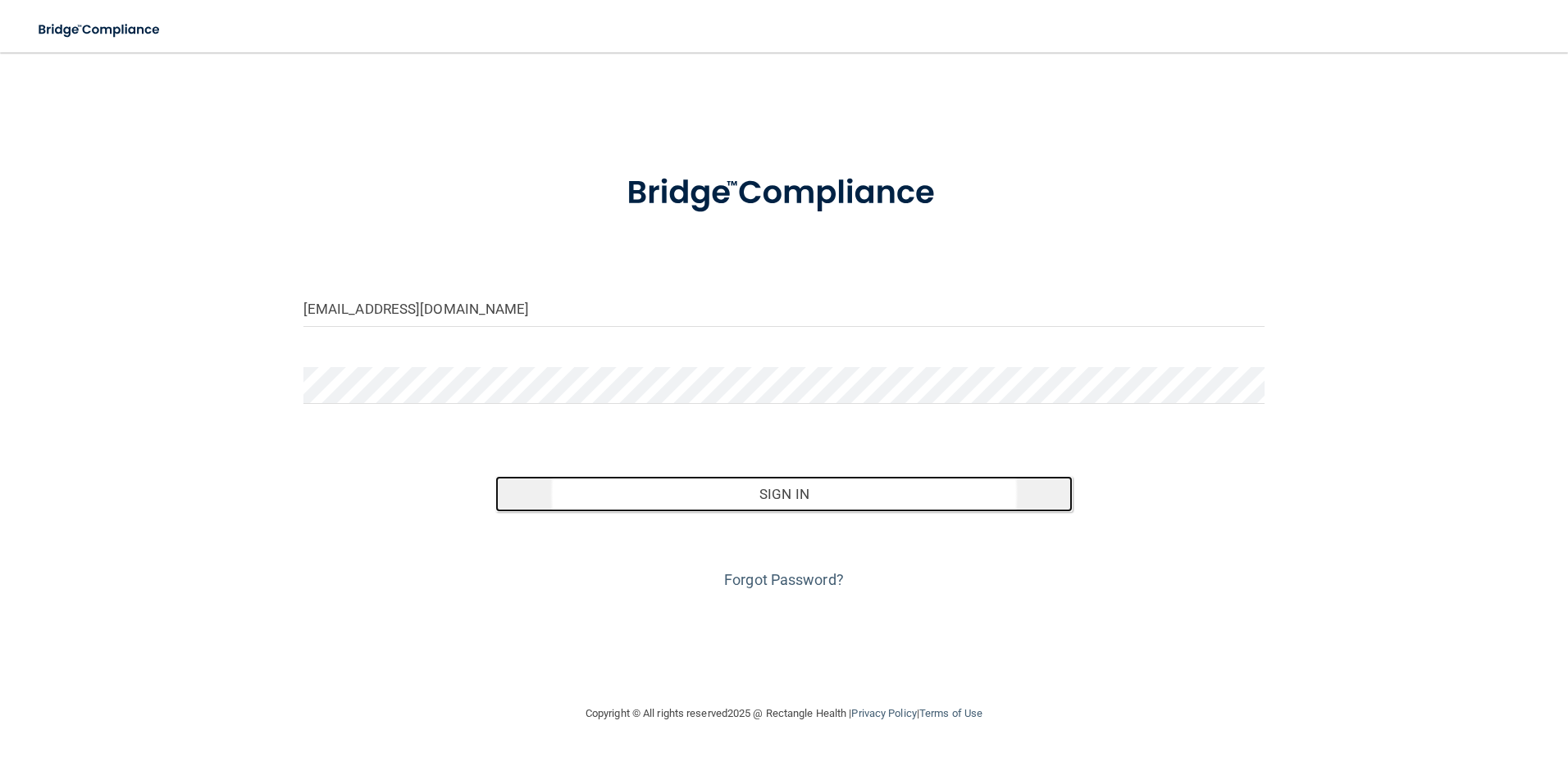
click at [720, 502] on button "Sign In" at bounding box center [784, 494] width 578 height 36
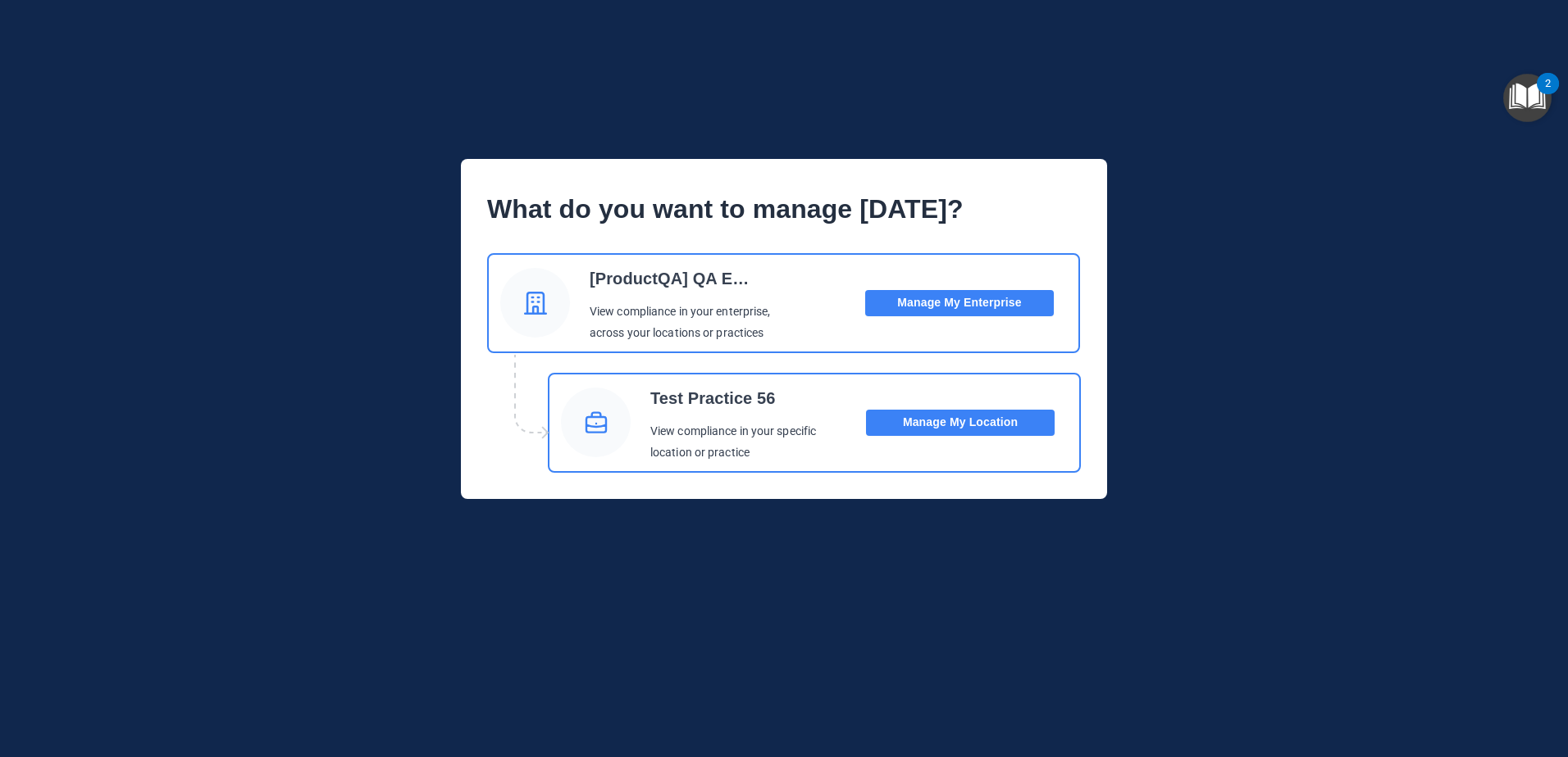
click at [1522, 99] on img "Open Resource Center, 2 new notifications" at bounding box center [1527, 98] width 48 height 48
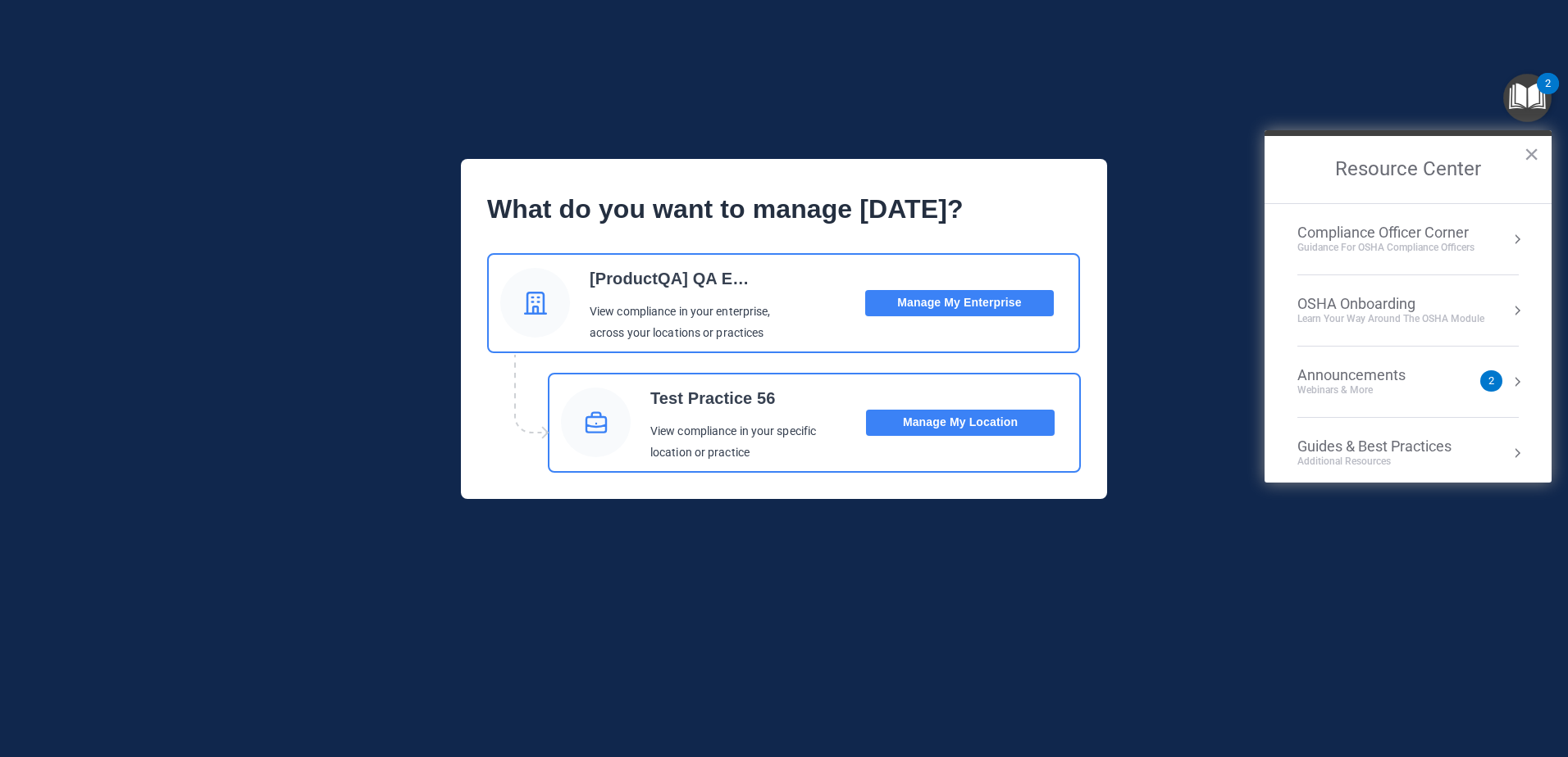
click at [1295, 81] on body "Toggle navigation Adam Test adamgrantz@gmail.com [ProductQA] QA Ent_30_Mar Mana…" at bounding box center [784, 378] width 1568 height 757
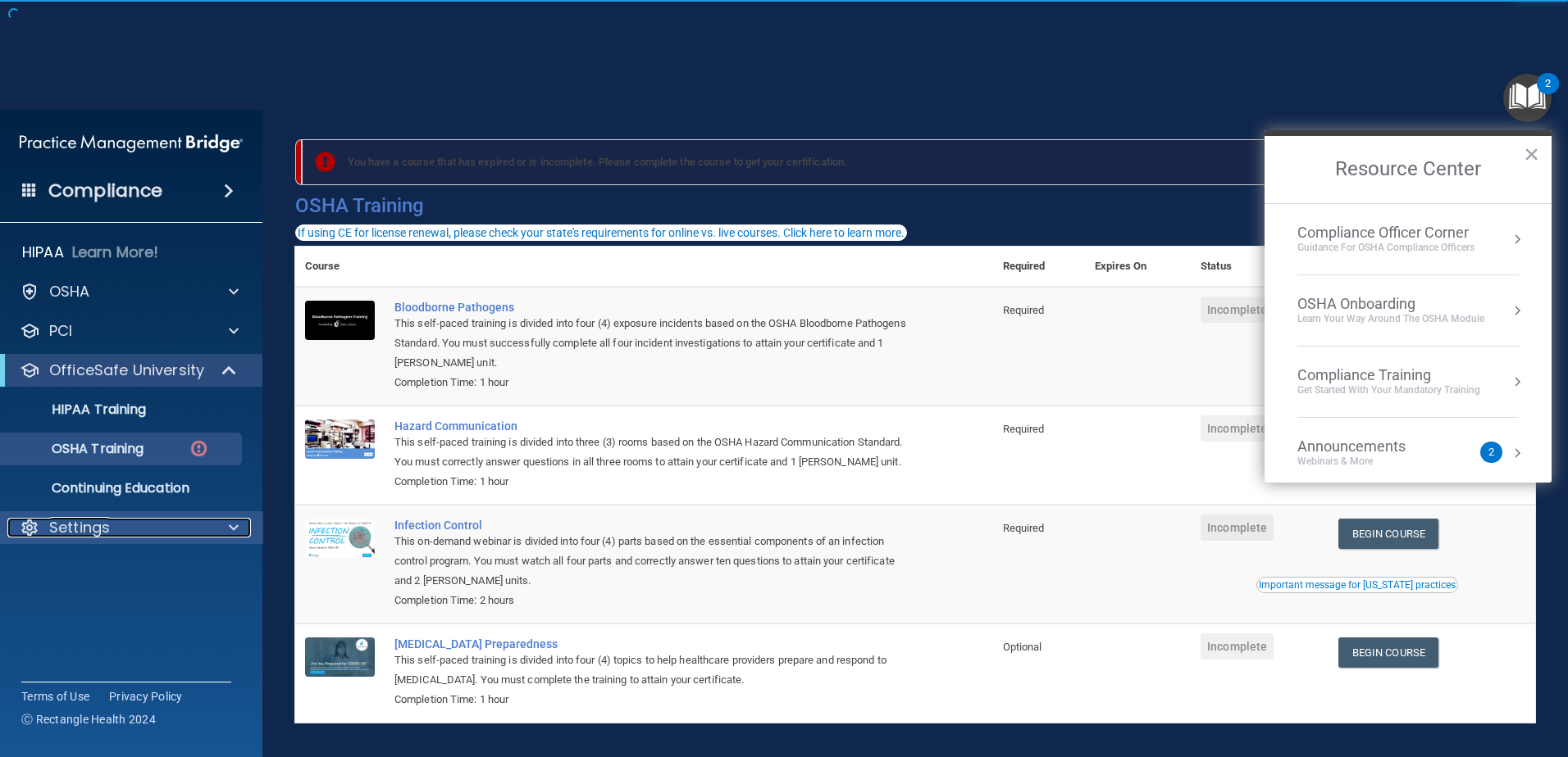
click at [218, 527] on div at bounding box center [231, 527] width 41 height 20
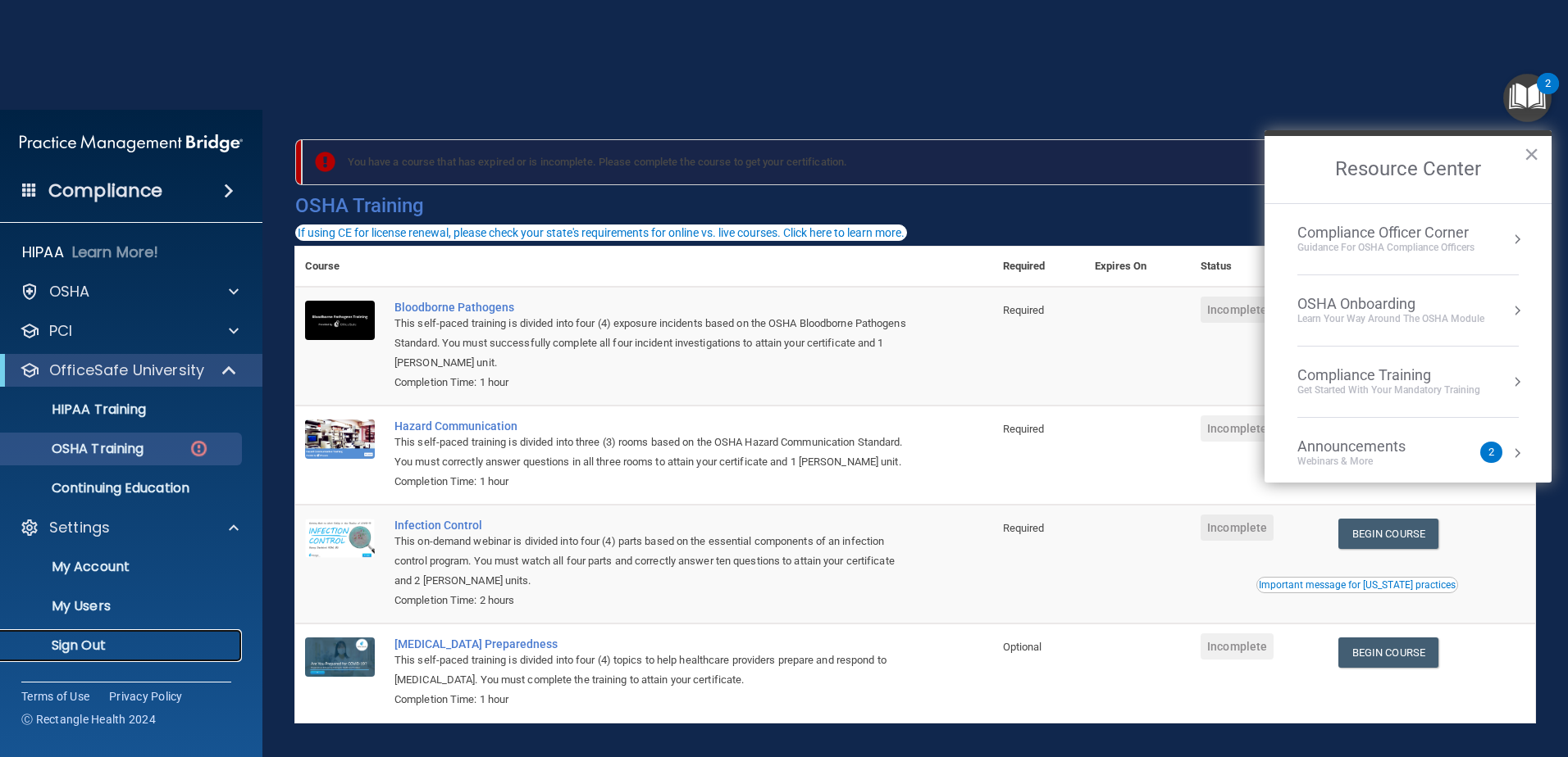
click at [89, 647] on p "Sign Out" at bounding box center [123, 646] width 224 height 16
